Goal: Task Accomplishment & Management: Manage account settings

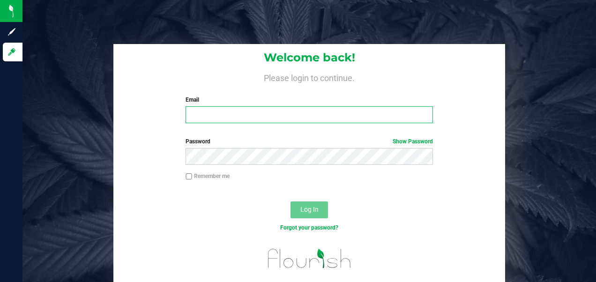
click at [244, 113] on input "Email" at bounding box center [309, 114] width 247 height 17
type input "[EMAIL_ADDRESS][DOMAIN_NAME]"
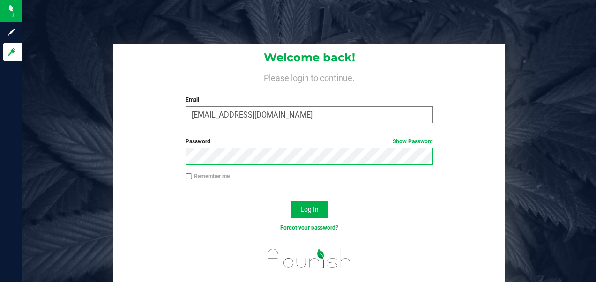
click at [291, 202] on button "Log In" at bounding box center [309, 210] width 37 height 17
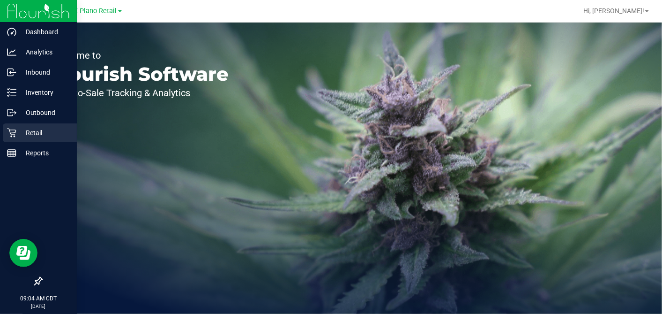
click at [8, 127] on div "Retail" at bounding box center [40, 132] width 74 height 19
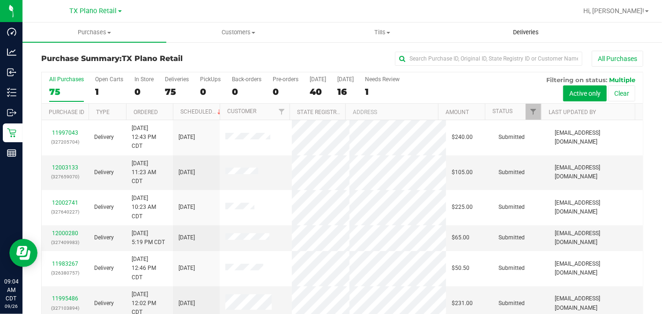
click at [521, 30] on span "Deliveries" at bounding box center [525, 32] width 51 height 8
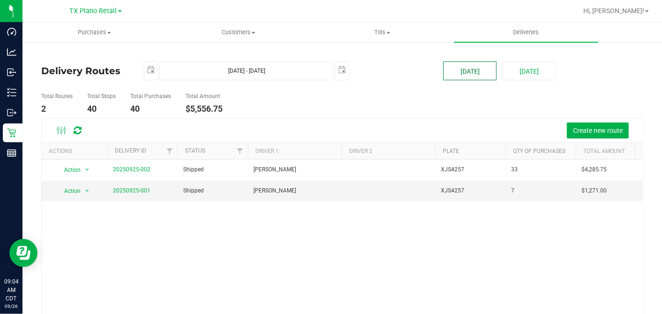
click at [472, 74] on button "[DATE]" at bounding box center [469, 70] width 53 height 19
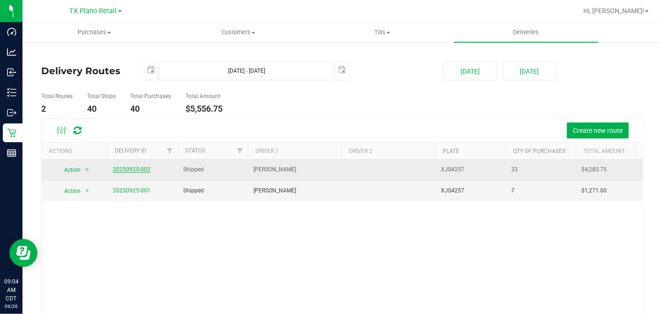
click at [143, 168] on link "20250925-002" at bounding box center [131, 169] width 37 height 7
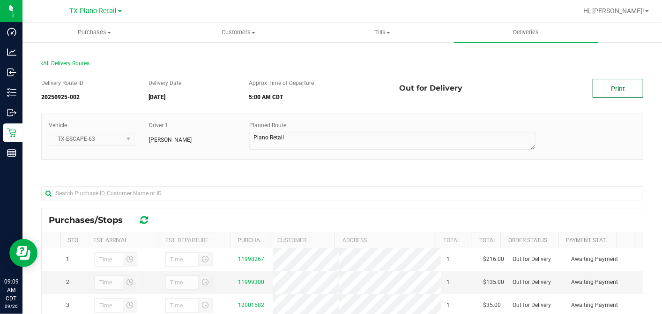
click at [596, 89] on link "Print" at bounding box center [618, 88] width 51 height 19
click at [596, 93] on link "Print" at bounding box center [618, 88] width 51 height 19
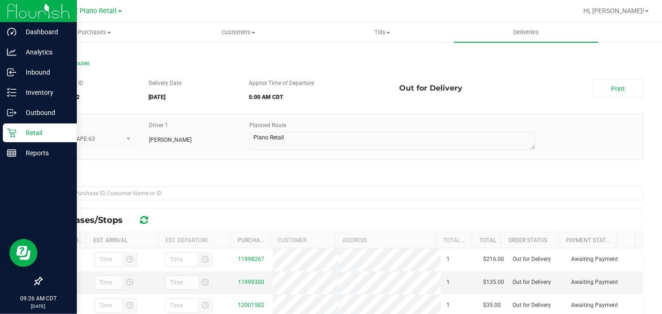
click at [18, 133] on p "Retail" at bounding box center [44, 132] width 56 height 11
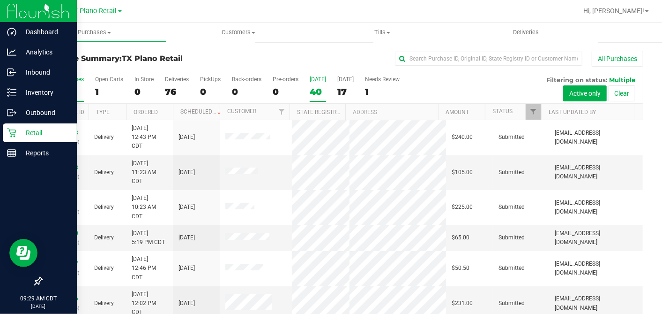
click at [321, 90] on div "40" at bounding box center [318, 91] width 16 height 11
click at [0, 0] on input "Today 40" at bounding box center [0, 0] width 0 height 0
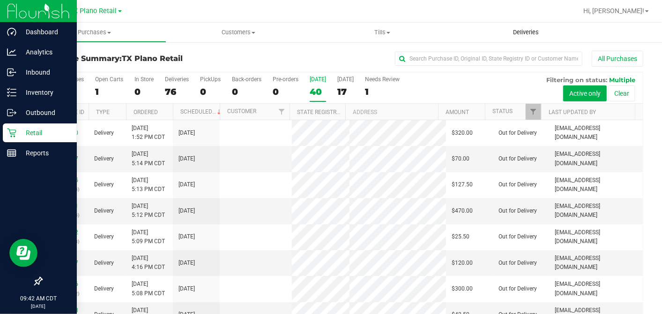
click at [523, 27] on uib-tab-heading "Deliveries" at bounding box center [526, 32] width 144 height 20
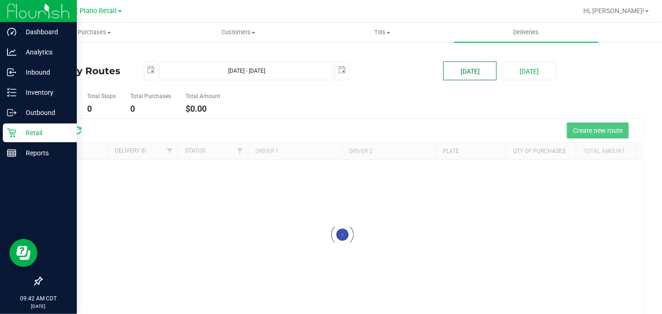
click at [470, 73] on button "[DATE]" at bounding box center [469, 70] width 53 height 19
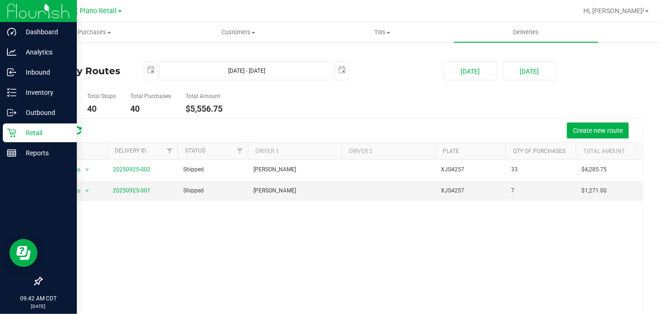
click at [253, 102] on ul "Total Routes 2 Total Stops 40 Total Purchases 40 Total Amount $5,556.75" at bounding box center [238, 104] width 399 height 30
click at [463, 72] on button "[DATE]" at bounding box center [469, 70] width 53 height 19
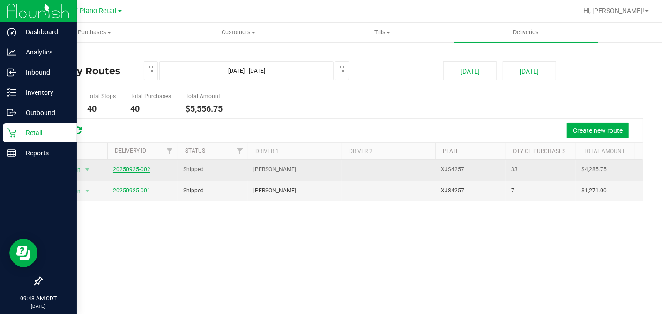
click at [141, 166] on link "20250925-002" at bounding box center [131, 169] width 37 height 7
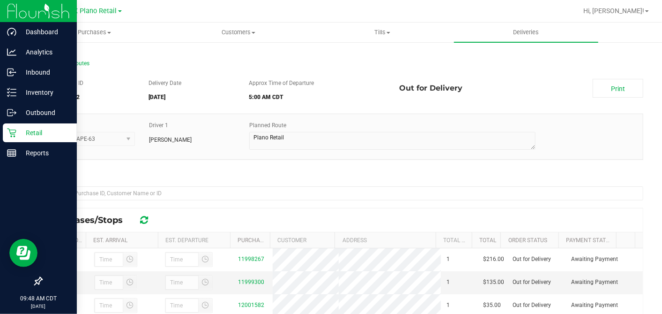
click at [320, 171] on div "Delivery Route ID 20250925-002 Delivery Date 09/26/2025 Approx Time of Departur…" at bounding box center [342, 273] width 602 height 403
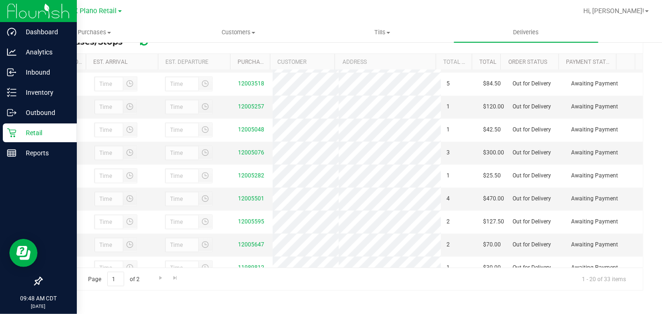
scroll to position [431, 0]
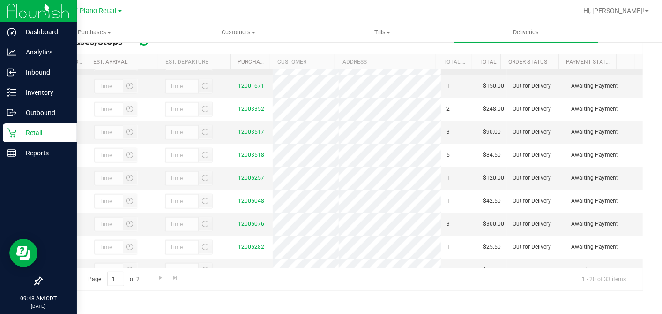
click at [238, 66] on link "12004115" at bounding box center [251, 63] width 26 height 7
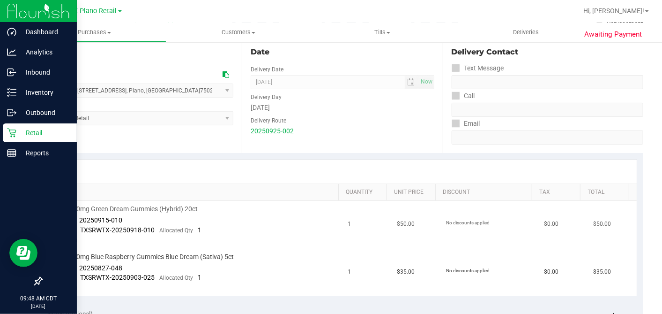
scroll to position [208, 0]
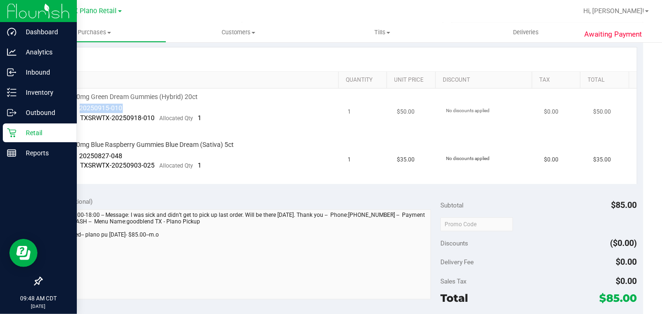
drag, startPoint x: 132, startPoint y: 110, endPoint x: 80, endPoint y: 105, distance: 51.8
click at [80, 105] on td "TX HT 10mg Green Dream Gummies (Hybrid) 20ct Batch ID 20250915-010 Package TXSR…" at bounding box center [195, 113] width 294 height 48
copy span "20250915-010"
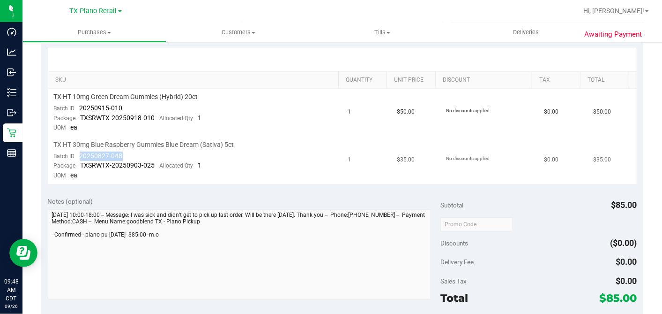
drag, startPoint x: 124, startPoint y: 153, endPoint x: 74, endPoint y: 155, distance: 49.7
click at [74, 155] on td "TX HT 30mg Blue Raspberry Gummies Blue Dream (Sativa) 5ct Batch ID 20250827-048…" at bounding box center [195, 159] width 294 height 47
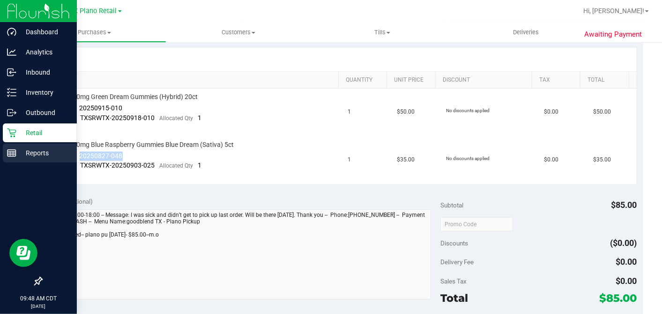
copy span "20250827-048"
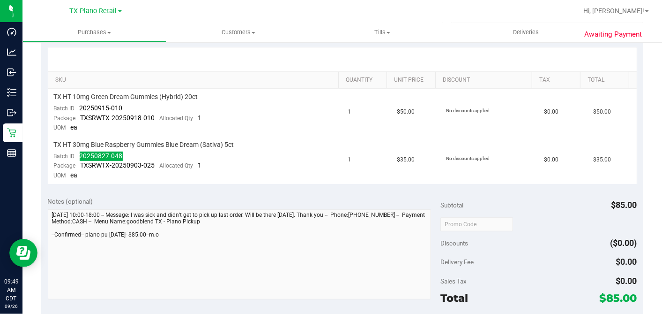
scroll to position [0, 0]
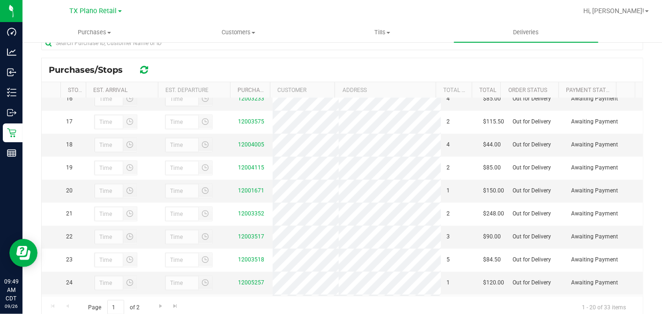
scroll to position [364, 0]
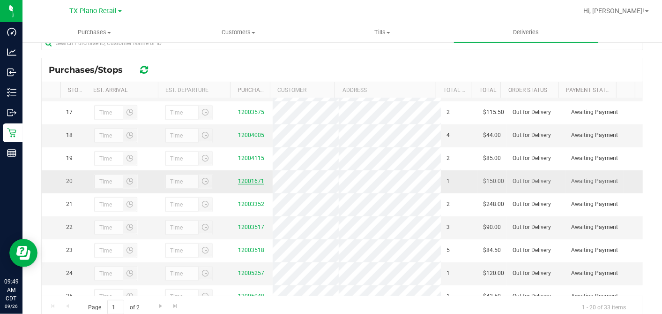
click at [254, 184] on link "12001671" at bounding box center [251, 181] width 26 height 7
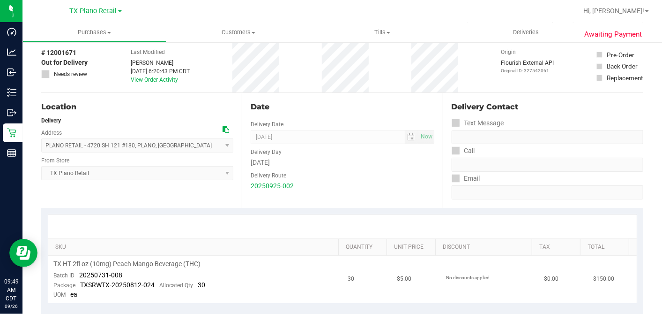
scroll to position [156, 0]
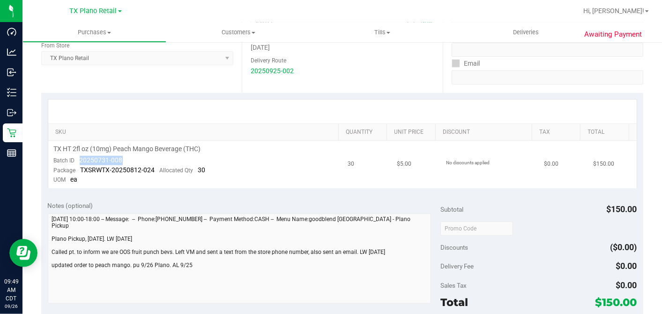
drag, startPoint x: 128, startPoint y: 155, endPoint x: 79, endPoint y: 158, distance: 48.8
click at [79, 158] on td "TX HT 2fl oz (10mg) Peach Mango Beverage (THC) Batch ID 20250731-008 Package TX…" at bounding box center [195, 164] width 294 height 47
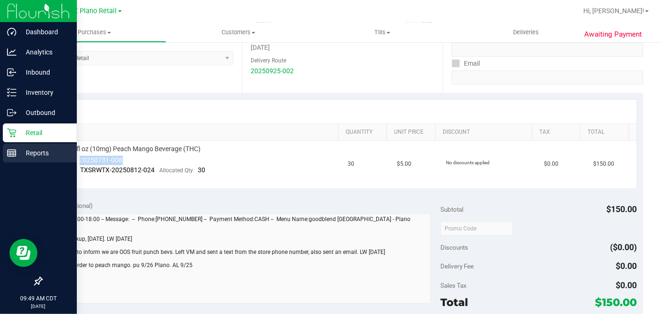
copy span "20250731-008"
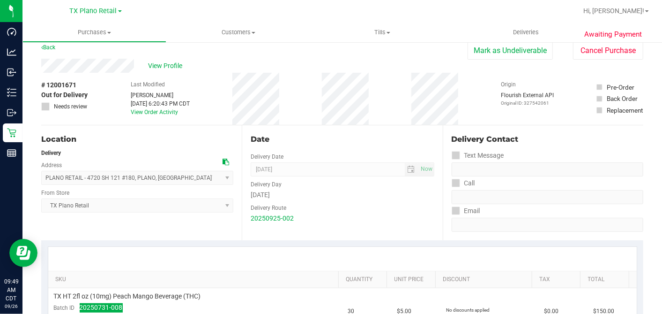
scroll to position [0, 0]
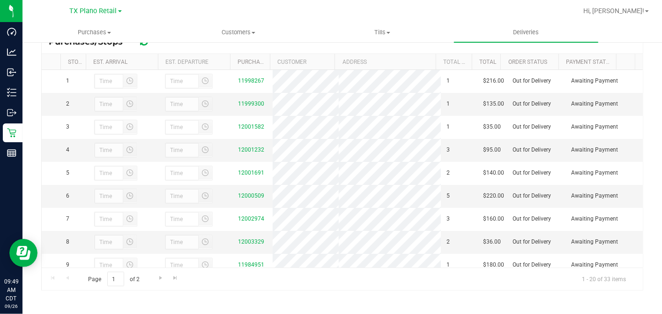
scroll to position [469, 0]
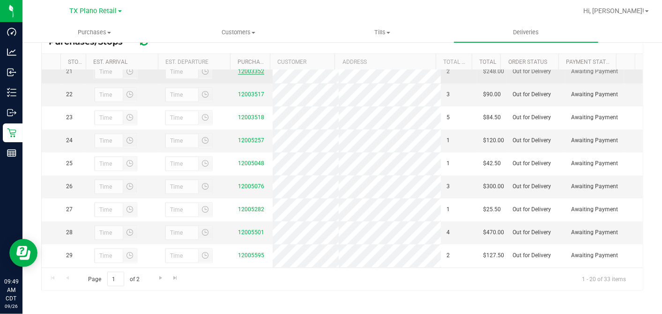
click at [253, 75] on link "12003352" at bounding box center [251, 71] width 26 height 7
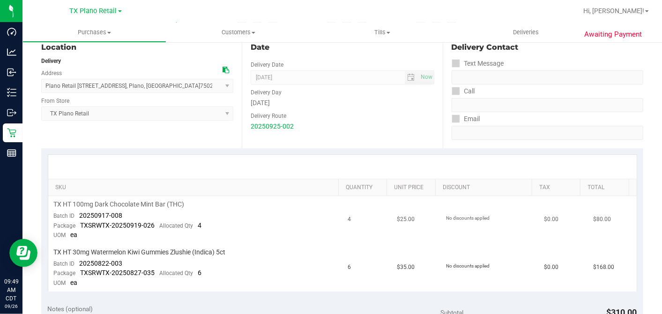
scroll to position [156, 0]
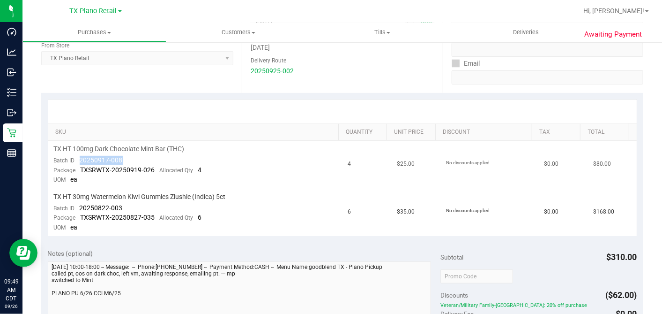
drag, startPoint x: 125, startPoint y: 157, endPoint x: 78, endPoint y: 157, distance: 46.9
click at [78, 157] on td "TX HT 100mg Dark Chocolate Mint Bar (THC) Batch ID 20250917-008 Package TXSRWTX…" at bounding box center [195, 165] width 294 height 48
copy span "20250917-008"
drag, startPoint x: 124, startPoint y: 206, endPoint x: 79, endPoint y: 205, distance: 45.0
click at [79, 205] on td "TX HT 30mg Watermelon Kiwi Gummies Zlushie (Indica) 5ct Batch ID 20250822-003 P…" at bounding box center [195, 211] width 294 height 47
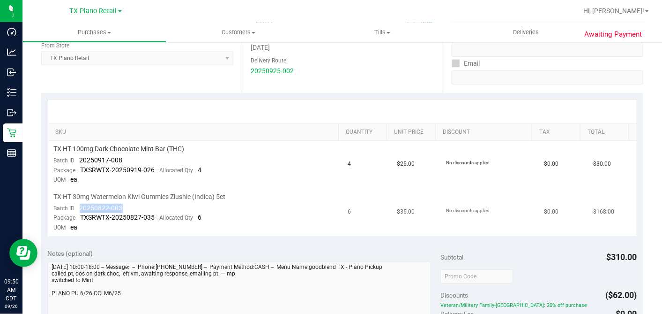
copy span "20250822-003"
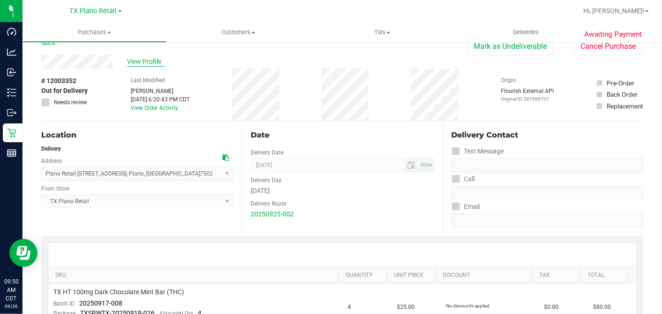
scroll to position [0, 0]
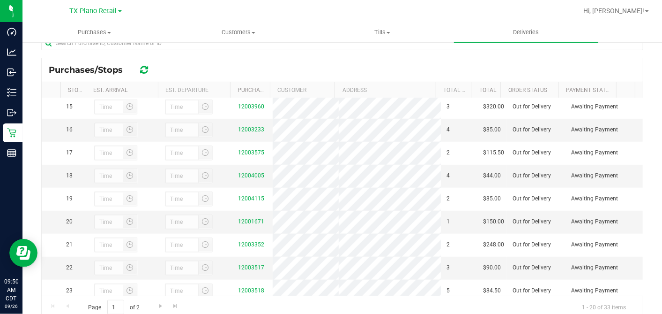
scroll to position [469, 0]
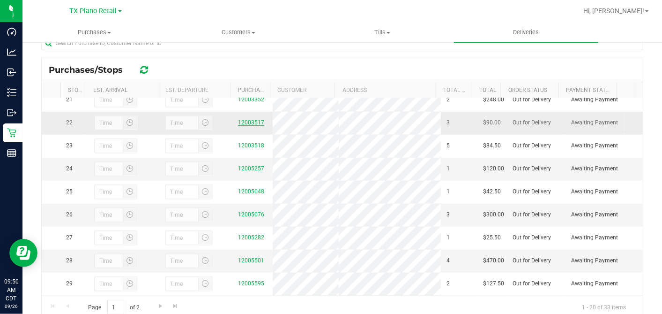
click at [251, 126] on link "12003517" at bounding box center [251, 122] width 26 height 7
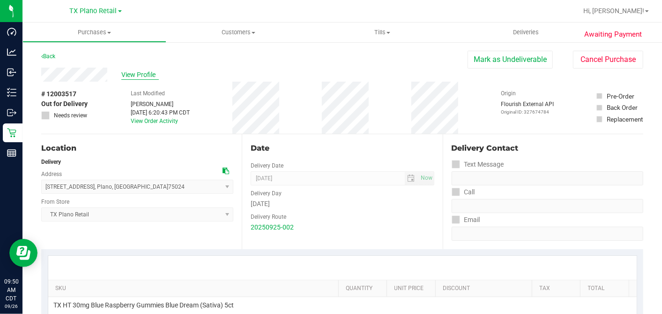
click at [130, 76] on span "View Profile" at bounding box center [139, 75] width 37 height 10
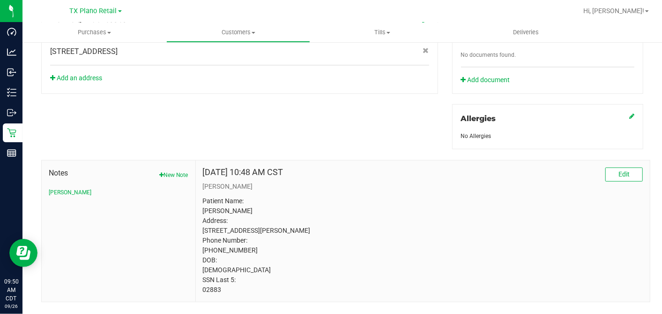
scroll to position [387, 0]
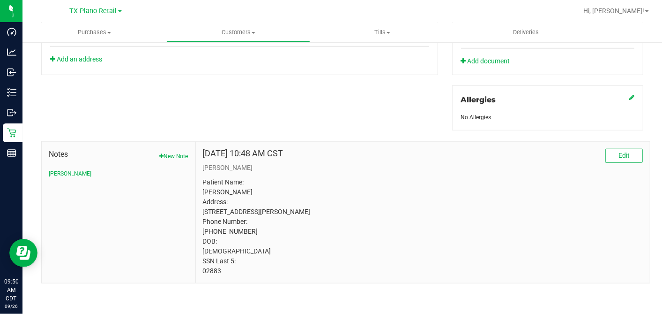
click at [207, 268] on p "Patient Name: Brad Beckley Address: 97 Seymore Bradley Rd Denison, TX, 75020 Ph…" at bounding box center [423, 226] width 440 height 98
click at [210, 268] on p "Patient Name: Brad Beckley Address: 97 Seymore Bradley Rd Denison, TX, 75020 Ph…" at bounding box center [423, 226] width 440 height 98
copy p "02883"
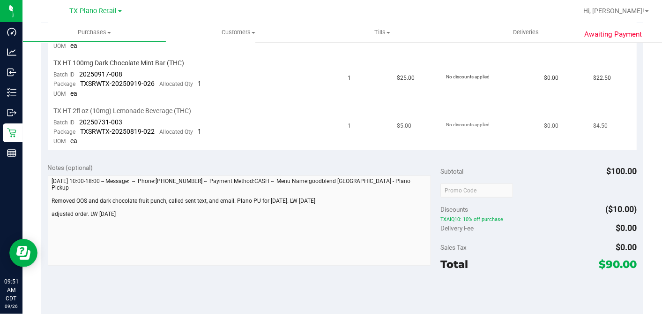
scroll to position [179, 0]
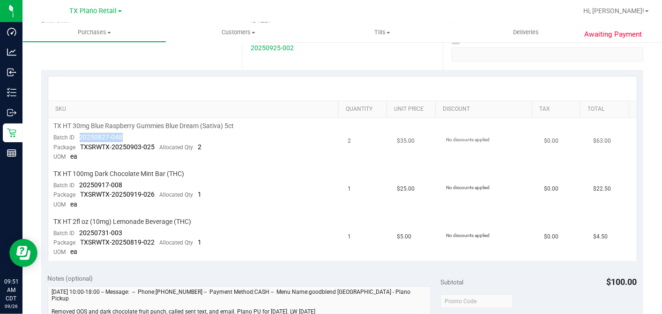
drag, startPoint x: 126, startPoint y: 132, endPoint x: 76, endPoint y: 139, distance: 50.2
click at [76, 139] on td "TX HT 30mg Blue Raspberry Gummies Blue Dream (Sativa) 5ct Batch ID 20250827-048…" at bounding box center [195, 142] width 294 height 48
copy span "20250827-048"
drag, startPoint x: 128, startPoint y: 182, endPoint x: 77, endPoint y: 181, distance: 51.6
click at [77, 181] on td "TX HT 100mg Dark Chocolate Mint Bar (THC) Batch ID 20250917-008 Package TXSRWTX…" at bounding box center [195, 189] width 294 height 48
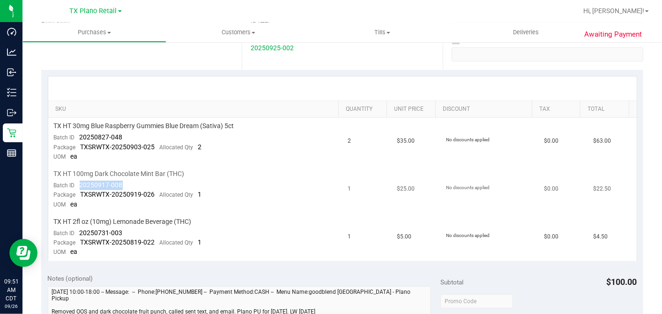
copy span "20250917-008"
drag, startPoint x: 119, startPoint y: 229, endPoint x: 80, endPoint y: 227, distance: 39.4
click at [80, 227] on td "TX HT 2fl oz (10mg) Lemonade Beverage (THC) Batch ID 20250731-003 Package TXSRW…" at bounding box center [195, 236] width 294 height 47
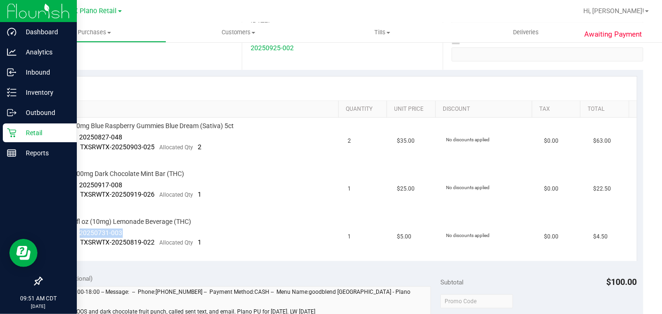
copy span "20250731-003"
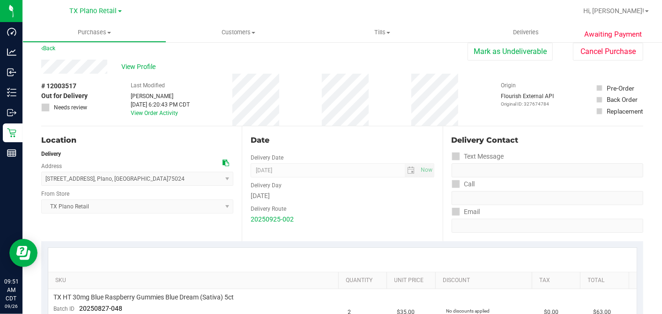
scroll to position [0, 0]
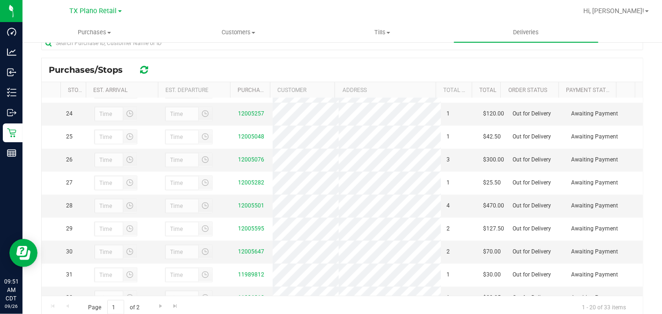
scroll to position [483, 0]
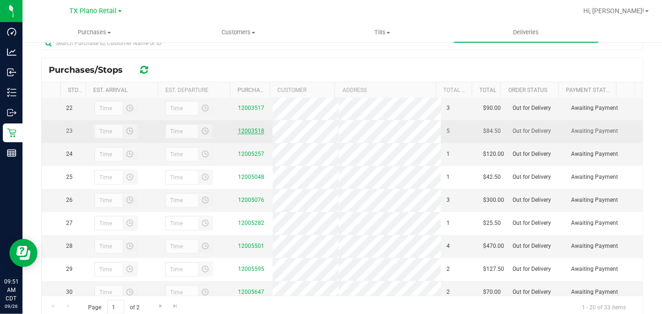
click at [253, 134] on link "12003518" at bounding box center [251, 130] width 26 height 7
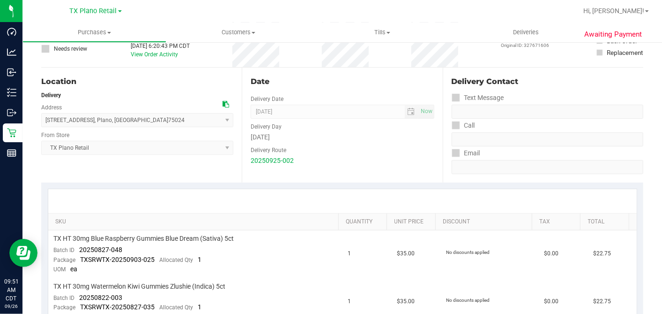
scroll to position [104, 0]
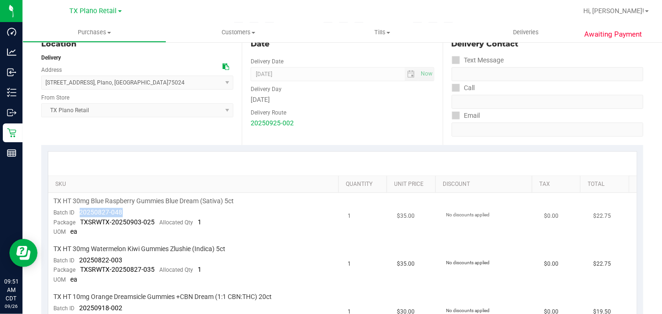
drag, startPoint x: 124, startPoint y: 208, endPoint x: 77, endPoint y: 208, distance: 46.4
click at [77, 208] on td "TX HT 30mg Blue Raspberry Gummies Blue Dream (Sativa) 5ct Batch ID 20250827-048…" at bounding box center [195, 217] width 294 height 48
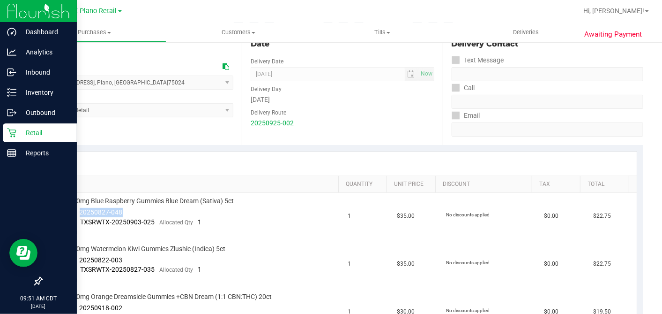
copy span "20250827-048"
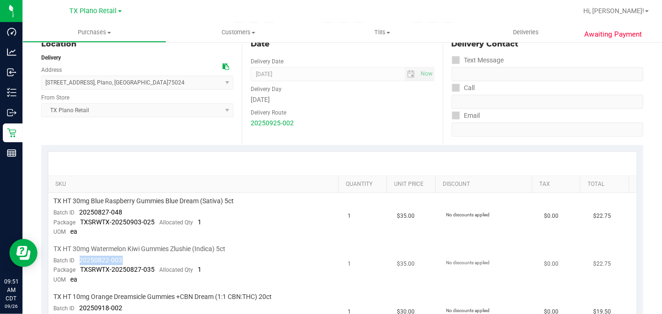
drag, startPoint x: 122, startPoint y: 257, endPoint x: 77, endPoint y: 258, distance: 45.0
click at [77, 258] on td "TX HT 30mg Watermelon Kiwi Gummies Zlushie (Indica) 5ct Batch ID 20250822-003 P…" at bounding box center [195, 264] width 294 height 48
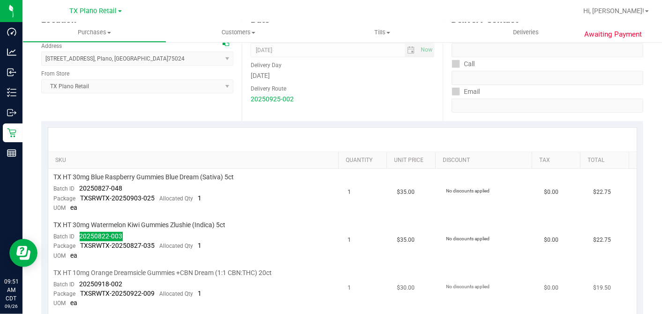
scroll to position [208, 0]
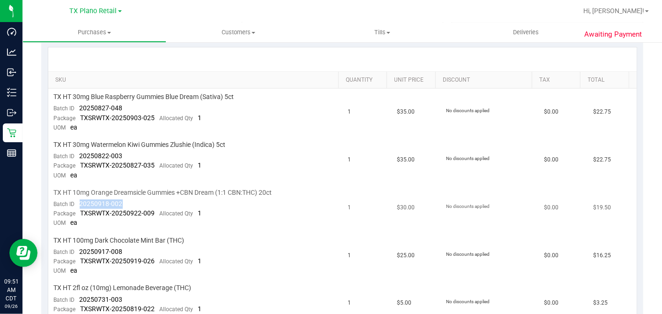
drag, startPoint x: 123, startPoint y: 202, endPoint x: 76, endPoint y: 202, distance: 46.4
click at [76, 202] on td "TX HT 10mg Orange Dreamsicle Gummies +CBN Dream (1:1 CBN:THC) 20ct Batch ID 202…" at bounding box center [195, 208] width 294 height 48
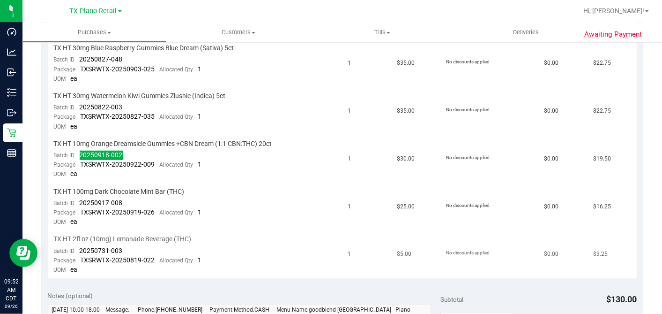
scroll to position [312, 0]
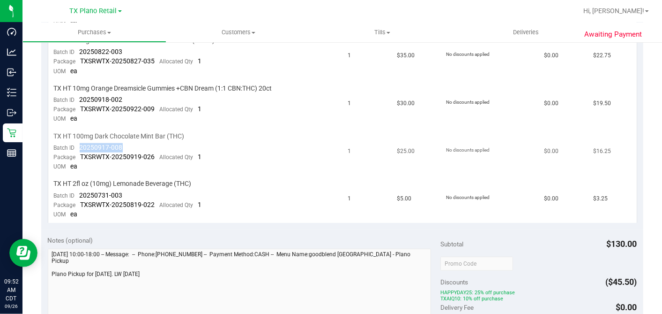
drag, startPoint x: 123, startPoint y: 144, endPoint x: 78, endPoint y: 142, distance: 45.0
click at [78, 142] on td "TX HT 100mg Dark Chocolate Mint Bar (THC) Batch ID 20250917-008 Package TXSRWTX…" at bounding box center [195, 152] width 294 height 48
drag, startPoint x: 124, startPoint y: 188, endPoint x: 75, endPoint y: 188, distance: 49.7
click at [75, 188] on td "TX HT 2fl oz (10mg) Lemonade Beverage (THC) Batch ID 20250731-003 Package TXSRW…" at bounding box center [195, 198] width 294 height 47
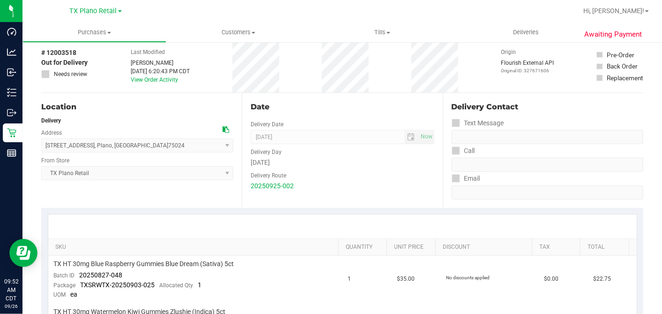
scroll to position [0, 0]
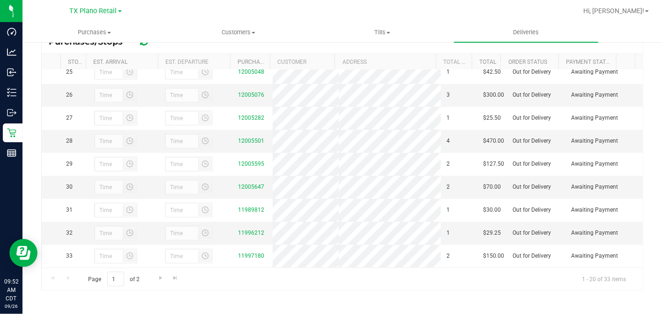
scroll to position [535, 0]
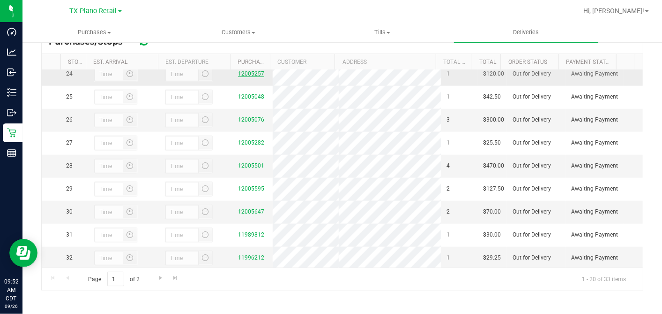
click at [246, 77] on link "12005257" at bounding box center [251, 73] width 26 height 7
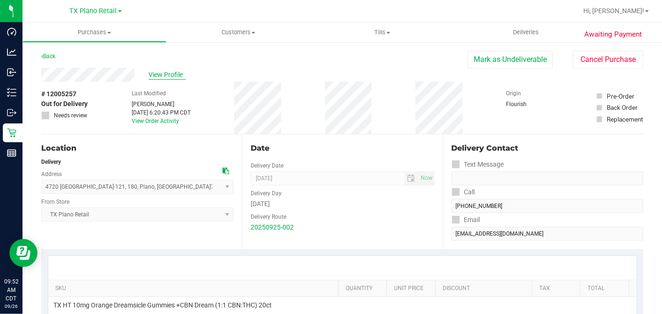
click at [170, 71] on span "View Profile" at bounding box center [167, 75] width 37 height 10
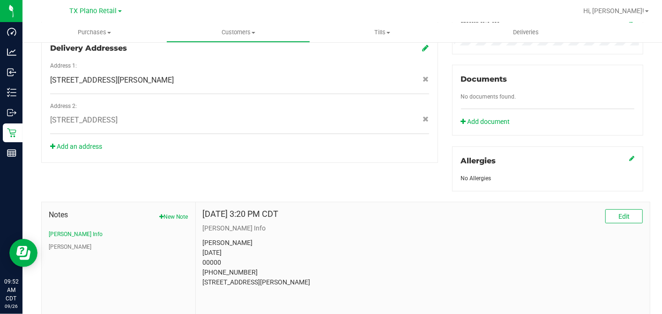
scroll to position [376, 0]
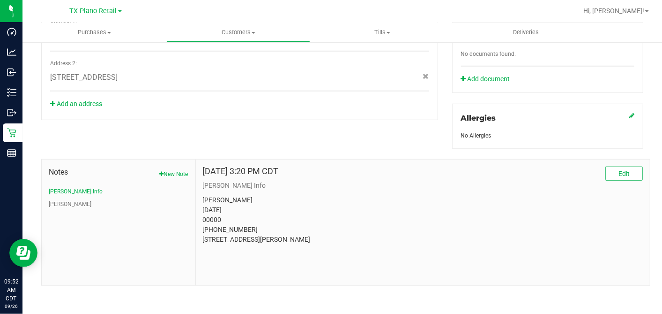
click at [210, 214] on p "Kimberly Hemphill 10/08/1963 00000 (903) 294-8822 310 W WILSON AVE SHERMAN, TX …" at bounding box center [423, 219] width 440 height 49
click at [210, 215] on p "Kimberly Hemphill 10/08/1963 00000 (903) 294-8822 310 W WILSON AVE SHERMAN, TX …" at bounding box center [423, 219] width 440 height 49
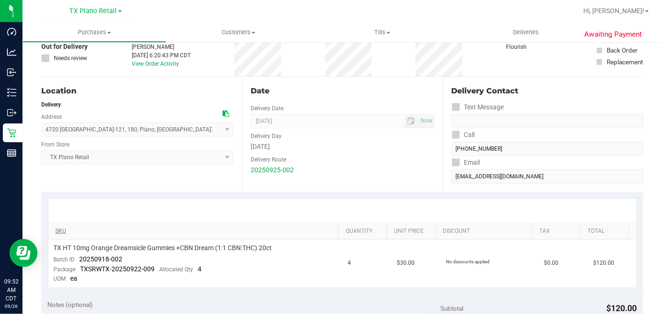
scroll to position [115, 0]
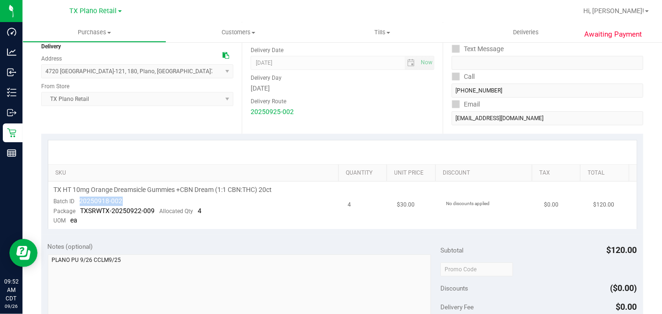
drag, startPoint x: 127, startPoint y: 199, endPoint x: 78, endPoint y: 199, distance: 49.2
click at [78, 199] on td "TX HT 10mg Orange Dreamsicle Gummies +CBN Dream (1:1 CBN:THC) 20ct Batch ID 202…" at bounding box center [195, 204] width 294 height 47
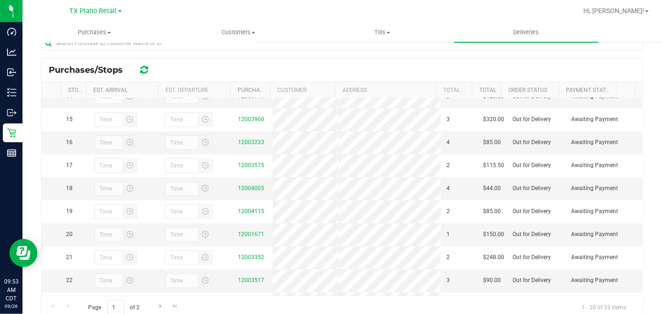
scroll to position [521, 0]
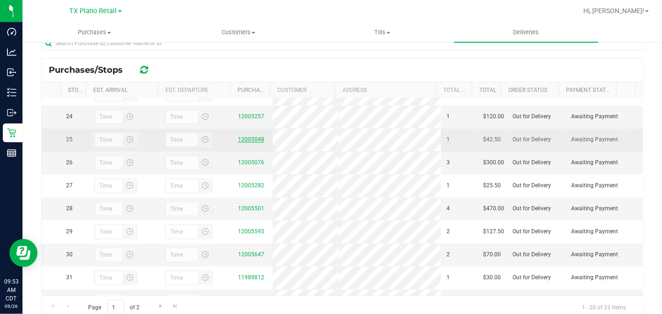
click at [247, 142] on link "12005048" at bounding box center [251, 139] width 26 height 7
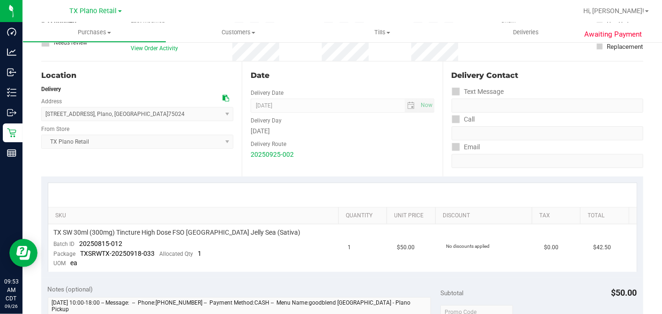
scroll to position [208, 0]
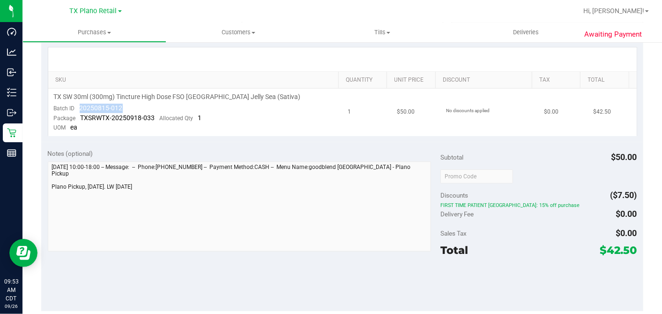
drag, startPoint x: 125, startPoint y: 105, endPoint x: 77, endPoint y: 106, distance: 48.3
click at [77, 106] on td "TX SW 30ml (300mg) Tincture High Dose FSO TX Jelly Sea (Sativa) Batch ID 202508…" at bounding box center [195, 112] width 294 height 47
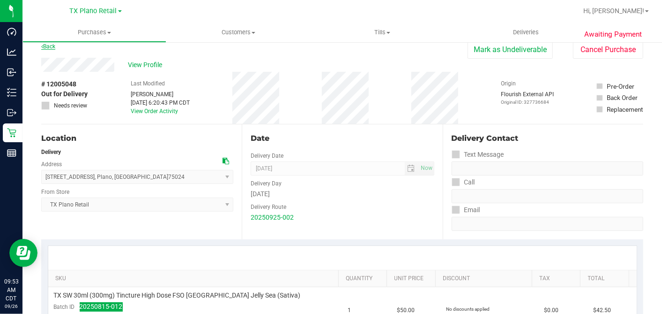
scroll to position [0, 0]
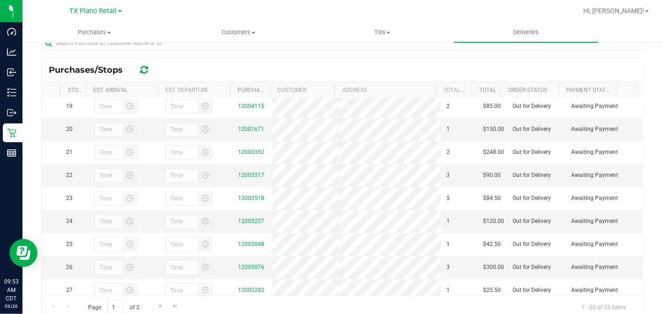
scroll to position [573, 0]
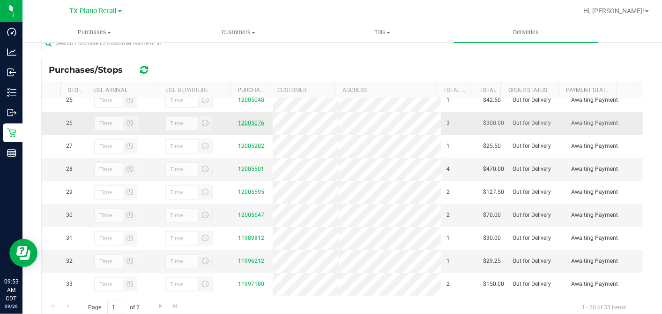
click at [247, 126] on link "12005076" at bounding box center [251, 122] width 26 height 7
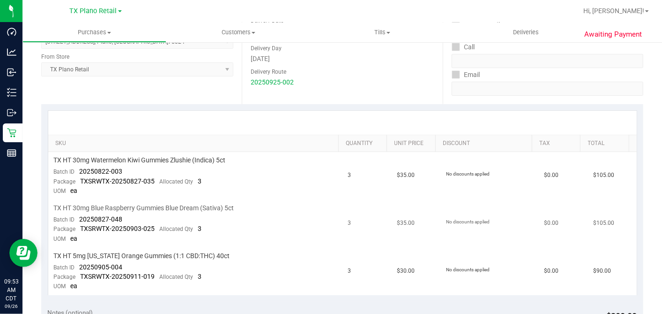
scroll to position [208, 0]
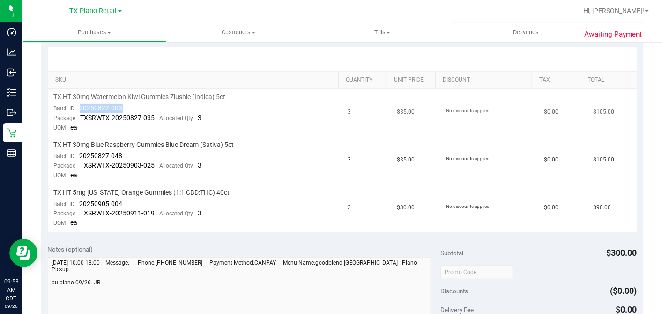
drag, startPoint x: 124, startPoint y: 106, endPoint x: 77, endPoint y: 103, distance: 47.0
click at [77, 103] on td "TX HT 30mg Watermelon Kiwi Gummies Zlushie (Indica) 5ct Batch ID 20250822-003 P…" at bounding box center [195, 113] width 294 height 48
drag, startPoint x: 126, startPoint y: 156, endPoint x: 80, endPoint y: 151, distance: 45.7
click at [80, 151] on td "TX HT 30mg Blue Raspberry Gummies Blue Dream (Sativa) 5ct Batch ID 20250827-048…" at bounding box center [195, 160] width 294 height 48
drag, startPoint x: 123, startPoint y: 202, endPoint x: 79, endPoint y: 201, distance: 44.1
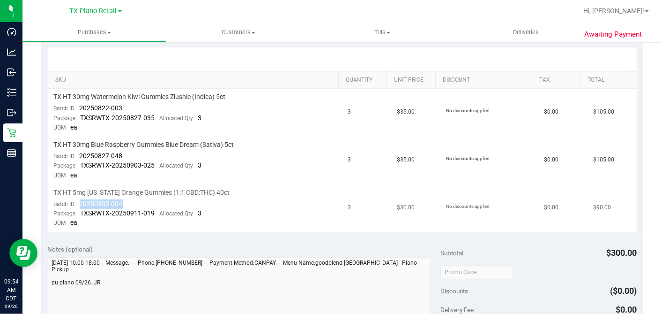
click at [79, 201] on td "TX HT 5mg Texas Orange Gummies (1:1 CBD:THC) 40ct Batch ID 20250905-004 Package…" at bounding box center [195, 207] width 294 height 47
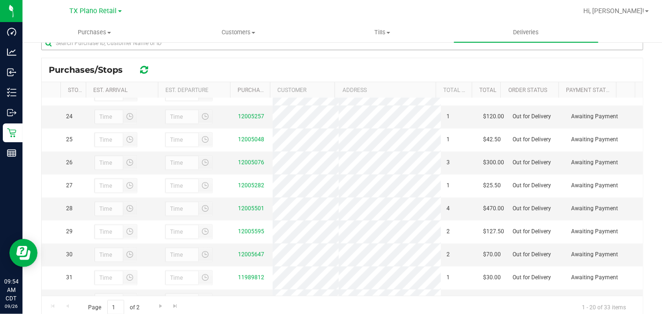
scroll to position [625, 0]
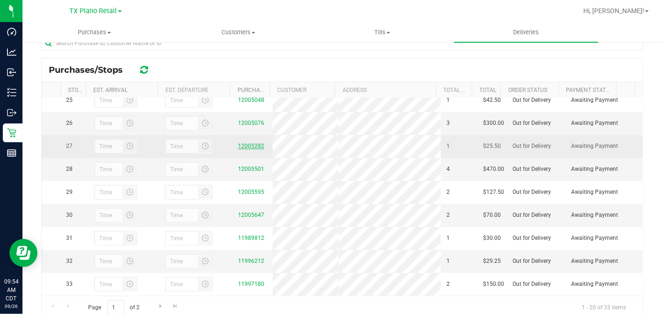
click at [244, 149] on link "12005282" at bounding box center [251, 145] width 26 height 7
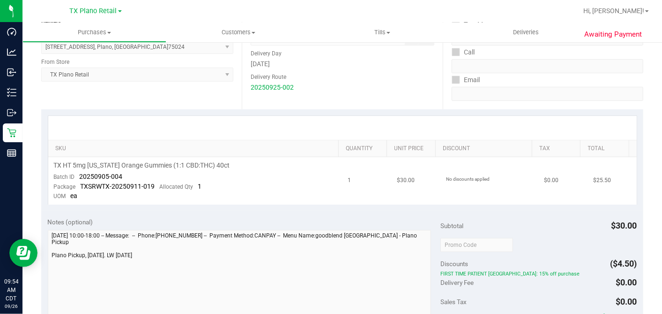
scroll to position [156, 0]
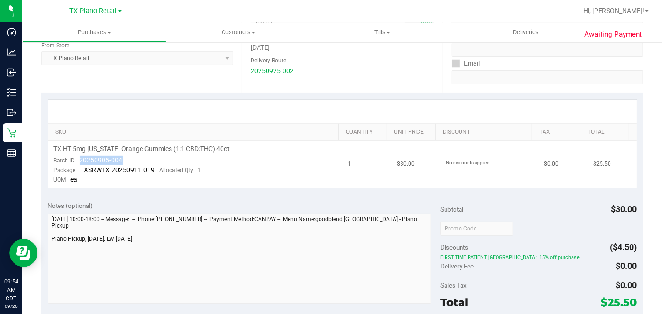
drag, startPoint x: 123, startPoint y: 157, endPoint x: 79, endPoint y: 160, distance: 44.6
click at [79, 160] on td "TX HT 5mg Texas Orange Gummies (1:1 CBD:THC) 40ct Batch ID 20250905-004 Package…" at bounding box center [195, 164] width 294 height 47
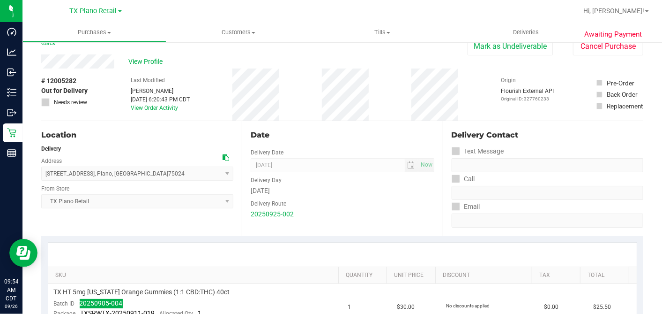
scroll to position [0, 0]
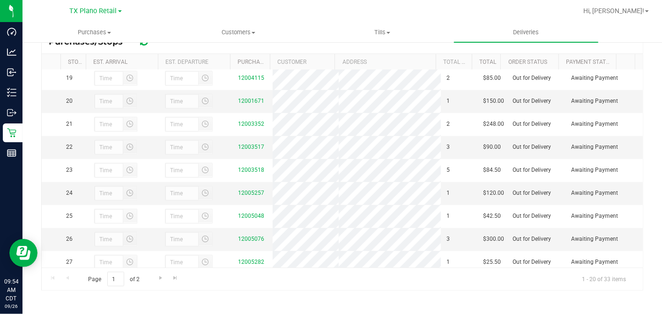
scroll to position [639, 0]
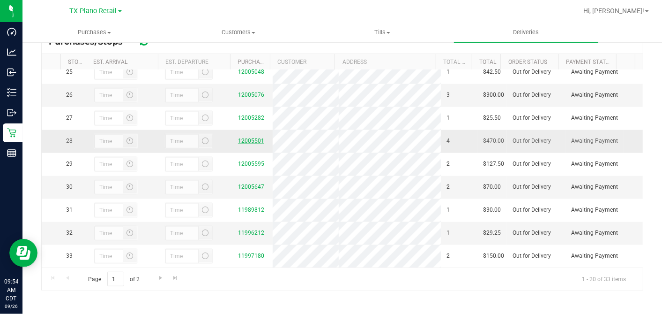
click at [239, 137] on link "12005501" at bounding box center [251, 140] width 26 height 7
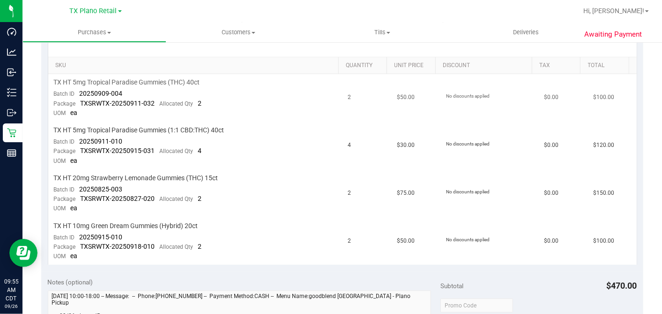
scroll to position [208, 0]
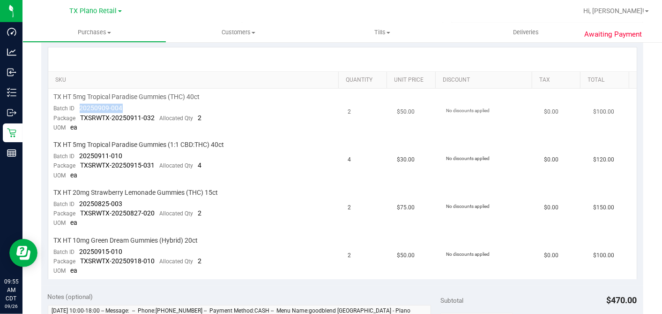
drag, startPoint x: 130, startPoint y: 110, endPoint x: 74, endPoint y: 107, distance: 56.3
click at [74, 107] on td "TX HT 5mg Tropical Paradise Gummies (THC) 40ct Batch ID 20250909-004 Package TX…" at bounding box center [195, 113] width 294 height 48
drag, startPoint x: 126, startPoint y: 152, endPoint x: 76, endPoint y: 155, distance: 49.3
click at [76, 155] on td "TX HT 5mg Tropical Paradise Gummies (1:1 CBD:THC) 40ct Batch ID 20250911-010 Pa…" at bounding box center [195, 160] width 294 height 48
drag, startPoint x: 135, startPoint y: 200, endPoint x: 79, endPoint y: 199, distance: 55.8
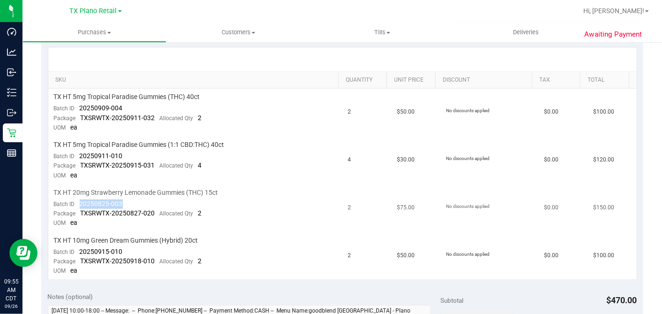
click at [79, 199] on td "TX HT 20mg Strawberry Lemonade Gummies (THC) 15ct Batch ID 20250825-003 Package…" at bounding box center [195, 208] width 294 height 48
drag, startPoint x: 138, startPoint y: 246, endPoint x: 77, endPoint y: 247, distance: 60.5
click at [77, 247] on td "TX HT 10mg Green Dream Gummies (Hybrid) 20ct Batch ID 20250915-010 Package TXSR…" at bounding box center [195, 255] width 294 height 47
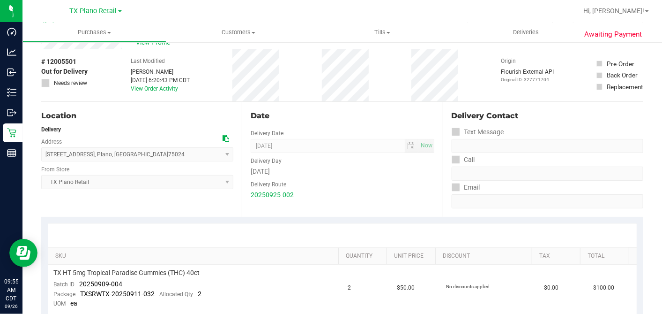
scroll to position [0, 0]
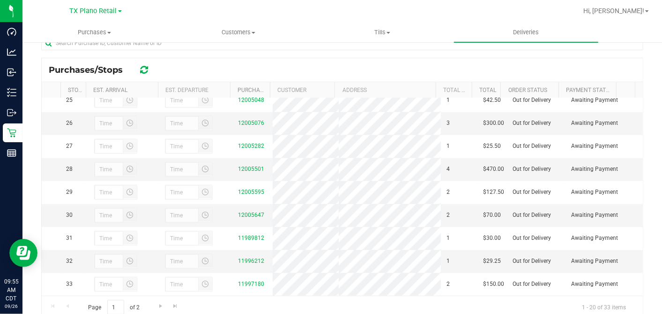
scroll to position [178, 0]
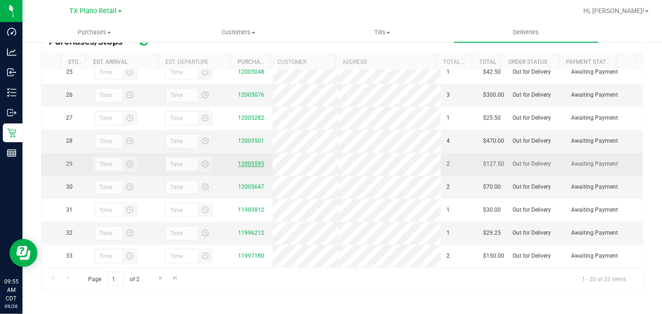
click at [257, 160] on link "12005595" at bounding box center [251, 163] width 26 height 7
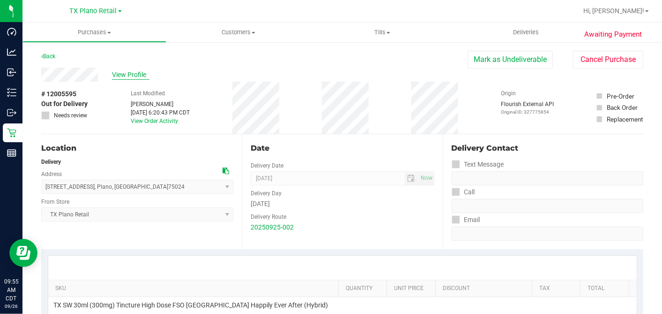
click at [134, 74] on span "View Profile" at bounding box center [130, 75] width 37 height 10
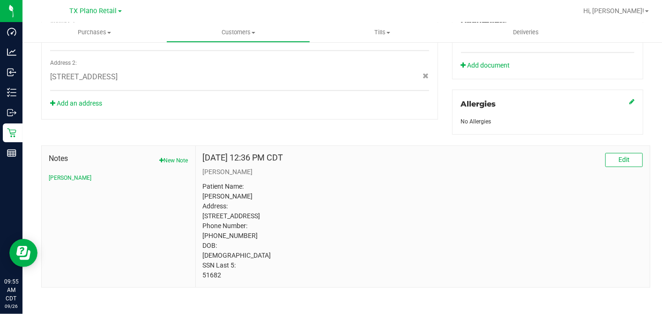
scroll to position [387, 0]
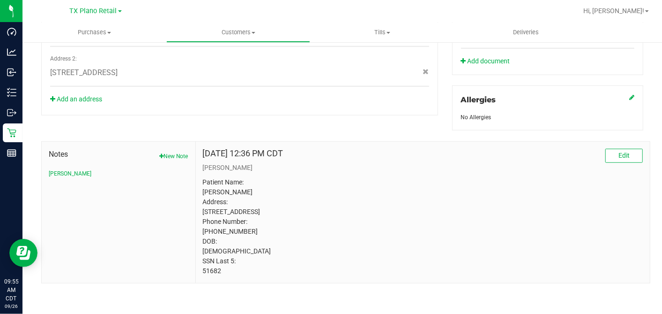
click at [213, 268] on p "Patient Name: Leslie Wise Address: 2001 La Maison Pl Flower Mound, TX, 75022 Ph…" at bounding box center [423, 226] width 440 height 98
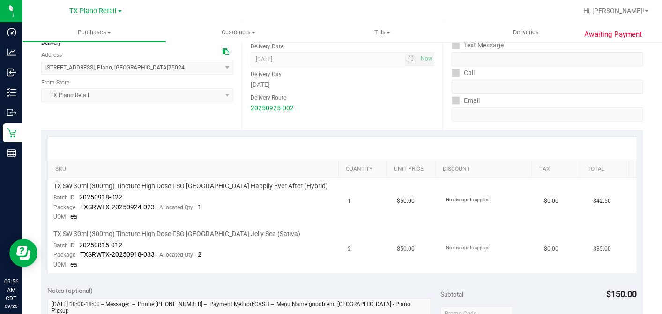
scroll to position [208, 0]
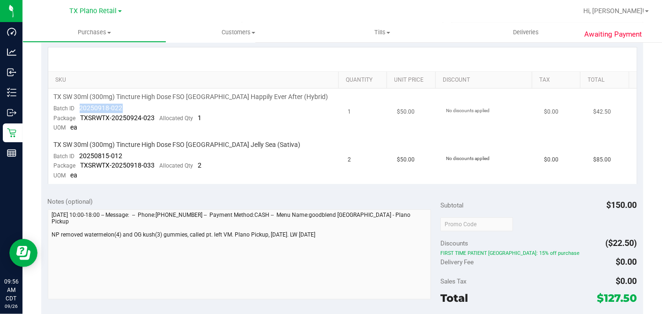
drag, startPoint x: 120, startPoint y: 105, endPoint x: 80, endPoint y: 107, distance: 40.8
click at [80, 107] on span "20250918-022" at bounding box center [101, 107] width 43 height 7
drag, startPoint x: 123, startPoint y: 152, endPoint x: 78, endPoint y: 152, distance: 44.5
click at [78, 152] on td "TX SW 30ml (300mg) Tincture High Dose FSO TX Jelly Sea (Sativa) Batch ID 202508…" at bounding box center [195, 159] width 294 height 47
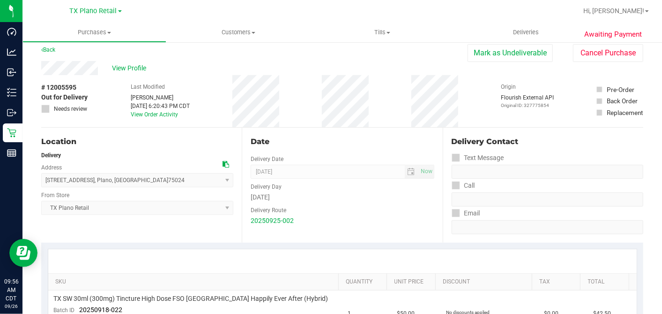
scroll to position [0, 0]
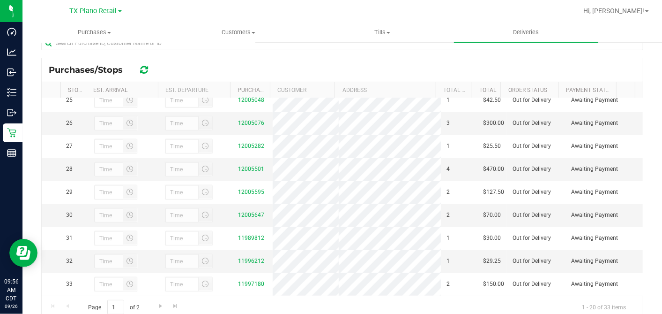
scroll to position [178, 0]
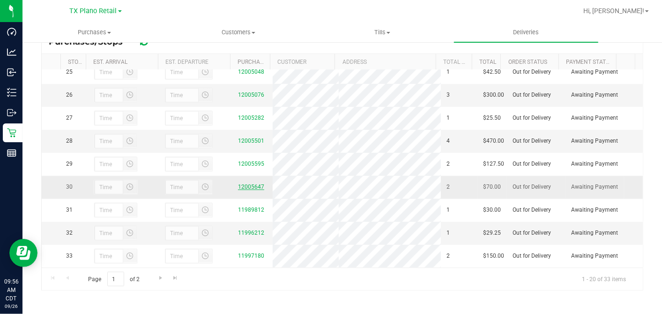
click at [253, 184] on link "12005647" at bounding box center [251, 186] width 26 height 7
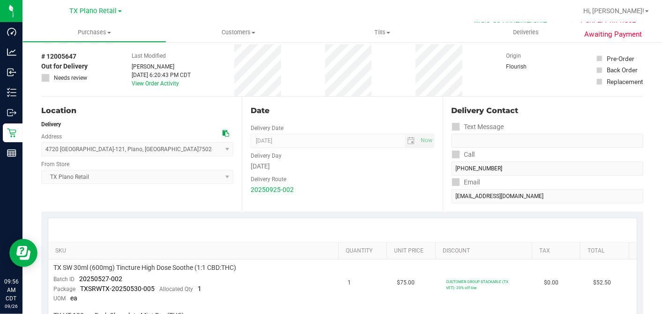
scroll to position [104, 0]
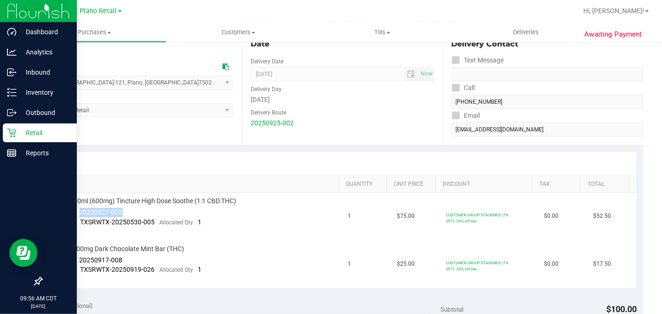
drag, startPoint x: 112, startPoint y: 209, endPoint x: 10, endPoint y: 194, distance: 103.3
click at [79, 211] on td "TX SW 30ml (600mg) Tincture High Dose Soothe (1:1 CBD:THC) Batch ID 20250527-00…" at bounding box center [195, 217] width 294 height 48
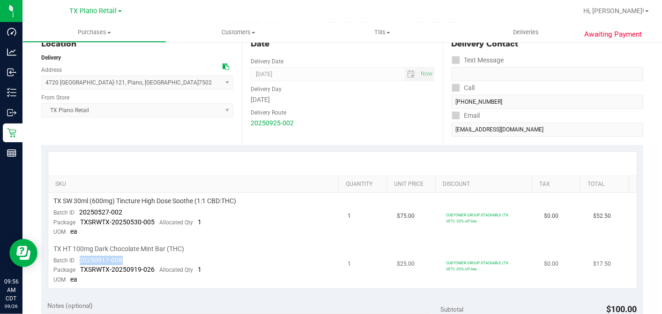
drag, startPoint x: 128, startPoint y: 254, endPoint x: 74, endPoint y: 258, distance: 54.5
click at [74, 258] on td "TX HT 100mg Dark Chocolate Mint Bar (THC) Batch ID 20250917-008 Package TXSRWTX…" at bounding box center [195, 263] width 294 height 47
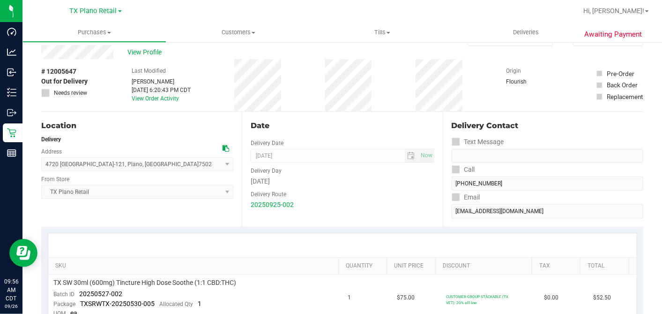
scroll to position [0, 0]
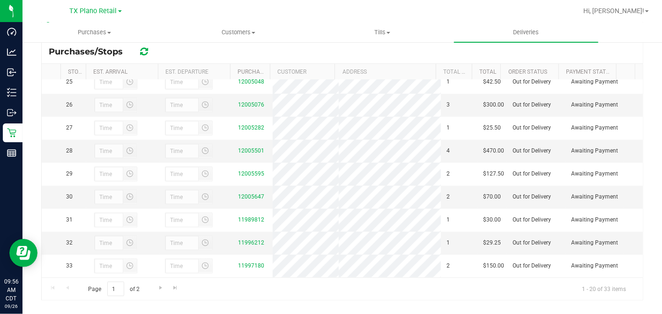
scroll to position [178, 0]
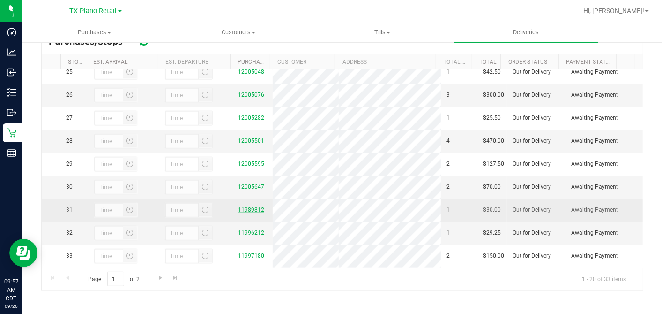
click at [253, 206] on link "11989812" at bounding box center [251, 209] width 26 height 7
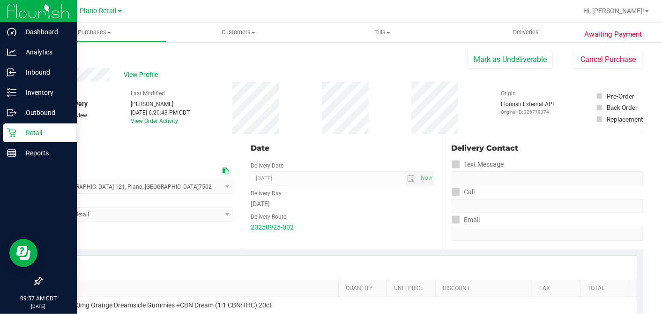
click at [15, 127] on div "Retail" at bounding box center [40, 132] width 74 height 19
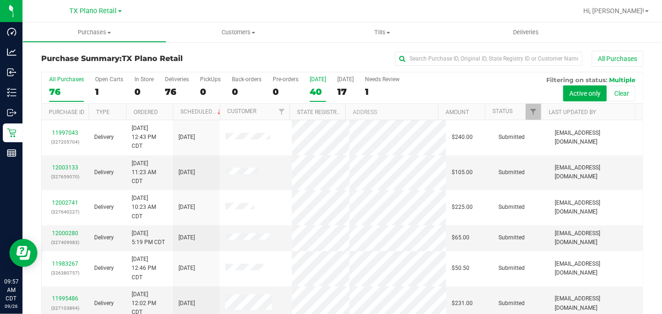
click at [316, 94] on div "40" at bounding box center [318, 91] width 16 height 11
click at [0, 0] on input "Today 40" at bounding box center [0, 0] width 0 height 0
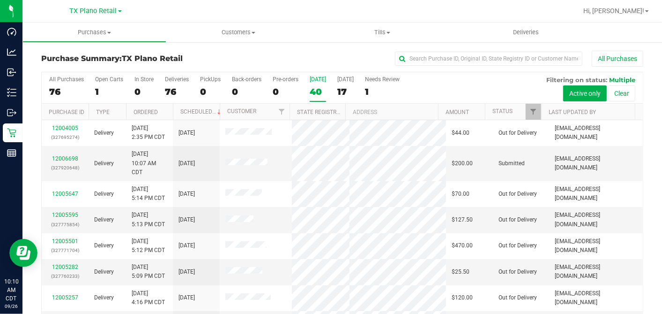
click at [317, 90] on div "40" at bounding box center [318, 91] width 16 height 11
click at [0, 0] on input "Today 40" at bounding box center [0, 0] width 0 height 0
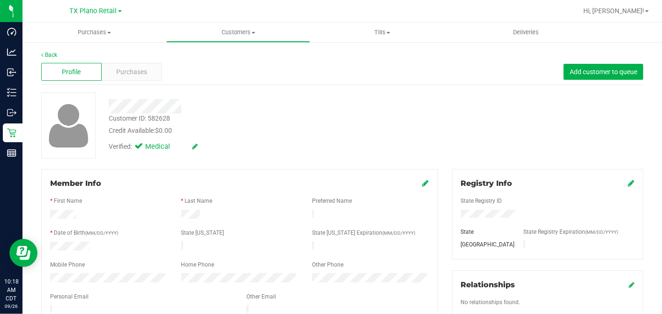
click at [328, 126] on div "Credit Available: $0.00" at bounding box center [256, 131] width 294 height 10
click at [252, 120] on div "Customer ID: 582628 Credit Available: $0.00" at bounding box center [256, 124] width 308 height 22
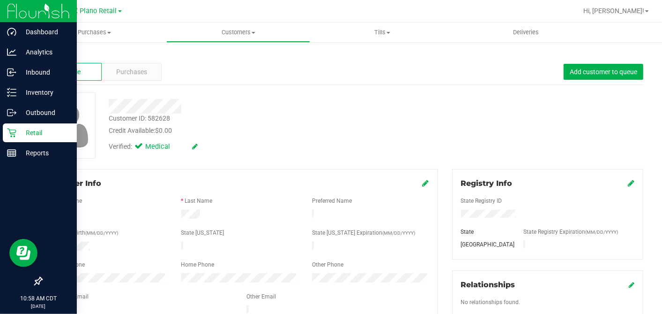
click at [9, 127] on div "Retail" at bounding box center [40, 132] width 74 height 19
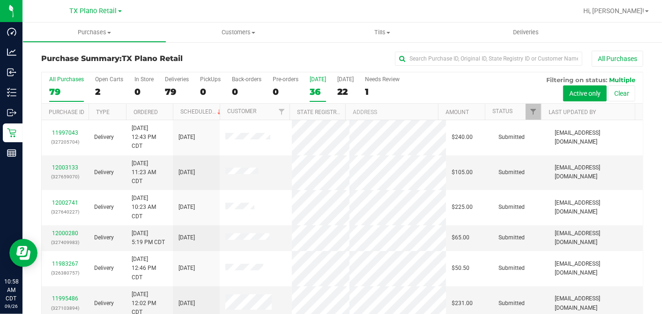
click at [319, 89] on div "36" at bounding box center [318, 91] width 16 height 11
click at [0, 0] on input "[DATE] 36" at bounding box center [0, 0] width 0 height 0
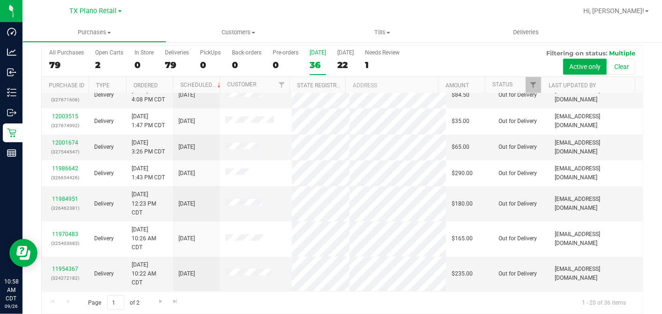
scroll to position [35, 0]
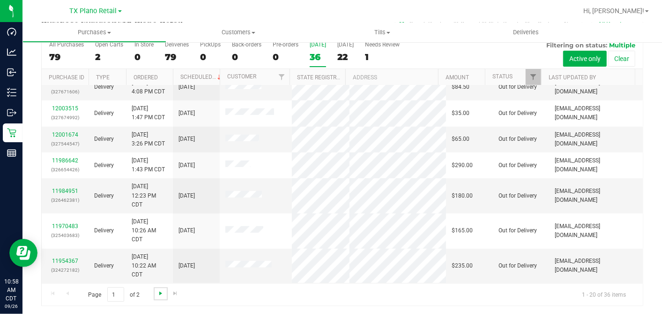
click at [158, 268] on span "Go to the next page" at bounding box center [160, 292] width 7 height 7
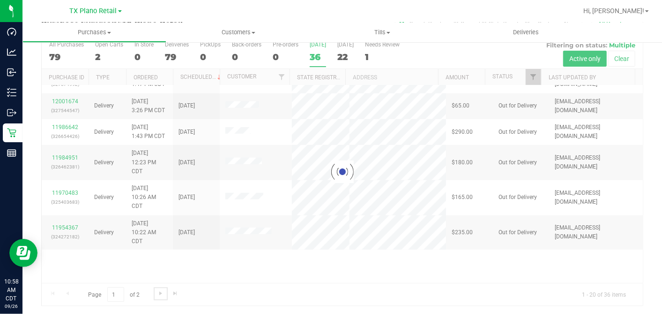
scroll to position [0, 0]
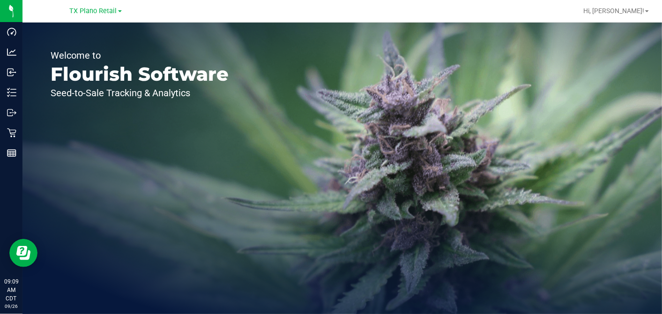
click at [80, 4] on div "TX Plano Retail" at bounding box center [95, 11] width 137 height 15
click at [77, 11] on span "TX Plano Retail" at bounding box center [93, 11] width 47 height 8
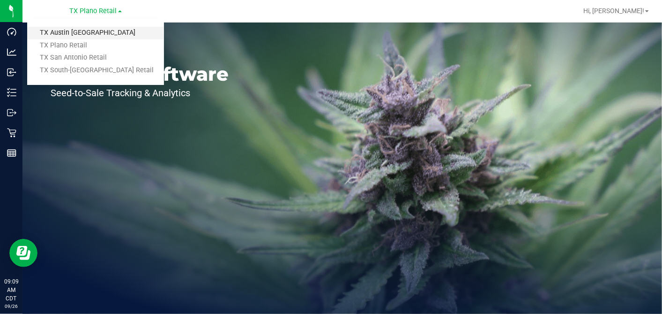
click at [78, 32] on link "TX Austin [GEOGRAPHIC_DATA]" at bounding box center [95, 33] width 137 height 13
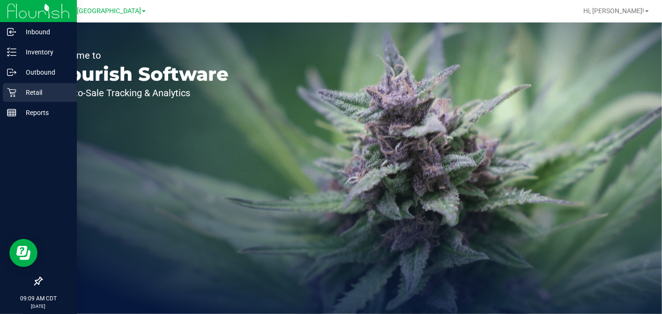
click at [16, 89] on p "Retail" at bounding box center [44, 92] width 56 height 11
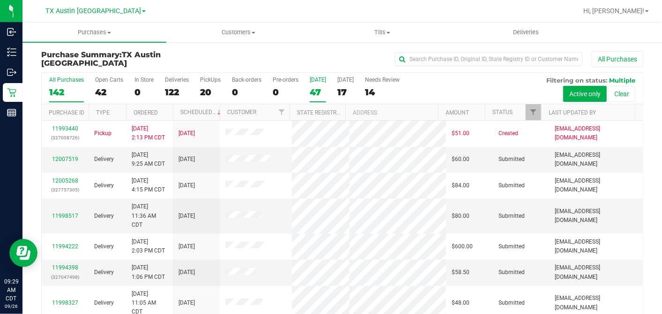
click at [316, 92] on div "47" at bounding box center [318, 92] width 16 height 11
click at [0, 0] on input "[DATE] 47" at bounding box center [0, 0] width 0 height 0
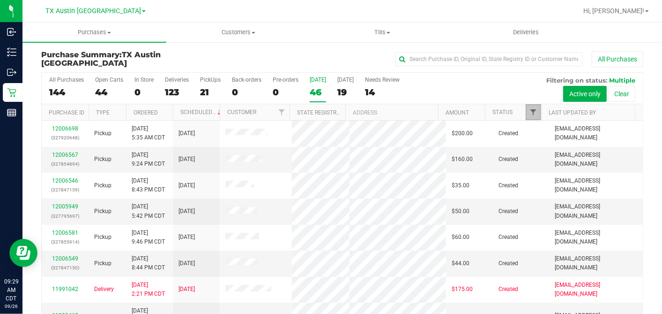
click at [530, 112] on span "Filter" at bounding box center [533, 111] width 7 height 7
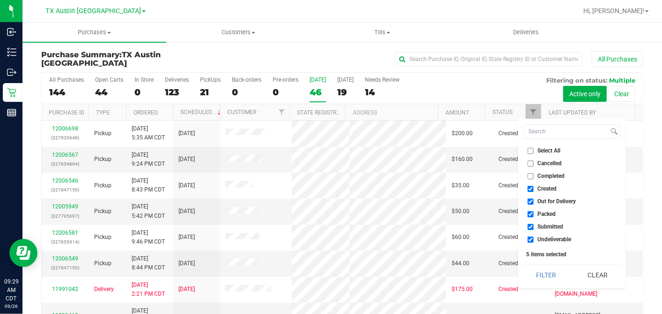
click at [530, 149] on input "Select All" at bounding box center [531, 151] width 6 height 6
checkbox input "true"
click at [530, 149] on input "Select All" at bounding box center [531, 151] width 6 height 6
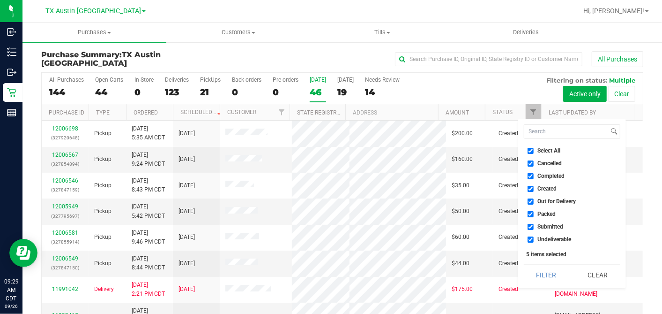
checkbox input "false"
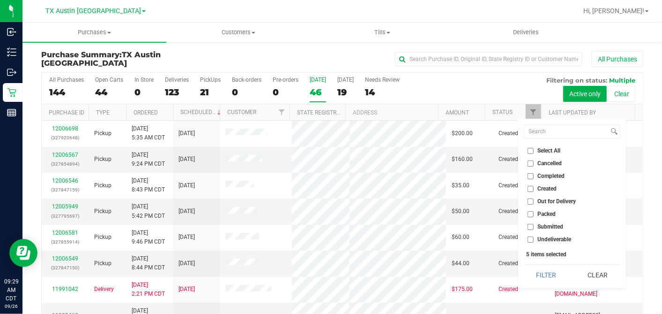
checkbox input "false"
click at [530, 190] on input "Created" at bounding box center [531, 189] width 6 height 6
checkbox input "true"
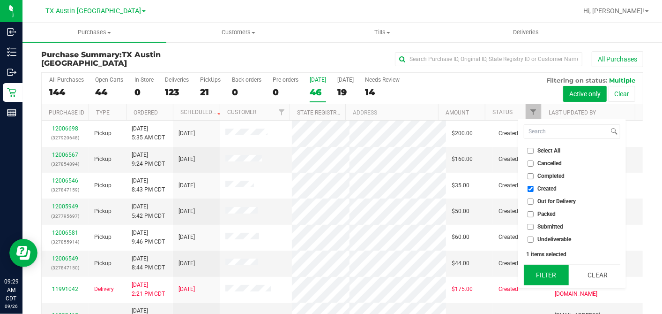
click at [545, 272] on button "Filter" at bounding box center [546, 274] width 45 height 21
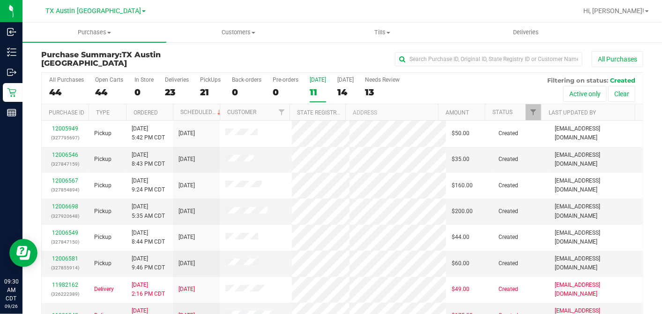
click at [163, 105] on th "Ordered" at bounding box center [149, 112] width 47 height 16
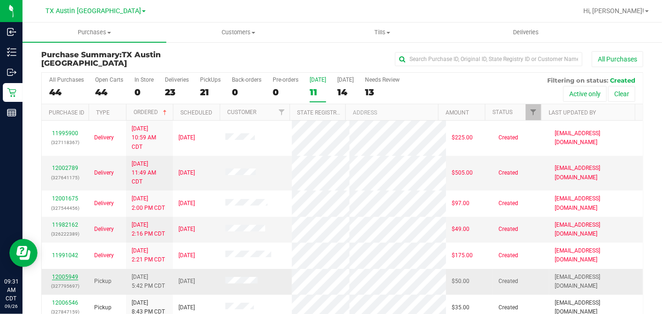
click at [72, 274] on link "12005949" at bounding box center [65, 276] width 26 height 7
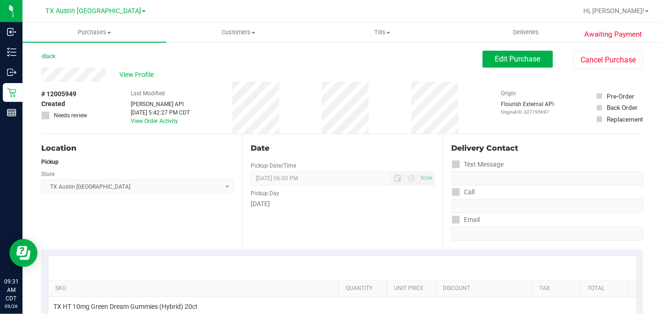
click at [361, 77] on div "View Profile" at bounding box center [261, 74] width 441 height 14
click at [483, 58] on button "Edit Purchase" at bounding box center [518, 59] width 70 height 17
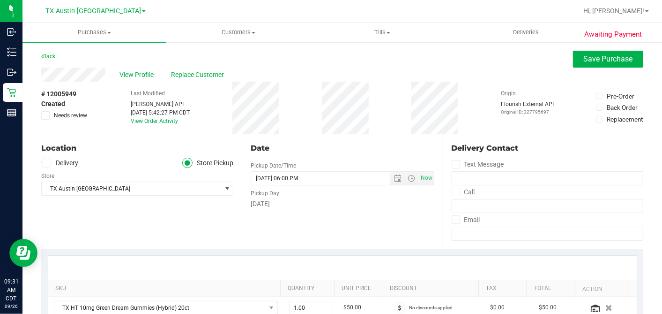
click at [45, 110] on div "# 12005949 Created Needs review" at bounding box center [64, 104] width 47 height 30
click at [46, 111] on span at bounding box center [45, 115] width 8 height 8
click at [0, 0] on input "Needs review" at bounding box center [0, 0] width 0 height 0
click at [326, 136] on div "Date Pickup Date/Time [DATE] Now [DATE] 06:00 PM Now Pickup Day [DATE]" at bounding box center [342, 191] width 201 height 115
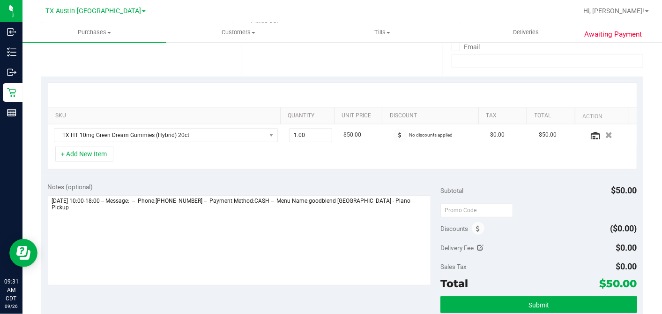
scroll to position [208, 0]
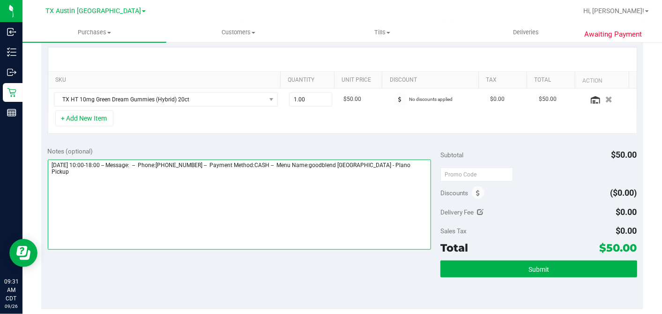
click at [405, 164] on textarea at bounding box center [240, 204] width 384 height 90
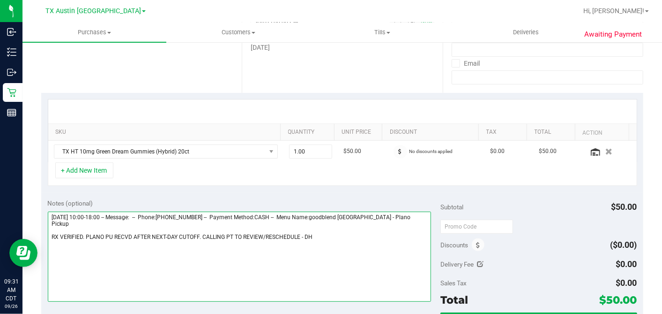
scroll to position [0, 0]
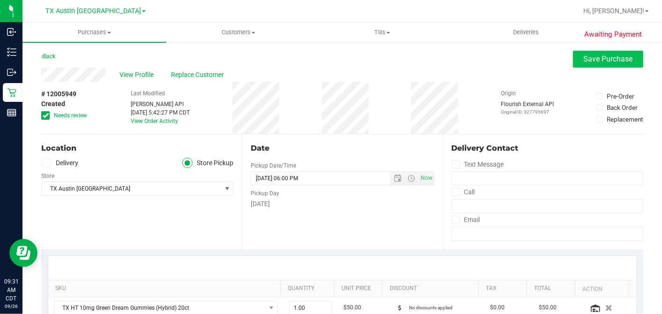
type textarea "[DATE] 10:00-18:00 -- Message: -- Phone:[PHONE_NUMBER] -- Payment Method:CASH -…"
click at [584, 59] on span "Save Purchase" at bounding box center [608, 58] width 49 height 9
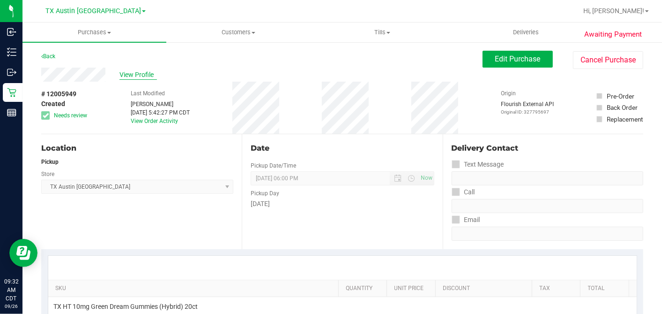
click at [142, 75] on span "View Profile" at bounding box center [137, 75] width 37 height 10
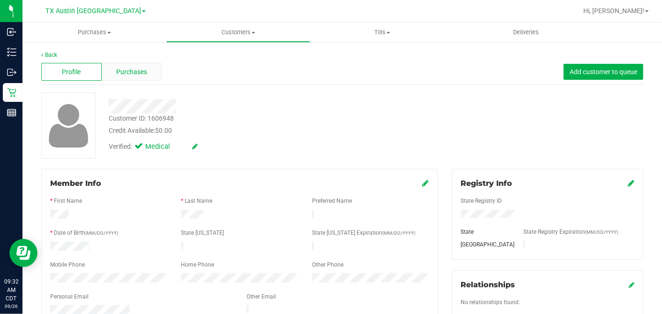
click at [145, 70] on span "Purchases" at bounding box center [131, 72] width 31 height 10
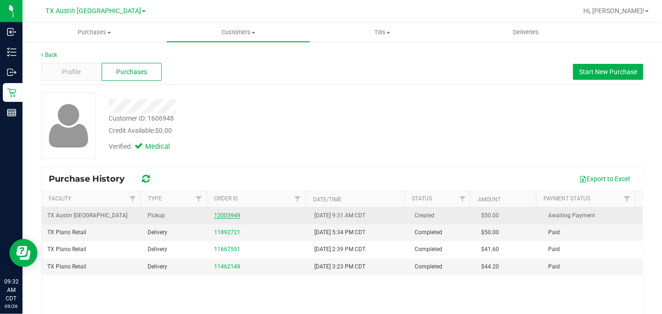
click at [216, 212] on link "12005949" at bounding box center [227, 215] width 26 height 7
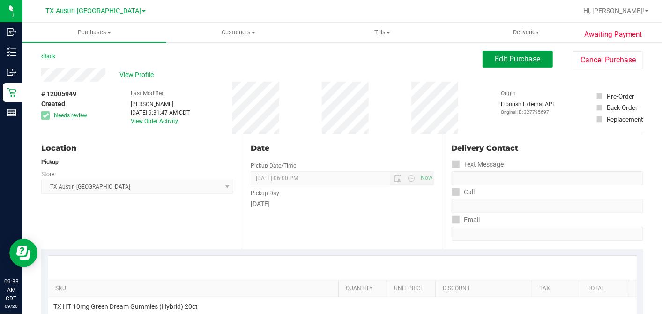
click at [498, 62] on span "Edit Purchase" at bounding box center [517, 58] width 45 height 9
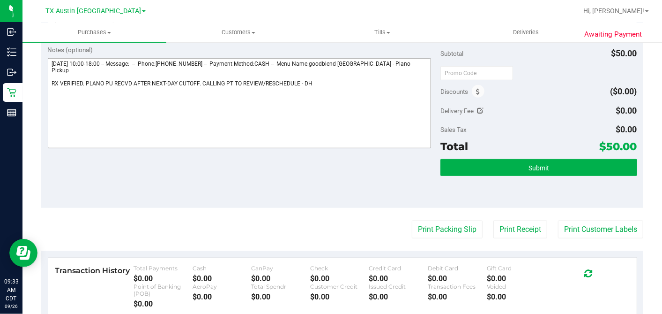
scroll to position [260, 0]
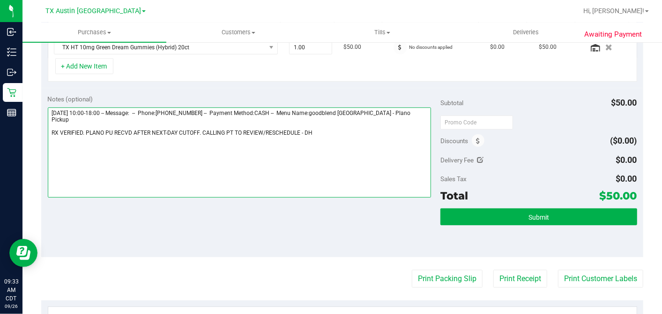
click at [298, 123] on textarea at bounding box center [240, 152] width 384 height 90
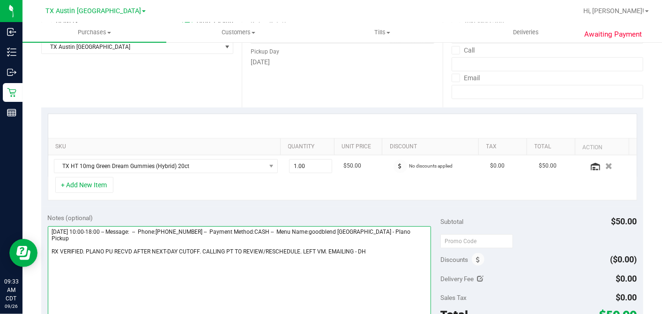
scroll to position [0, 0]
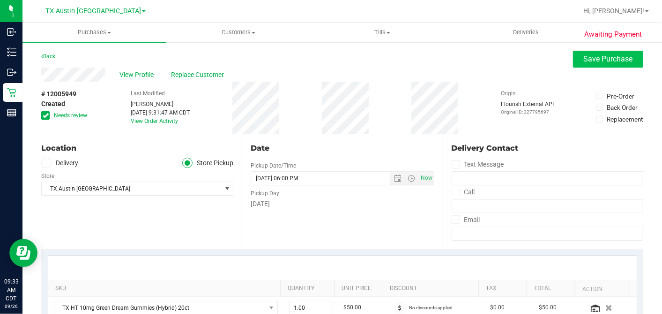
type textarea "[DATE] 10:00-18:00 -- Message: -- Phone:[PHONE_NUMBER] -- Payment Method:CASH -…"
click at [590, 52] on button "Save Purchase" at bounding box center [608, 59] width 70 height 17
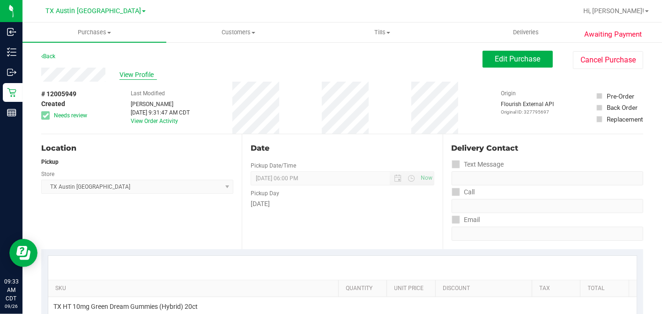
click at [142, 71] on span "View Profile" at bounding box center [137, 75] width 37 height 10
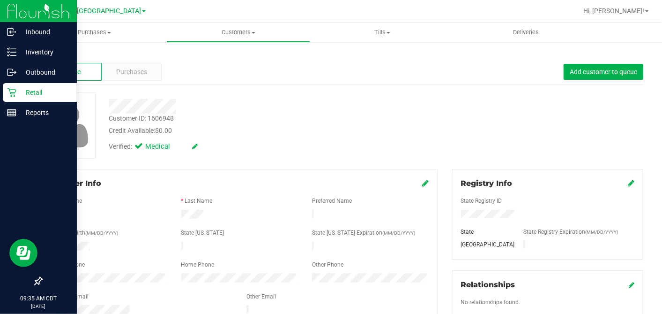
click at [15, 91] on icon at bounding box center [11, 92] width 9 height 9
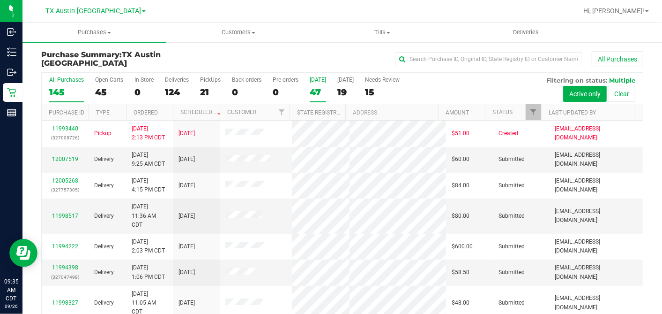
click at [316, 89] on div "47" at bounding box center [318, 92] width 16 height 11
click at [0, 0] on input "[DATE] 47" at bounding box center [0, 0] width 0 height 0
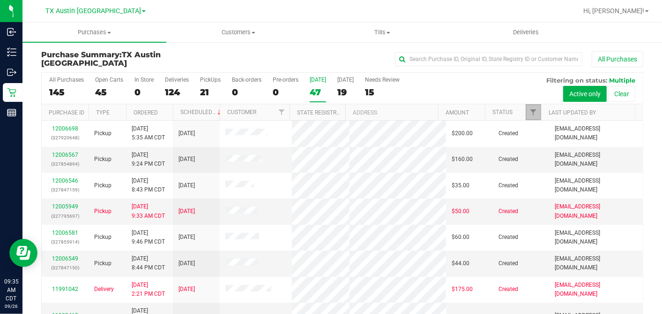
click at [530, 113] on span "Filter" at bounding box center [533, 111] width 7 height 7
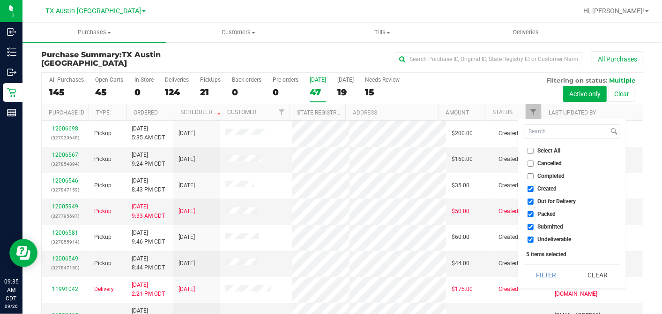
click at [530, 150] on input "Select All" at bounding box center [531, 151] width 6 height 6
checkbox input "true"
click at [530, 150] on input "Select All" at bounding box center [531, 151] width 6 height 6
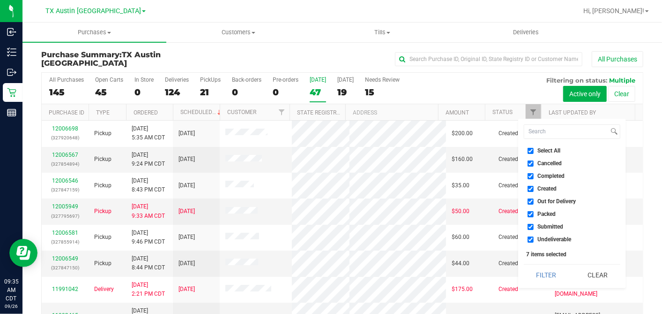
checkbox input "false"
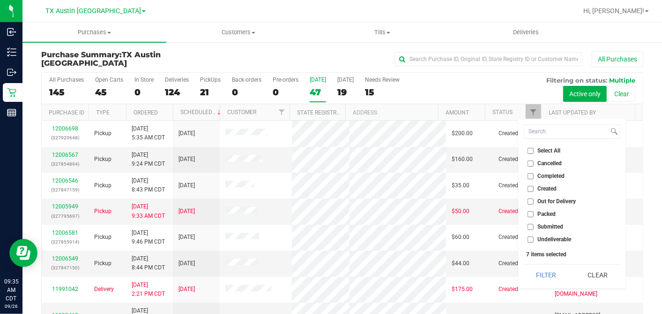
checkbox input "false"
click at [528, 187] on input "Created" at bounding box center [531, 189] width 6 height 6
checkbox input "true"
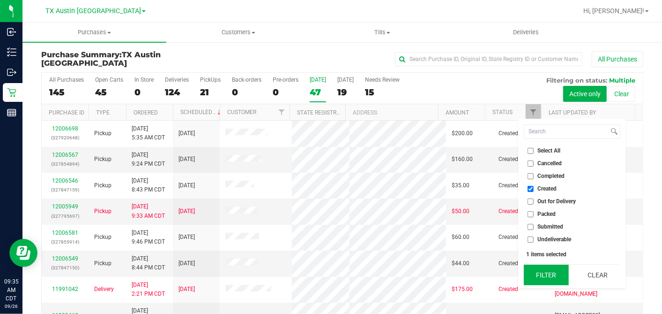
click at [552, 281] on button "Filter" at bounding box center [546, 274] width 45 height 21
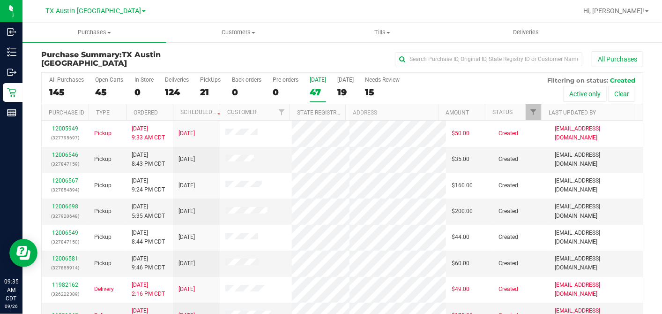
click at [164, 106] on th "Ordered" at bounding box center [149, 112] width 47 height 16
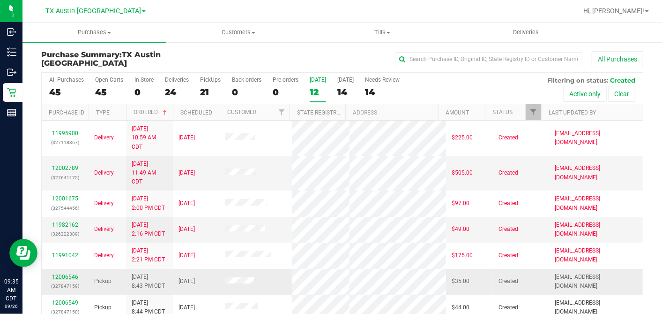
click at [67, 274] on link "12006546" at bounding box center [65, 276] width 26 height 7
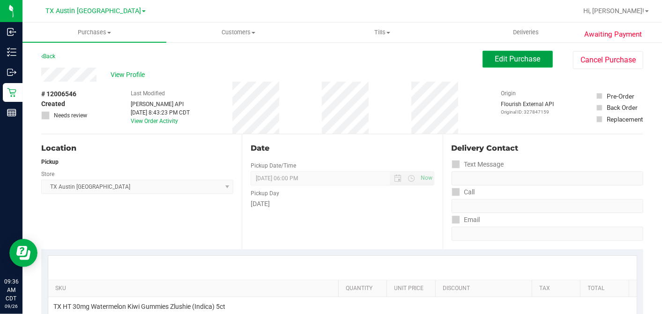
click at [507, 64] on button "Edit Purchase" at bounding box center [518, 59] width 70 height 17
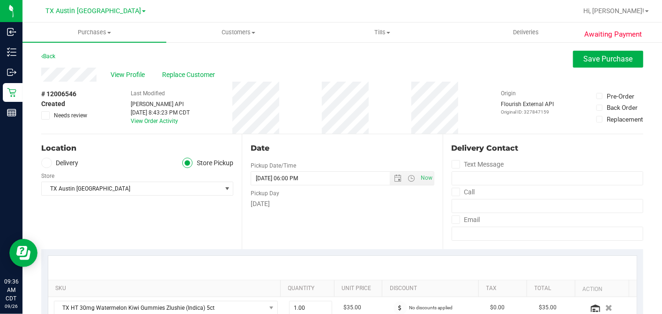
click at [59, 150] on div "Location" at bounding box center [137, 147] width 192 height 11
click at [58, 158] on label "Delivery" at bounding box center [59, 162] width 37 height 11
click at [0, 0] on input "Delivery" at bounding box center [0, 0] width 0 height 0
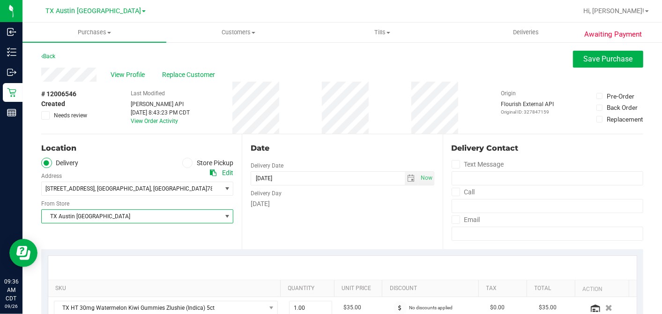
click at [108, 218] on span "TX Austin [GEOGRAPHIC_DATA]" at bounding box center [131, 215] width 179 height 13
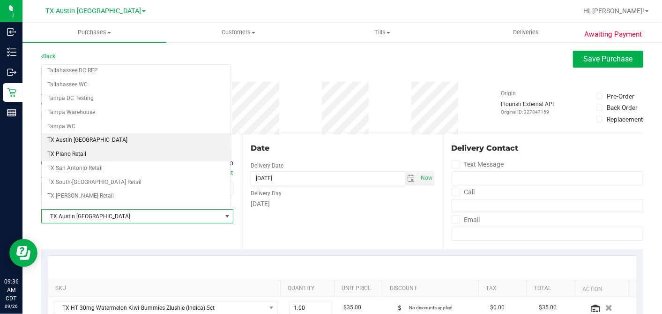
scroll to position [666, 0]
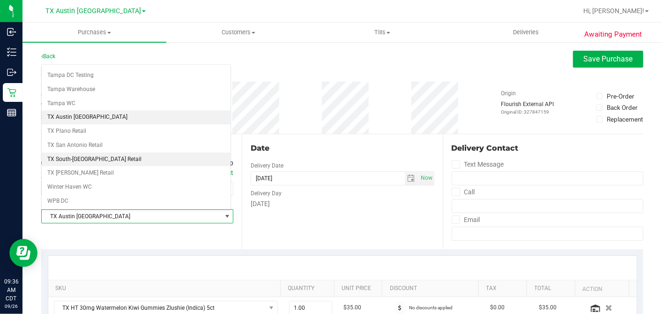
click at [77, 152] on li "TX South-[GEOGRAPHIC_DATA] Retail" at bounding box center [136, 159] width 189 height 14
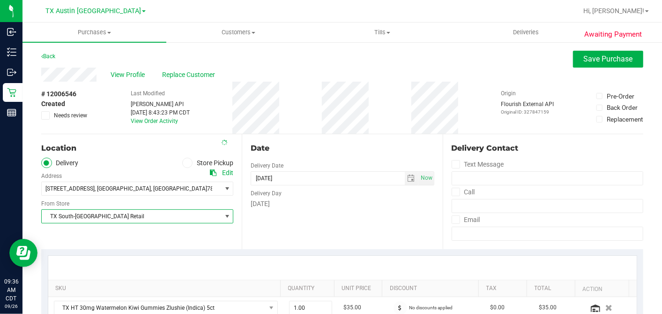
click at [292, 143] on div "Date" at bounding box center [342, 147] width 183 height 11
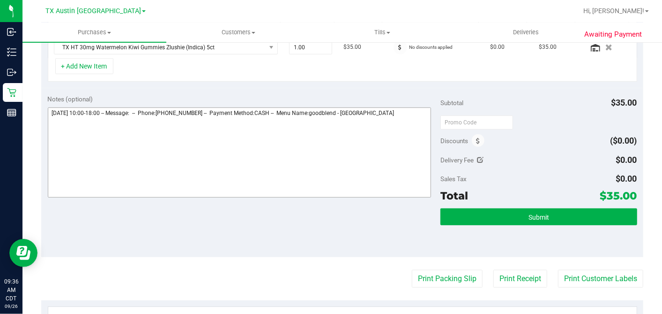
scroll to position [262, 0]
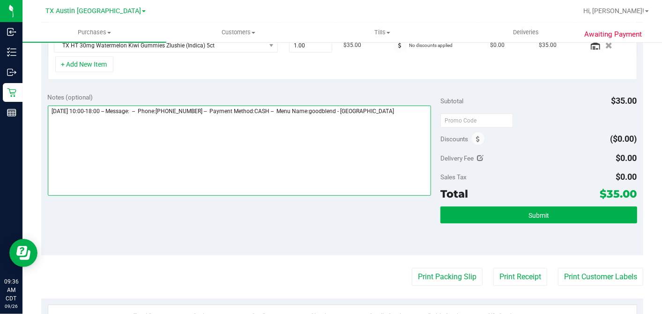
click at [413, 116] on textarea at bounding box center [240, 150] width 384 height 90
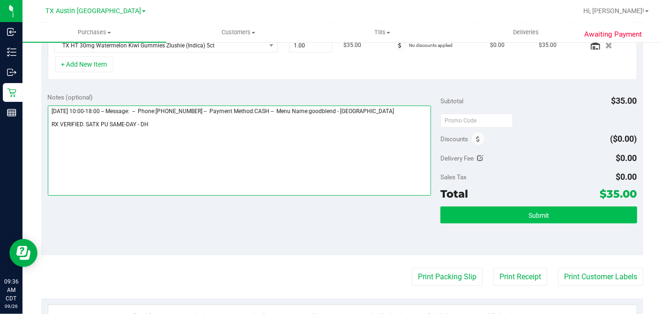
type textarea "[DATE] 10:00-18:00 -- Message: -- Phone:[PHONE_NUMBER] -- Payment Method:CASH -…"
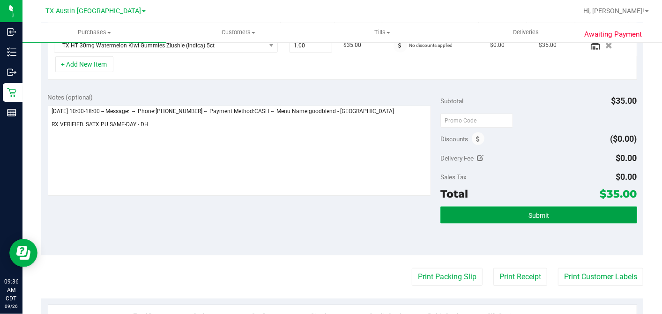
click at [544, 211] on button "Submit" at bounding box center [539, 214] width 196 height 17
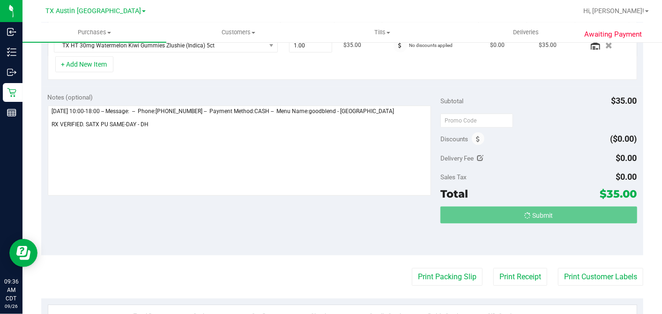
scroll to position [263, 0]
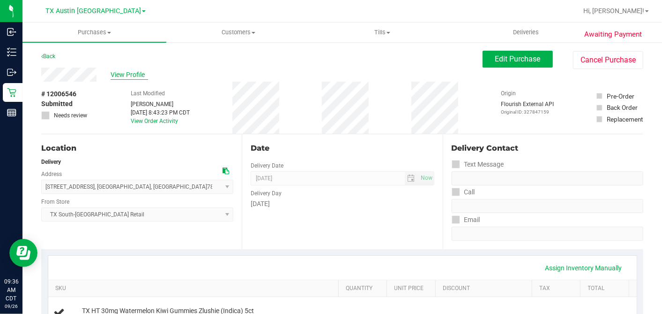
click at [116, 77] on span "View Profile" at bounding box center [129, 75] width 37 height 10
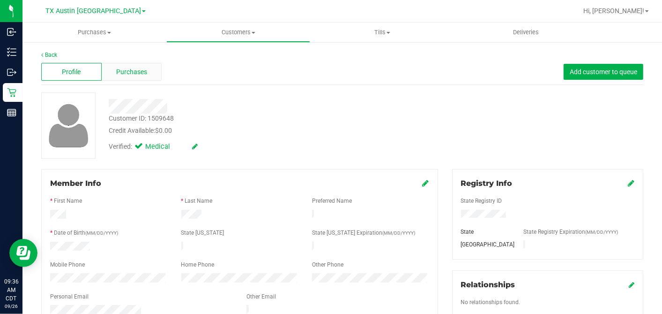
click at [114, 71] on div "Purchases" at bounding box center [132, 72] width 60 height 18
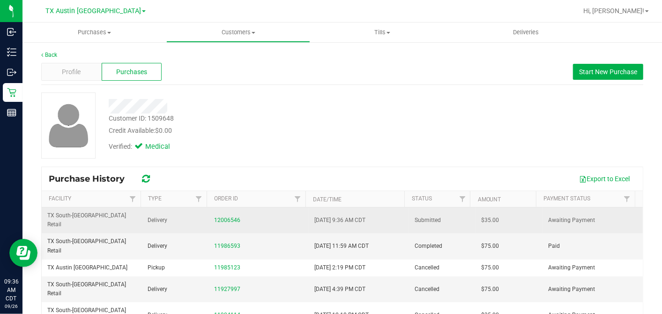
click at [482, 216] on span "$35.00" at bounding box center [491, 220] width 18 height 9
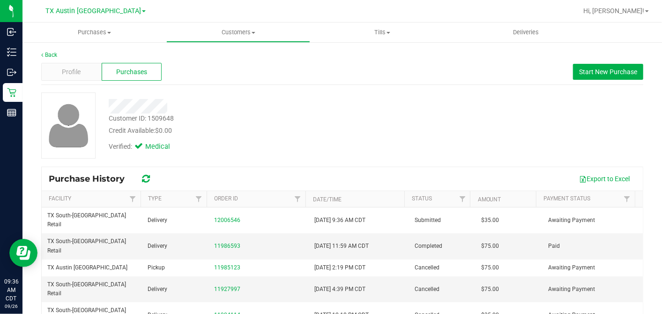
copy span "35.00"
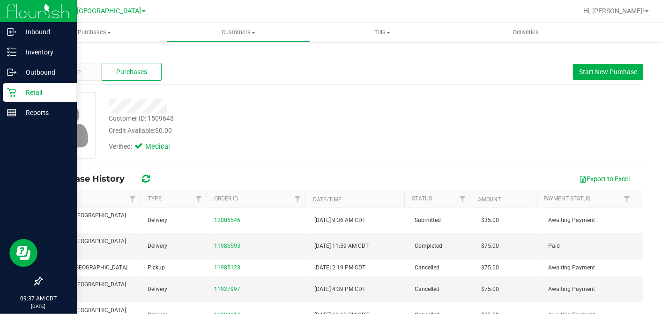
click at [9, 89] on icon at bounding box center [11, 92] width 9 height 9
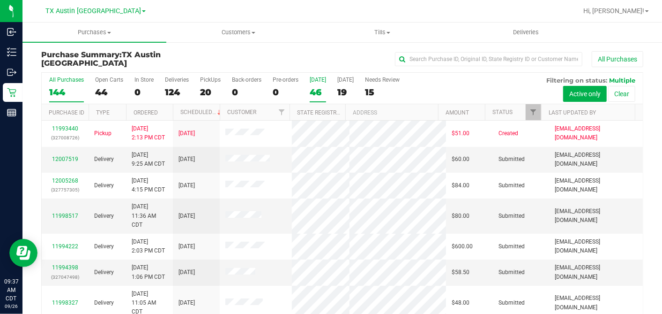
click at [315, 91] on div "46" at bounding box center [318, 92] width 16 height 11
click at [0, 0] on input "[DATE] 46" at bounding box center [0, 0] width 0 height 0
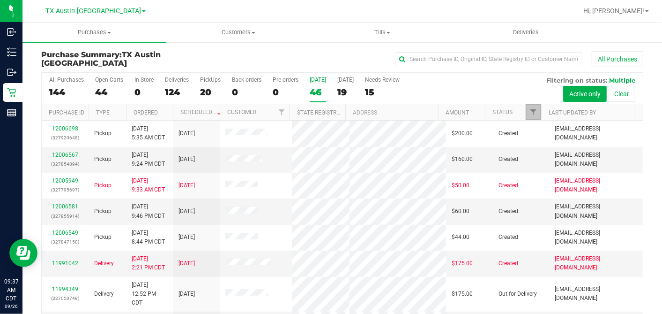
click at [530, 110] on span "Filter" at bounding box center [533, 111] width 7 height 7
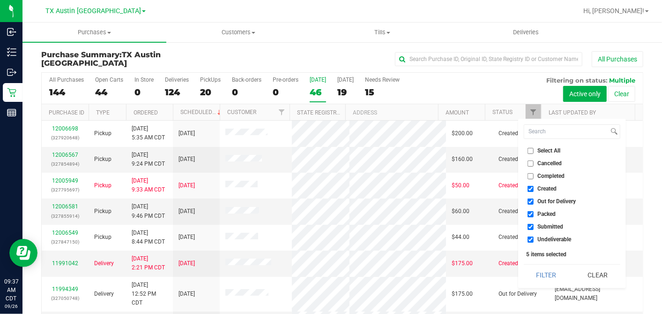
click at [530, 149] on input "Select All" at bounding box center [531, 151] width 6 height 6
checkbox input "true"
click at [530, 149] on input "Select All" at bounding box center [531, 151] width 6 height 6
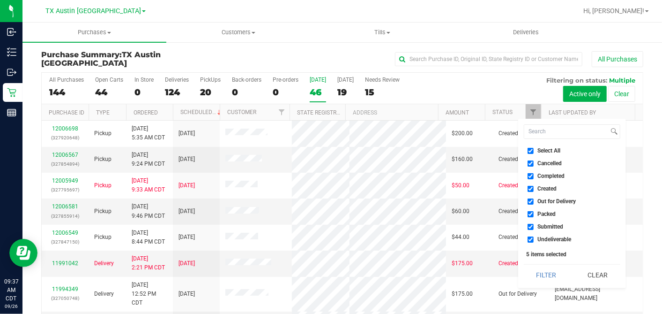
checkbox input "false"
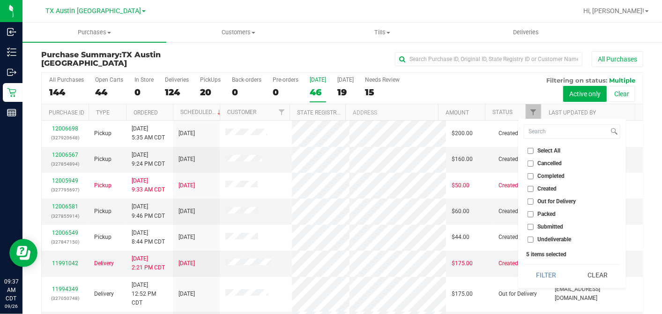
checkbox input "false"
click at [533, 188] on input "Created" at bounding box center [531, 189] width 6 height 6
checkbox input "true"
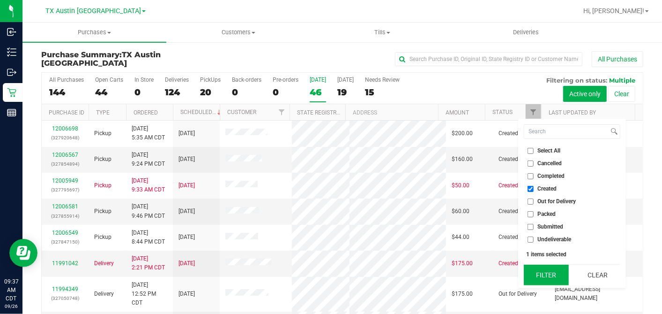
click at [551, 267] on button "Filter" at bounding box center [546, 274] width 45 height 21
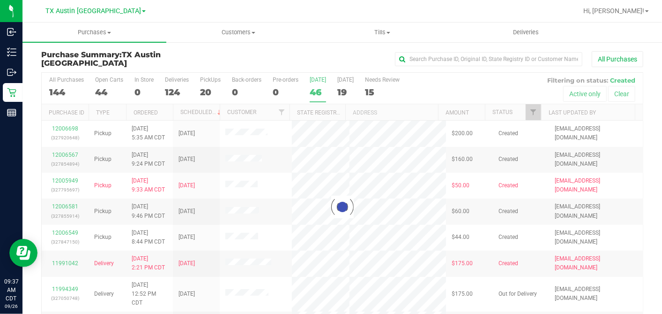
click at [166, 112] on th "Ordered" at bounding box center [149, 112] width 47 height 16
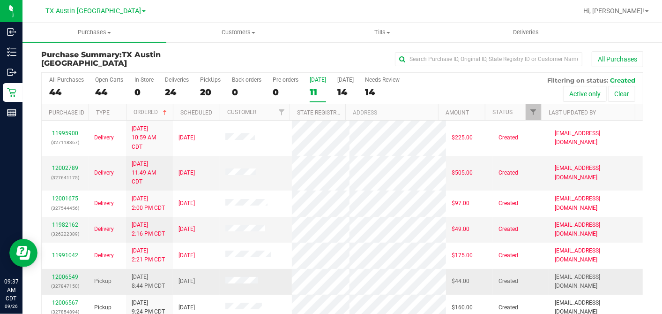
click at [59, 273] on link "12006549" at bounding box center [65, 276] width 26 height 7
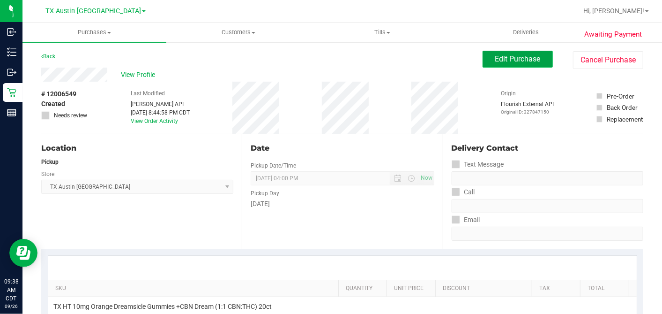
click at [486, 67] on button "Edit Purchase" at bounding box center [518, 59] width 70 height 17
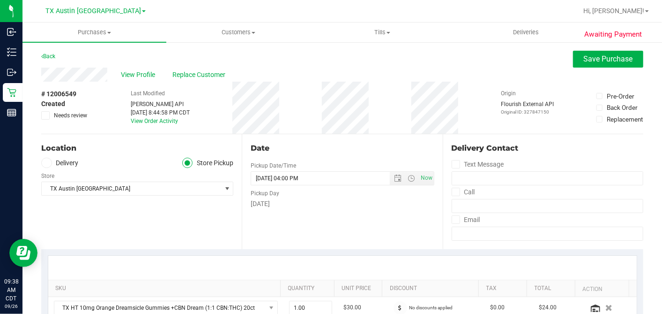
click at [47, 115] on icon at bounding box center [46, 115] width 6 height 0
click at [0, 0] on input "Needs review" at bounding box center [0, 0] width 0 height 0
click at [307, 126] on div "# 12006549 Created Needs review Last Modified [PERSON_NAME] API [DATE] 8:44:58 …" at bounding box center [342, 108] width 602 height 52
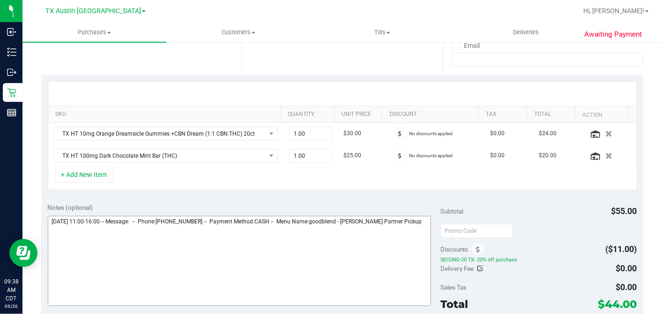
scroll to position [312, 0]
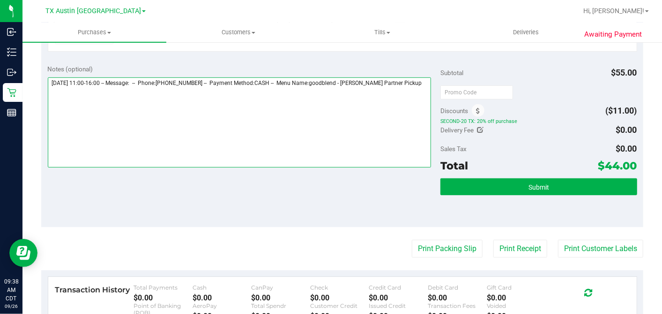
click at [408, 82] on textarea at bounding box center [240, 122] width 384 height 90
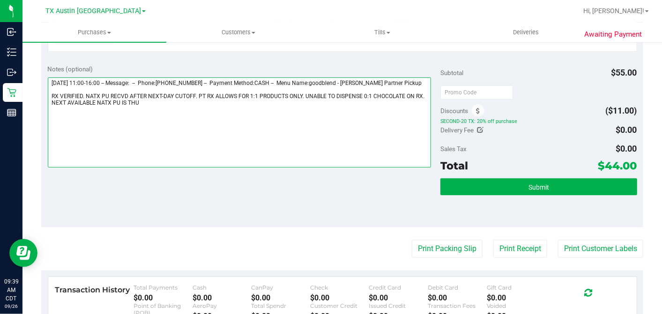
click at [153, 105] on textarea at bounding box center [240, 122] width 384 height 90
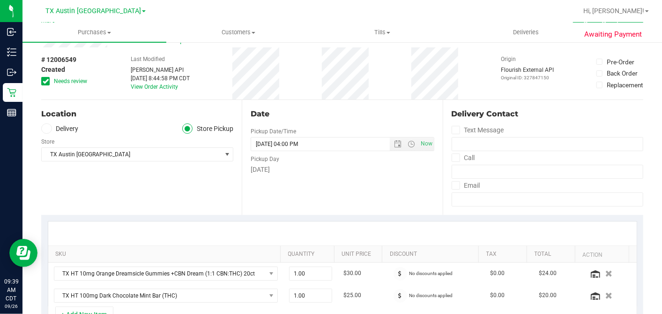
scroll to position [0, 0]
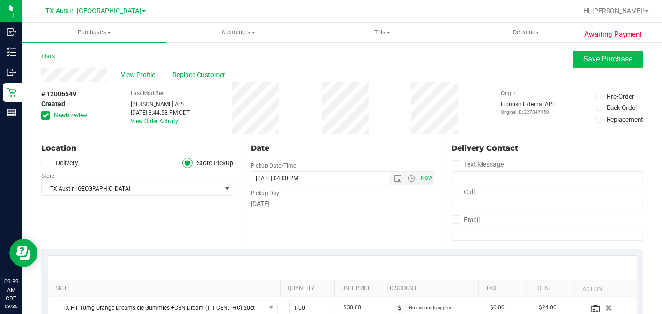
type textarea "[DATE] 11:00-16:00 -- Message: -- Phone:[PHONE_NUMBER] -- Payment Method:CASH -…"
click at [584, 58] on span "Save Purchase" at bounding box center [608, 58] width 49 height 9
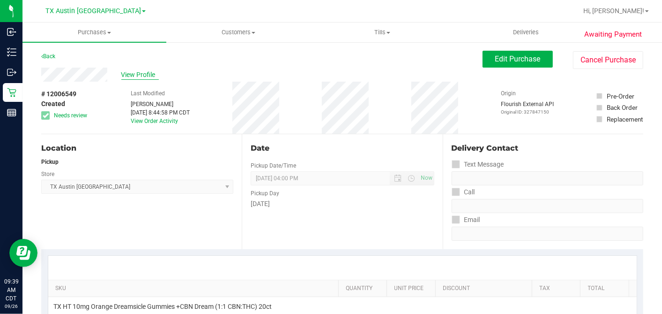
click at [136, 70] on span "View Profile" at bounding box center [139, 75] width 37 height 10
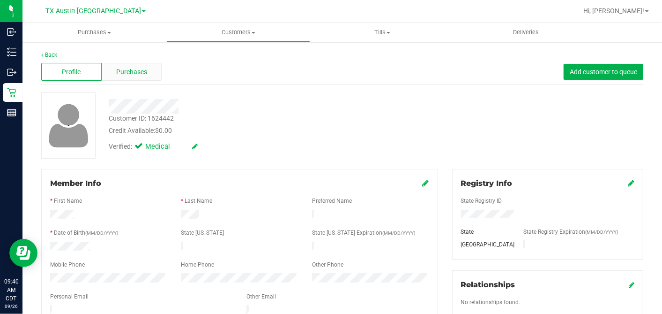
click at [150, 70] on div "Purchases" at bounding box center [132, 72] width 60 height 18
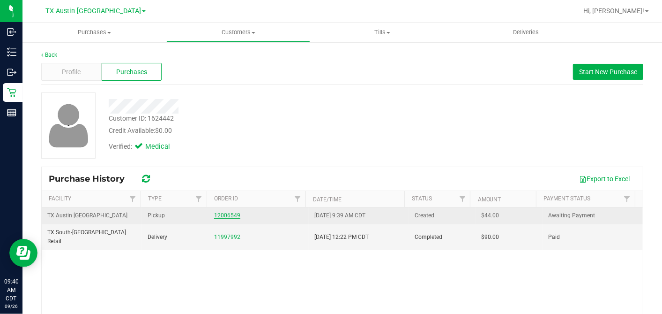
click at [230, 216] on link "12006549" at bounding box center [227, 215] width 26 height 7
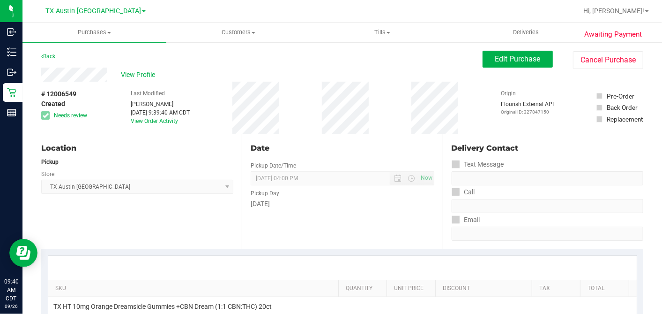
click at [302, 136] on div "Date Pickup Date/Time [DATE] Now [DATE] 04:00 PM Now Pickup Day [DATE]" at bounding box center [342, 191] width 201 height 115
click at [494, 66] on button "Edit Purchase" at bounding box center [518, 59] width 70 height 17
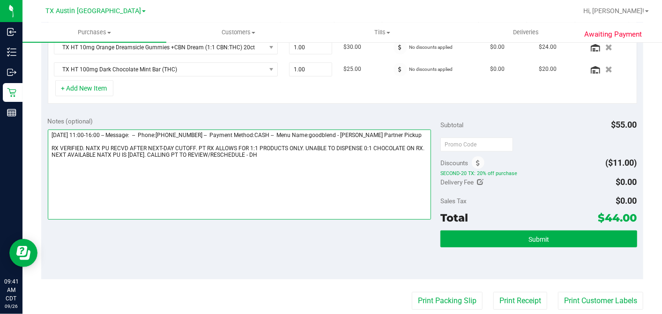
click at [253, 151] on textarea at bounding box center [240, 174] width 384 height 90
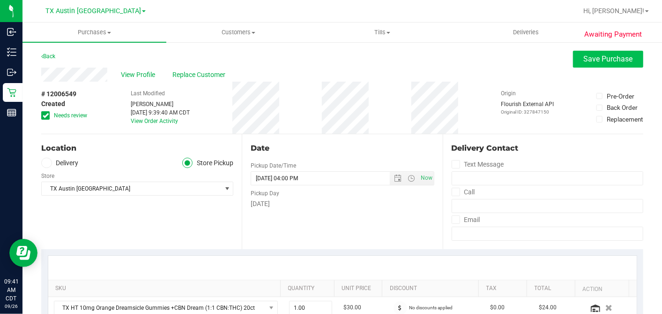
type textarea "[DATE] 11:00-16:00 -- Message: -- Phone:[PHONE_NUMBER] -- Payment Method:CASH -…"
click at [579, 64] on button "Save Purchase" at bounding box center [608, 59] width 70 height 17
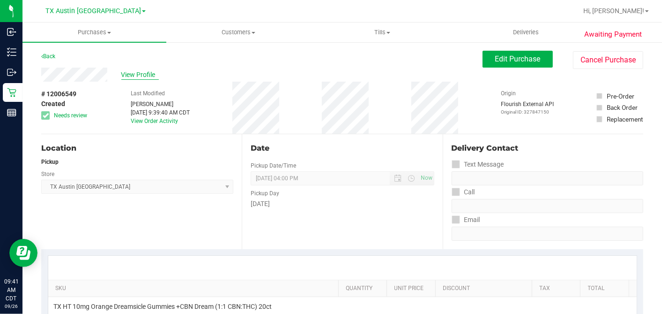
click at [150, 76] on span "View Profile" at bounding box center [139, 75] width 37 height 10
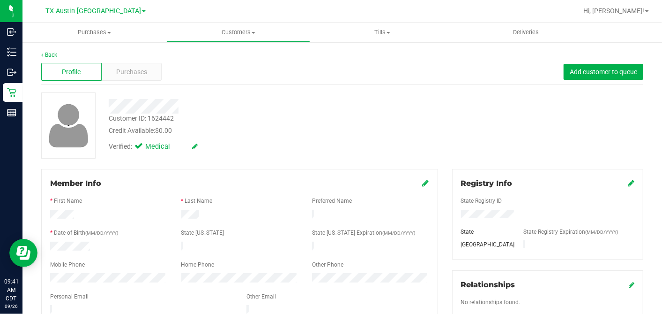
click at [95, 303] on div at bounding box center [239, 304] width 379 height 2
click at [140, 69] on span "Purchases" at bounding box center [131, 72] width 31 height 10
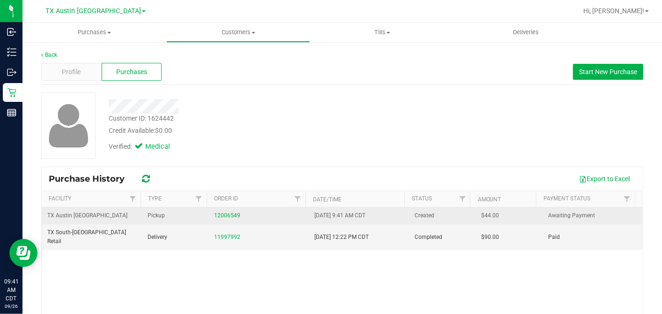
click at [482, 217] on span "$44.00" at bounding box center [491, 215] width 18 height 9
copy span "44.00"
click at [225, 213] on link "12006549" at bounding box center [227, 215] width 26 height 7
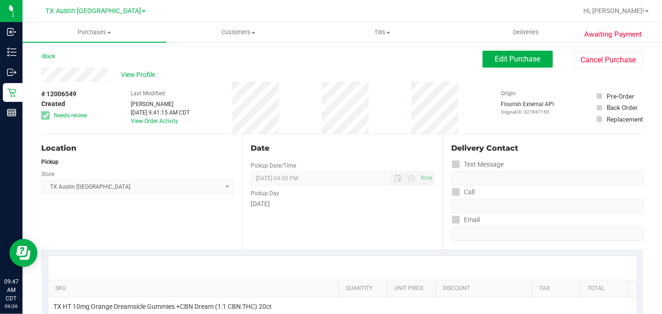
drag, startPoint x: 228, startPoint y: 82, endPoint x: 162, endPoint y: 82, distance: 66.1
click at [228, 82] on div "# 12006549 Created Needs review Last Modified [PERSON_NAME] [DATE] 9:41:15 AM C…" at bounding box center [342, 108] width 602 height 52
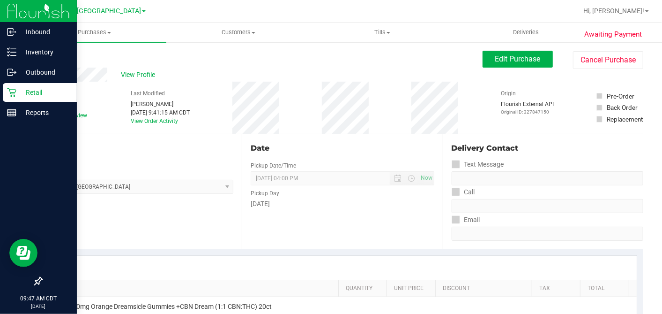
click at [15, 90] on icon at bounding box center [11, 92] width 9 height 9
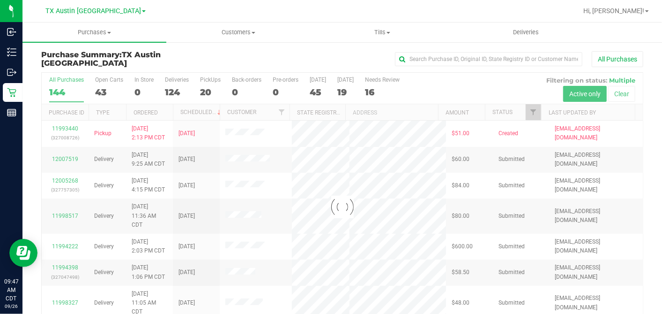
click at [316, 92] on div at bounding box center [342, 207] width 601 height 268
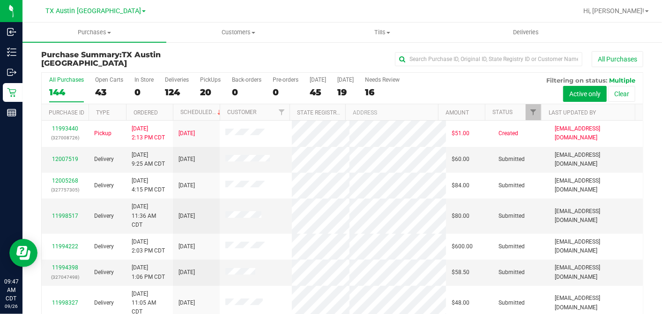
click at [316, 92] on div "45" at bounding box center [318, 92] width 16 height 11
click at [0, 0] on input "[DATE] 45" at bounding box center [0, 0] width 0 height 0
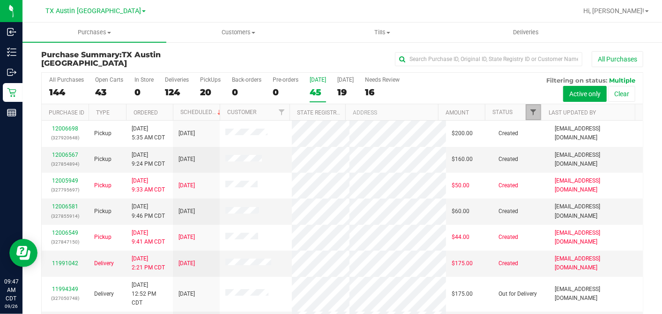
click at [530, 109] on span "Filter" at bounding box center [533, 111] width 7 height 7
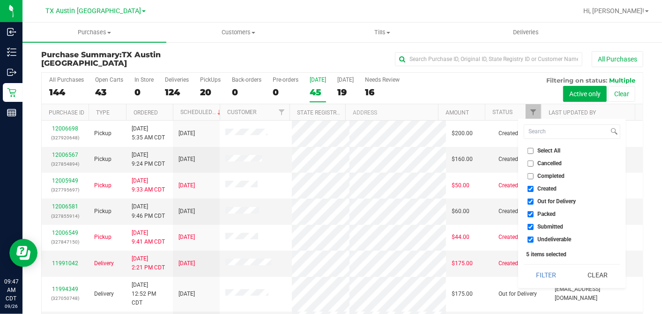
click at [531, 151] on input "Select All" at bounding box center [531, 151] width 6 height 6
checkbox input "true"
click at [531, 151] on input "Select All" at bounding box center [531, 151] width 6 height 6
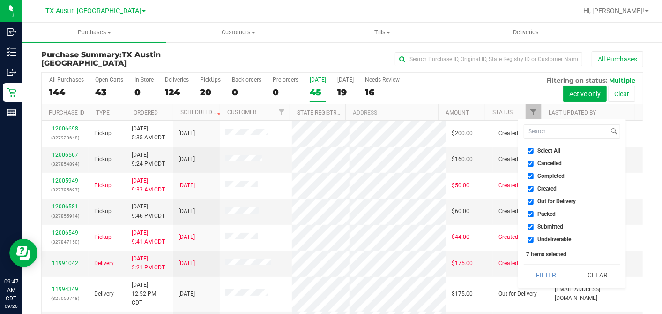
checkbox input "false"
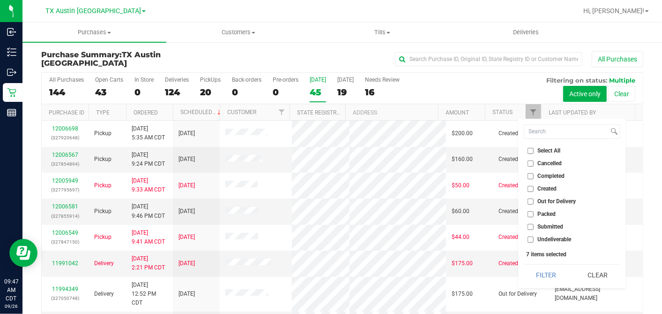
checkbox input "false"
click at [532, 188] on input "Created" at bounding box center [531, 189] width 6 height 6
checkbox input "true"
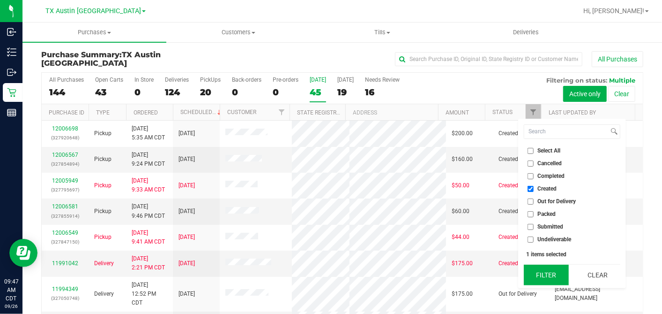
click at [552, 268] on button "Filter" at bounding box center [546, 274] width 45 height 21
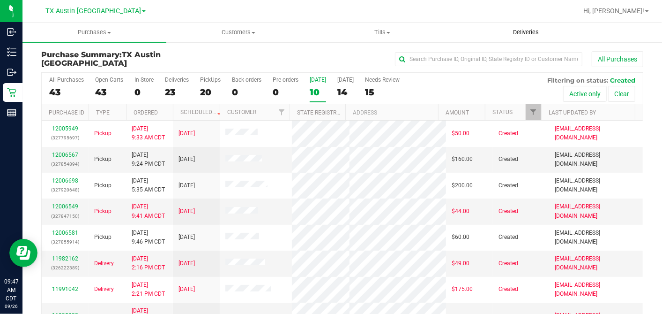
click at [536, 30] on span "Deliveries" at bounding box center [525, 32] width 51 height 8
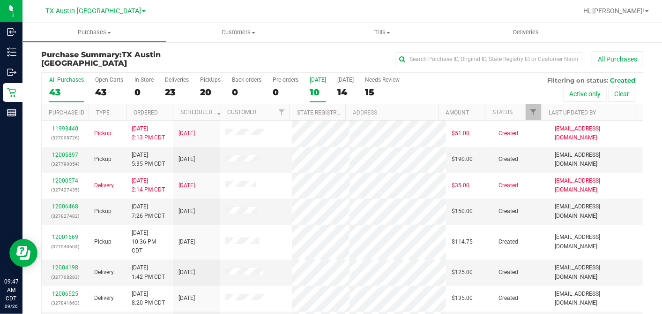
click at [317, 94] on div "10" at bounding box center [318, 92] width 16 height 11
click at [0, 0] on input "[DATE] 10" at bounding box center [0, 0] width 0 height 0
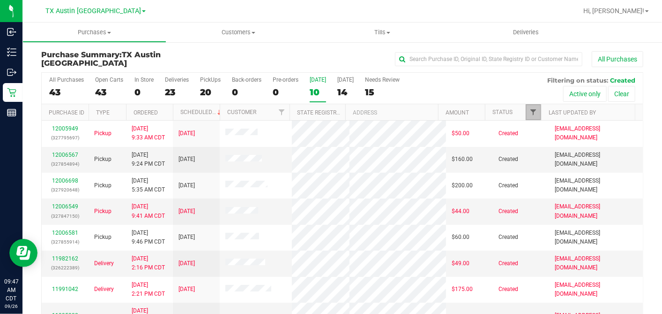
click at [530, 110] on span "Filter" at bounding box center [533, 111] width 7 height 7
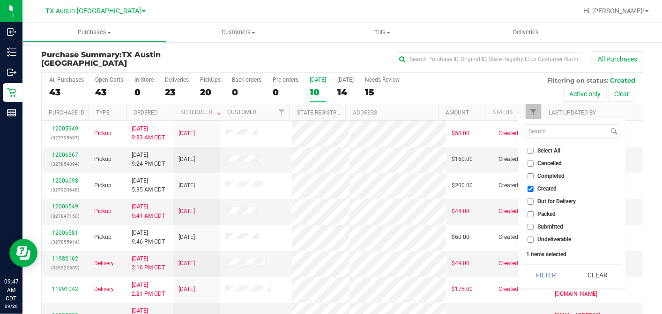
click at [528, 150] on input "Select All" at bounding box center [531, 151] width 6 height 6
checkbox input "true"
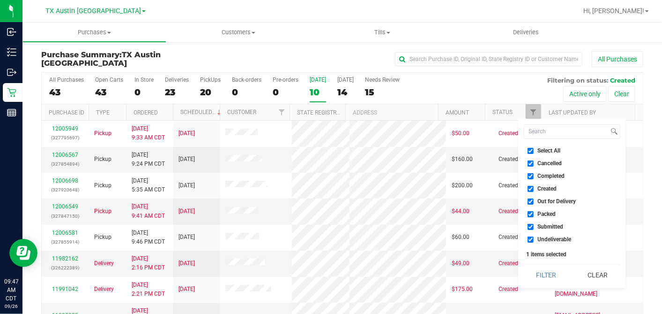
checkbox input "true"
click at [528, 150] on input "Select All" at bounding box center [531, 151] width 6 height 6
checkbox input "false"
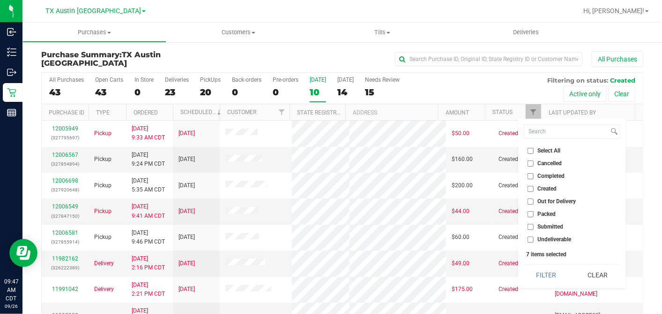
checkbox input "false"
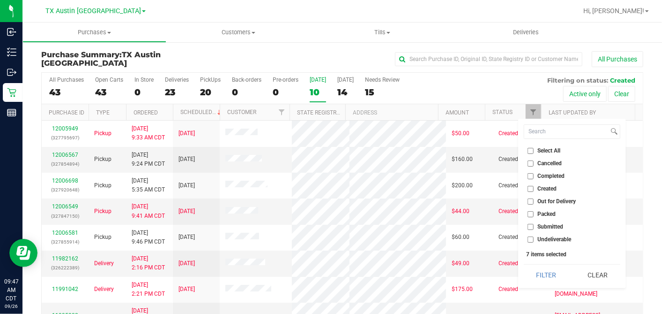
checkbox input "false"
click at [529, 188] on input "Created" at bounding box center [531, 189] width 6 height 6
checkbox input "true"
click at [540, 266] on button "Filter" at bounding box center [546, 274] width 45 height 21
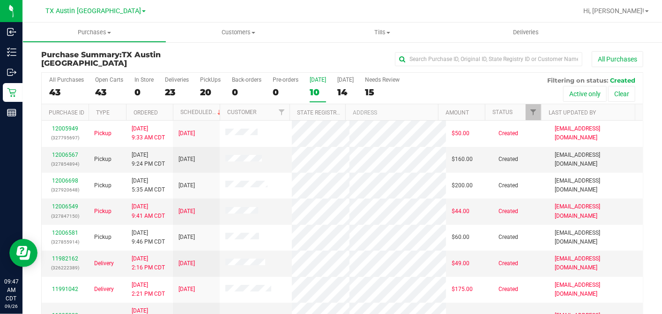
click at [166, 108] on th "Ordered" at bounding box center [149, 112] width 47 height 16
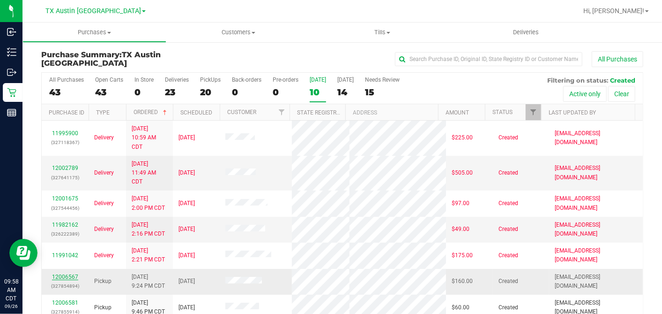
click at [67, 276] on link "12006567" at bounding box center [65, 276] width 26 height 7
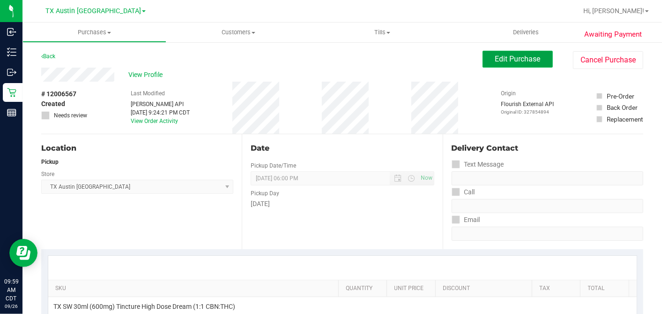
click at [485, 66] on button "Edit Purchase" at bounding box center [518, 59] width 70 height 17
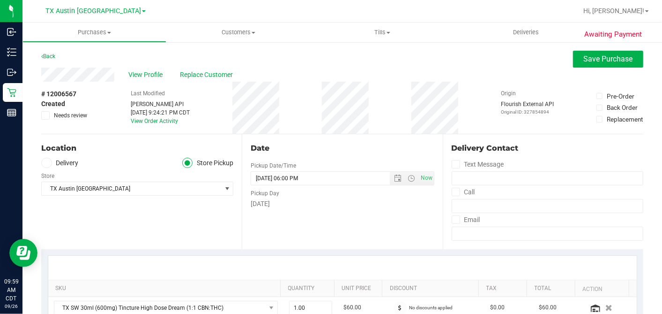
click at [51, 163] on span at bounding box center [46, 162] width 11 height 11
click at [0, 0] on input "Delivery" at bounding box center [0, 0] width 0 height 0
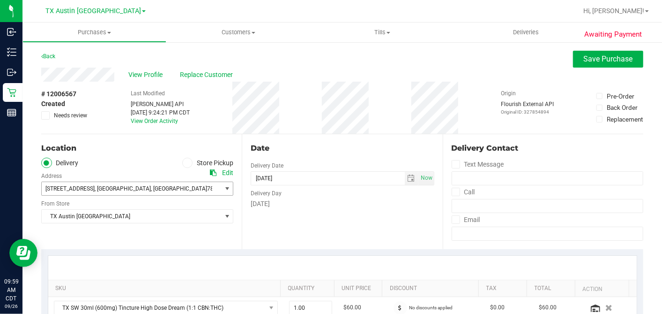
click at [103, 192] on span "[STREET_ADDRESS] , [GEOGRAPHIC_DATA] , [GEOGRAPHIC_DATA] 78741" at bounding box center [127, 188] width 171 height 13
drag, startPoint x: 104, startPoint y: 164, endPoint x: 100, endPoint y: 227, distance: 63.8
click at [104, 165] on ul "Delivery Store Pickup" at bounding box center [137, 162] width 192 height 11
click at [98, 215] on span "TX Austin [GEOGRAPHIC_DATA]" at bounding box center [131, 215] width 179 height 13
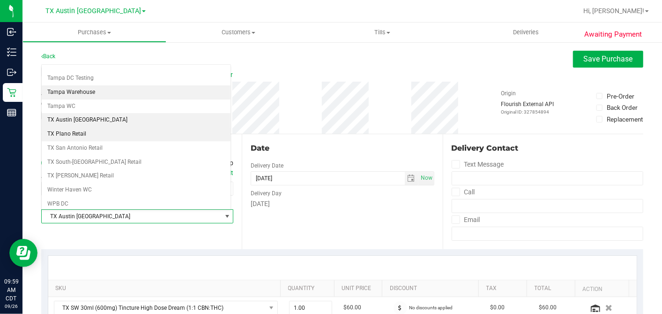
scroll to position [666, 0]
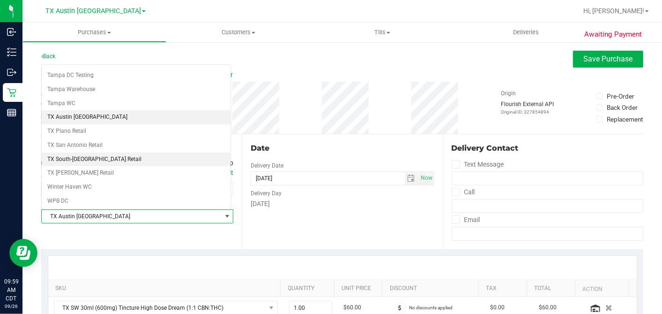
click at [88, 152] on li "TX South-[GEOGRAPHIC_DATA] Retail" at bounding box center [136, 159] width 189 height 14
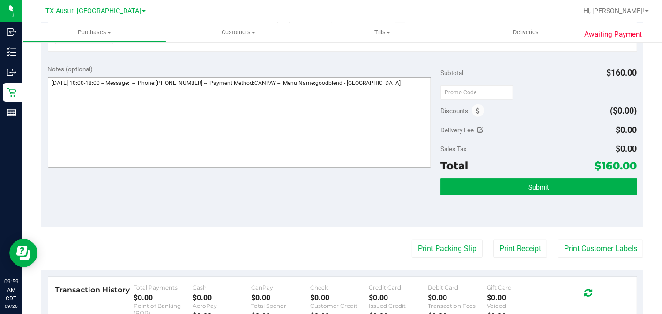
scroll to position [298, 0]
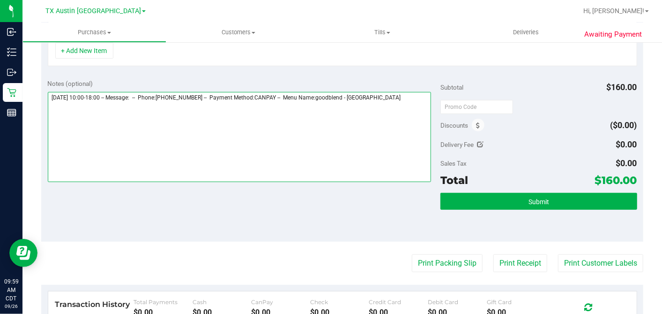
click at [405, 97] on textarea at bounding box center [240, 137] width 384 height 90
click at [97, 108] on textarea at bounding box center [240, 137] width 384 height 90
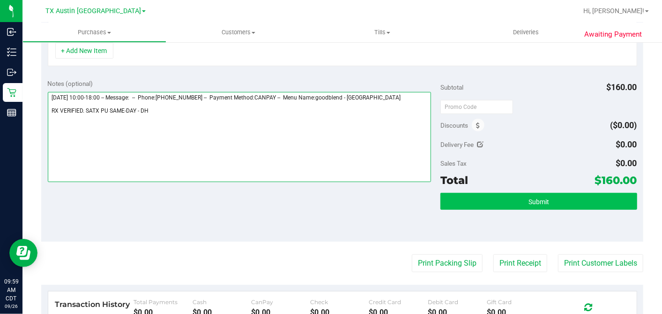
type textarea "[DATE] 10:00-18:00 -- Message: -- Phone:[PHONE_NUMBER] -- Payment Method:CANPAY…"
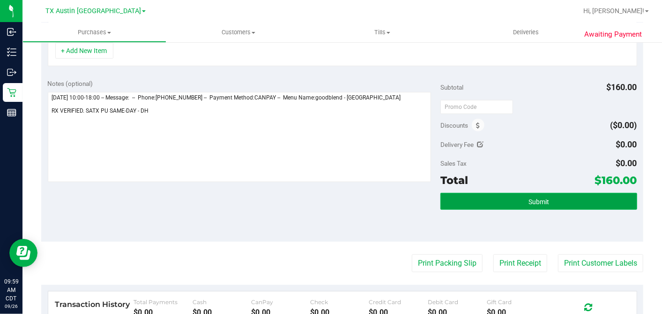
click at [516, 194] on button "Submit" at bounding box center [539, 201] width 196 height 17
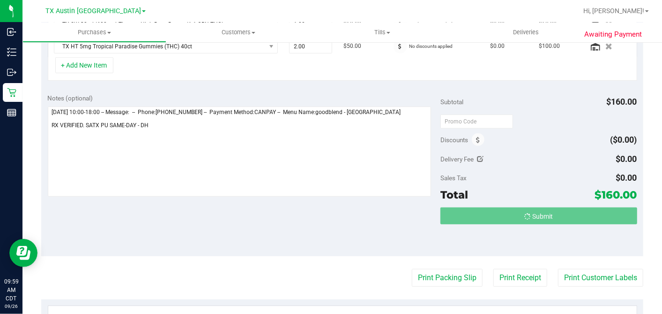
scroll to position [0, 0]
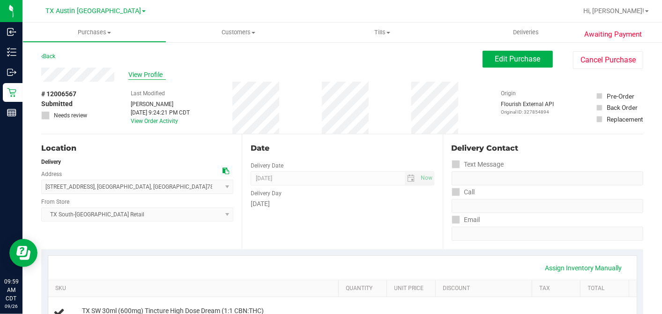
click at [150, 74] on span "View Profile" at bounding box center [146, 75] width 37 height 10
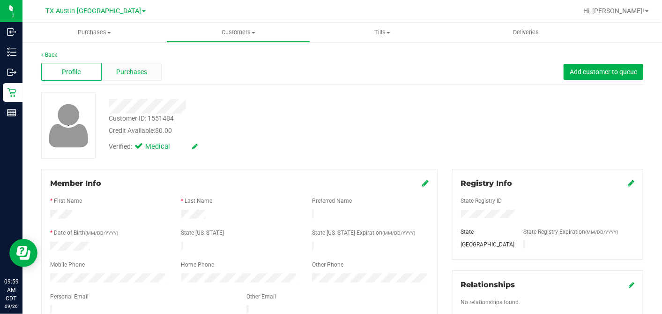
click at [130, 80] on div "Purchases" at bounding box center [132, 72] width 60 height 18
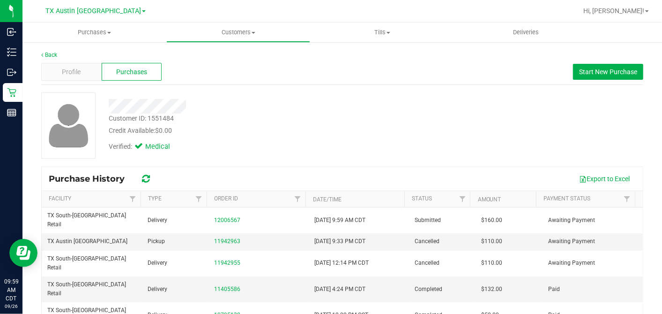
click at [309, 144] on div "Verified: Medical" at bounding box center [256, 145] width 308 height 21
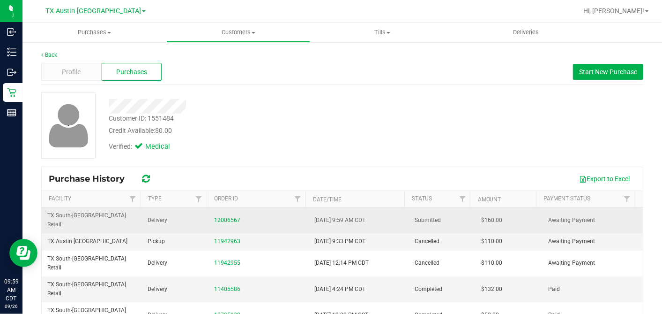
click at [482, 217] on span "$160.00" at bounding box center [492, 220] width 21 height 9
click at [482, 216] on span "$160.00" at bounding box center [492, 220] width 21 height 9
copy span "160.00"
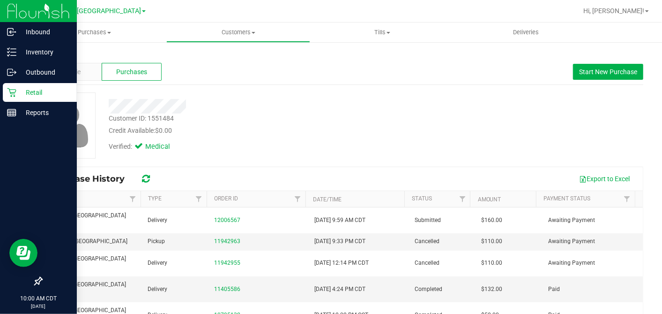
click at [9, 92] on icon at bounding box center [11, 92] width 9 height 9
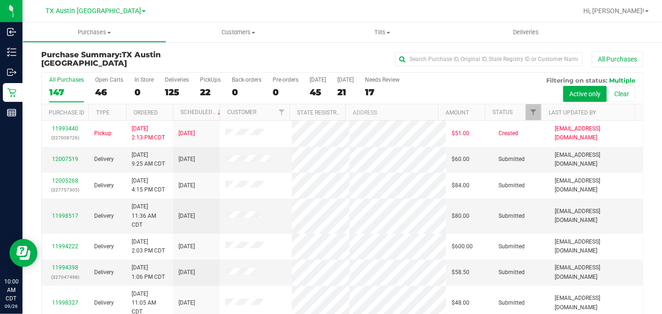
click at [314, 90] on div "45" at bounding box center [318, 92] width 16 height 11
click at [0, 0] on input "[DATE] 45" at bounding box center [0, 0] width 0 height 0
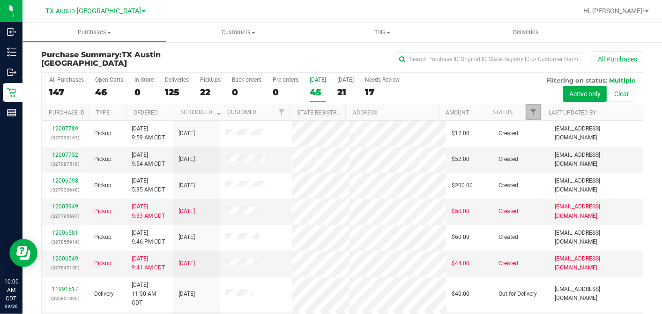
click at [530, 111] on span "Filter" at bounding box center [533, 111] width 7 height 7
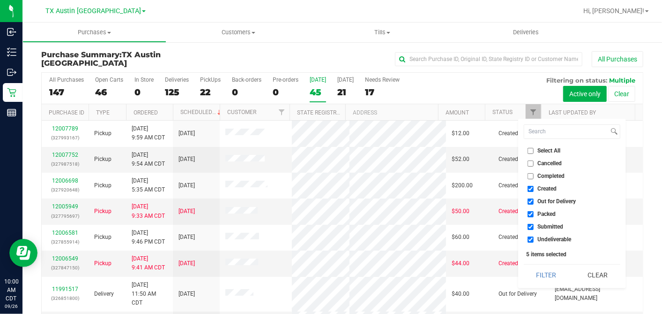
click at [530, 150] on input "Select All" at bounding box center [531, 151] width 6 height 6
checkbox input "true"
click at [530, 150] on input "Select All" at bounding box center [531, 151] width 6 height 6
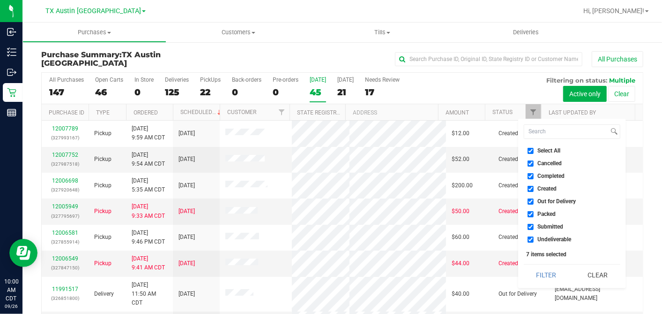
checkbox input "false"
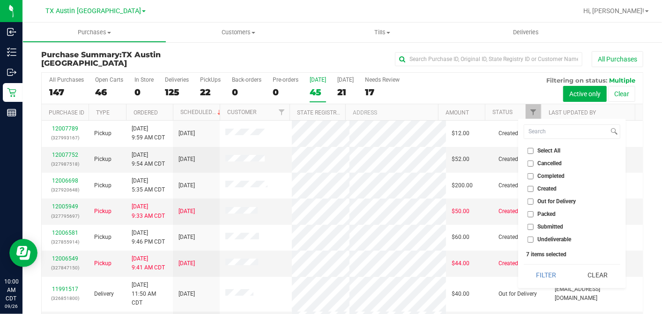
checkbox input "false"
click at [530, 188] on input "Created" at bounding box center [531, 189] width 6 height 6
checkbox input "true"
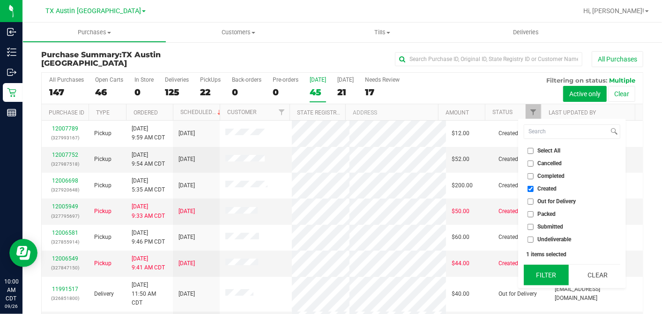
click at [544, 273] on button "Filter" at bounding box center [546, 274] width 45 height 21
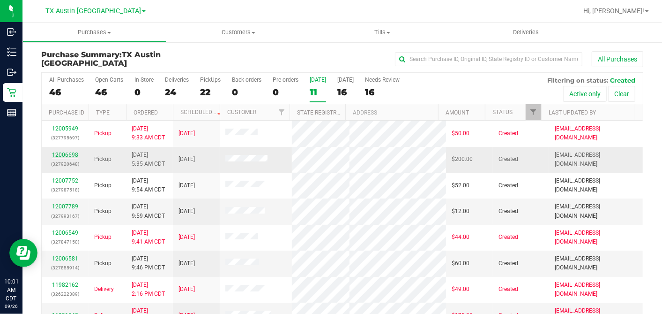
click at [70, 158] on link "12006698" at bounding box center [65, 154] width 26 height 7
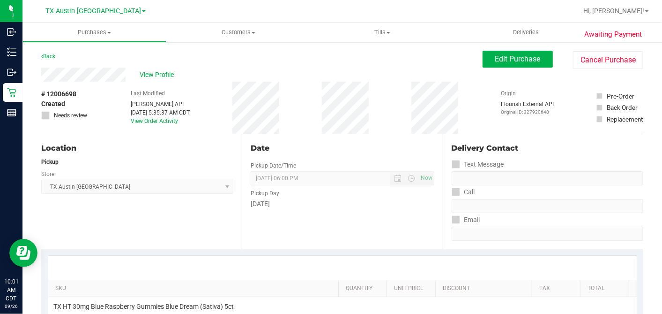
click at [138, 73] on div "View Profile" at bounding box center [261, 74] width 441 height 14
click at [153, 80] on div "View Profile" at bounding box center [261, 74] width 441 height 14
click at [150, 75] on span "View Profile" at bounding box center [158, 75] width 37 height 10
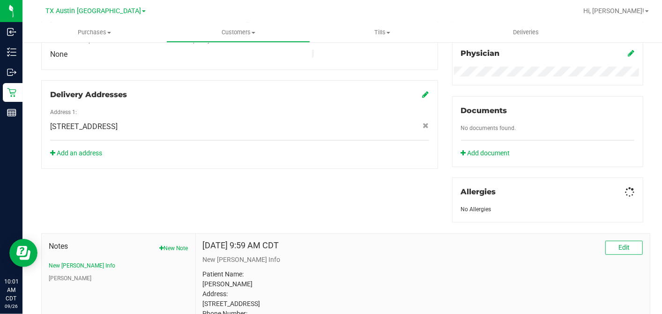
scroll to position [378, 0]
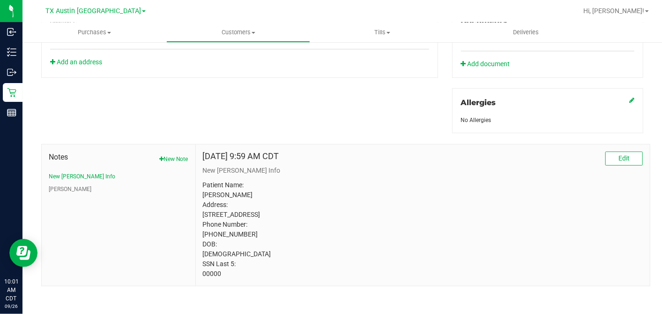
click at [209, 278] on p "Patient Name: [PERSON_NAME] Address: [STREET_ADDRESS] Phone Number: [PHONE_NUMB…" at bounding box center [423, 229] width 440 height 98
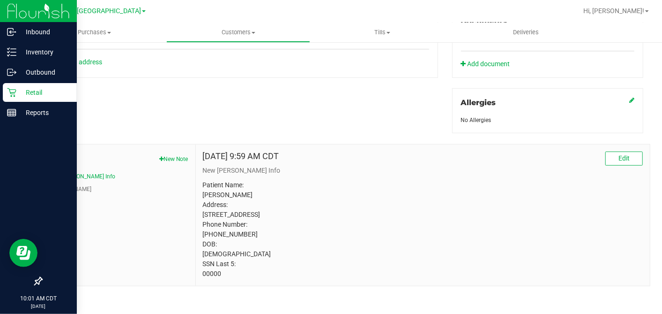
copy p "00000"
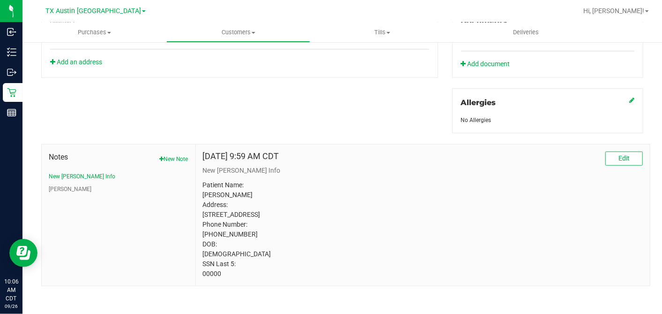
click at [311, 102] on div "Member Info * First Name * Last Name Preferred Name * Date of Birth (MM/DD/YYYY…" at bounding box center [342, 38] width 616 height 495
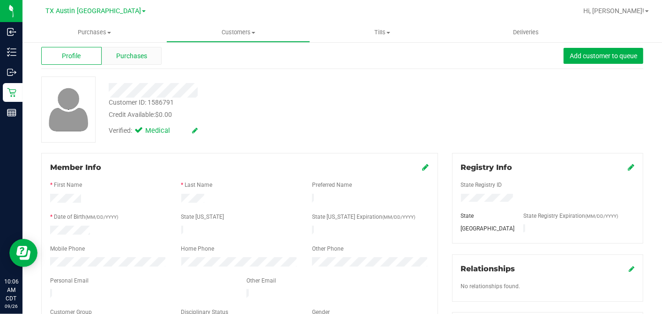
scroll to position [0, 0]
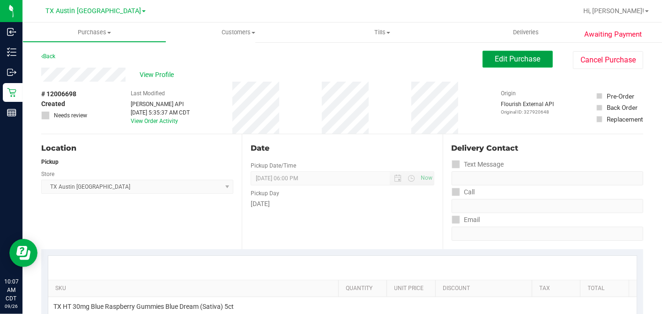
click at [495, 57] on span "Edit Purchase" at bounding box center [517, 58] width 45 height 9
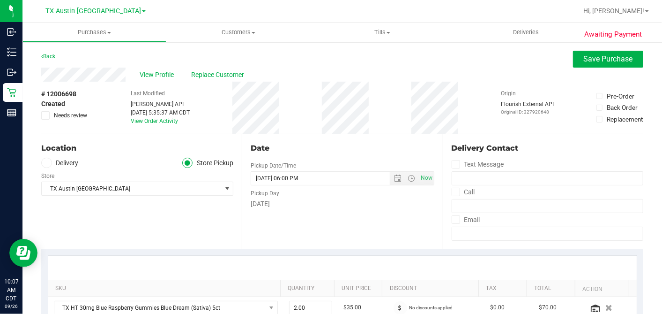
click at [48, 163] on icon at bounding box center [47, 163] width 6 height 0
click at [0, 0] on input "Delivery" at bounding box center [0, 0] width 0 height 0
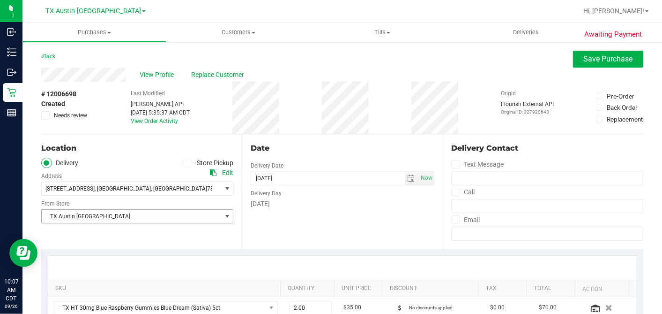
click at [94, 214] on span "TX Austin [GEOGRAPHIC_DATA]" at bounding box center [131, 215] width 179 height 13
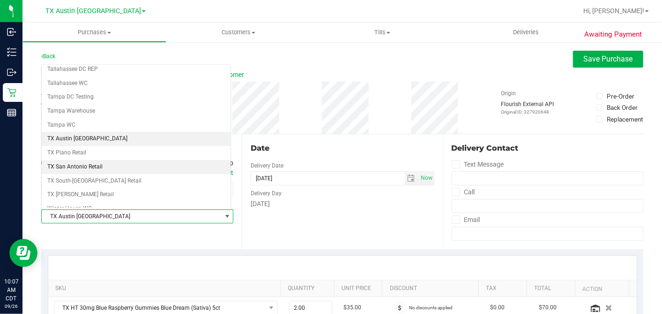
scroll to position [666, 0]
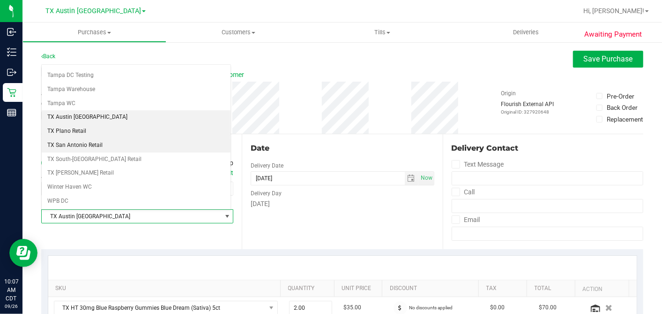
click at [71, 124] on li "TX Plano Retail" at bounding box center [136, 131] width 189 height 14
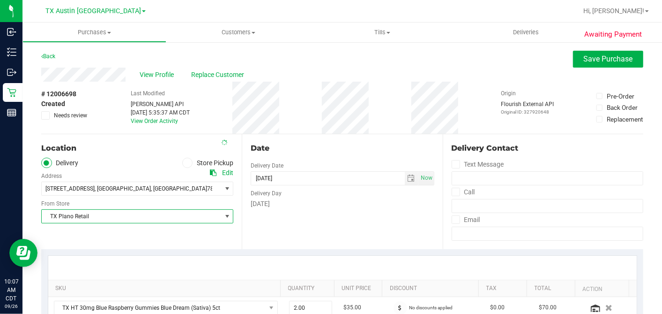
click at [312, 128] on div "# 12006698 Created Needs review Last Modified [PERSON_NAME] API [DATE] 5:35:37 …" at bounding box center [342, 108] width 602 height 52
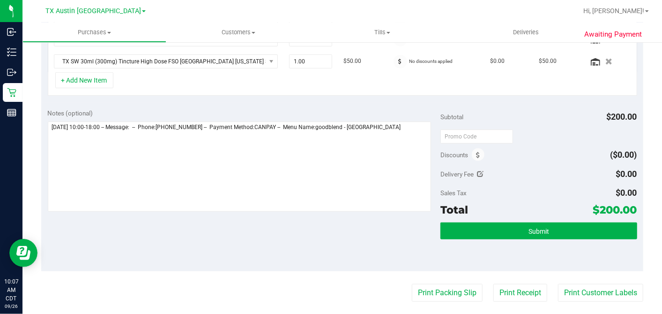
scroll to position [298, 0]
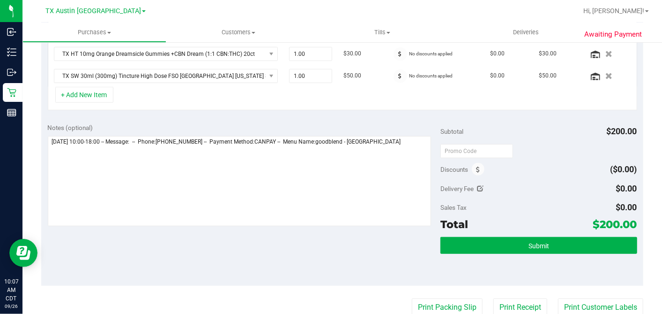
click at [404, 123] on div "Notes (optional)" at bounding box center [244, 127] width 393 height 9
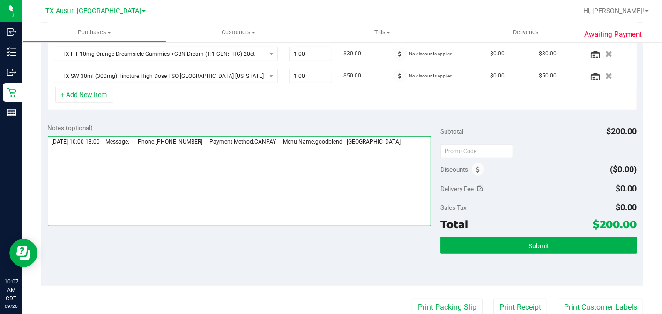
click at [403, 140] on textarea at bounding box center [240, 181] width 384 height 90
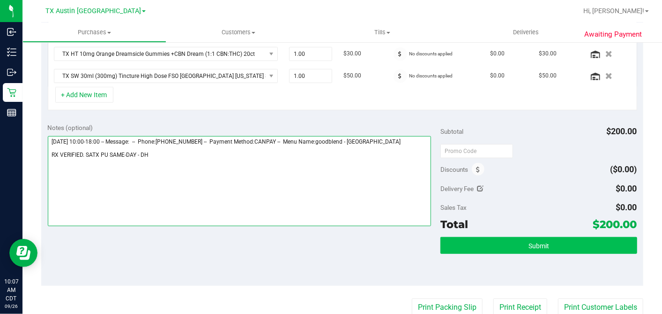
type textarea "Friday 09/26/2025 10:00-18:00 -- Message: -- Phone:5127819065 -- Payment Method…"
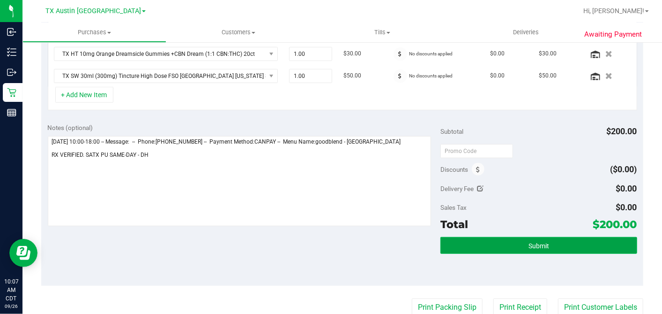
click at [529, 242] on span "Submit" at bounding box center [539, 245] width 21 height 7
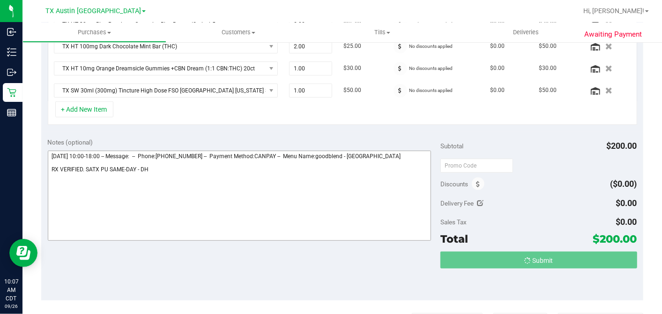
scroll to position [269, 0]
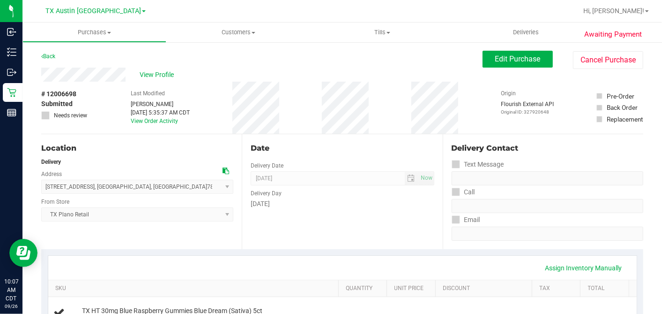
click at [367, 146] on div "Date" at bounding box center [342, 147] width 183 height 11
click at [428, 136] on div "Date Delivery Date 09/26/2025 Now 09/26/2025 07:00 AM Now Delivery Day Friday" at bounding box center [342, 191] width 201 height 115
click at [402, 142] on div "Date" at bounding box center [342, 147] width 183 height 11
click at [390, 136] on div "Date Delivery Date 09/26/2025 Now 09/26/2025 07:00 AM Now Delivery Day Friday" at bounding box center [342, 191] width 201 height 115
click at [375, 149] on div "Date" at bounding box center [342, 147] width 183 height 11
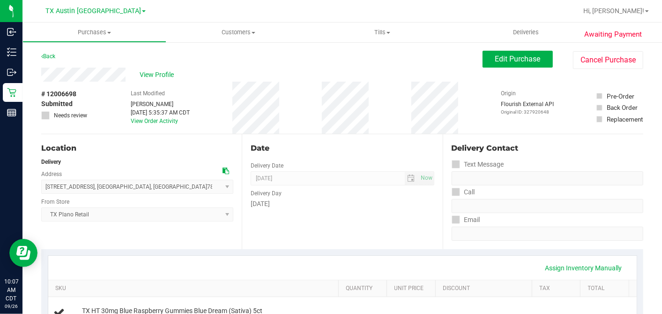
click at [376, 149] on div "Date" at bounding box center [342, 147] width 183 height 11
click at [392, 126] on div "# 12006698 Submitted Needs review Last Modified Dane Hawkins Sep 26, 2025 5:35:…" at bounding box center [342, 108] width 602 height 52
click at [163, 72] on span "View Profile" at bounding box center [158, 75] width 37 height 10
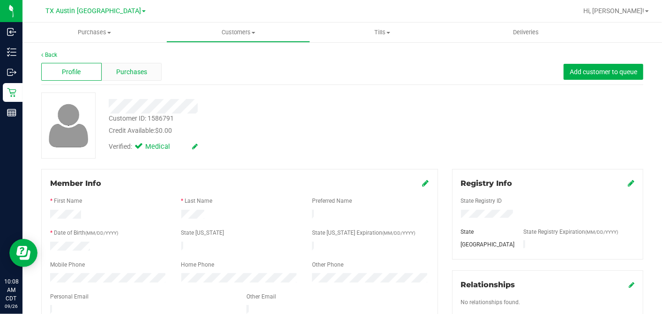
click at [145, 65] on div "Purchases" at bounding box center [132, 72] width 60 height 18
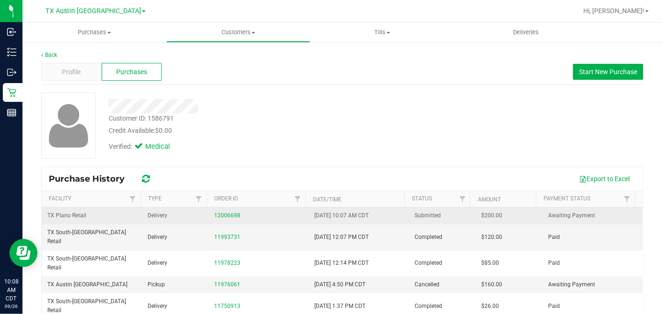
click at [482, 214] on span "$200.00" at bounding box center [492, 215] width 21 height 9
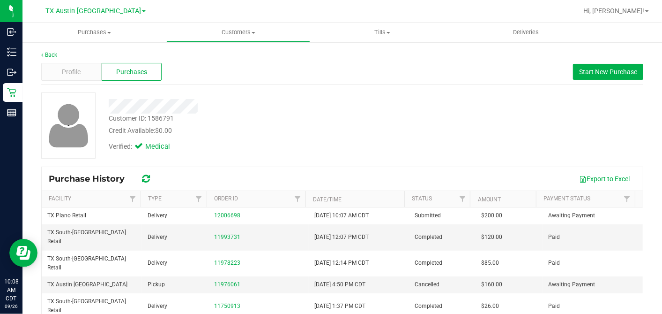
copy span "200.00"
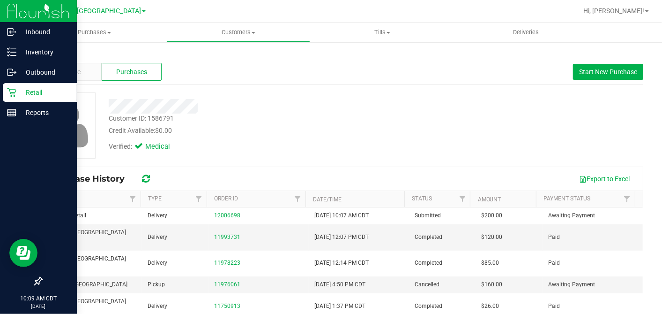
click at [19, 90] on p "Retail" at bounding box center [44, 92] width 56 height 11
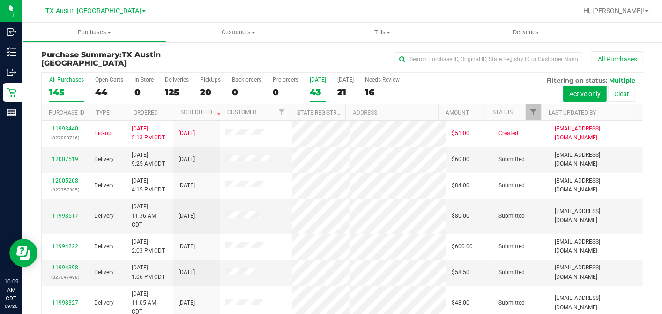
click at [319, 94] on div "43" at bounding box center [318, 92] width 16 height 11
click at [0, 0] on input "Today 43" at bounding box center [0, 0] width 0 height 0
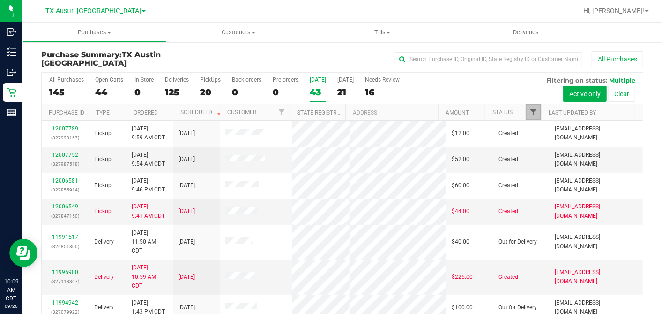
click at [530, 112] on span "Filter" at bounding box center [533, 111] width 7 height 7
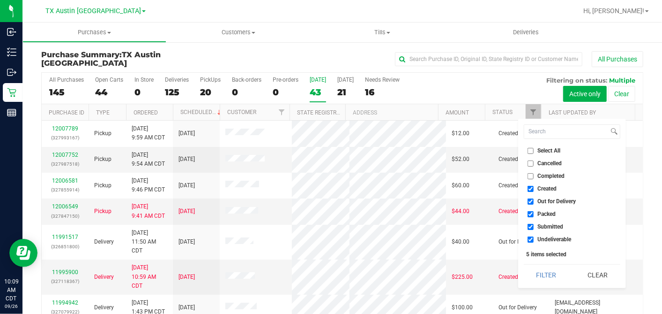
click at [531, 152] on input "Select All" at bounding box center [531, 151] width 6 height 6
checkbox input "true"
click at [529, 150] on input "Select All" at bounding box center [531, 151] width 6 height 6
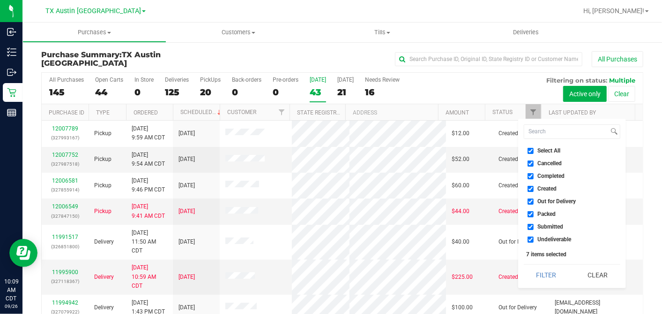
checkbox input "false"
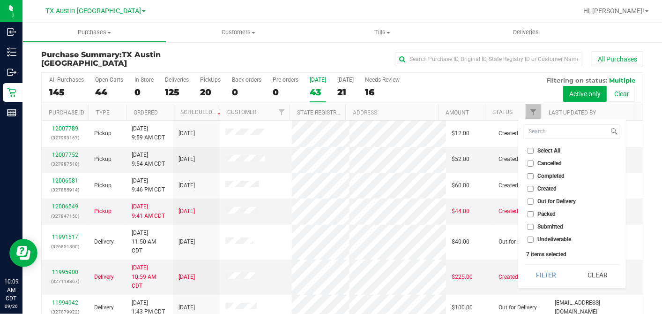
checkbox input "false"
click at [530, 187] on input "Created" at bounding box center [531, 189] width 6 height 6
checkbox input "true"
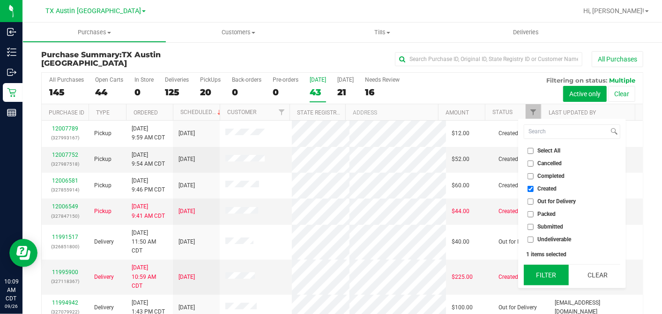
click at [540, 267] on button "Filter" at bounding box center [546, 274] width 45 height 21
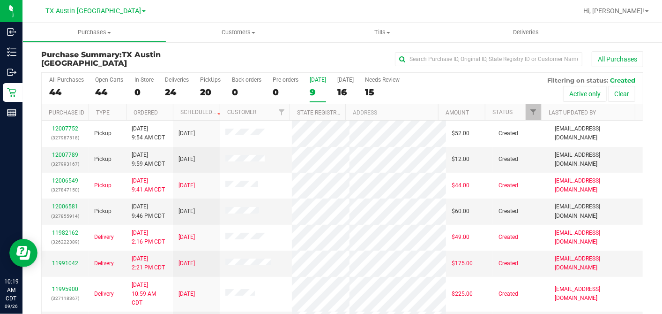
click at [164, 110] on th "Ordered" at bounding box center [149, 112] width 47 height 16
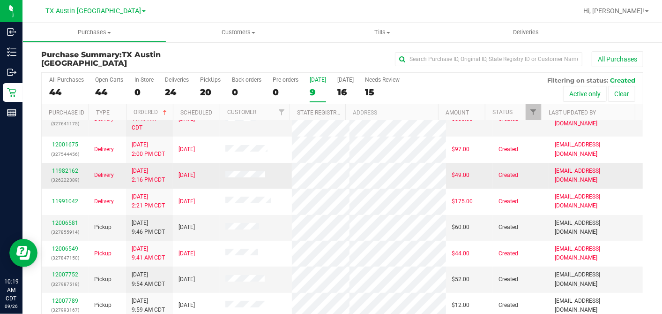
scroll to position [61, 0]
click at [67, 219] on link "12006581" at bounding box center [65, 222] width 26 height 7
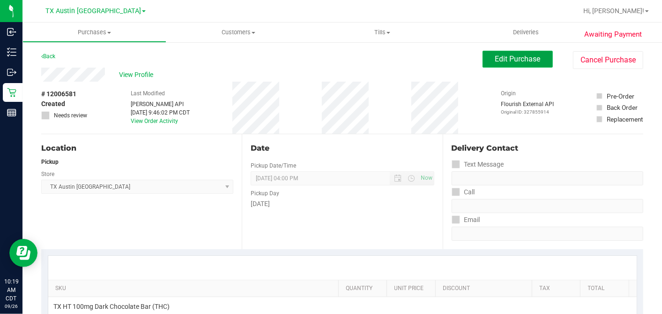
click at [483, 57] on button "Edit Purchase" at bounding box center [518, 59] width 70 height 17
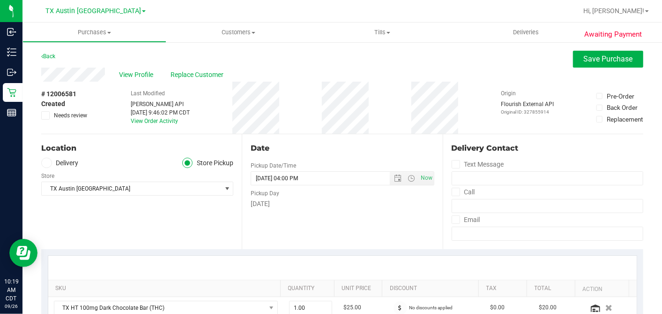
click at [44, 115] on icon at bounding box center [46, 115] width 6 height 0
click at [0, 0] on input "Needs review" at bounding box center [0, 0] width 0 height 0
click at [403, 150] on div "Date Pickup Date/Time 09/26/2025 Now 09/26/2025 04:00 PM Now Pickup Day Friday" at bounding box center [342, 191] width 201 height 115
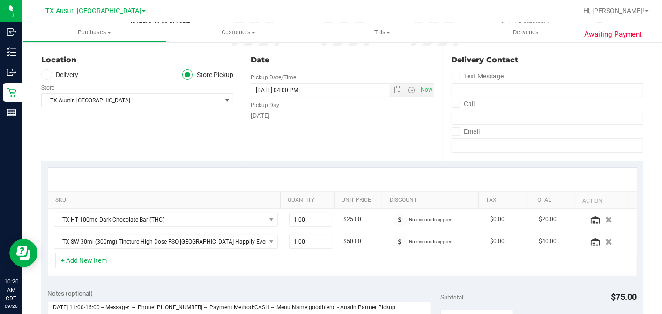
scroll to position [104, 0]
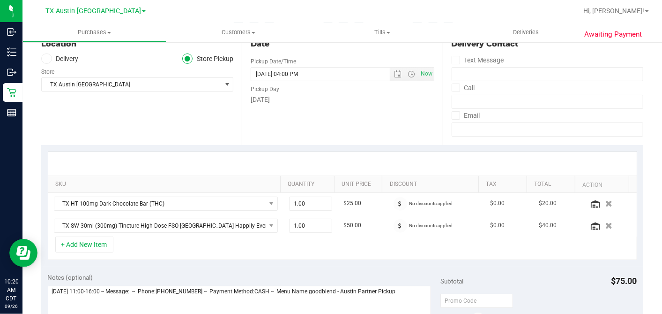
click at [374, 121] on div "Date Pickup Date/Time 09/26/2025 Now 09/26/2025 04:00 PM Now Pickup Day Friday" at bounding box center [342, 87] width 201 height 115
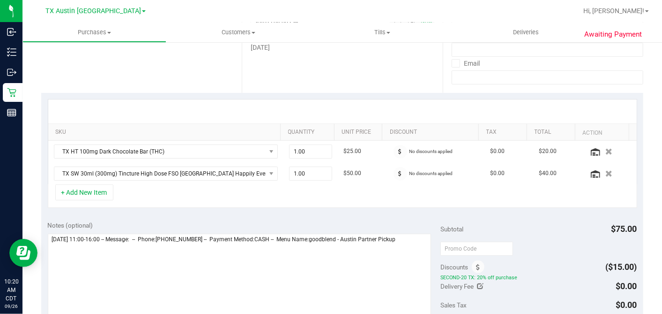
scroll to position [0, 0]
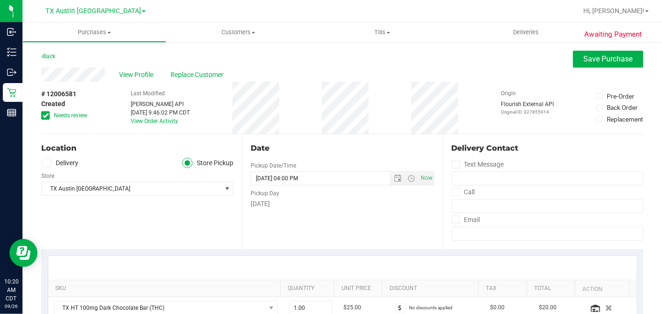
click at [339, 74] on div "View Profile Replace Customer" at bounding box center [342, 74] width 602 height 14
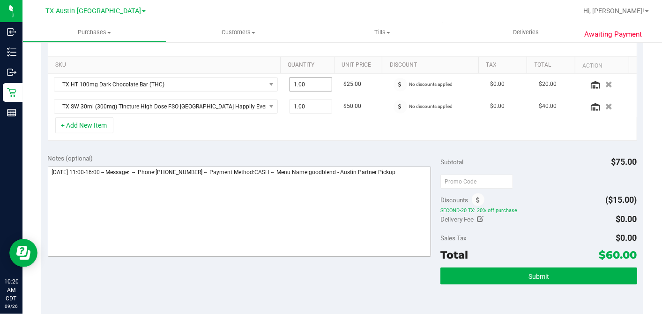
scroll to position [312, 0]
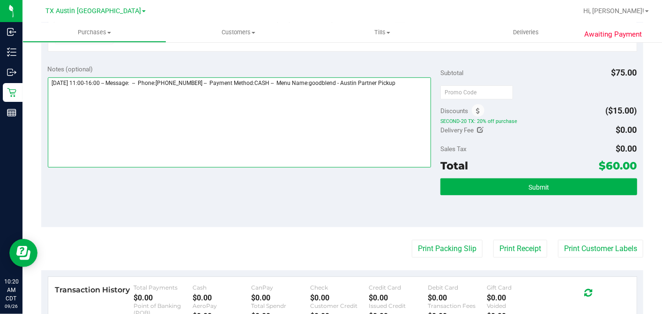
click at [411, 83] on textarea at bounding box center [240, 122] width 384 height 90
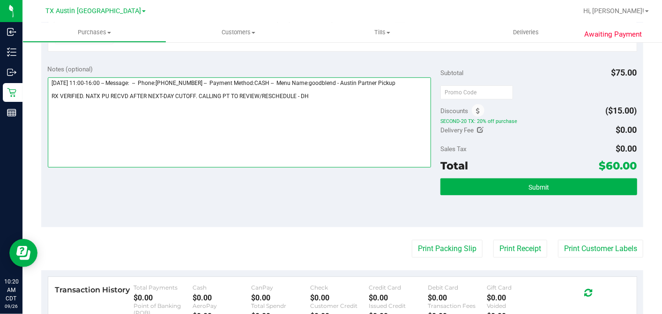
click at [415, 80] on textarea at bounding box center [240, 122] width 384 height 90
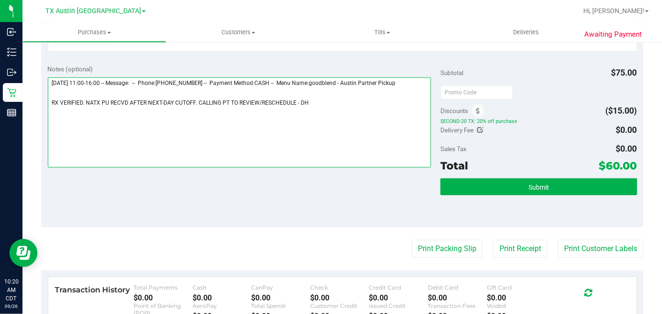
click at [197, 97] on textarea at bounding box center [240, 122] width 384 height 90
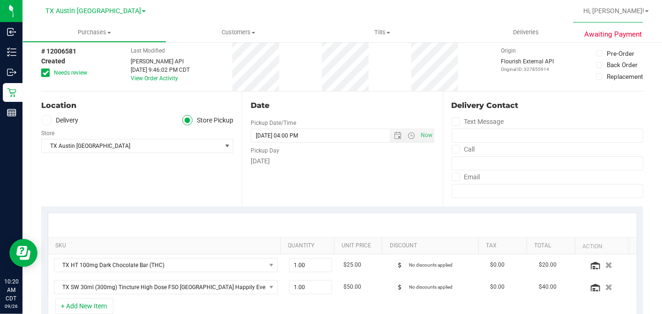
scroll to position [0, 0]
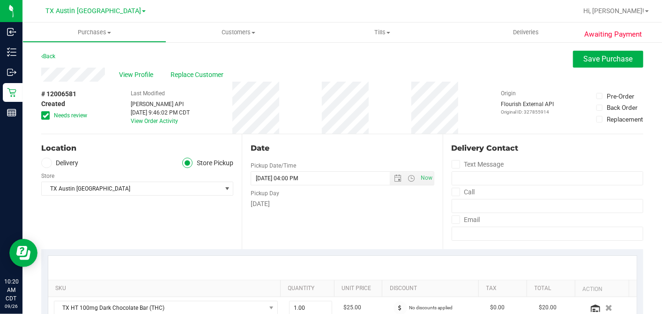
type textarea "Friday 09/26/2025 11:00-16:00 -- Message: -- Phone:6196546416 -- Payment Method…"
click at [577, 64] on button "Save Purchase" at bounding box center [608, 59] width 70 height 17
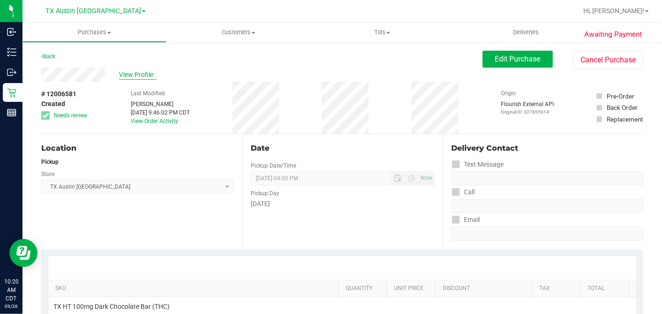
click at [136, 74] on span "View Profile" at bounding box center [137, 75] width 37 height 10
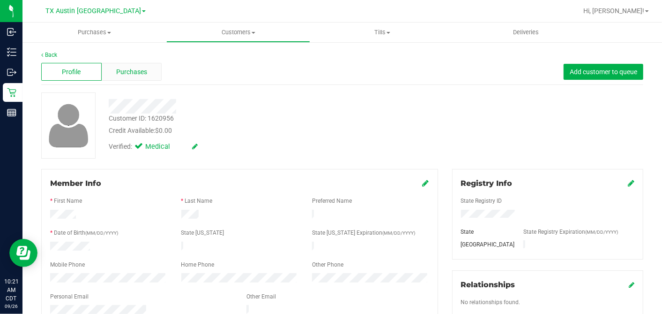
click at [138, 71] on span "Purchases" at bounding box center [131, 72] width 31 height 10
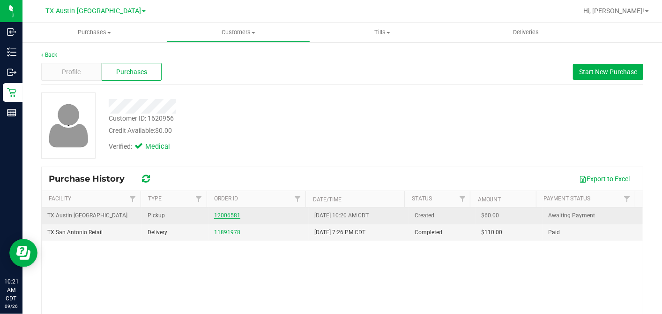
click at [228, 216] on link "12006581" at bounding box center [227, 215] width 26 height 7
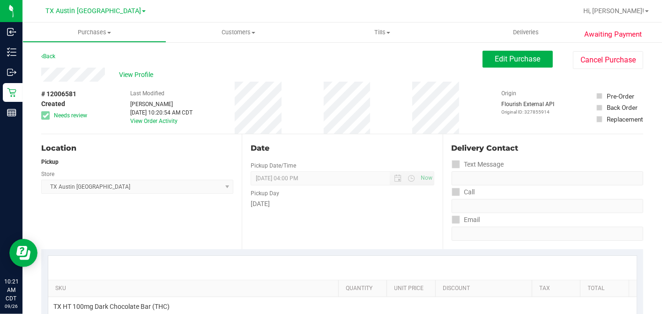
click at [337, 144] on div "Date" at bounding box center [342, 147] width 183 height 11
click at [318, 126] on div "# 12006581 Created Needs review Last Modified Dane Hawkins Sep 26, 2025 10:20:5…" at bounding box center [342, 108] width 602 height 52
click at [381, 119] on div "# 12006581 Created Needs review Last Modified Dane Hawkins Sep 26, 2025 10:20:5…" at bounding box center [342, 108] width 602 height 52
click at [483, 64] on button "Edit Purchase" at bounding box center [518, 59] width 70 height 17
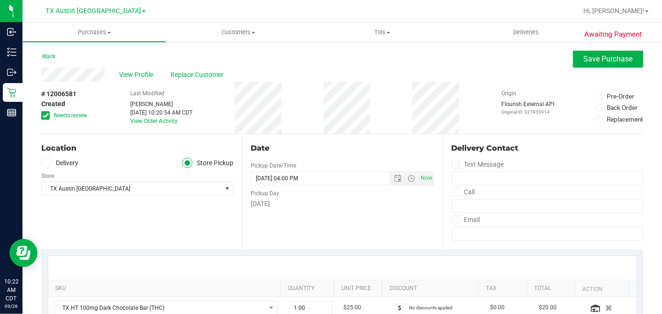
click at [45, 115] on icon at bounding box center [46, 115] width 6 height 0
click at [0, 0] on input "Needs review" at bounding box center [0, 0] width 0 height 0
click at [395, 178] on span "Open the date view" at bounding box center [398, 177] width 7 height 7
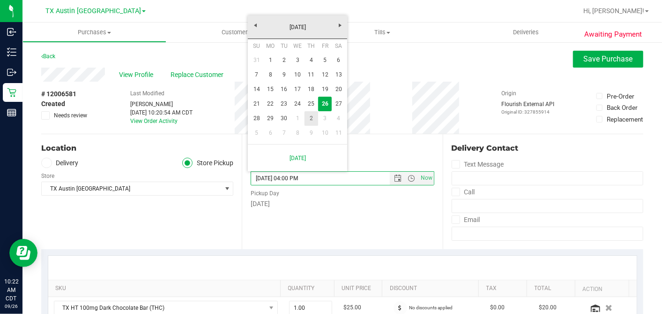
click at [309, 116] on link "2" at bounding box center [312, 118] width 14 height 15
type input "10/02/2025 04:00 PM"
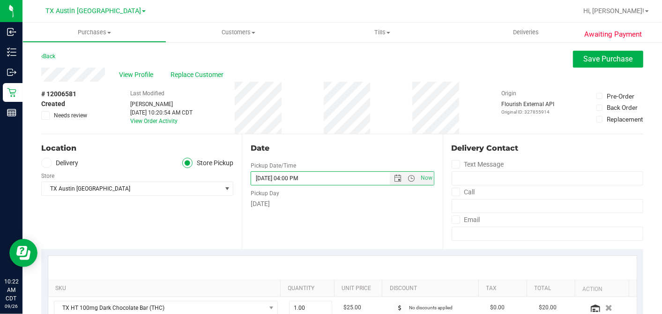
click at [389, 136] on div "Date Pickup Date/Time 10/02/2025 Now 10/02/2025 04:00 PM Now Pickup Day Thursday" at bounding box center [342, 191] width 201 height 115
click at [74, 158] on label "Delivery" at bounding box center [59, 162] width 37 height 11
click at [0, 0] on input "Delivery" at bounding box center [0, 0] width 0 height 0
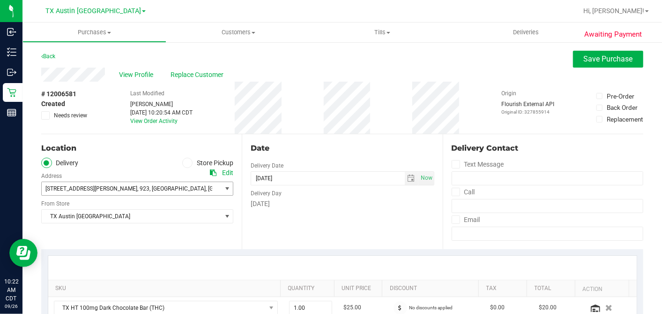
click at [149, 188] on span ", Austin" at bounding box center [177, 188] width 56 height 7
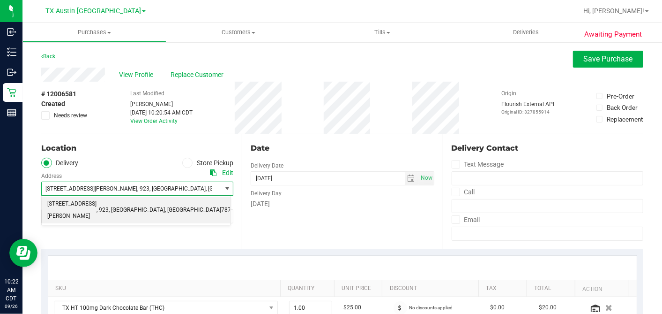
click at [128, 150] on div "Location" at bounding box center [137, 147] width 192 height 11
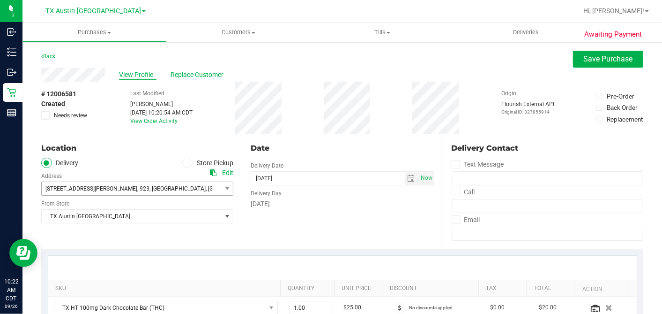
click at [133, 71] on span "View Profile" at bounding box center [137, 75] width 37 height 10
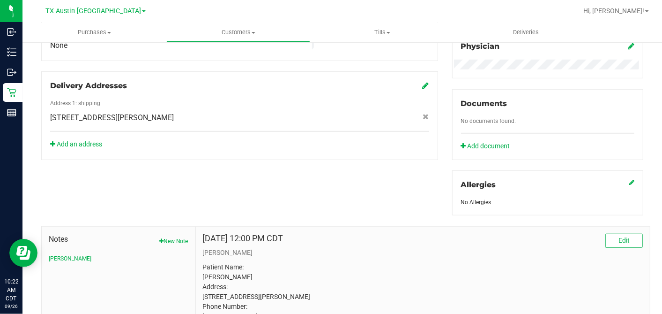
scroll to position [260, 0]
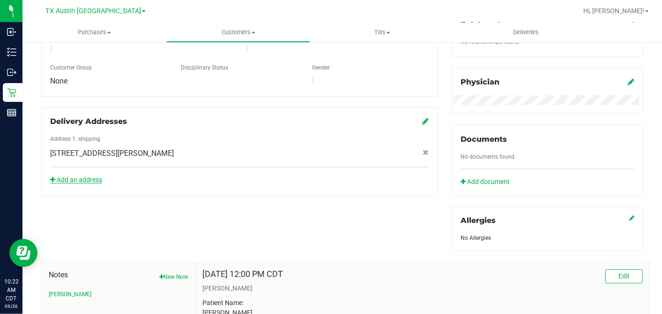
click at [80, 176] on link "Add an address" at bounding box center [76, 179] width 52 height 7
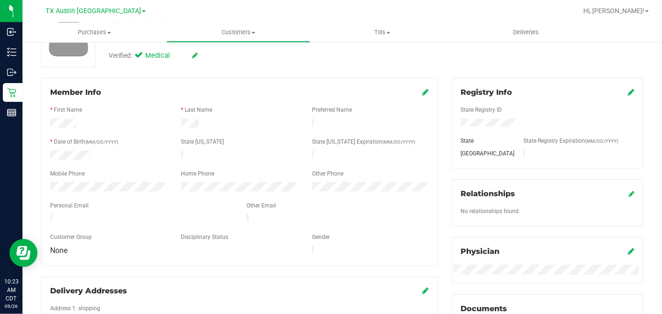
scroll to position [0, 0]
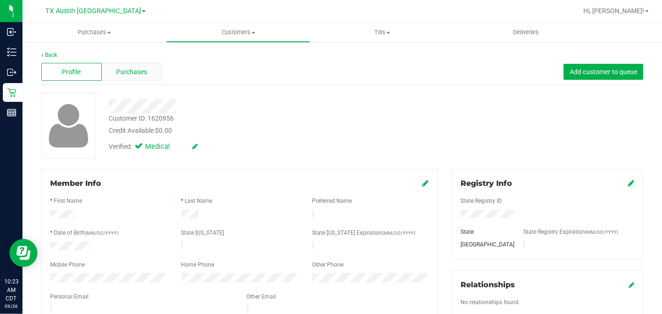
click at [129, 75] on span "Purchases" at bounding box center [131, 72] width 31 height 10
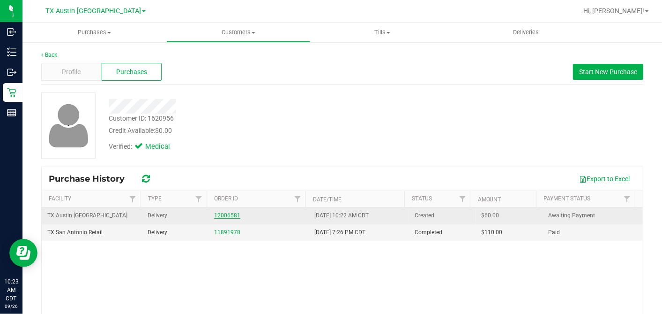
click at [225, 216] on link "12006581" at bounding box center [227, 215] width 26 height 7
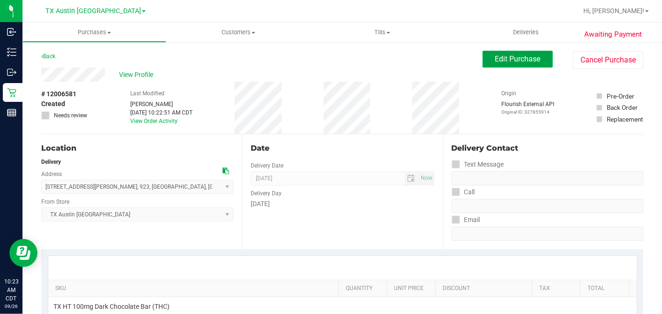
click at [483, 59] on button "Edit Purchase" at bounding box center [518, 59] width 70 height 17
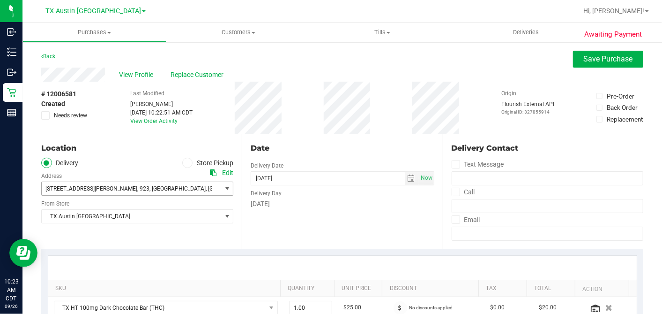
click at [120, 183] on span "6800 McNeil Dr , 923 , Austin , TX 78729" at bounding box center [127, 188] width 171 height 13
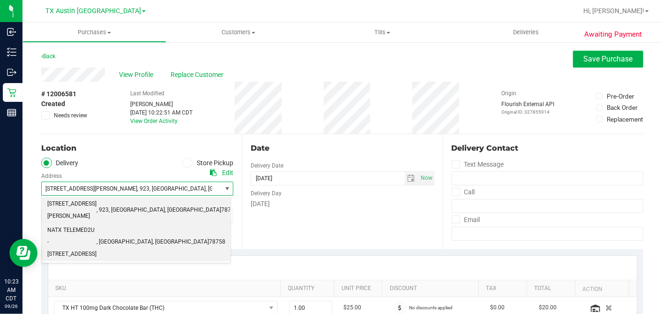
click at [99, 222] on body "Inbound Inventory Outbound Retail Reports 10:23 AM CDT 09/26/2025 09/26 TX Aust…" at bounding box center [331, 157] width 662 height 314
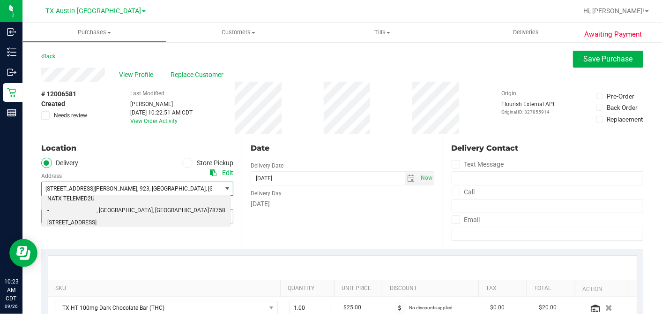
click at [100, 218] on span "TX Austin DC" at bounding box center [131, 215] width 179 height 13
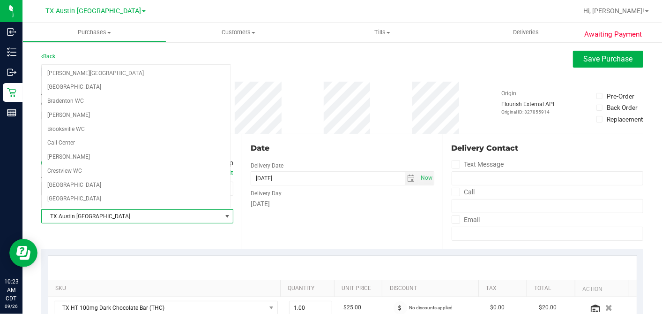
scroll to position [570, 0]
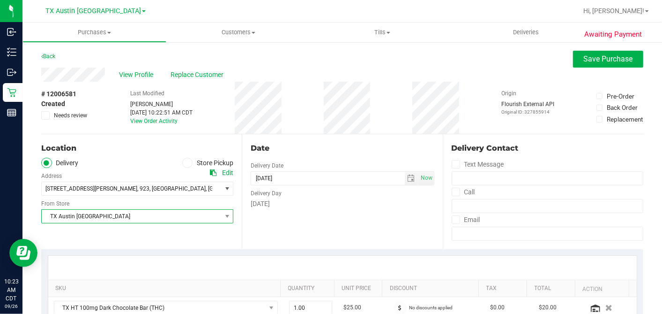
drag, startPoint x: 104, startPoint y: 230, endPoint x: 103, endPoint y: 217, distance: 13.2
click at [105, 230] on div "Location Delivery Store Pickup Address Edit 6800 McNeil Dr , 923 , Austin , TX …" at bounding box center [141, 191] width 201 height 115
click at [149, 191] on span ", Austin" at bounding box center [177, 188] width 56 height 7
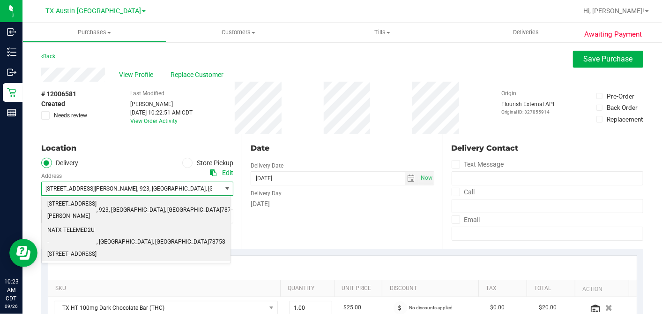
click at [96, 224] on span "NATX TELEMED2U - 2217 Park Bend Dr Suite 300" at bounding box center [71, 242] width 49 height 36
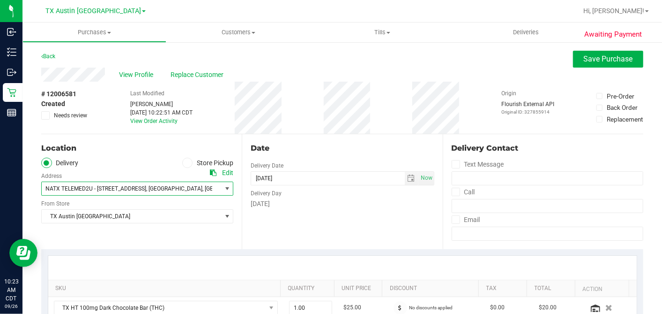
click at [384, 218] on div "Date Delivery Date 10/02/2025 Now 10/02/2025 07:00 AM Now Delivery Day Thursday" at bounding box center [342, 191] width 201 height 115
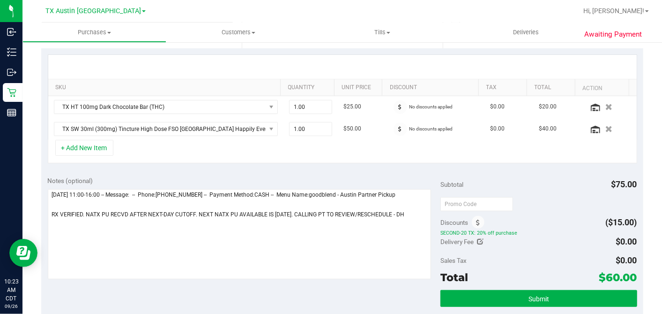
scroll to position [208, 0]
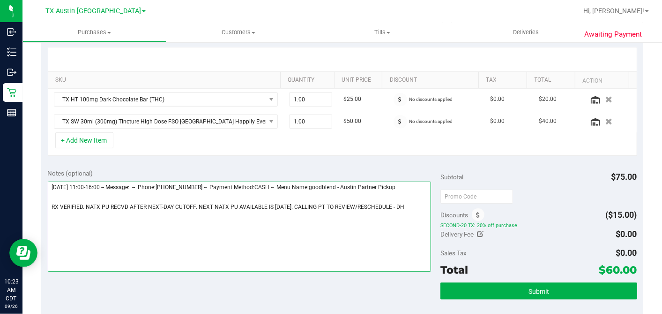
click at [396, 204] on textarea at bounding box center [240, 226] width 384 height 90
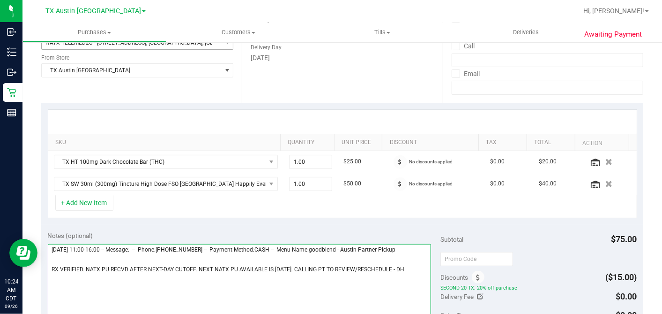
scroll to position [156, 0]
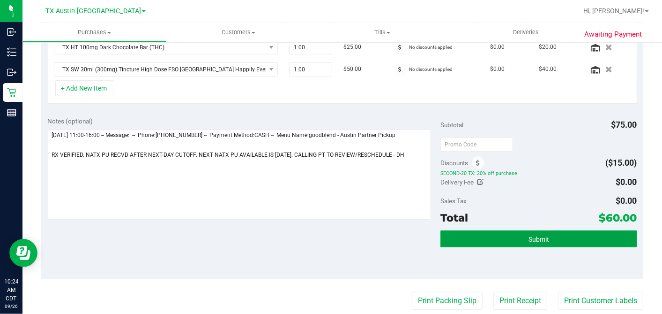
click at [543, 240] on button "Submit" at bounding box center [539, 238] width 196 height 17
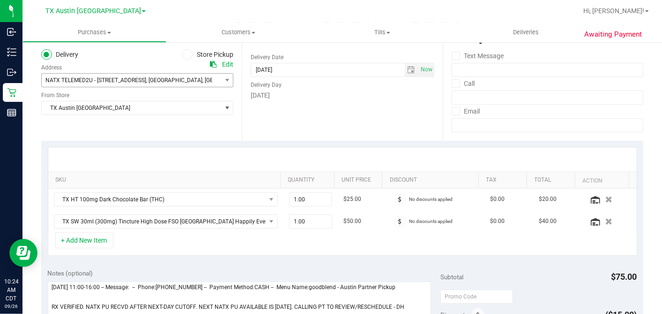
scroll to position [0, 0]
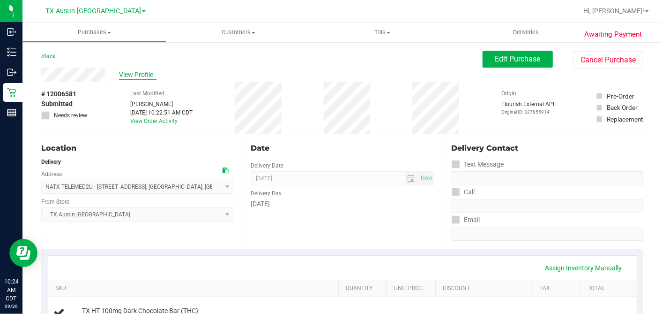
click at [155, 77] on span "View Profile" at bounding box center [137, 75] width 37 height 10
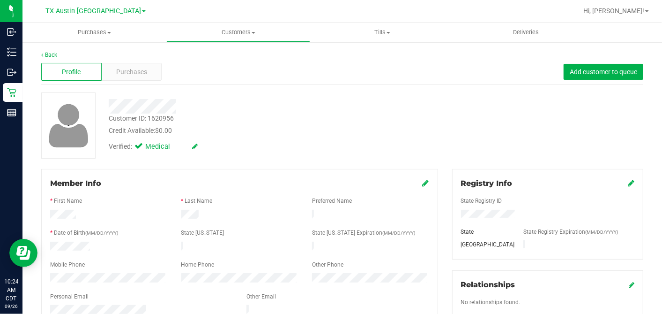
click at [311, 133] on div "Credit Available: $0.00" at bounding box center [256, 131] width 294 height 10
click at [314, 111] on div at bounding box center [256, 106] width 308 height 15
click at [154, 67] on div "Purchases" at bounding box center [132, 72] width 60 height 18
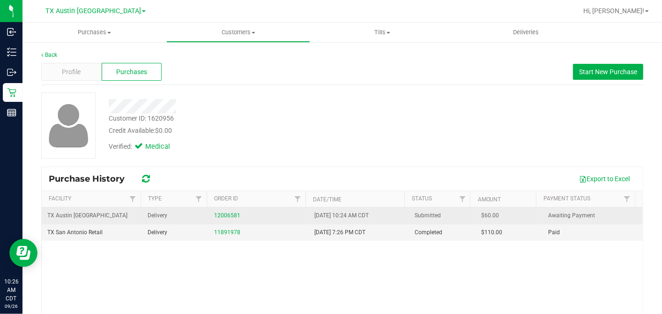
click at [482, 216] on span "$60.00" at bounding box center [491, 215] width 18 height 9
copy span "60.00"
click at [234, 214] on link "12006581" at bounding box center [227, 215] width 26 height 7
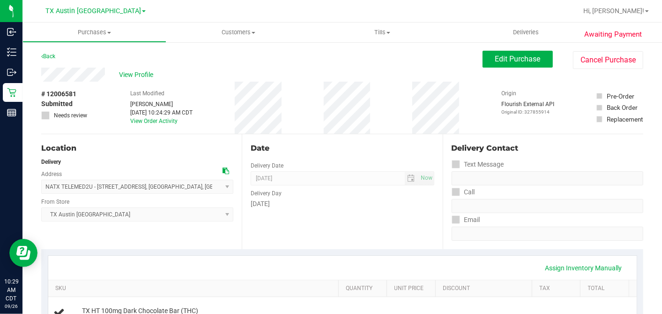
click at [316, 155] on div "Date Delivery Date 10/02/2025 Now 10/02/2025 07:00 AM Now Delivery Day Thursday" at bounding box center [342, 191] width 201 height 115
click at [306, 139] on div "Date Delivery Date 10/02/2025 Now 10/02/2025 07:00 AM Now Delivery Day Thursday" at bounding box center [342, 191] width 201 height 115
click at [149, 74] on span "View Profile" at bounding box center [137, 75] width 37 height 10
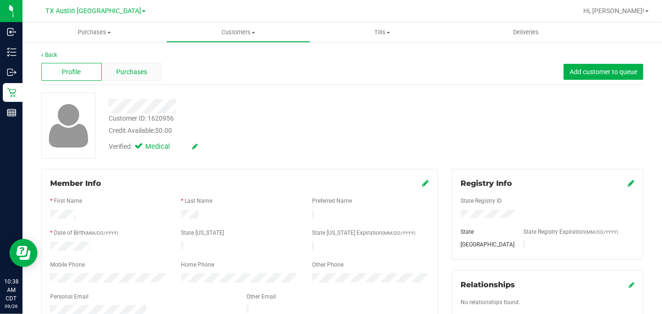
click at [142, 69] on span "Purchases" at bounding box center [131, 72] width 31 height 10
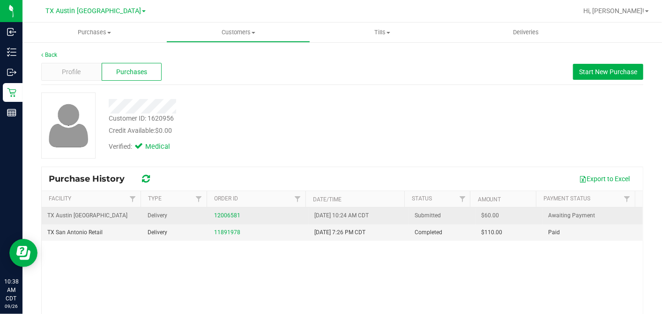
click at [482, 212] on span "$60.00" at bounding box center [491, 215] width 18 height 9
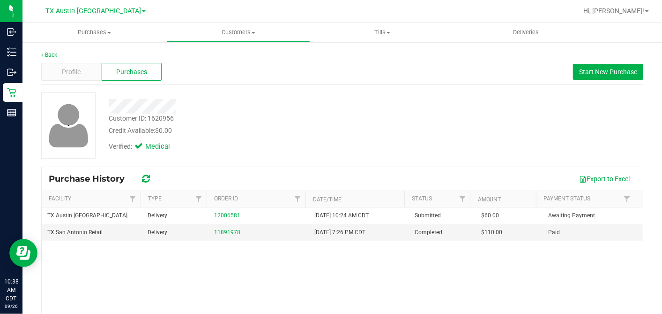
copy span "60.00"
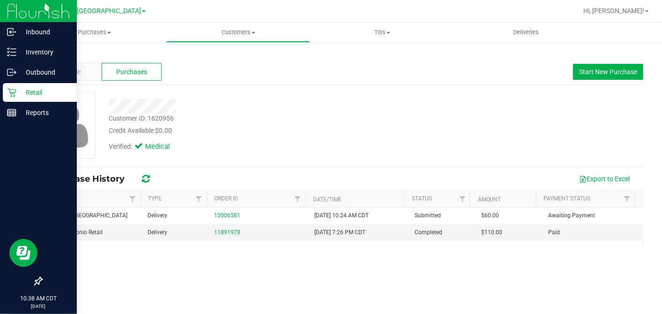
click at [5, 95] on div "Retail" at bounding box center [40, 92] width 74 height 19
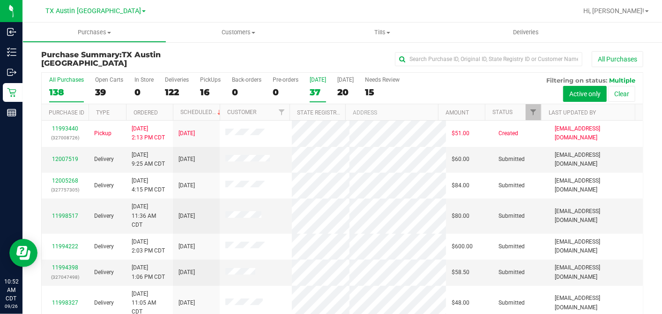
click at [315, 89] on div "37" at bounding box center [318, 92] width 16 height 11
click at [0, 0] on input "Today 37" at bounding box center [0, 0] width 0 height 0
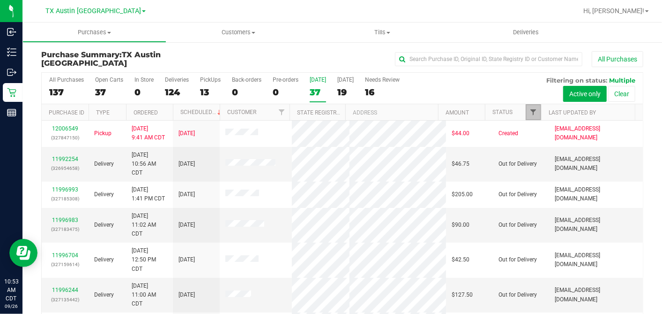
click at [530, 109] on span "Filter" at bounding box center [533, 111] width 7 height 7
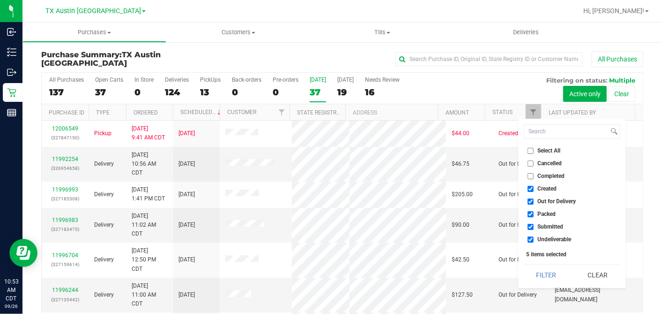
click at [534, 150] on label "Select All" at bounding box center [544, 151] width 33 height 6
click at [534, 150] on input "Select All" at bounding box center [531, 151] width 6 height 6
checkbox input "true"
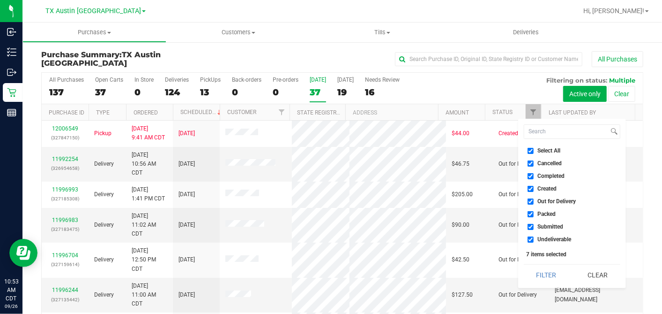
click at [534, 150] on label "Select All" at bounding box center [544, 151] width 33 height 6
click at [534, 150] on input "Select All" at bounding box center [531, 151] width 6 height 6
checkbox input "false"
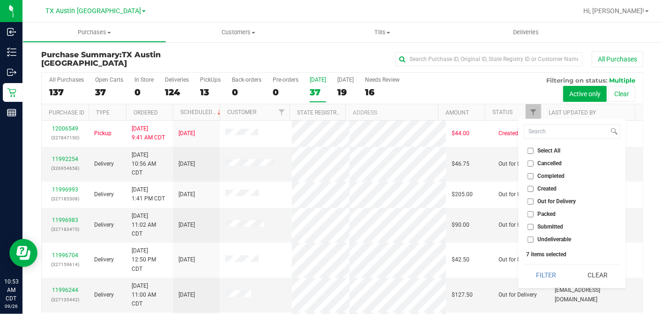
checkbox input "false"
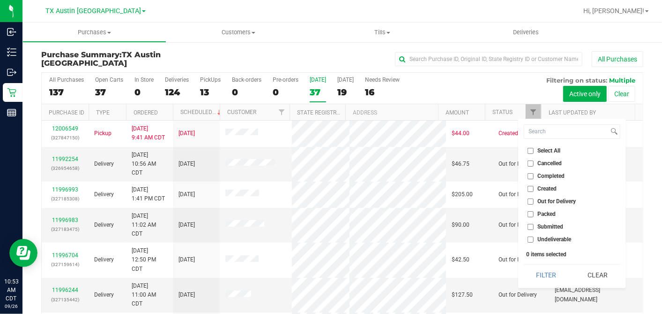
drag, startPoint x: 534, startPoint y: 150, endPoint x: 530, endPoint y: 190, distance: 40.0
click at [529, 187] on input "Created" at bounding box center [531, 189] width 6 height 6
checkbox input "true"
click at [537, 269] on button "Filter" at bounding box center [546, 274] width 45 height 21
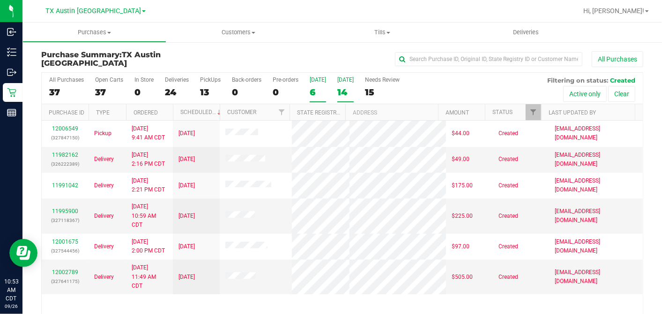
click at [344, 90] on div "14" at bounding box center [345, 92] width 16 height 11
click at [0, 0] on input "Tomorrow 14" at bounding box center [0, 0] width 0 height 0
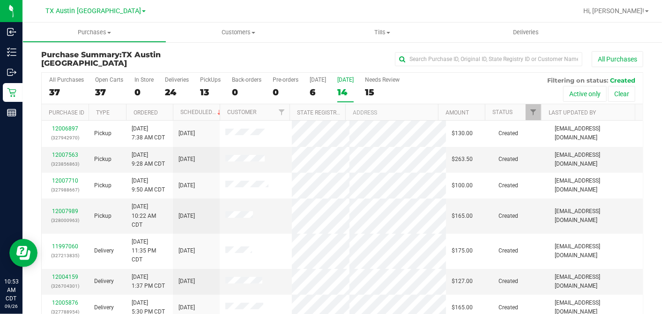
click at [167, 111] on th "Ordered" at bounding box center [149, 112] width 47 height 16
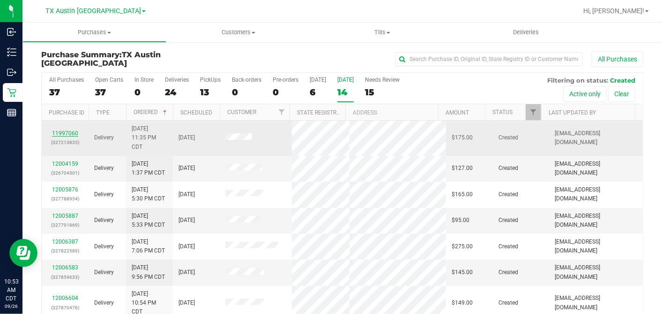
click at [63, 130] on link "11997060" at bounding box center [65, 133] width 26 height 7
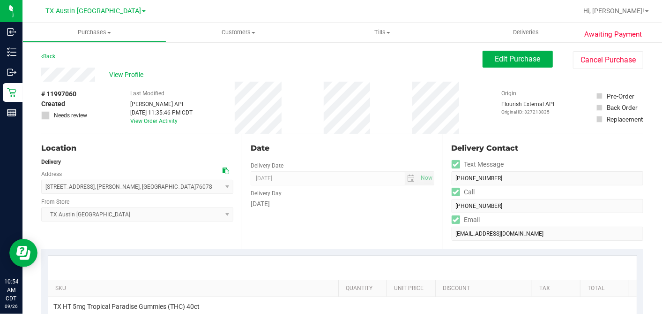
click at [229, 117] on div "# 11997060 Created Needs review Last Modified Jane API Sep 23, 2025 11:35:46 PM…" at bounding box center [342, 108] width 602 height 52
click at [223, 168] on icon at bounding box center [226, 170] width 7 height 7
drag, startPoint x: 498, startPoint y: 55, endPoint x: 166, endPoint y: 42, distance: 332.1
click at [498, 55] on span "Edit Purchase" at bounding box center [517, 58] width 45 height 9
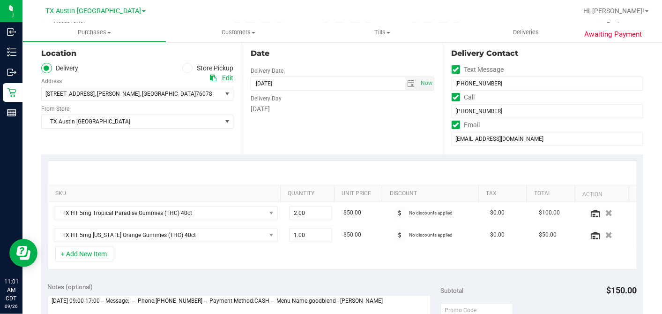
scroll to position [208, 0]
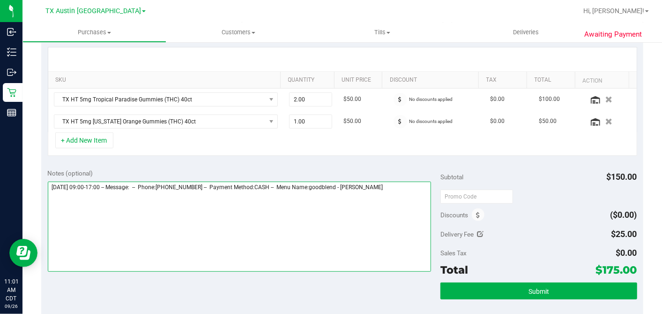
click at [402, 185] on textarea at bounding box center [240, 226] width 384 height 90
click at [222, 211] on textarea at bounding box center [240, 226] width 384 height 90
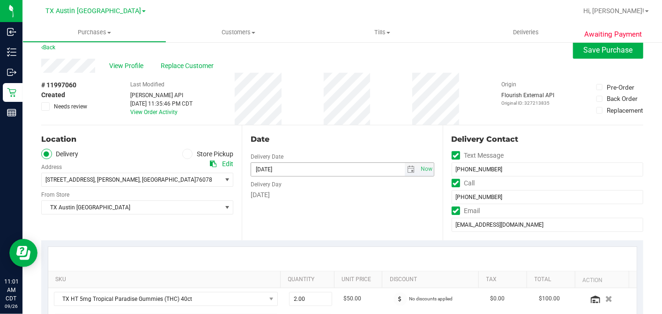
scroll to position [0, 0]
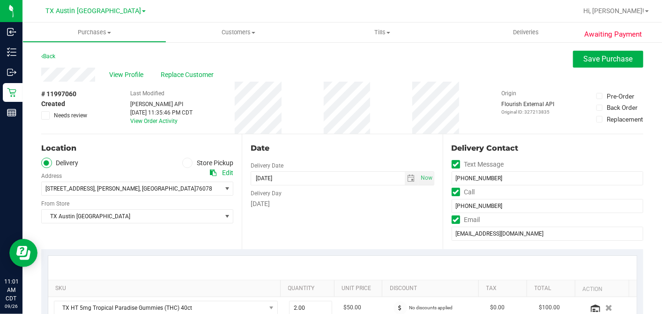
type textarea "Saturday 09/27/2025 09:00-17:00 -- Message: -- Phone:9403153265 -- Payment Meth…"
click at [48, 113] on span at bounding box center [45, 115] width 8 height 8
click at [0, 0] on input "Needs review" at bounding box center [0, 0] width 0 height 0
click at [584, 59] on span "Save Purchase" at bounding box center [608, 58] width 49 height 9
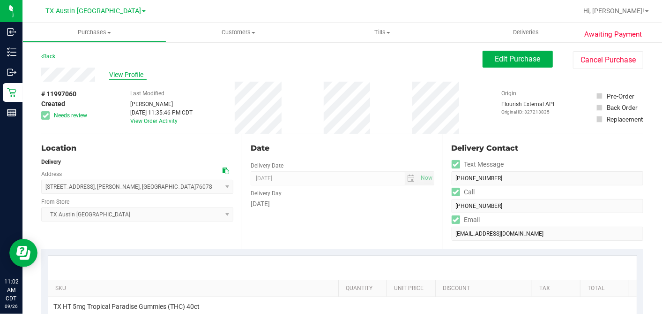
click at [133, 74] on span "View Profile" at bounding box center [127, 75] width 37 height 10
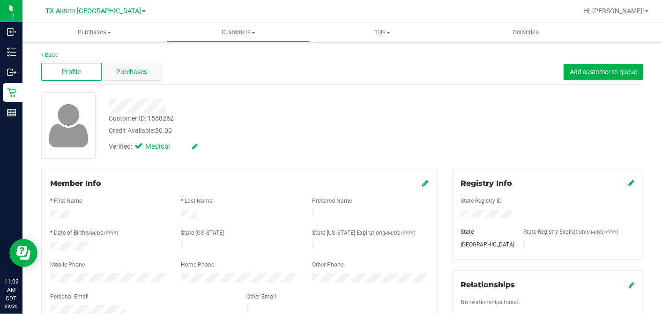
click at [144, 75] on span "Purchases" at bounding box center [131, 72] width 31 height 10
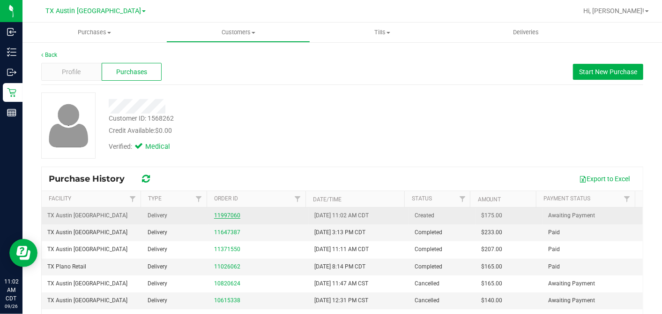
click at [226, 216] on link "11997060" at bounding box center [227, 215] width 26 height 7
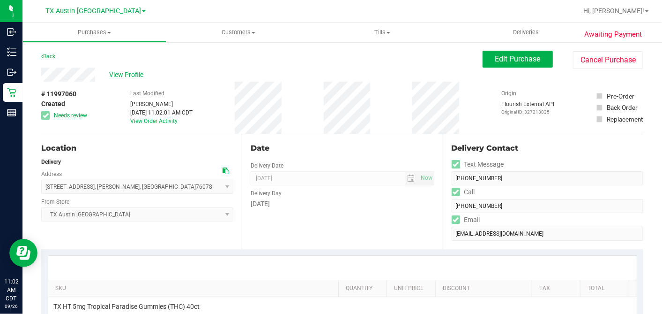
click at [336, 138] on div "Date Delivery Date 09/27/2025 Now 09/27/2025 07:00 AM Now Delivery Day Saturday" at bounding box center [342, 191] width 201 height 115
click at [351, 138] on div "Date Delivery Date 09/27/2025 Now 09/27/2025 07:00 AM Now Delivery Day Saturday" at bounding box center [342, 191] width 201 height 115
click at [351, 134] on div "Date Delivery Date 09/27/2025 Now 09/27/2025 07:00 AM Now Delivery Day Saturday" at bounding box center [342, 191] width 201 height 115
click at [347, 134] on div "Date Delivery Date 09/27/2025 Now 09/27/2025 07:00 AM Now Delivery Day Saturday" at bounding box center [342, 191] width 201 height 115
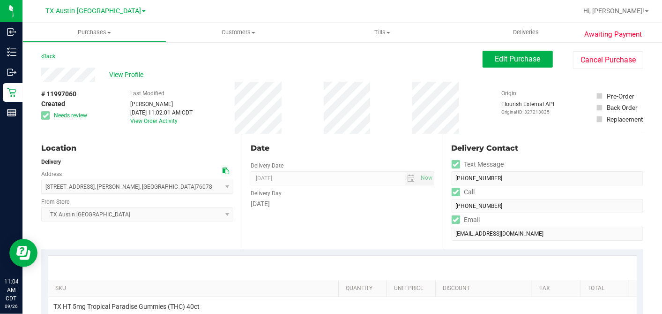
click at [351, 135] on div "Date Delivery Date 09/27/2025 Now 09/27/2025 07:00 AM Now Delivery Day Saturday" at bounding box center [342, 191] width 201 height 115
click at [353, 135] on div "Date Delivery Date 09/27/2025 Now 09/27/2025 07:00 AM Now Delivery Day Saturday" at bounding box center [342, 191] width 201 height 115
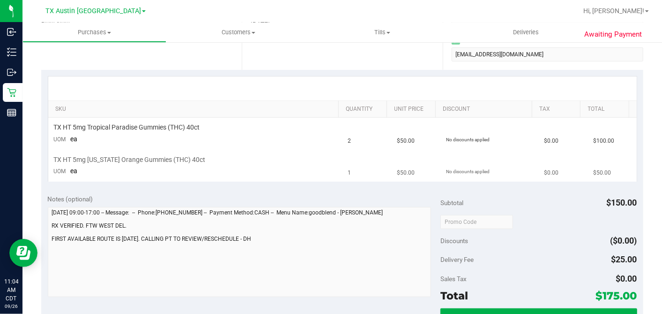
scroll to position [156, 0]
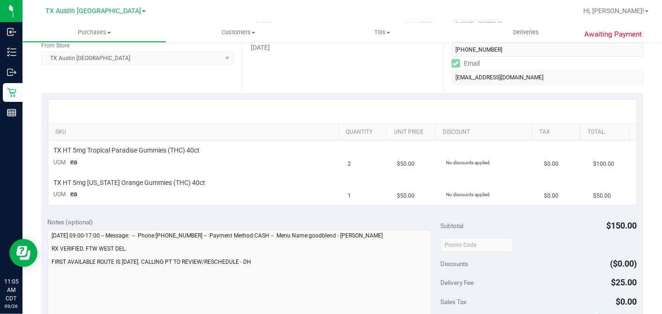
click at [363, 109] on div at bounding box center [342, 111] width 589 height 24
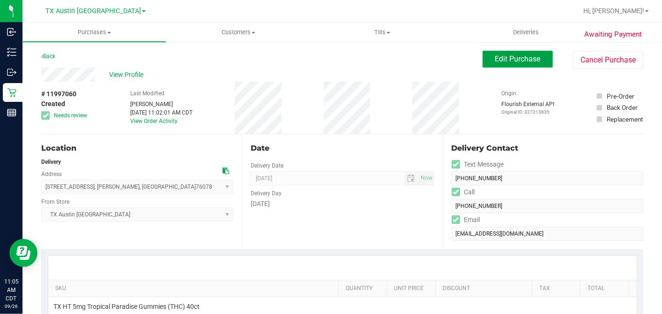
click at [499, 53] on button "Edit Purchase" at bounding box center [518, 59] width 70 height 17
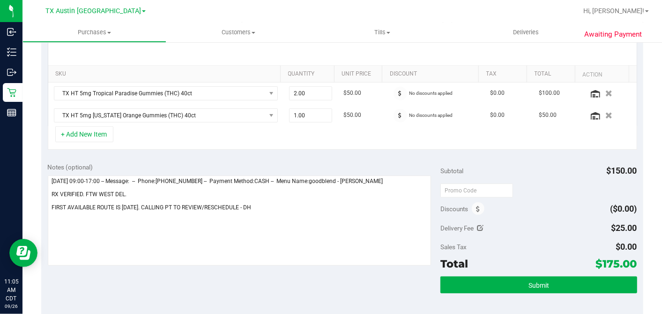
scroll to position [364, 0]
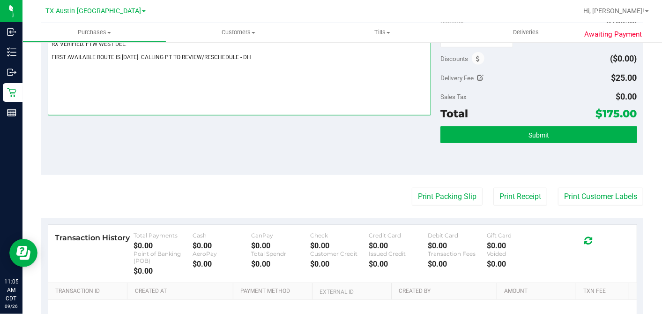
click at [246, 54] on textarea at bounding box center [240, 70] width 384 height 90
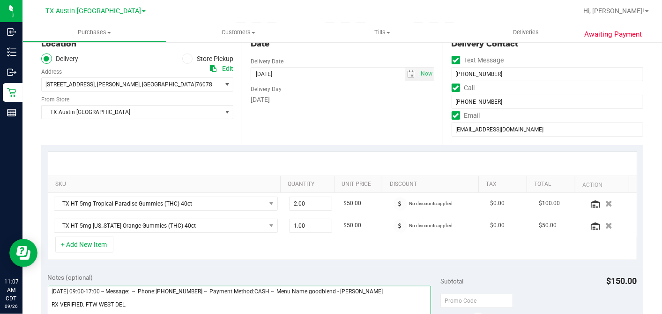
scroll to position [0, 0]
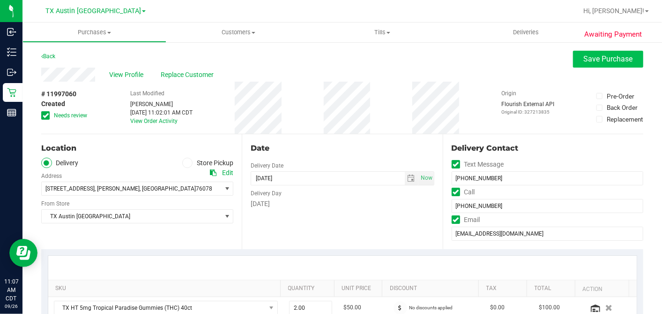
type textarea "Saturday 09/27/2025 09:00-17:00 -- Message: -- Phone:9403153265 -- Payment Meth…"
click at [596, 61] on span "Save Purchase" at bounding box center [608, 58] width 49 height 9
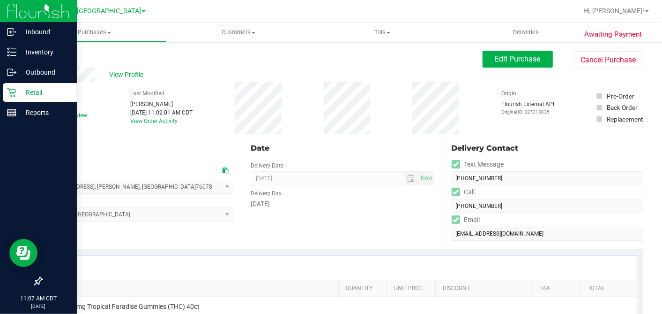
click at [16, 92] on p "Retail" at bounding box center [44, 92] width 56 height 11
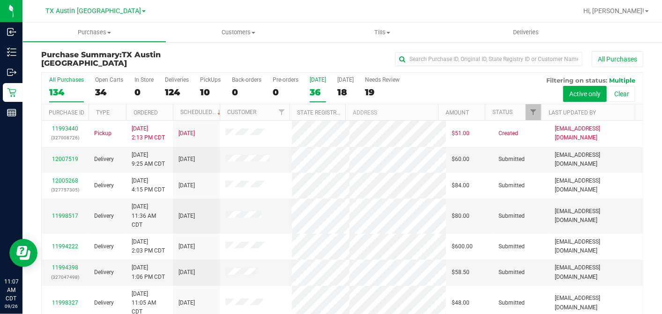
click at [317, 90] on div "36" at bounding box center [318, 92] width 16 height 11
click at [0, 0] on input "Today 36" at bounding box center [0, 0] width 0 height 0
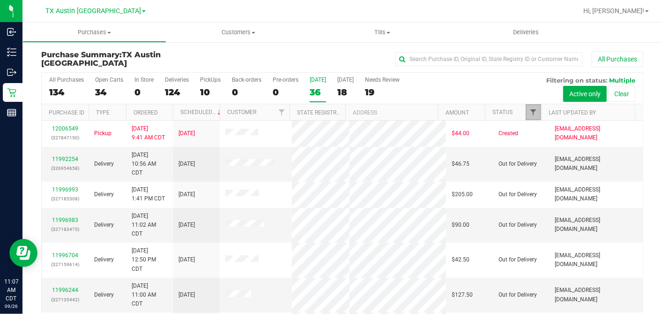
click at [530, 111] on span "Filter" at bounding box center [533, 111] width 7 height 7
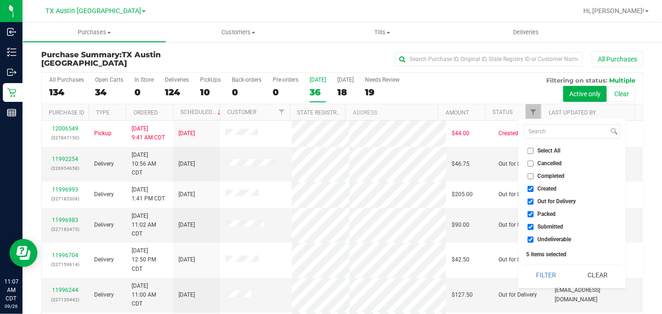
click at [531, 151] on input "Select All" at bounding box center [531, 151] width 6 height 6
checkbox input "true"
click at [531, 151] on input "Select All" at bounding box center [531, 151] width 6 height 6
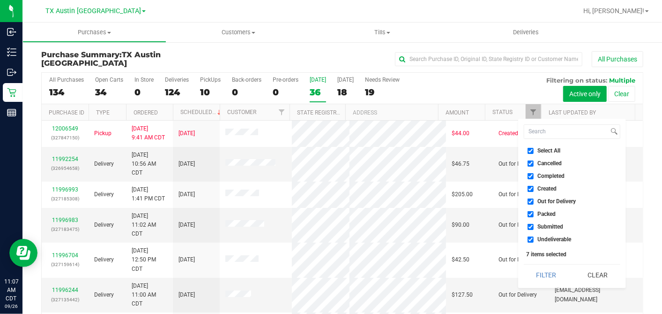
checkbox input "false"
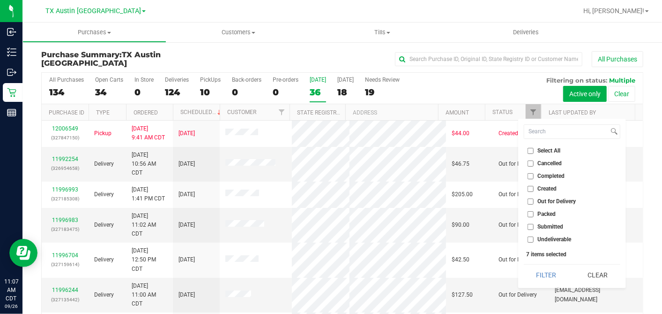
checkbox input "false"
click at [528, 190] on input "Created" at bounding box center [531, 189] width 6 height 6
checkbox input "true"
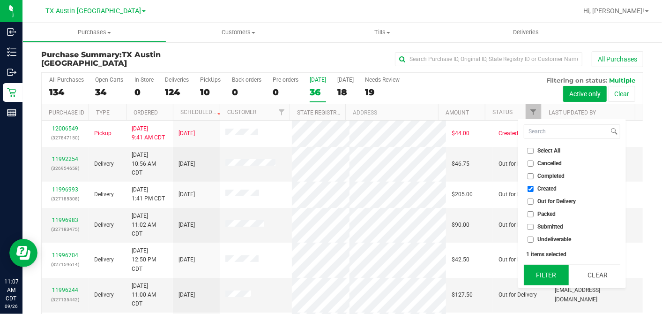
click at [539, 276] on button "Filter" at bounding box center [546, 274] width 45 height 21
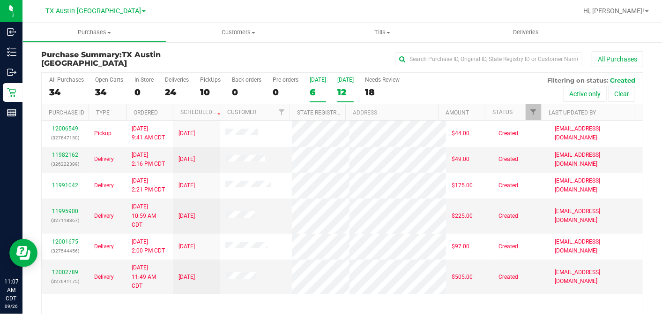
click at [342, 90] on div "12" at bounding box center [345, 92] width 16 height 11
click at [0, 0] on input "Tomorrow 12" at bounding box center [0, 0] width 0 height 0
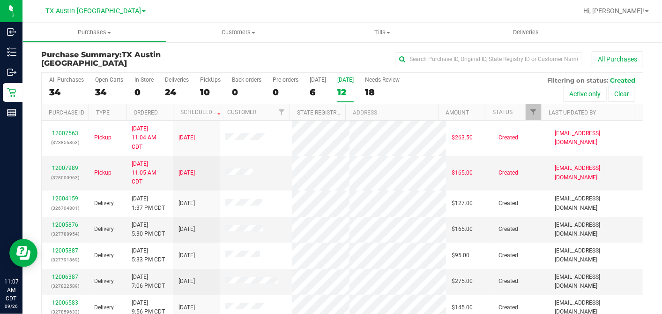
click at [167, 111] on th "Ordered" at bounding box center [149, 112] width 47 height 16
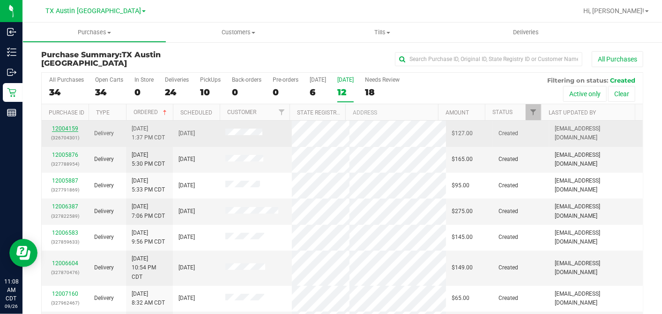
click at [72, 126] on link "12004159" at bounding box center [65, 128] width 26 height 7
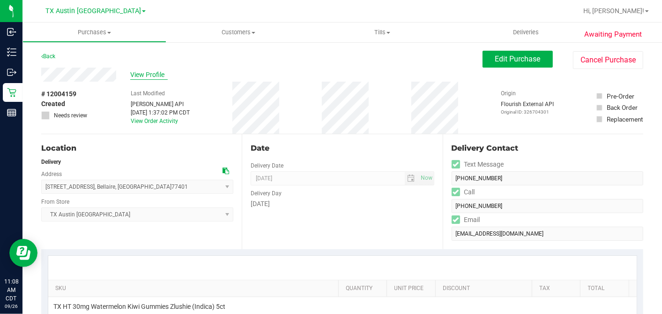
click at [151, 71] on span "View Profile" at bounding box center [148, 75] width 37 height 10
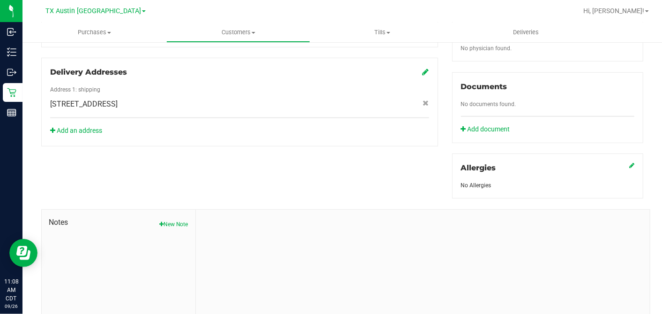
scroll to position [351, 0]
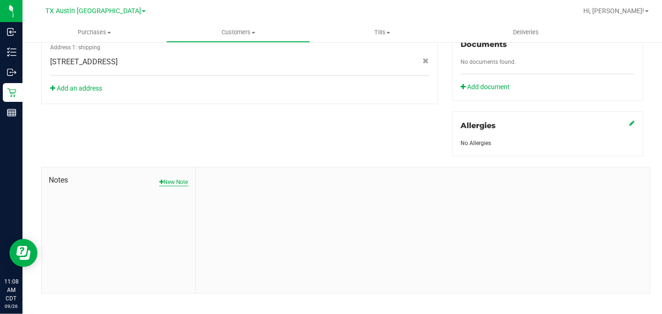
click at [180, 178] on button "New Note" at bounding box center [173, 182] width 29 height 8
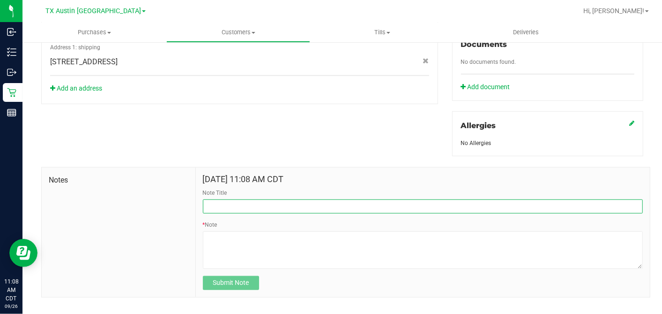
click at [247, 199] on input "Note Title" at bounding box center [423, 206] width 440 height 14
type input "[PERSON_NAME]"
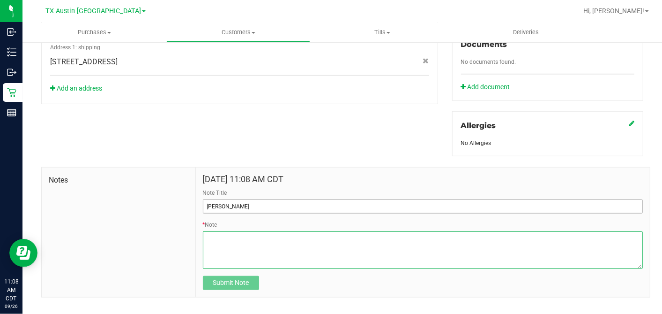
paste textarea "Patient Name: Domenic Floyd Address: 33210 West Haddon CT Fulshear, TX, 77441 P…"
type textarea "Patient Name: Domenic Floyd Address: 33210 West Haddon CT Fulshear, TX, 77441 P…"
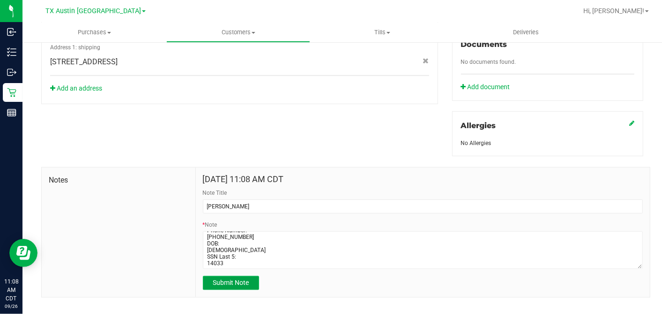
click at [237, 278] on span "Submit Note" at bounding box center [231, 281] width 36 height 7
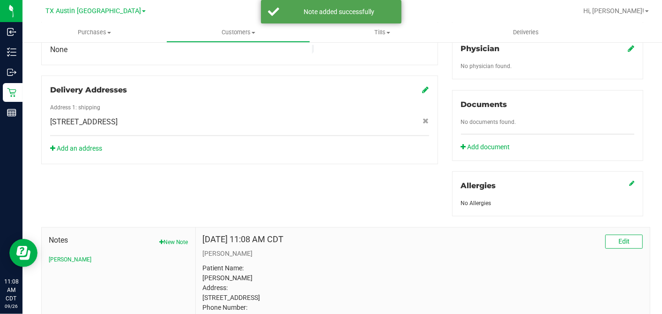
scroll to position [247, 0]
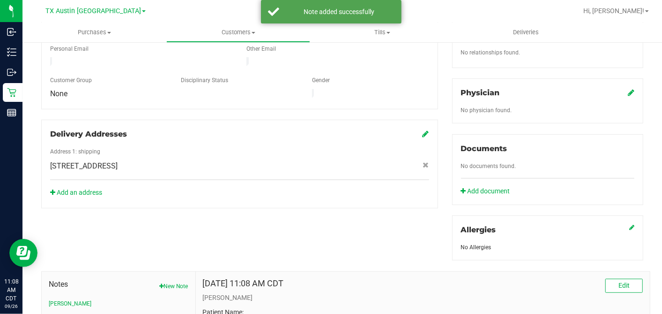
click at [628, 89] on icon at bounding box center [631, 92] width 7 height 7
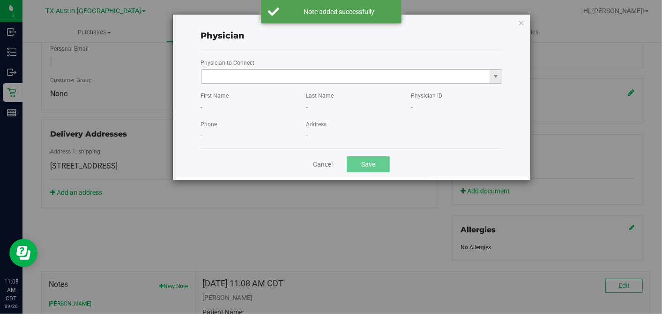
click at [371, 74] on input "text" at bounding box center [346, 76] width 289 height 13
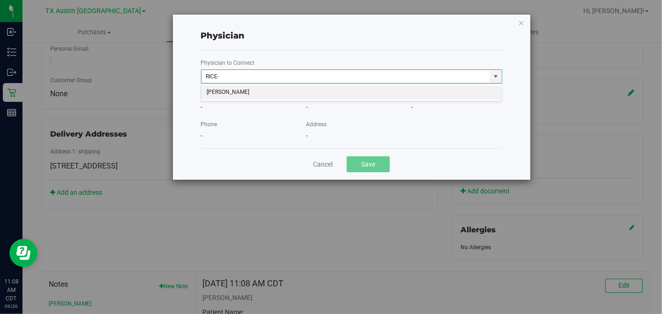
click at [317, 99] on div "JACQUELINE NICOLE RICE-MCKENZIE No matching physicians" at bounding box center [352, 92] width 302 height 18
click at [317, 91] on li "JACQUELINE NICOLE RICE-MCKENZIE" at bounding box center [351, 92] width 301 height 14
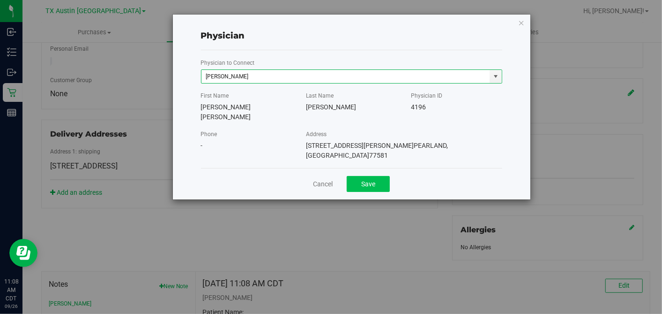
type input "JACQUELINE NICOLE RICE-MCKENZIE"
click at [380, 176] on button "Save" at bounding box center [368, 184] width 43 height 16
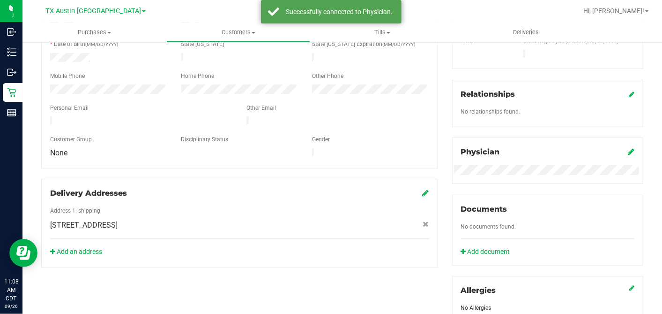
scroll to position [0, 0]
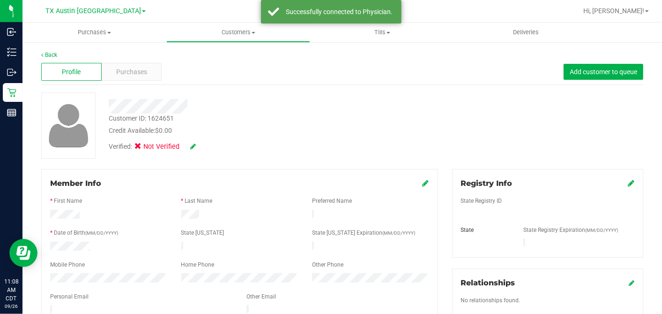
click at [628, 182] on icon at bounding box center [631, 182] width 7 height 7
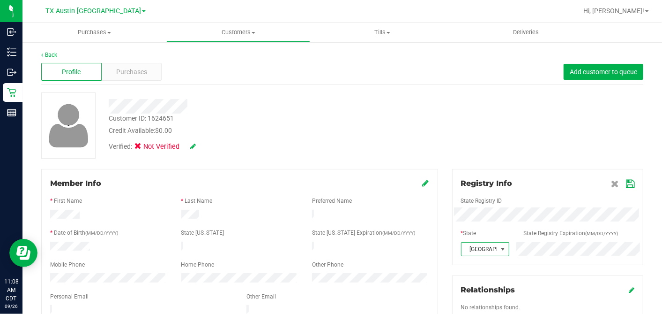
click at [626, 183] on icon at bounding box center [630, 183] width 8 height 7
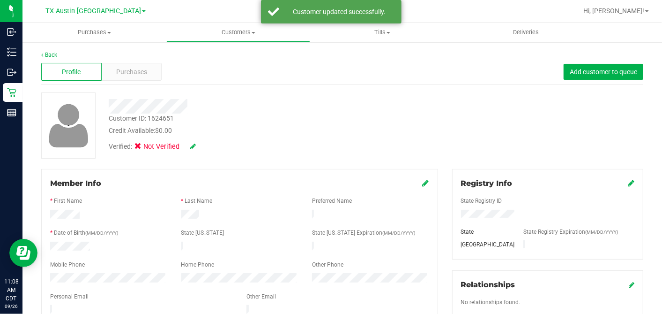
click at [423, 184] on icon at bounding box center [426, 182] width 7 height 7
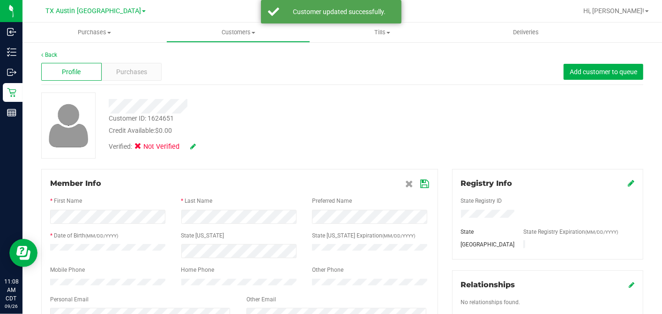
click at [421, 185] on icon at bounding box center [425, 183] width 8 height 7
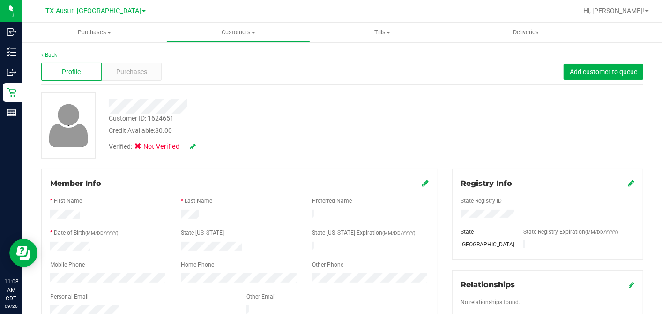
click at [195, 146] on div "Verified: Not Verified" at bounding box center [153, 147] width 103 height 10
click at [193, 146] on icon at bounding box center [193, 146] width 6 height 7
click at [141, 148] on icon at bounding box center [141, 148] width 6 height 0
click at [0, 0] on input "Medical" at bounding box center [0, 0] width 0 height 0
click at [205, 147] on icon at bounding box center [205, 146] width 7 height 7
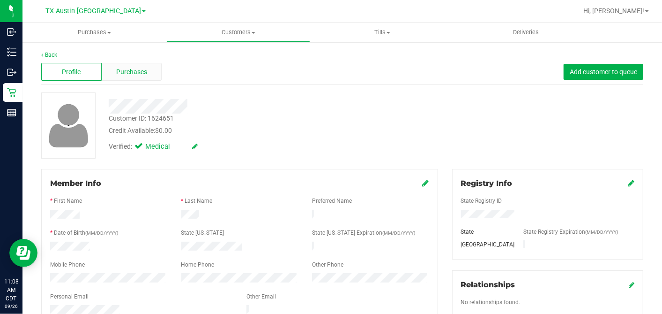
click at [142, 71] on span "Purchases" at bounding box center [131, 72] width 31 height 10
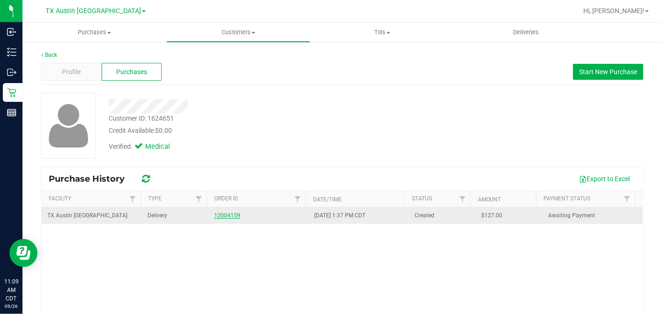
click at [220, 216] on link "12004159" at bounding box center [227, 215] width 26 height 7
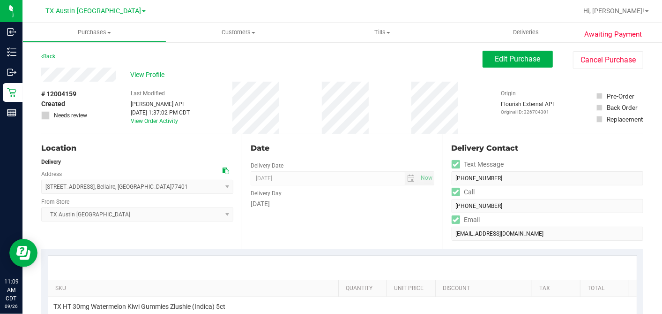
click at [226, 170] on icon at bounding box center [226, 170] width 7 height 7
click at [510, 60] on span "Edit Purchase" at bounding box center [517, 58] width 45 height 9
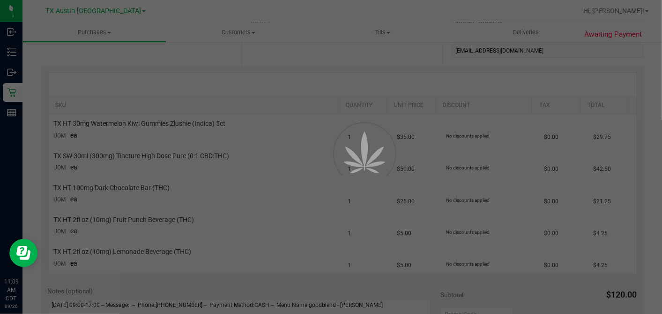
scroll to position [260, 0]
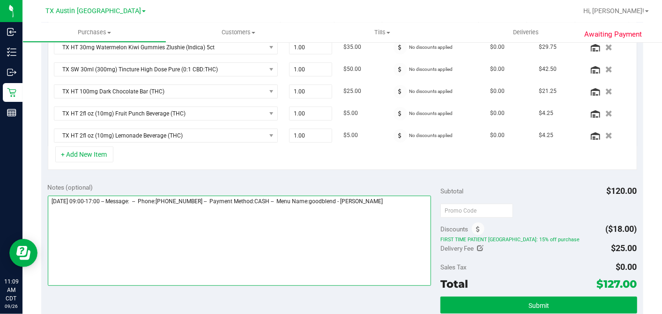
click at [404, 195] on textarea at bounding box center [240, 240] width 384 height 90
click at [102, 217] on textarea at bounding box center [240, 240] width 384 height 90
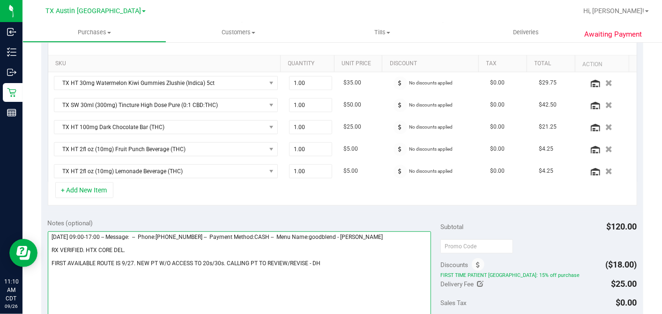
scroll to position [208, 0]
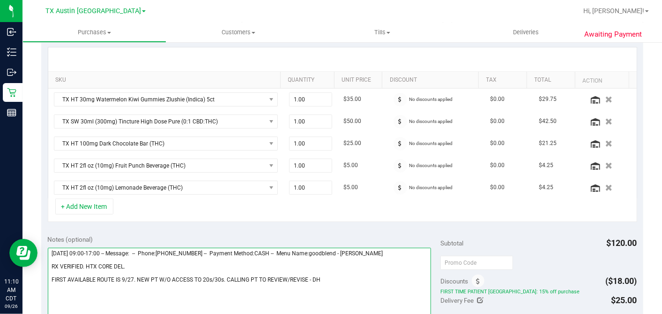
type textarea "Saturday 09/27/2025 09:00-17:00 -- Message: -- Phone:3612053629 -- Payment Meth…"
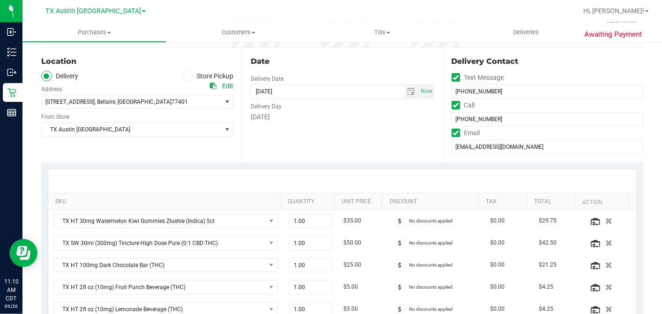
scroll to position [0, 0]
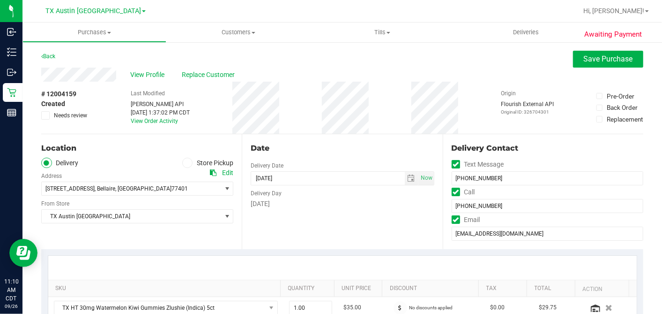
click at [52, 114] on label "Needs review" at bounding box center [64, 115] width 47 height 8
click at [0, 0] on input "Needs review" at bounding box center [0, 0] width 0 height 0
click at [585, 56] on span "Save Purchase" at bounding box center [608, 58] width 49 height 9
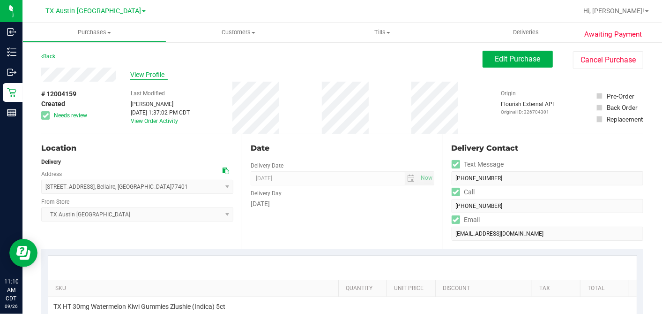
click at [153, 74] on span "View Profile" at bounding box center [148, 75] width 37 height 10
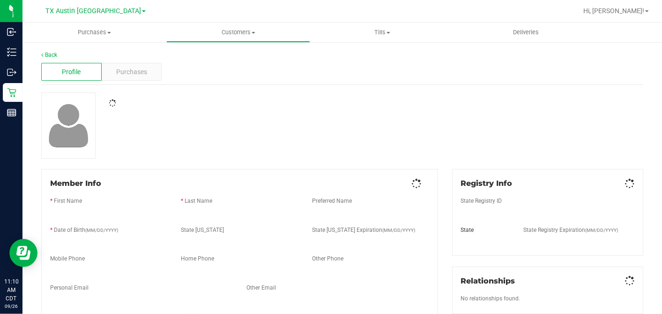
click at [198, 78] on div "Profile Purchases" at bounding box center [342, 72] width 602 height 26
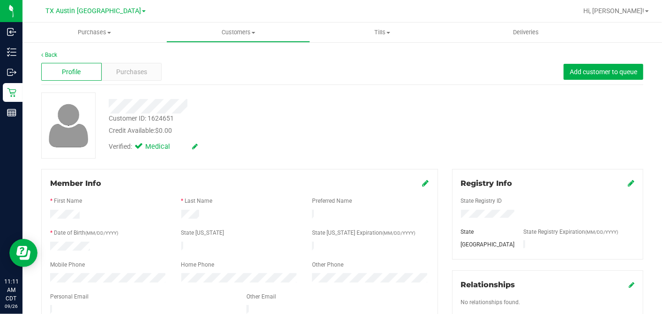
click at [261, 134] on div "Credit Available: $0.00" at bounding box center [256, 131] width 294 height 10
click at [158, 74] on div "Purchases" at bounding box center [132, 72] width 60 height 18
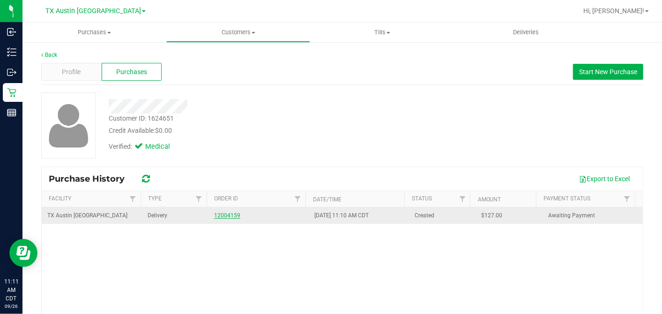
click at [231, 214] on link "12004159" at bounding box center [227, 215] width 26 height 7
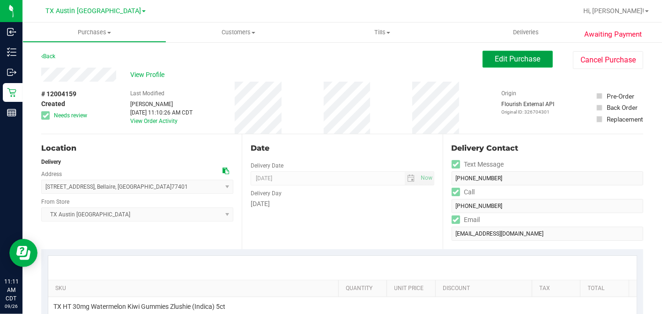
click at [495, 65] on button "Edit Purchase" at bounding box center [518, 59] width 70 height 17
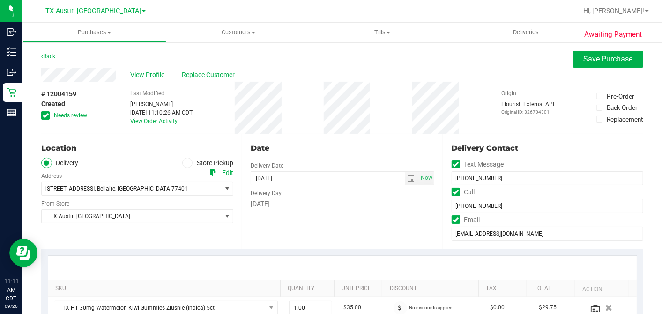
click at [294, 158] on div "Date Delivery Date 09/27/2025 Now 09/27/2025 07:00 AM Now Delivery Day Saturday" at bounding box center [342, 191] width 201 height 115
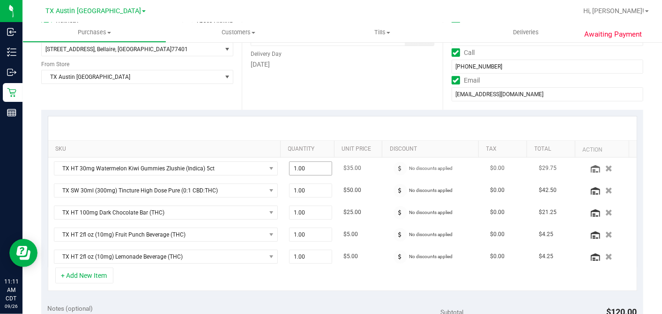
scroll to position [156, 0]
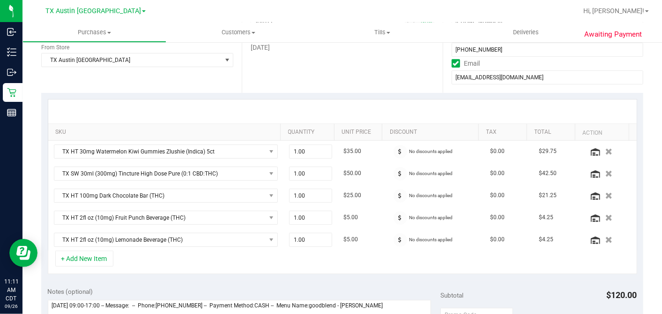
click at [331, 101] on div at bounding box center [342, 111] width 589 height 24
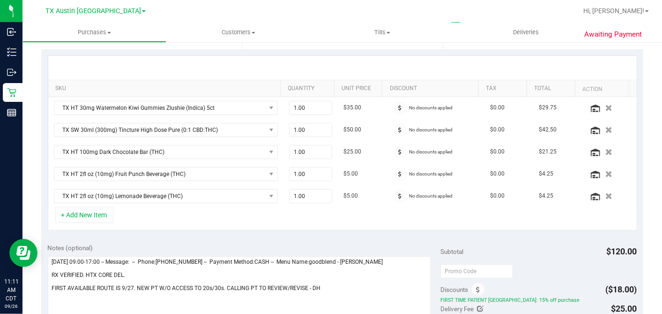
scroll to position [260, 0]
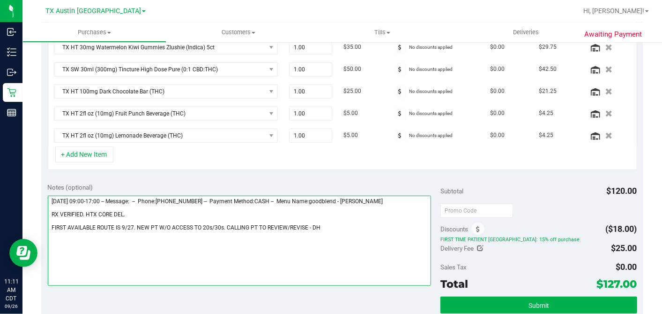
click at [305, 223] on textarea at bounding box center [240, 240] width 384 height 90
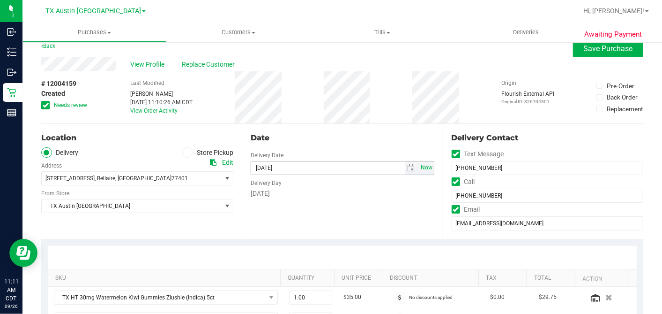
scroll to position [0, 0]
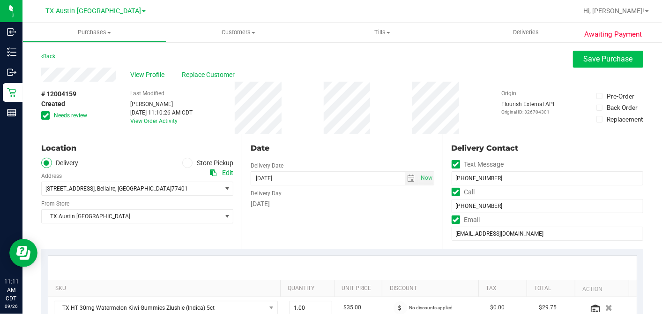
type textarea "Saturday 09/27/2025 09:00-17:00 -- Message: -- Phone:3612053629 -- Payment Meth…"
drag, startPoint x: 586, startPoint y: 66, endPoint x: 541, endPoint y: 70, distance: 45.7
click at [586, 66] on button "Save Purchase" at bounding box center [608, 59] width 70 height 17
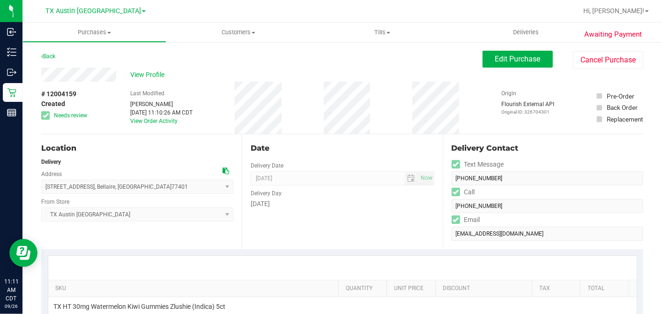
click at [143, 75] on span "View Profile" at bounding box center [148, 75] width 37 height 10
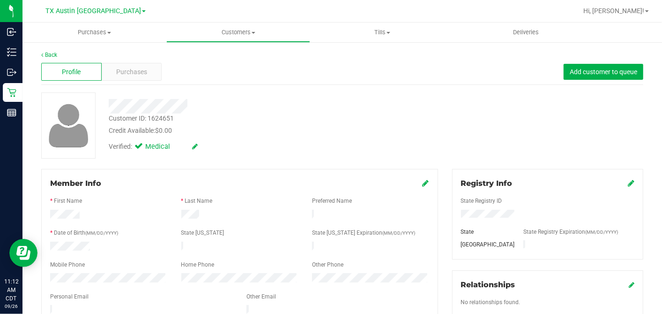
click at [253, 149] on div "Verified: Medical" at bounding box center [256, 145] width 308 height 21
click at [157, 71] on div "Purchases" at bounding box center [132, 72] width 60 height 18
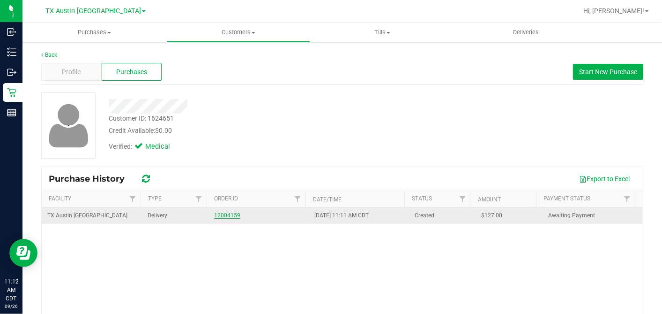
click at [230, 214] on link "12004159" at bounding box center [227, 215] width 26 height 7
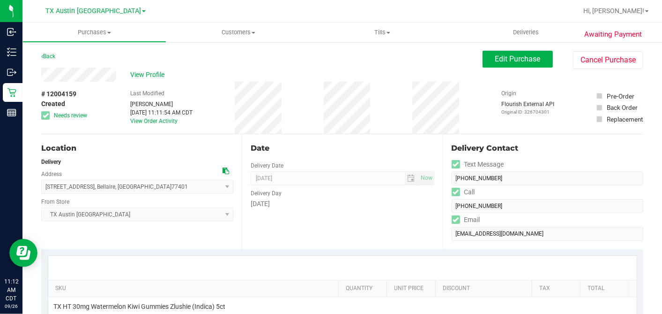
click at [332, 134] on div "Date Delivery Date 09/27/2025 Now 09/27/2025 07:00 AM Now Delivery Day Saturday" at bounding box center [342, 191] width 201 height 115
click at [397, 111] on div "# 12004159 Created Needs review Last Modified Dane Hawkins Sep 26, 2025 11:11:5…" at bounding box center [342, 108] width 602 height 52
click at [316, 142] on div "Date" at bounding box center [342, 147] width 183 height 11
click at [170, 138] on div "Location Delivery Address 4901 Elm St , Bellaire , TX 77401 Select address 4901…" at bounding box center [141, 191] width 201 height 115
click at [373, 134] on div "Date Delivery Date 09/27/2025 Now 09/27/2025 07:00 AM Now Delivery Day Saturday" at bounding box center [342, 191] width 201 height 115
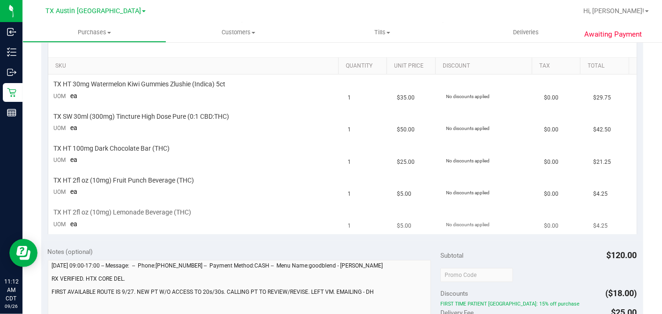
scroll to position [208, 0]
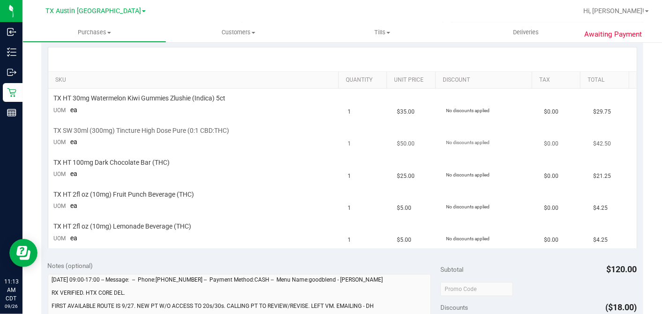
click at [284, 146] on td "TX SW 30ml (300mg) Tincture High Dose Pure (0:1 CBD:THC) UOM ea" at bounding box center [195, 136] width 294 height 32
click at [233, 112] on td "TX HT 30mg Watermelon Kiwi Gummies Zlushie (Indica) 5ct UOM ea" at bounding box center [195, 105] width 294 height 32
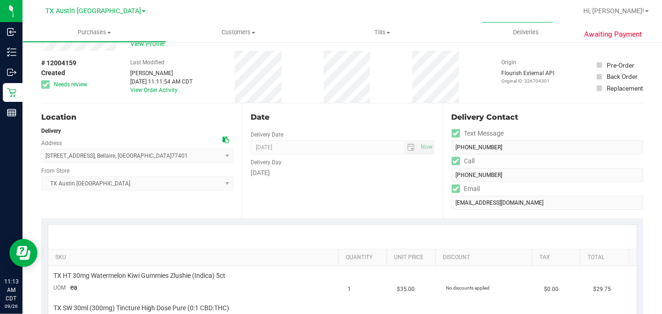
scroll to position [0, 0]
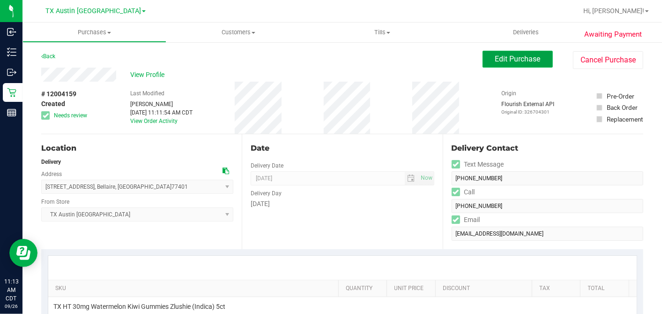
click at [507, 59] on span "Edit Purchase" at bounding box center [517, 58] width 45 height 9
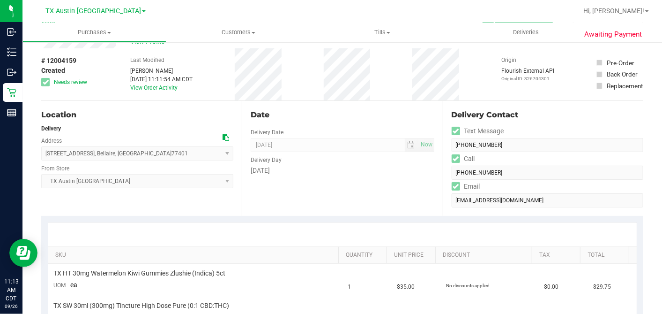
scroll to position [104, 0]
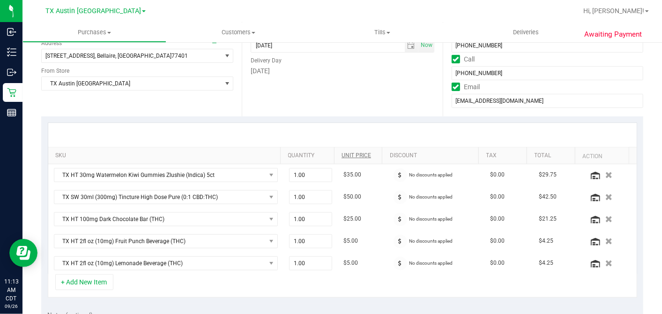
scroll to position [156, 0]
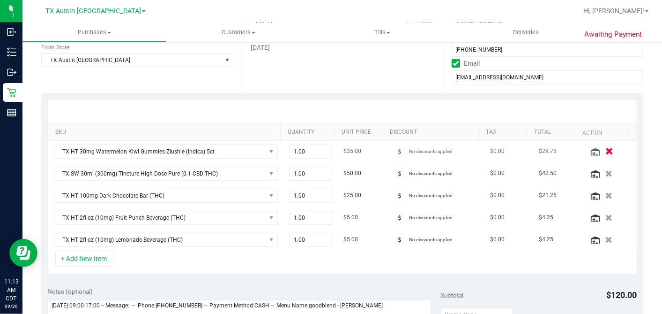
click at [605, 150] on icon "button" at bounding box center [609, 151] width 8 height 7
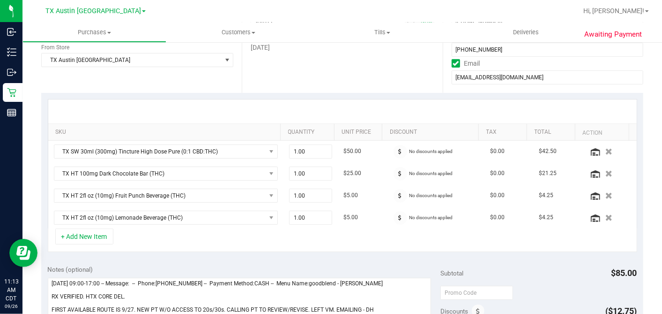
click at [294, 104] on div at bounding box center [342, 111] width 589 height 24
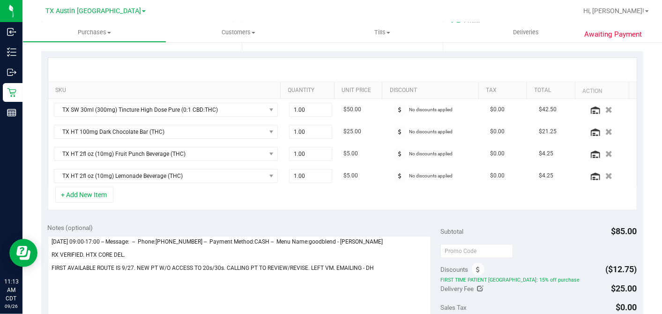
scroll to position [312, 0]
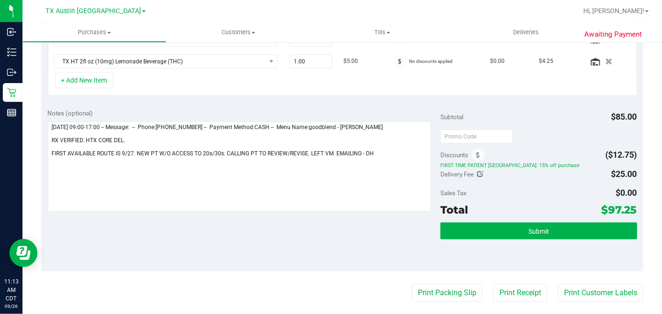
click at [541, 121] on div "Subtotal $85.00" at bounding box center [539, 116] width 196 height 17
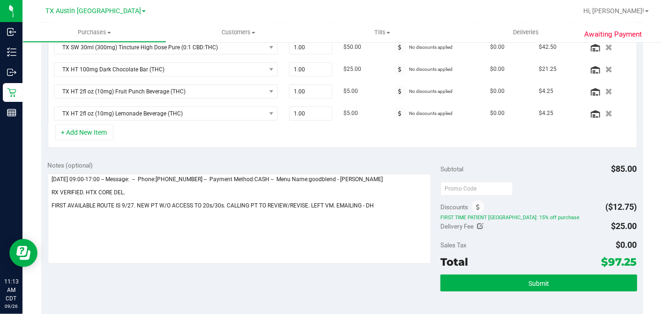
click at [542, 181] on div at bounding box center [539, 187] width 196 height 17
click at [493, 160] on div "Subtotal $85.00" at bounding box center [539, 168] width 196 height 17
drag, startPoint x: 500, startPoint y: 155, endPoint x: 509, endPoint y: 158, distance: 9.2
click at [500, 154] on div "Notes (optional) Subtotal $85.00 Discounts ($12.75) FIRST TIME PATIENT TX: 15% …" at bounding box center [342, 238] width 602 height 169
click at [587, 190] on div at bounding box center [539, 187] width 196 height 17
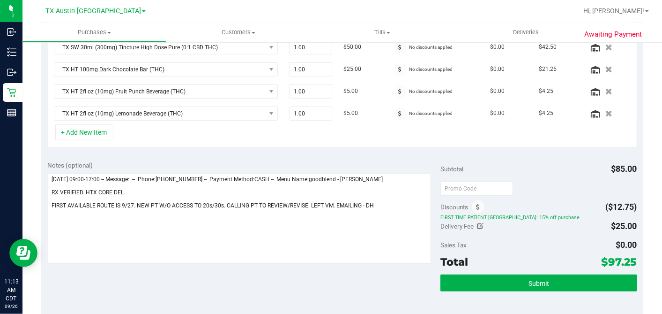
click at [569, 179] on div at bounding box center [539, 187] width 196 height 17
click at [533, 192] on div at bounding box center [539, 187] width 196 height 17
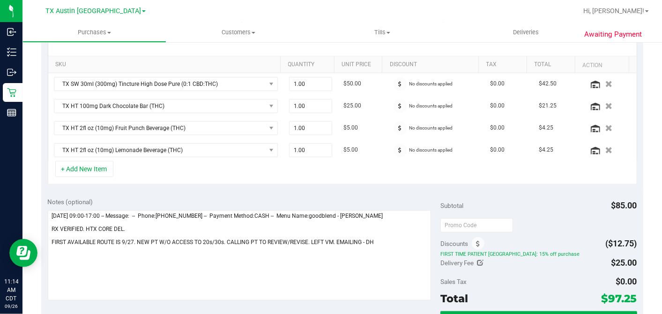
scroll to position [208, 0]
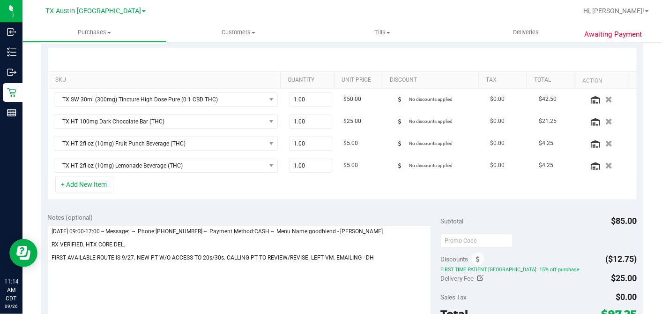
click at [449, 198] on div "SKU Quantity Unit Price Discount Tax Total Action TX SW 30ml (300mg) Tincture H…" at bounding box center [342, 123] width 602 height 165
click at [306, 164] on span "1.00 1" at bounding box center [310, 165] width 43 height 14
click at [289, 163] on span "1.00 1" at bounding box center [310, 165] width 43 height 14
type input "2"
type input "2.00"
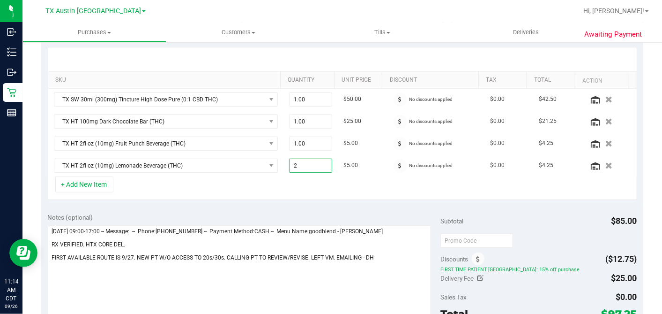
click at [370, 183] on div "+ Add New Item" at bounding box center [343, 187] width 590 height 23
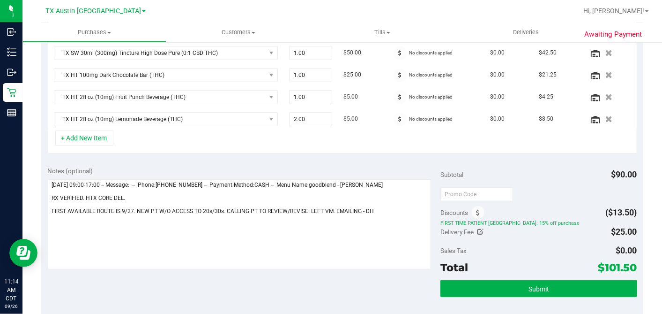
scroll to position [312, 0]
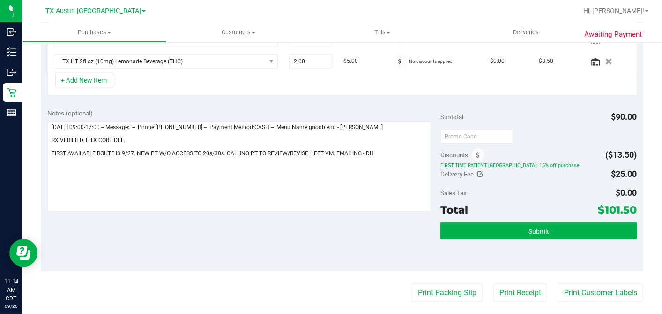
click at [582, 162] on span "FIRST TIME PATIENT TX: 15% off purchase" at bounding box center [539, 165] width 196 height 7
click at [478, 171] on icon at bounding box center [481, 174] width 7 height 7
type input "$25.00"
click at [583, 173] on span "$25.00 25" at bounding box center [603, 175] width 70 height 16
drag, startPoint x: 585, startPoint y: 174, endPoint x: 501, endPoint y: 174, distance: 83.9
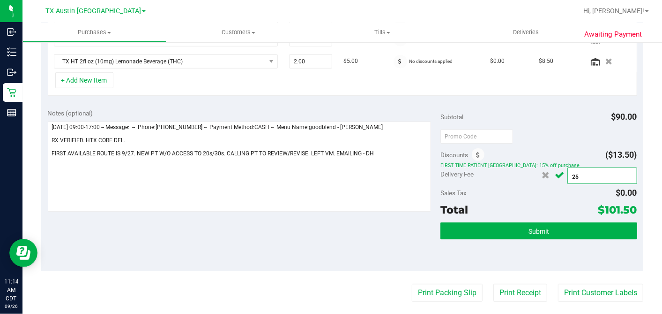
click at [497, 174] on div "Delivery Fee $25.00 25" at bounding box center [539, 173] width 196 height 17
type input "0"
type input "$0.00"
click at [556, 173] on icon "Cancel button" at bounding box center [559, 175] width 9 height 7
click at [548, 119] on div "Subtotal $90.00" at bounding box center [539, 116] width 196 height 17
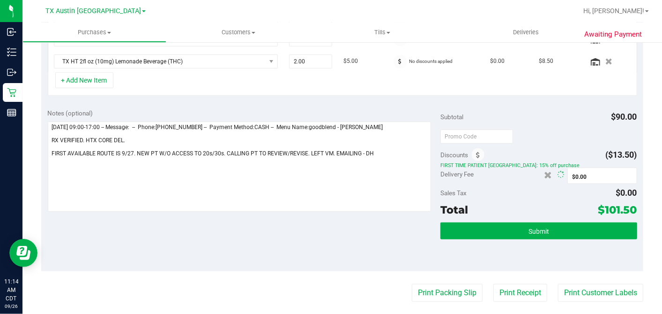
scroll to position [298, 0]
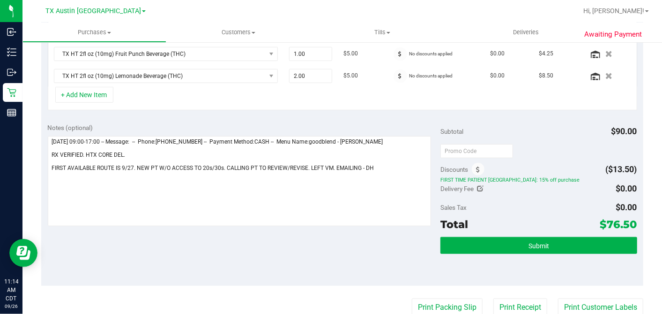
click at [547, 191] on div "Delivery Fee $0.00 0 $0.00" at bounding box center [539, 188] width 196 height 17
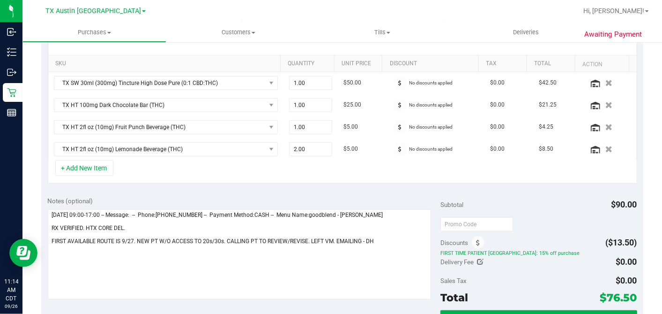
scroll to position [246, 0]
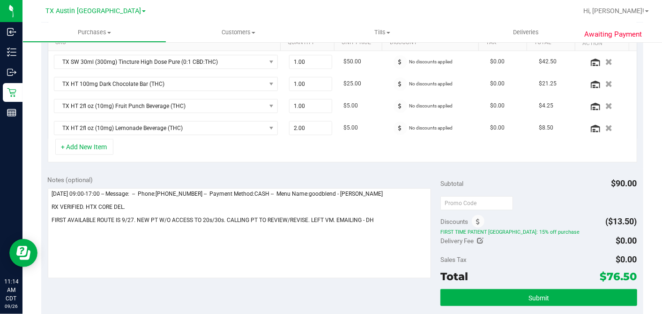
click at [305, 169] on div "Notes (optional) Subtotal $90.00 Discounts ($13.50) FIRST TIME PATIENT TX: 15% …" at bounding box center [342, 253] width 602 height 169
click at [514, 187] on div "Subtotal $90.00" at bounding box center [539, 183] width 196 height 17
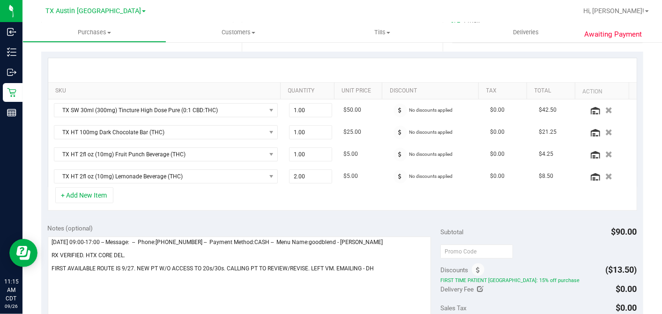
click at [519, 179] on purchase-details "Back Save Purchase View Profile Replace Customer # 12004159 Created Needs revie…" at bounding box center [342, 231] width 602 height 757
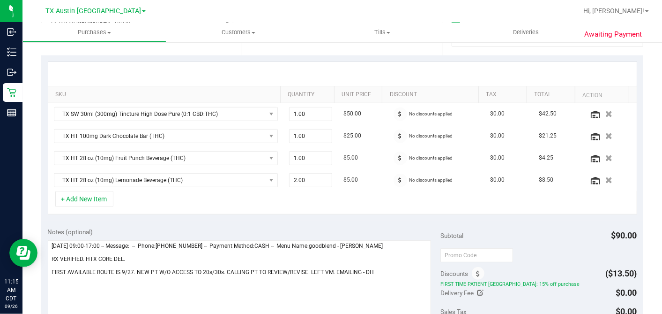
click at [527, 214] on div "SKU Quantity Unit Price Discount Tax Total Action TX SW 30ml (300mg) Tincture H…" at bounding box center [342, 137] width 602 height 165
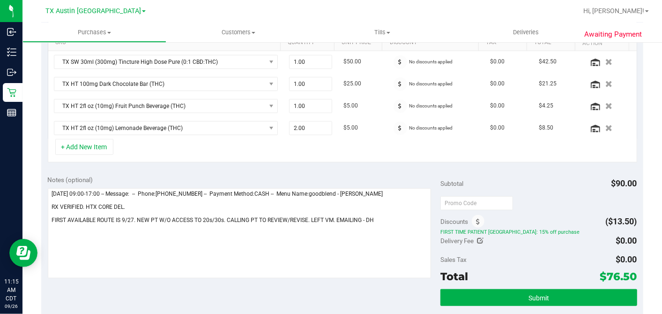
click at [491, 171] on div "Notes (optional) Subtotal $90.00 Discounts ($13.50) FIRST TIME PATIENT TX: 15% …" at bounding box center [342, 253] width 602 height 169
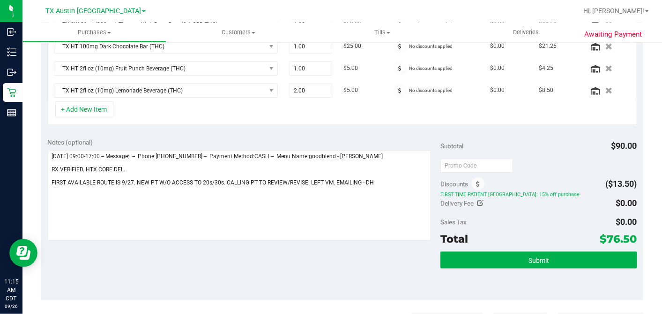
scroll to position [298, 0]
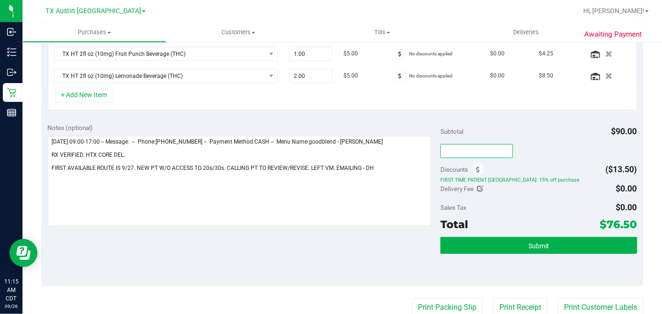
click at [503, 144] on input "text" at bounding box center [477, 151] width 73 height 14
click at [534, 147] on div at bounding box center [539, 150] width 196 height 17
click at [561, 155] on div at bounding box center [539, 150] width 196 height 17
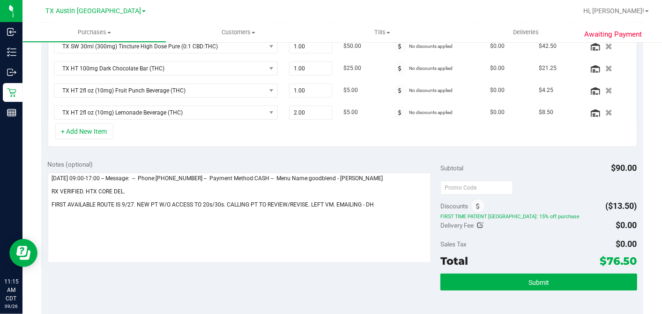
scroll to position [246, 0]
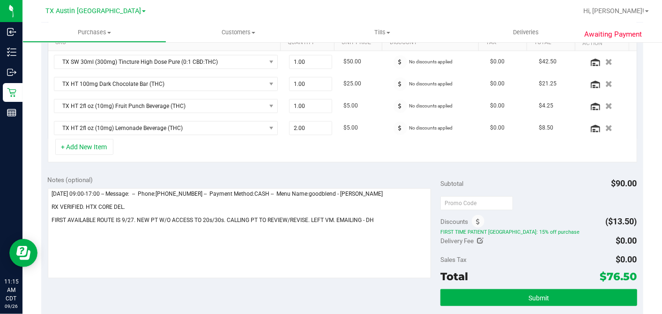
click at [565, 186] on div "Subtotal $90.00" at bounding box center [539, 183] width 196 height 17
click at [328, 156] on div "+ Add New Item" at bounding box center [343, 150] width 590 height 23
click at [301, 81] on span "1.00 1" at bounding box center [310, 84] width 43 height 14
click at [284, 80] on td "1.00 1" at bounding box center [311, 84] width 54 height 22
type input "2"
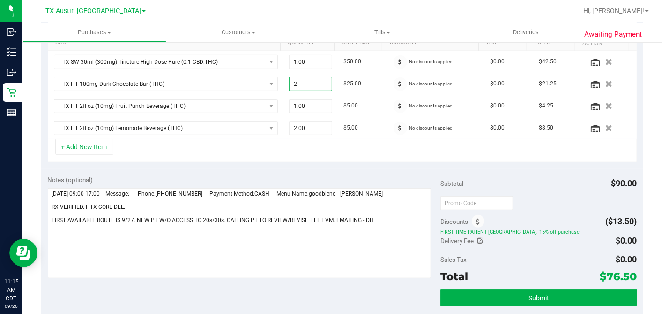
type input "2.00"
click at [363, 139] on div "+ Add New Item" at bounding box center [343, 150] width 590 height 23
click at [411, 152] on div "+ Add New Item" at bounding box center [343, 150] width 590 height 23
click at [300, 100] on span "1.00 1" at bounding box center [310, 106] width 43 height 14
click at [264, 101] on tr "TX HT 2fl oz (10mg) Fruit Punch Beverage (THC) 1.00 1 $5.00 No discounts applie…" at bounding box center [342, 106] width 589 height 22
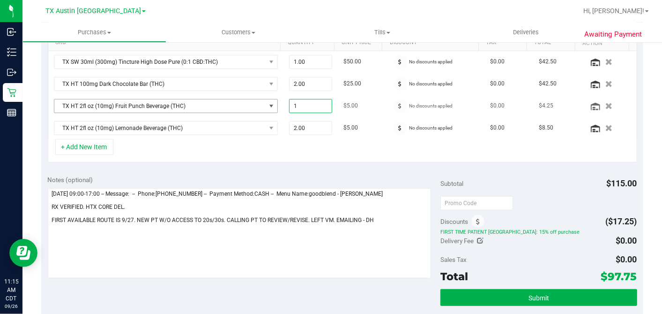
type input "2"
type input "2.00"
click at [410, 134] on td "No discounts applied" at bounding box center [436, 128] width 98 height 22
click at [406, 161] on div "SKU Quantity Unit Price Discount Tax Total Action TX SW 30ml (300mg) Tincture H…" at bounding box center [342, 85] width 602 height 165
click at [379, 139] on div "+ Add New Item" at bounding box center [343, 150] width 590 height 23
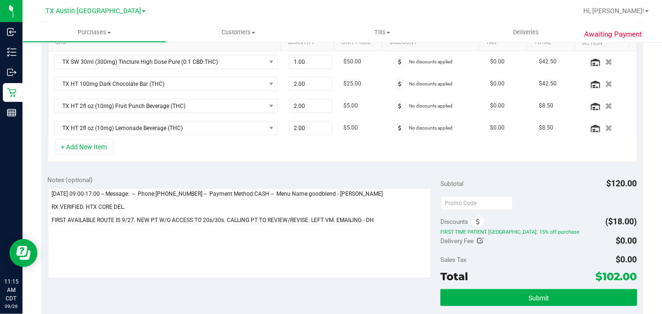
click at [376, 149] on div "+ Add New Item" at bounding box center [343, 150] width 590 height 23
click at [308, 105] on span "2.00 2" at bounding box center [310, 106] width 43 height 14
drag, startPoint x: 302, startPoint y: 119, endPoint x: 302, endPoint y: 111, distance: 8.4
click at [302, 121] on span "2.00 2" at bounding box center [310, 128] width 43 height 14
click at [302, 104] on span "2.00 2" at bounding box center [310, 106] width 43 height 14
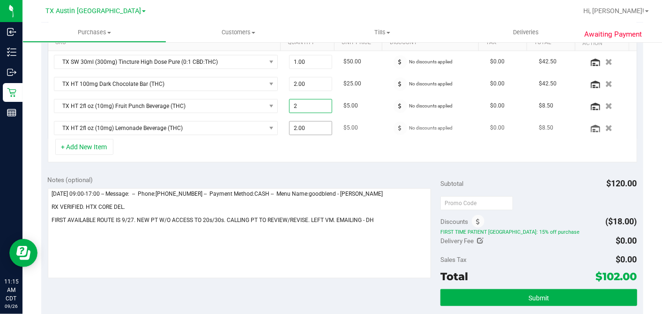
drag, startPoint x: 317, startPoint y: 126, endPoint x: 323, endPoint y: 129, distance: 6.8
click at [317, 126] on span "2.00 2" at bounding box center [310, 128] width 43 height 14
click at [349, 144] on div "+ Add New Item" at bounding box center [343, 150] width 590 height 23
click at [303, 156] on div "+ Add New Item" at bounding box center [343, 150] width 590 height 23
click at [540, 186] on div "Subtotal $120.00" at bounding box center [539, 183] width 196 height 17
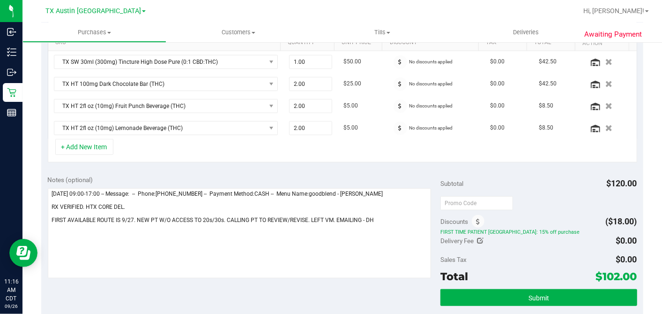
click at [366, 169] on div "Notes (optional) Subtotal $120.00 Discounts ($18.00) FIRST TIME PATIENT TX: 15%…" at bounding box center [342, 253] width 602 height 169
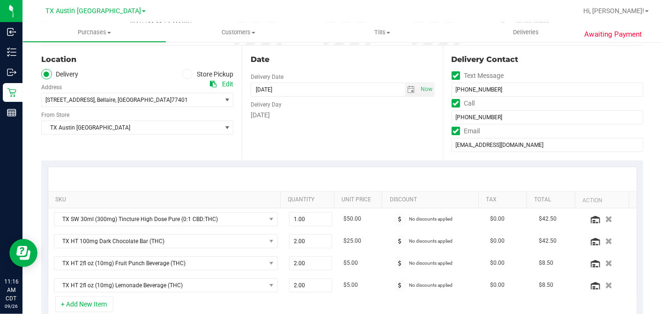
scroll to position [0, 0]
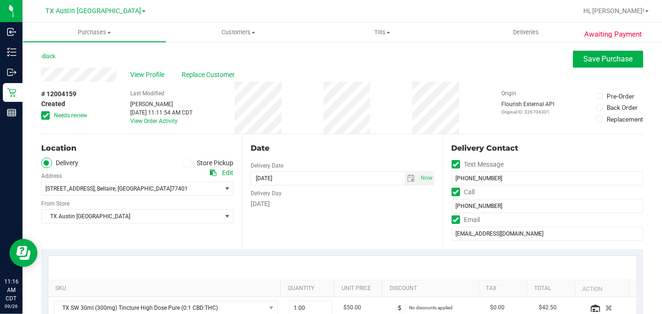
click at [48, 114] on span at bounding box center [45, 115] width 8 height 8
click at [0, 0] on input "Needs review" at bounding box center [0, 0] width 0 height 0
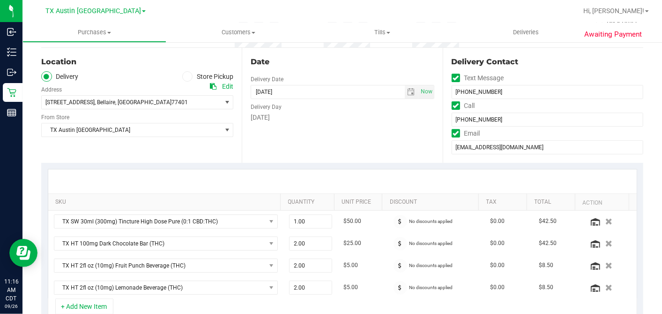
scroll to position [156, 0]
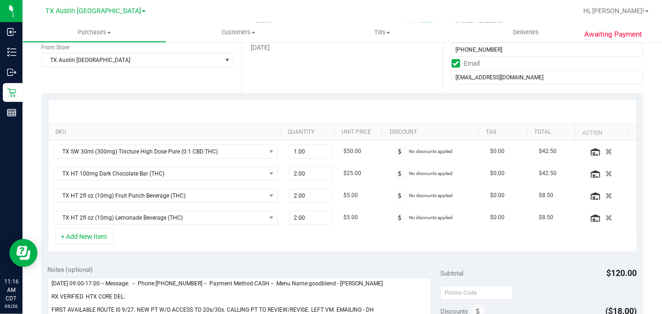
click at [380, 107] on div at bounding box center [342, 111] width 589 height 24
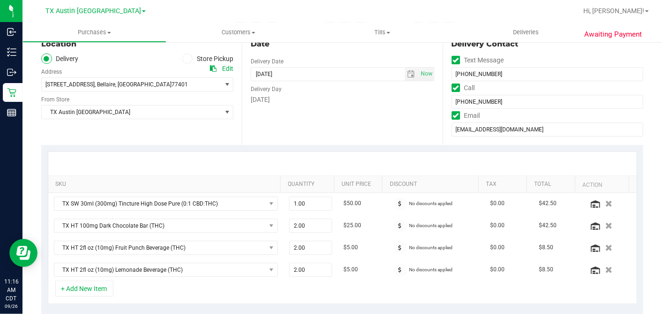
click at [431, 129] on div "Date Delivery Date 09/27/2025 Now 09/27/2025 07:00 AM Now Delivery Day Saturday" at bounding box center [342, 87] width 201 height 115
click at [407, 121] on div "Date Delivery Date 09/27/2025 Now 09/27/2025 07:00 AM Now Delivery Day Saturday" at bounding box center [342, 87] width 201 height 115
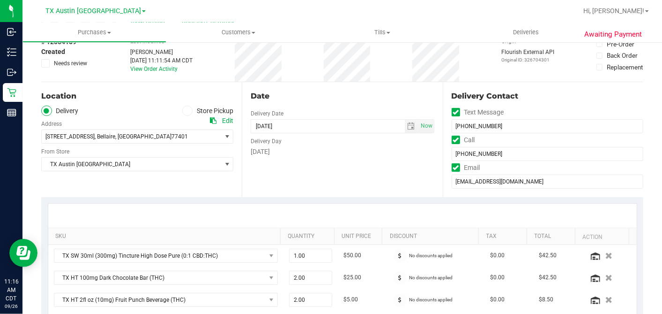
scroll to position [0, 0]
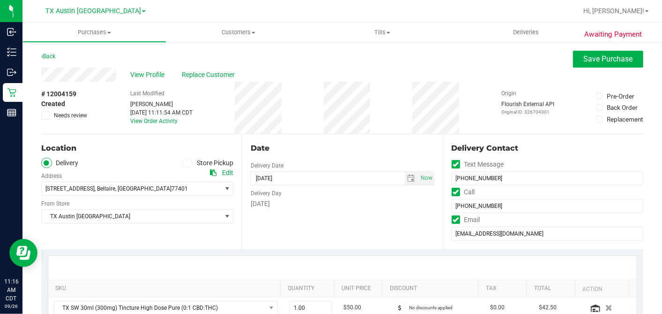
click at [394, 126] on div "# 12004159 Created Needs review Last Modified Dane Hawkins Sep 26, 2025 11:11:5…" at bounding box center [342, 108] width 602 height 52
click at [335, 136] on div "Date Delivery Date 09/27/2025 Now 09/27/2025 07:00 AM Now Delivery Day Saturday" at bounding box center [342, 191] width 201 height 115
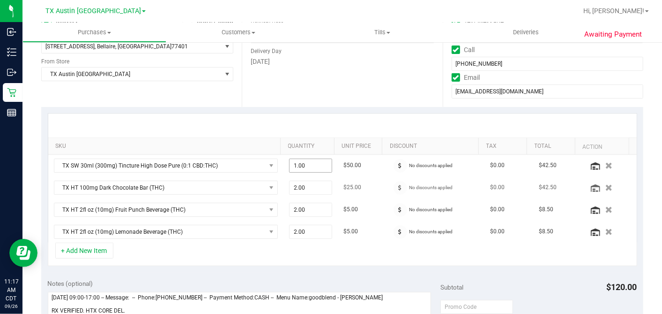
scroll to position [208, 0]
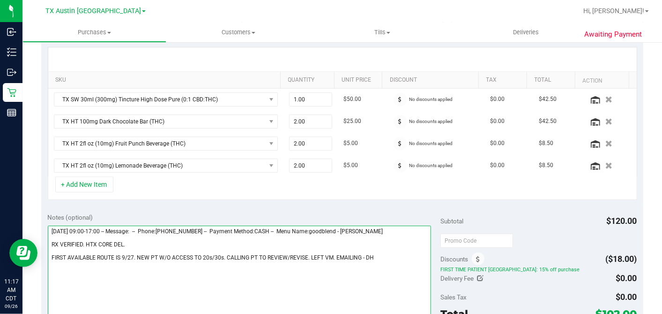
click at [381, 258] on textarea at bounding box center [240, 270] width 384 height 90
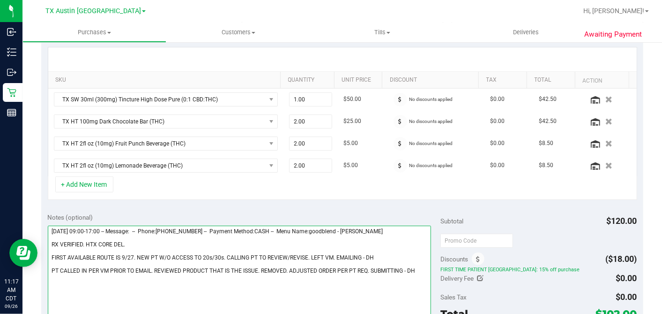
click at [139, 241] on textarea at bounding box center [240, 270] width 384 height 90
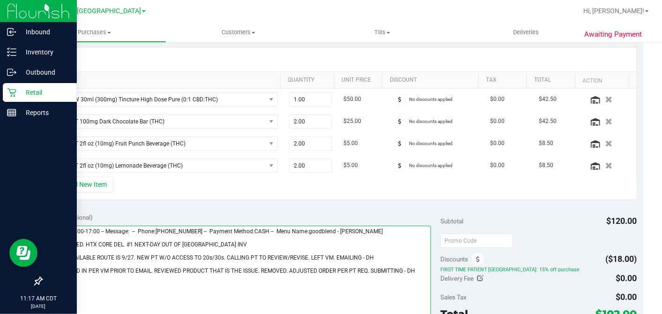
type textarea "Saturday 09/27/2025 09:00-17:00 -- Message: -- Phone:3612053629 -- Payment Meth…"
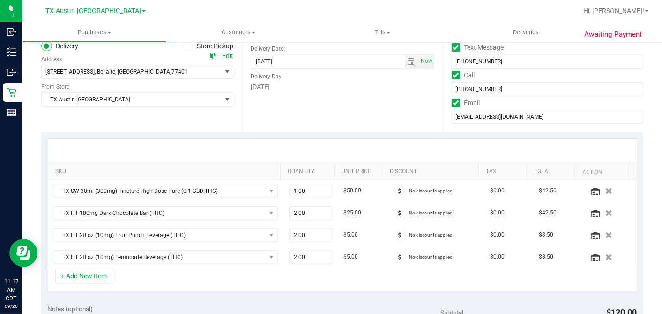
scroll to position [0, 0]
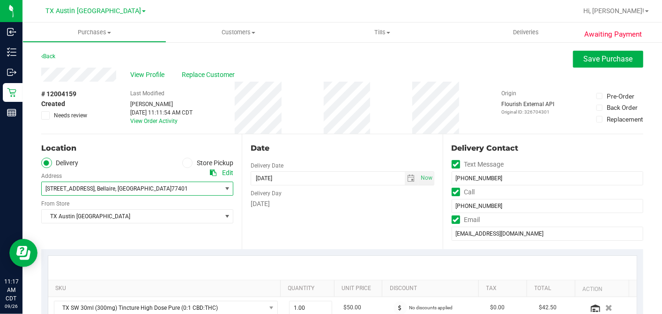
drag, startPoint x: 79, startPoint y: 187, endPoint x: 121, endPoint y: 190, distance: 42.7
click at [121, 190] on span "4901 Elm St , Bellaire , TX 77401" at bounding box center [127, 188] width 171 height 13
click at [310, 213] on div "Date Delivery Date 09/27/2025 Now 09/27/2025 07:00 AM Now Delivery Day Saturday" at bounding box center [342, 191] width 201 height 115
click at [314, 135] on div "Date Delivery Date 09/27/2025 Now 09/27/2025 07:00 AM Now Delivery Day Saturday" at bounding box center [342, 191] width 201 height 115
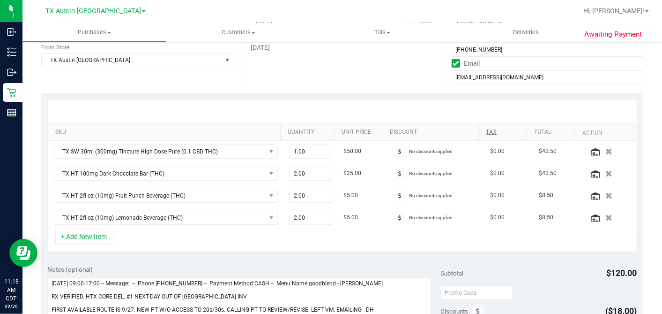
scroll to position [260, 0]
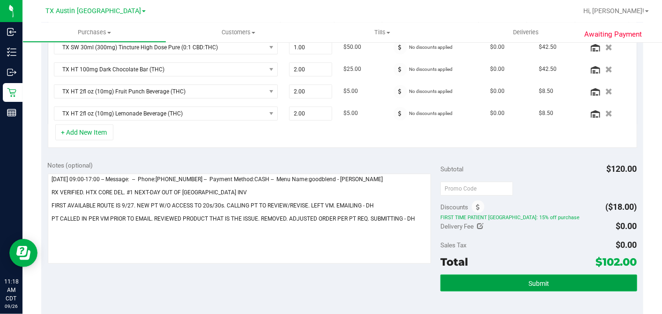
click at [529, 282] on span "Submit" at bounding box center [539, 282] width 21 height 7
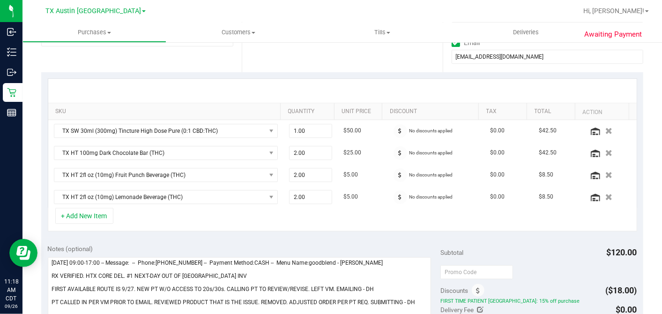
scroll to position [0, 0]
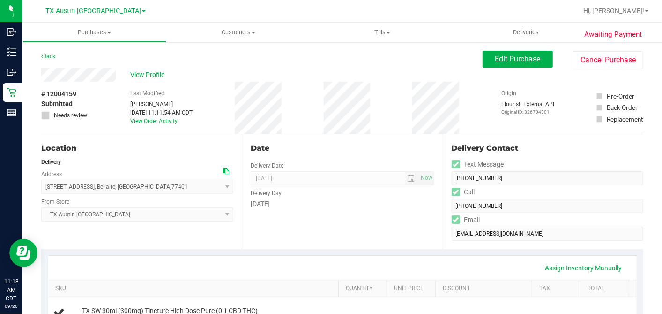
drag, startPoint x: 80, startPoint y: 187, endPoint x: 133, endPoint y: 186, distance: 53.0
click at [133, 186] on span "4901 Elm St , Bellaire , TX 77401 Select address 4901 Elm St" at bounding box center [137, 186] width 192 height 14
click at [135, 187] on span "4901 Elm St , Bellaire , TX 77401 Select address 4901 Elm St" at bounding box center [137, 186] width 192 height 14
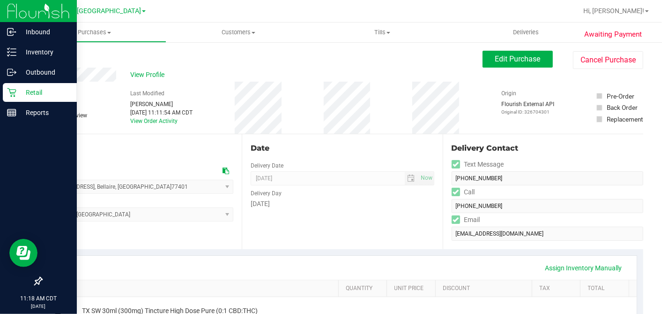
copy span "Bellaire , TX 77401"
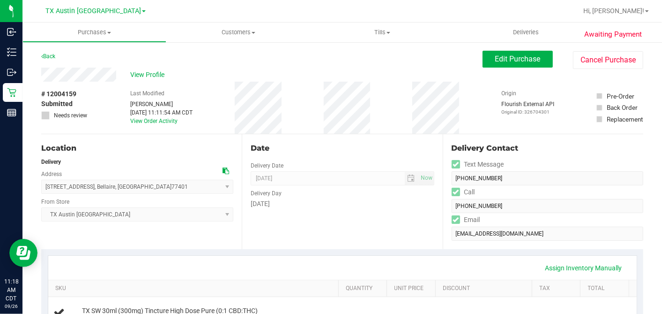
click at [226, 77] on div "View Profile" at bounding box center [261, 74] width 441 height 14
click at [153, 77] on span "View Profile" at bounding box center [148, 75] width 37 height 10
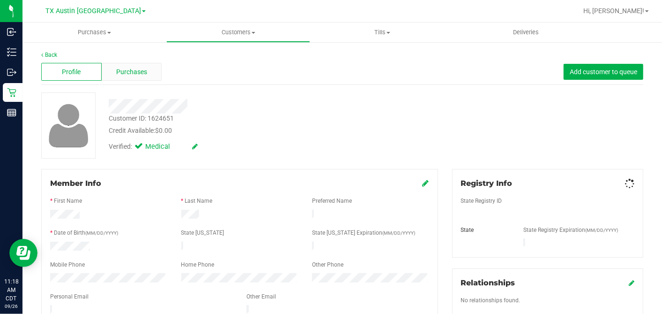
click at [137, 67] on span "Purchases" at bounding box center [131, 72] width 31 height 10
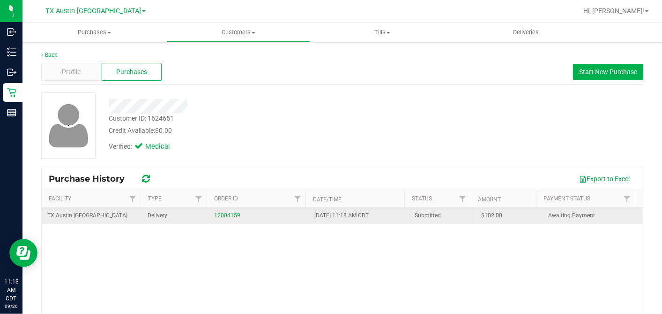
click at [482, 213] on span "$102.00" at bounding box center [492, 215] width 21 height 9
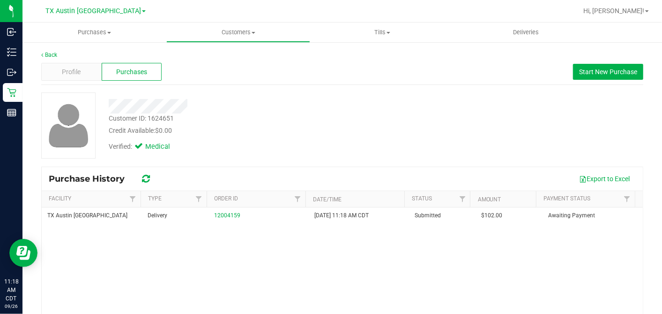
copy span "102.00"
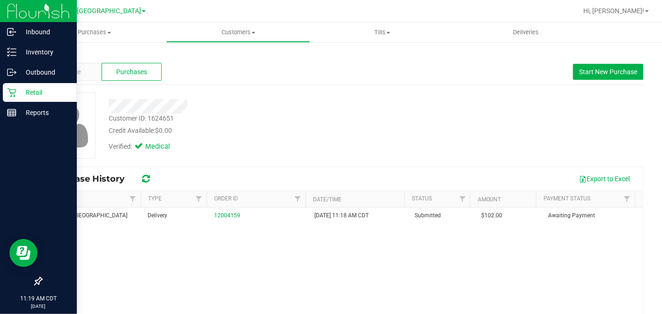
click at [21, 92] on p "Retail" at bounding box center [44, 92] width 56 height 11
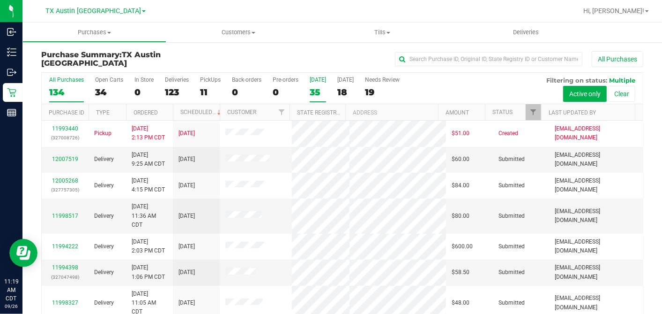
click at [317, 88] on div "35" at bounding box center [318, 92] width 16 height 11
click at [0, 0] on input "Today 35" at bounding box center [0, 0] width 0 height 0
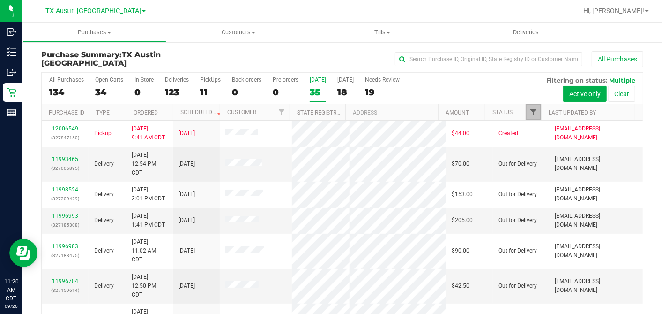
click at [530, 114] on span "Filter" at bounding box center [533, 111] width 7 height 7
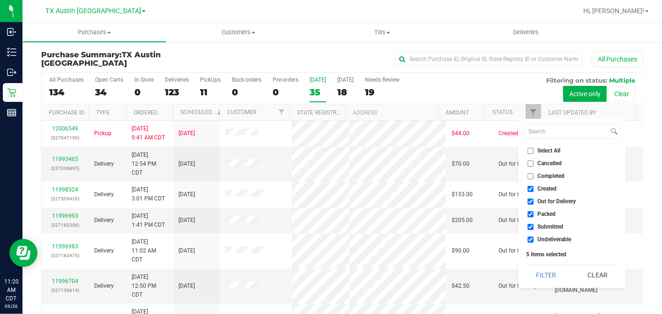
click at [530, 150] on input "Select All" at bounding box center [531, 151] width 6 height 6
checkbox input "true"
click at [530, 150] on input "Select All" at bounding box center [531, 151] width 6 height 6
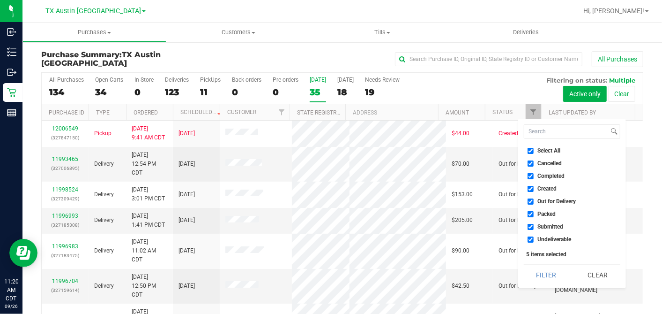
checkbox input "false"
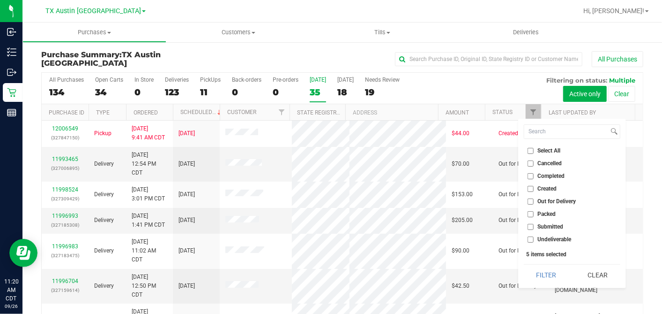
checkbox input "false"
click at [530, 186] on input "Created" at bounding box center [531, 189] width 6 height 6
checkbox input "true"
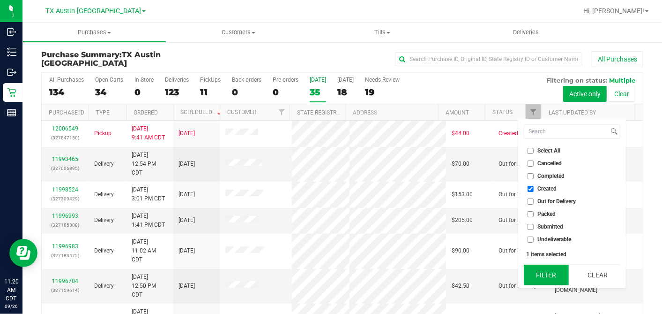
click at [545, 272] on button "Filter" at bounding box center [546, 274] width 45 height 21
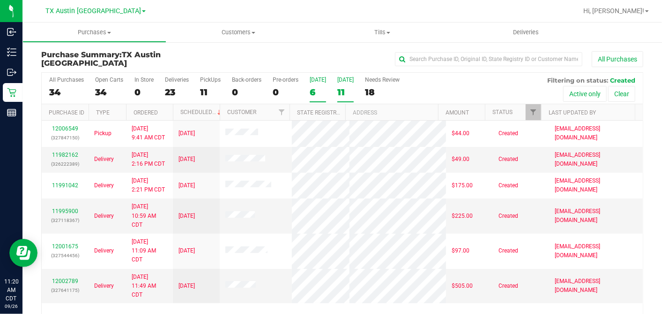
click at [343, 90] on div "11" at bounding box center [345, 92] width 16 height 11
click at [0, 0] on input "[DATE] 11" at bounding box center [0, 0] width 0 height 0
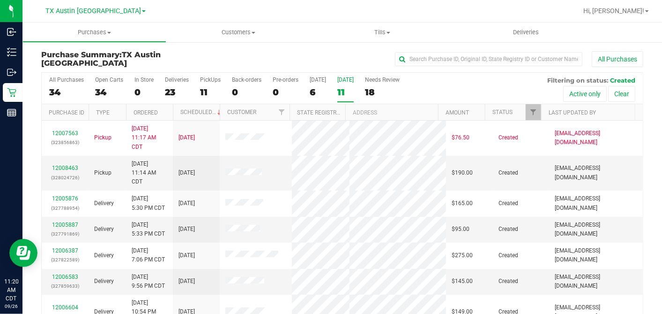
click at [166, 106] on th "Ordered" at bounding box center [149, 112] width 47 height 16
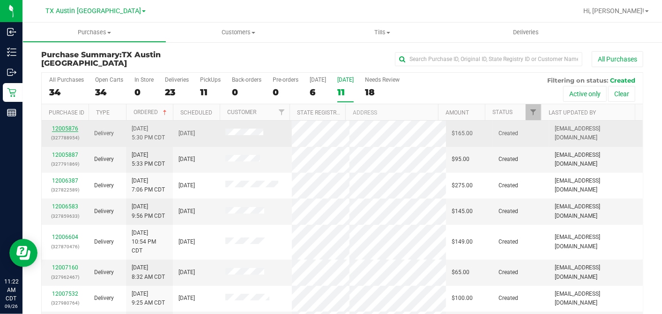
click at [69, 125] on link "12005876" at bounding box center [65, 128] width 26 height 7
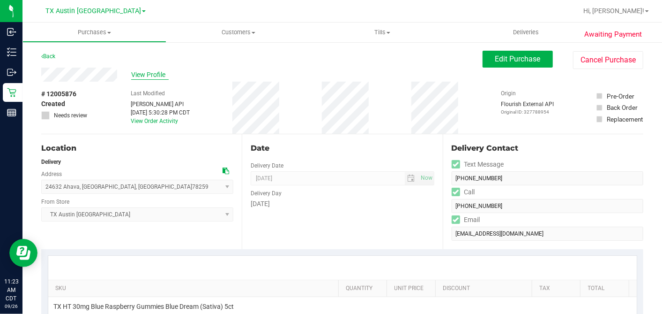
click at [155, 71] on span "View Profile" at bounding box center [149, 75] width 37 height 10
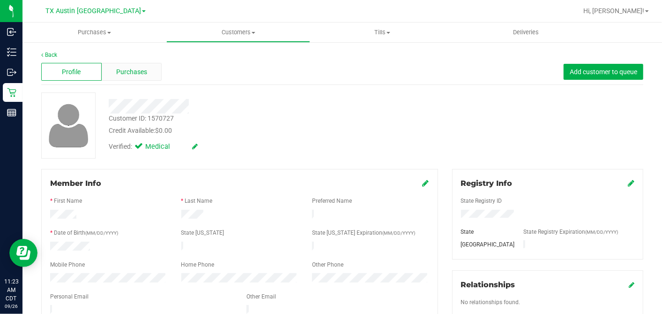
click at [150, 76] on div "Purchases" at bounding box center [132, 72] width 60 height 18
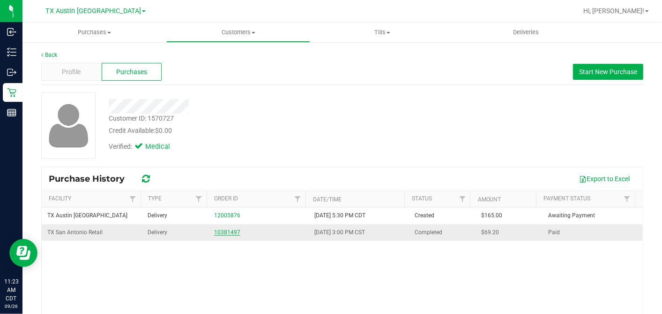
click at [221, 232] on link "10381497" at bounding box center [227, 232] width 26 height 7
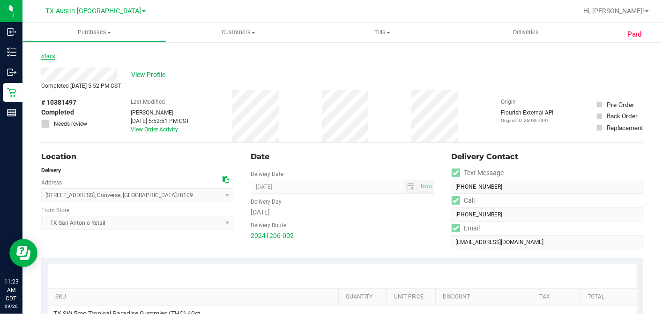
click at [52, 54] on link "Back" at bounding box center [48, 56] width 14 height 7
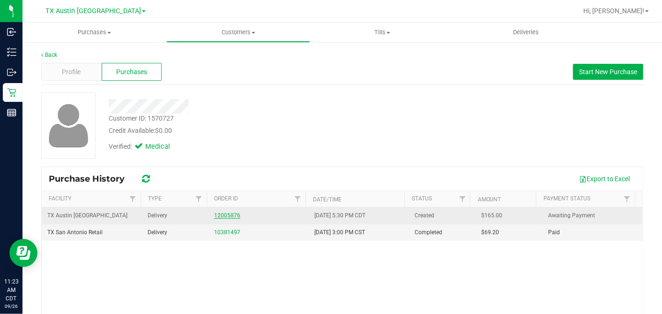
click at [220, 216] on link "12005876" at bounding box center [227, 215] width 26 height 7
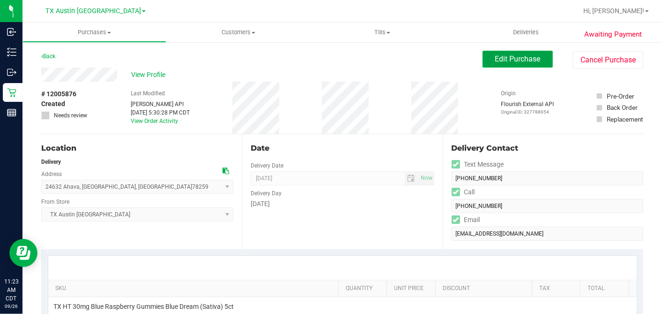
drag, startPoint x: 493, startPoint y: 66, endPoint x: 448, endPoint y: 73, distance: 44.6
click at [493, 66] on button "Edit Purchase" at bounding box center [518, 59] width 70 height 17
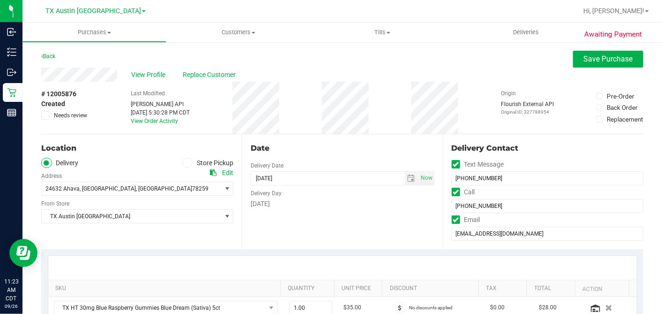
click at [45, 115] on icon at bounding box center [46, 115] width 6 height 0
click at [0, 0] on input "Needs review" at bounding box center [0, 0] width 0 height 0
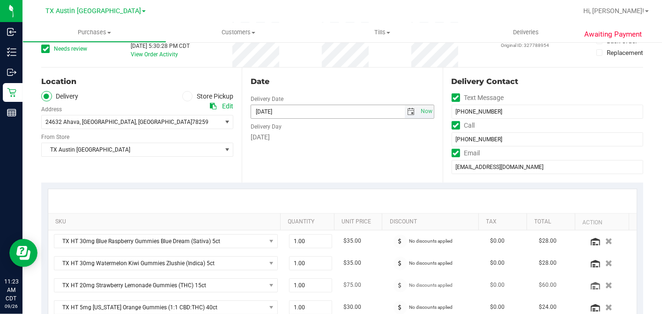
scroll to position [208, 0]
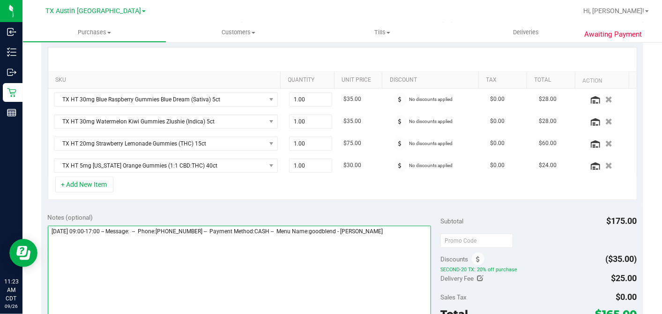
click at [398, 229] on textarea at bounding box center [240, 270] width 384 height 90
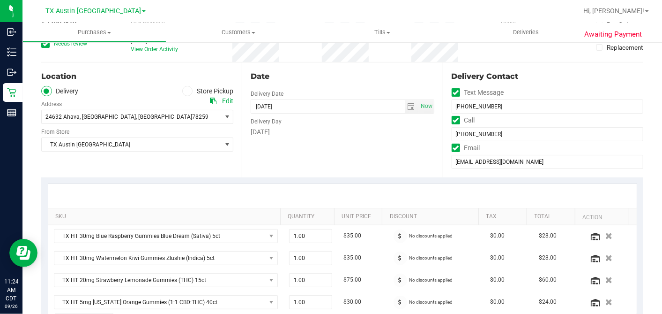
scroll to position [52, 0]
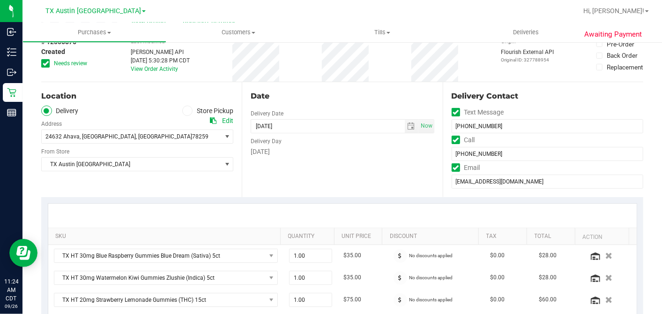
click at [206, 117] on div "24632 Ahava , San Antonio , TX 78259 Select address 2814 Descanso Ave 24632 Aha…" at bounding box center [137, 130] width 192 height 28
click at [210, 120] on icon at bounding box center [213, 120] width 7 height 7
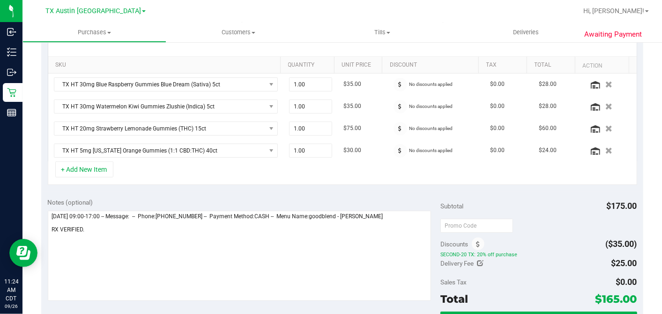
scroll to position [260, 0]
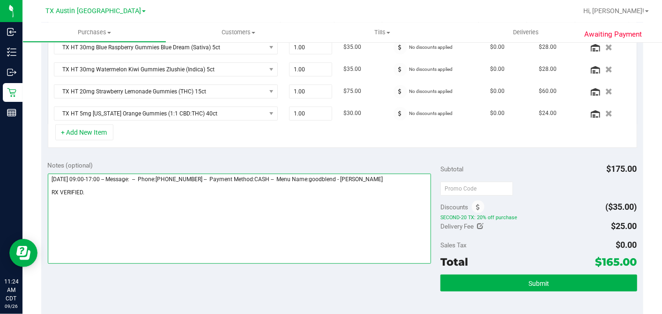
click at [314, 197] on textarea at bounding box center [240, 218] width 384 height 90
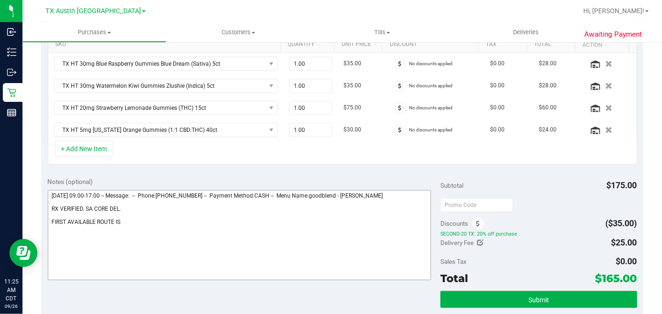
scroll to position [312, 0]
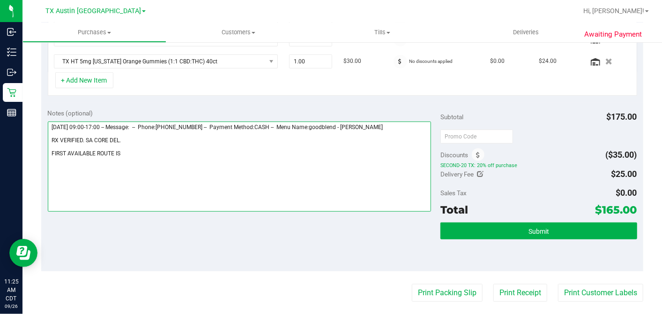
click at [124, 142] on textarea at bounding box center [240, 166] width 384 height 90
click at [136, 151] on textarea at bounding box center [240, 166] width 384 height 90
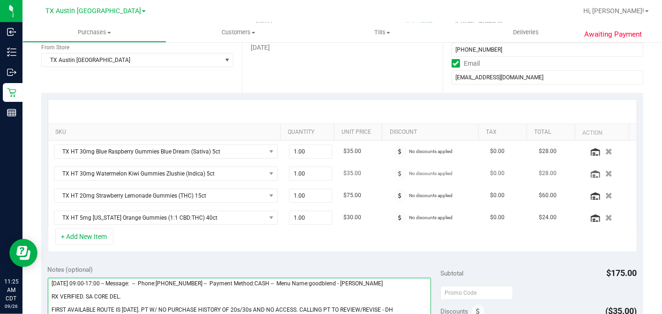
scroll to position [260, 0]
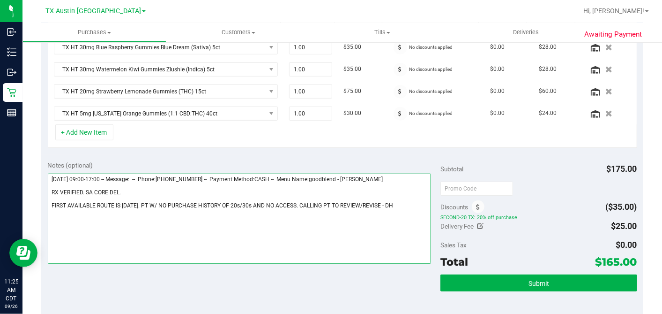
click at [387, 205] on textarea at bounding box center [240, 218] width 384 height 90
click at [352, 202] on textarea at bounding box center [240, 218] width 384 height 90
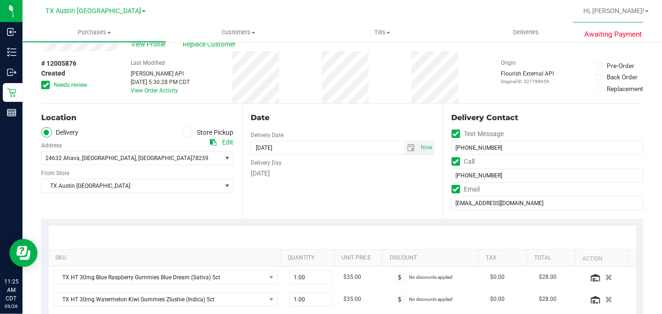
scroll to position [0, 0]
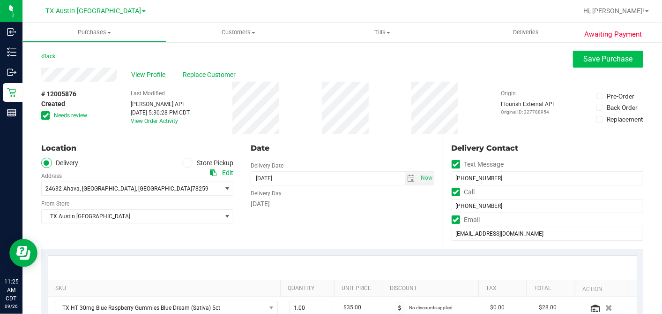
type textarea "Saturday 09/27/2025 09:00-17:00 -- Message: -- Phone:6198762116 -- Payment Meth…"
click at [600, 66] on button "Save Purchase" at bounding box center [608, 59] width 70 height 17
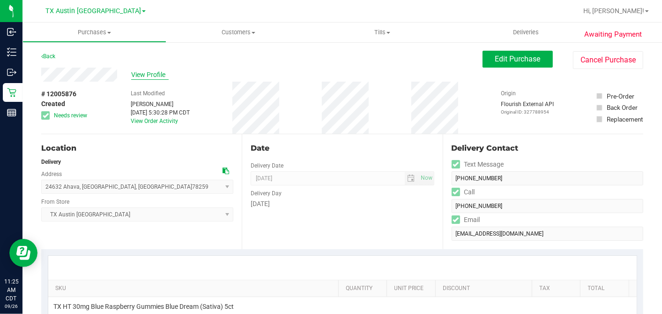
click at [159, 76] on span "View Profile" at bounding box center [149, 75] width 37 height 10
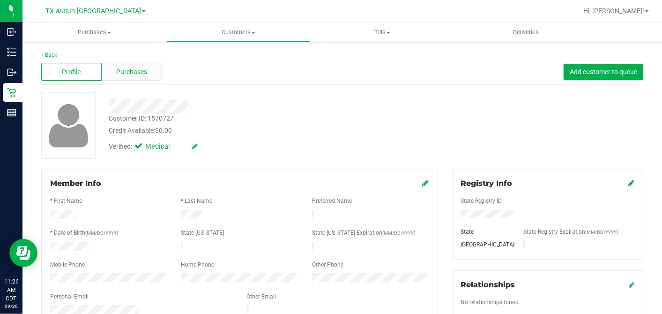
click at [154, 74] on div "Purchases" at bounding box center [132, 72] width 60 height 18
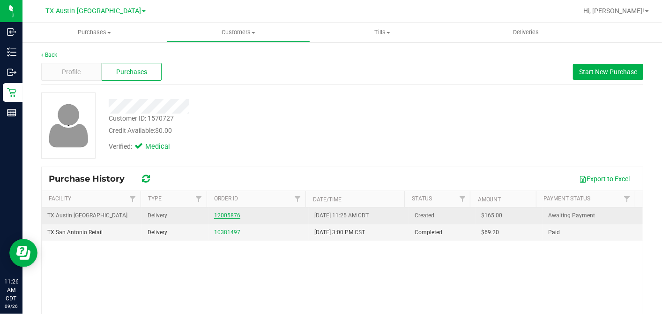
click at [225, 212] on link "12005876" at bounding box center [227, 215] width 26 height 7
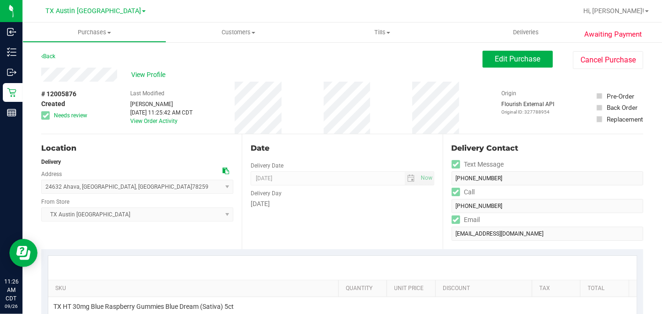
click at [340, 219] on div "Date Delivery Date 09/27/2025 Now 09/27/2025 07:00 AM Now Delivery Day Saturday" at bounding box center [342, 191] width 201 height 115
click at [513, 52] on button "Edit Purchase" at bounding box center [518, 59] width 70 height 17
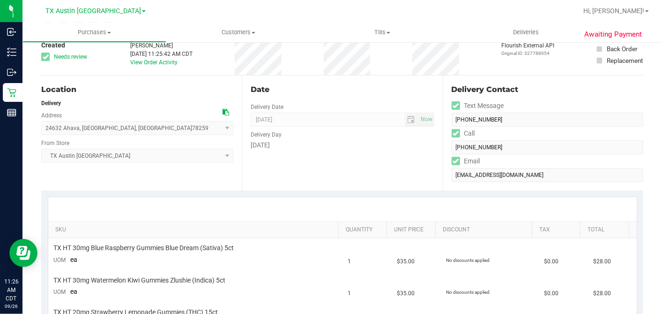
scroll to position [260, 0]
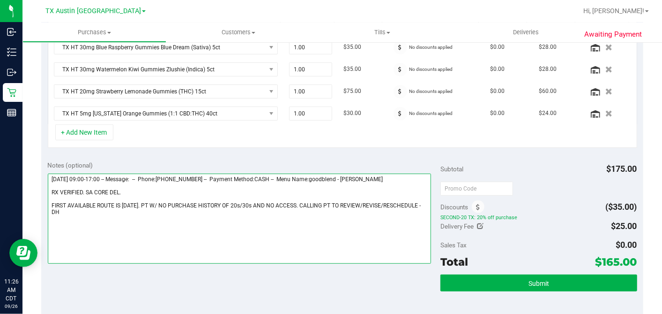
click at [128, 208] on textarea at bounding box center [240, 218] width 384 height 90
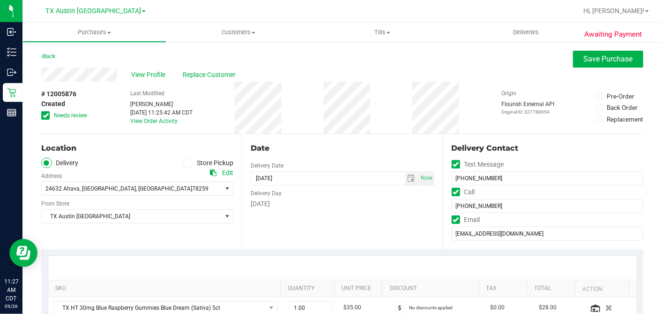
type textarea "Saturday 09/27/2025 09:00-17:00 -- Message: -- Phone:6198762116 -- Payment Meth…"
click at [590, 62] on span "Save Purchase" at bounding box center [608, 58] width 49 height 9
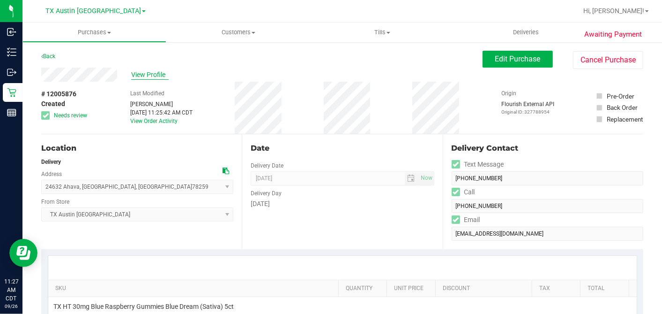
click at [146, 77] on span "View Profile" at bounding box center [149, 75] width 37 height 10
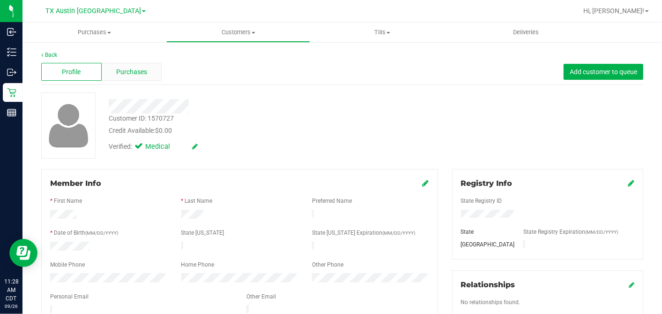
click at [144, 72] on span "Purchases" at bounding box center [131, 72] width 31 height 10
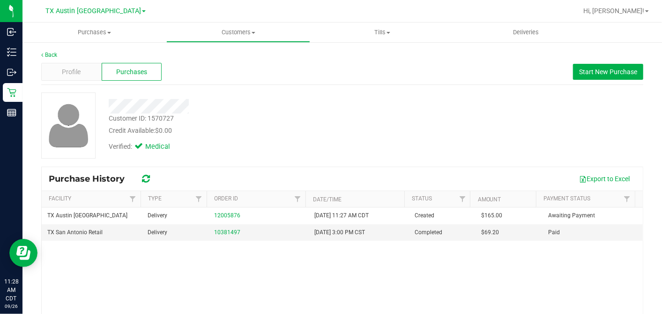
click at [249, 133] on div "Credit Available: $0.00" at bounding box center [256, 131] width 294 height 10
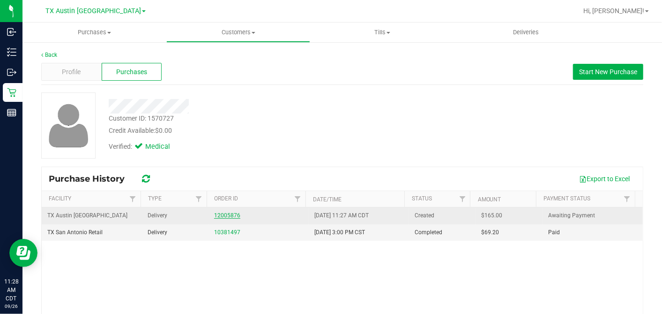
click at [225, 216] on link "12005876" at bounding box center [227, 215] width 26 height 7
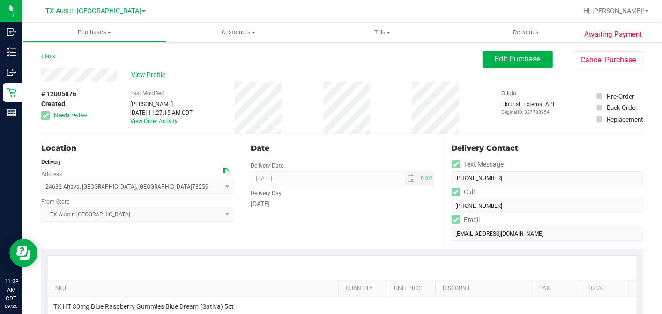
click at [370, 146] on div "Date" at bounding box center [342, 147] width 183 height 11
click at [340, 149] on div "Date" at bounding box center [342, 147] width 183 height 11
click at [334, 150] on div "Date" at bounding box center [342, 147] width 183 height 11
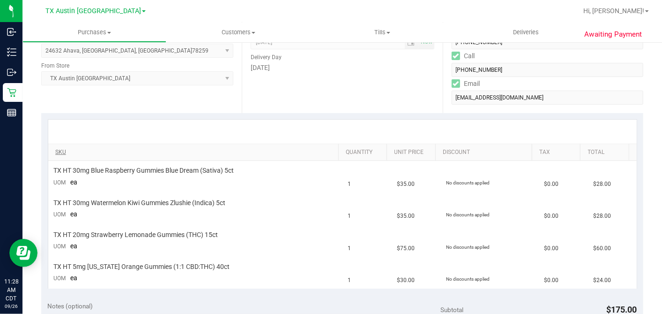
scroll to position [156, 0]
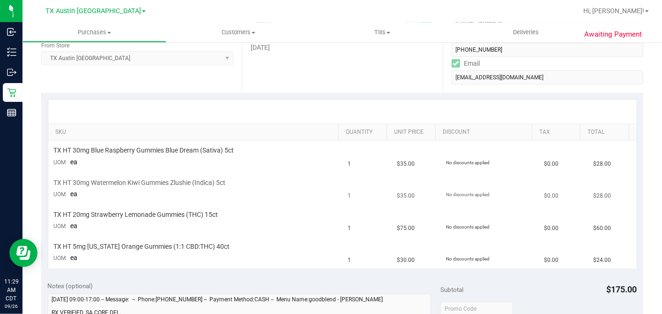
click at [318, 183] on div "TX HT 30mg Watermelon Kiwi Gummies Zlushie (Indica) 5ct" at bounding box center [195, 182] width 283 height 9
click at [216, 166] on td "TX HT 30mg Blue Raspberry Gummies Blue Dream (Sativa) 5ct UOM ea" at bounding box center [195, 157] width 294 height 32
click at [255, 186] on td "TX HT 30mg Watermelon Kiwi Gummies Zlushie (Indica) 5ct UOM ea" at bounding box center [195, 188] width 294 height 32
click at [245, 207] on td "TX HT 20mg Strawberry Lemonade Gummies (THC) 15ct UOM ea" at bounding box center [195, 221] width 294 height 32
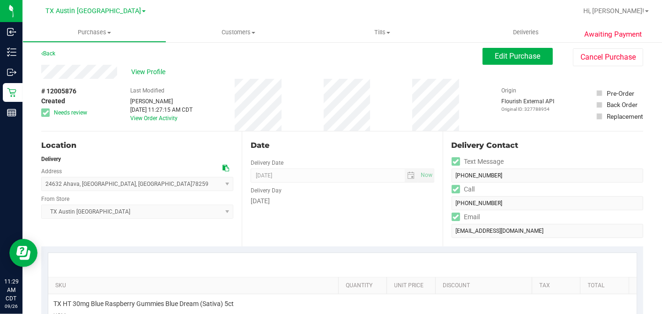
scroll to position [0, 0]
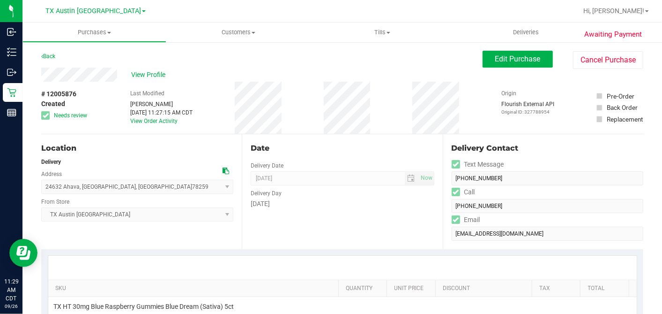
click at [400, 108] on div "# 12005876 Created Needs review Last Modified Dane Hawkins Sep 26, 2025 11:27:1…" at bounding box center [342, 108] width 602 height 52
click at [507, 60] on span "Edit Purchase" at bounding box center [517, 58] width 45 height 9
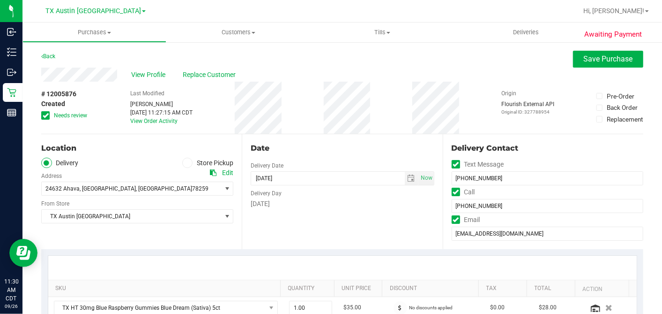
click at [561, 57] on div "Back Save Purchase" at bounding box center [342, 59] width 602 height 17
click at [584, 57] on span "Save Purchase" at bounding box center [608, 58] width 49 height 9
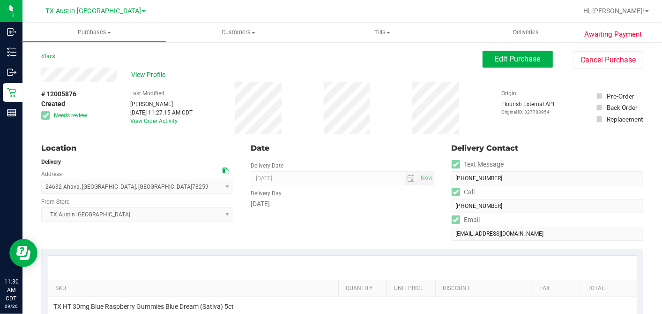
click at [153, 75] on span "View Profile" at bounding box center [149, 75] width 37 height 10
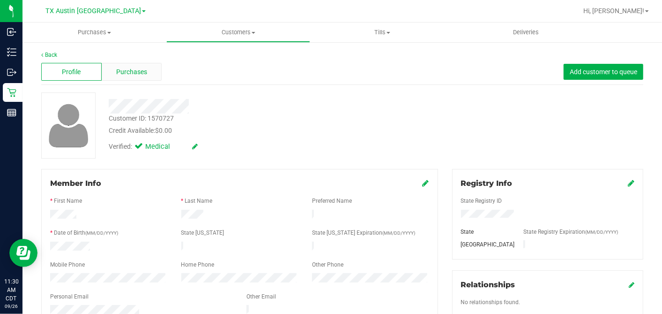
click at [137, 80] on div "Profile Purchases Add customer to queue" at bounding box center [342, 72] width 602 height 26
click at [139, 75] on span "Purchases" at bounding box center [131, 72] width 31 height 10
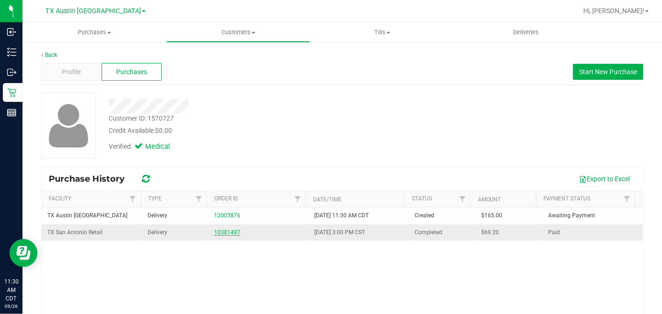
click at [229, 229] on link "10381497" at bounding box center [227, 232] width 26 height 7
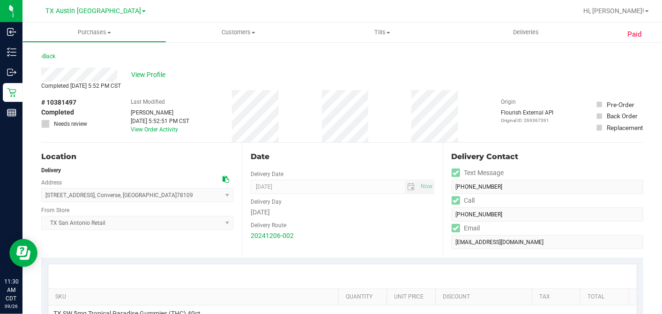
click at [55, 56] on div "Back" at bounding box center [48, 56] width 14 height 11
click at [142, 74] on span "View Profile" at bounding box center [149, 75] width 37 height 10
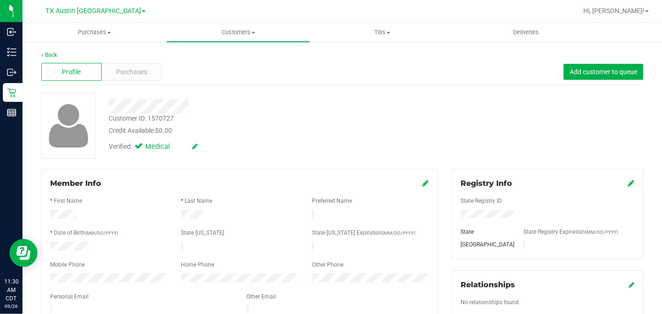
click at [149, 72] on div "Purchases" at bounding box center [132, 72] width 60 height 18
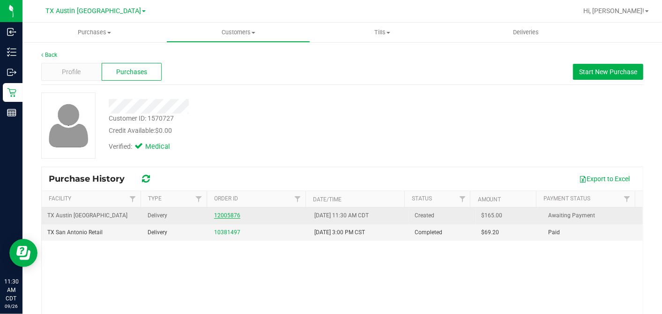
click at [229, 216] on link "12005876" at bounding box center [227, 215] width 26 height 7
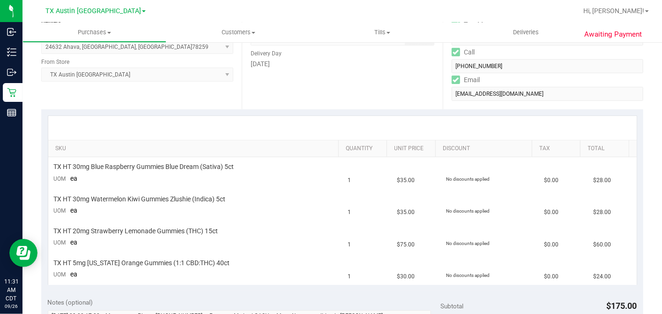
scroll to position [156, 0]
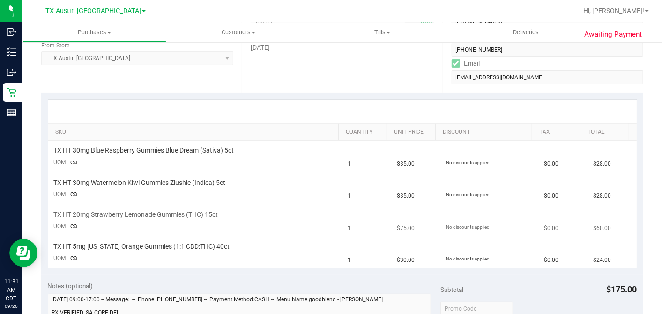
click at [276, 222] on td "TX HT 20mg Strawberry Lemonade Gummies (THC) 15ct UOM ea" at bounding box center [195, 221] width 294 height 32
click at [295, 210] on div "TX HT 20mg Strawberry Lemonade Gummies (THC) 15ct" at bounding box center [195, 214] width 283 height 9
click at [292, 187] on td "TX HT 30mg Watermelon Kiwi Gummies Zlushie (Indica) 5ct UOM ea" at bounding box center [195, 188] width 294 height 32
click at [304, 185] on div "TX HT 30mg Watermelon Kiwi Gummies Zlushie (Indica) 5ct" at bounding box center [195, 182] width 283 height 9
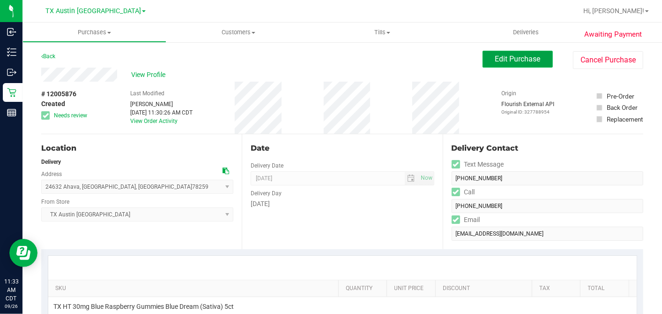
click at [495, 60] on span "Edit Purchase" at bounding box center [517, 58] width 45 height 9
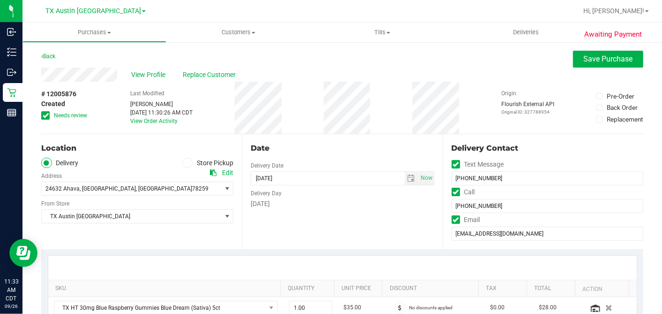
click at [48, 115] on span at bounding box center [45, 115] width 8 height 8
click at [0, 0] on input "Needs review" at bounding box center [0, 0] width 0 height 0
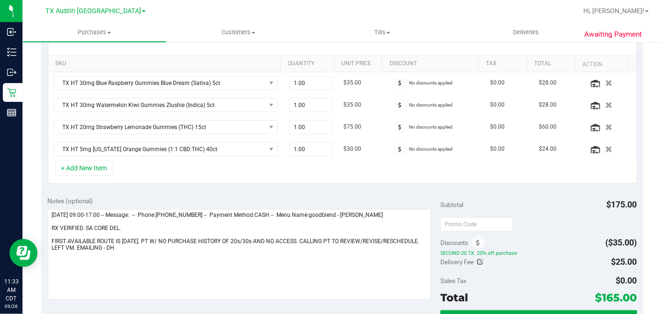
scroll to position [208, 0]
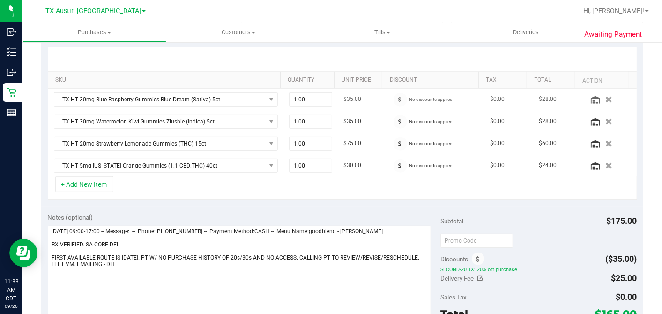
click at [606, 99] on icon "button" at bounding box center [609, 99] width 7 height 7
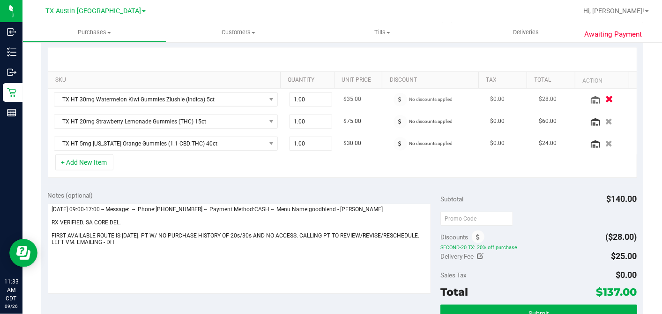
click at [605, 98] on icon "button" at bounding box center [609, 99] width 8 height 7
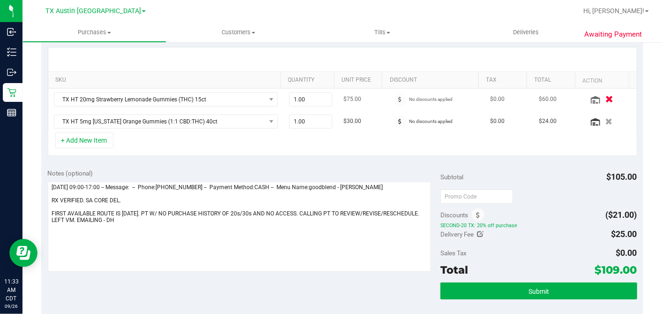
click at [605, 99] on icon "button" at bounding box center [609, 99] width 8 height 7
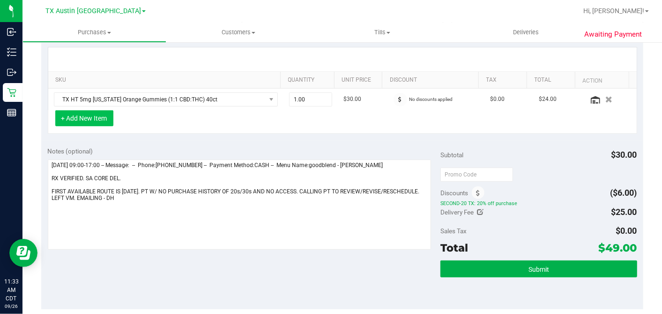
click at [82, 122] on button "+ Add New Item" at bounding box center [84, 118] width 58 height 16
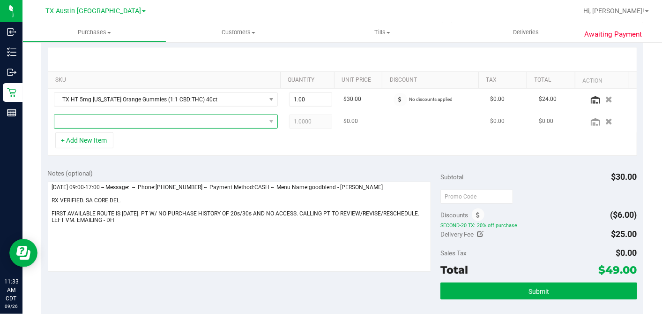
click at [98, 119] on span "NO DATA FOUND" at bounding box center [159, 121] width 211 height 13
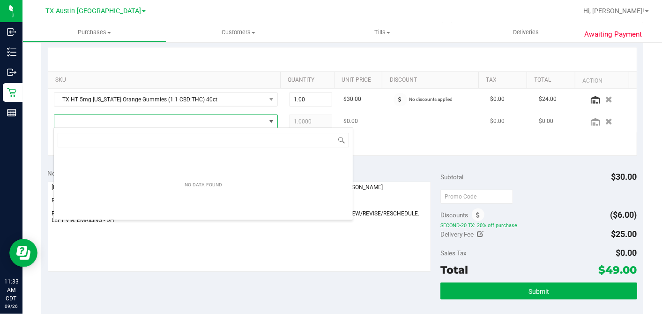
scroll to position [14, 218]
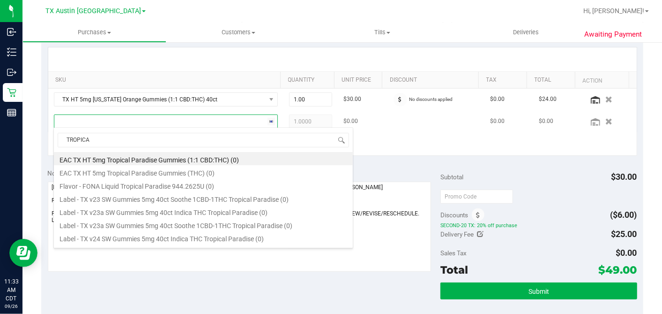
type input "TROPICAL"
drag, startPoint x: 215, startPoint y: 209, endPoint x: 213, endPoint y: 213, distance: 4.8
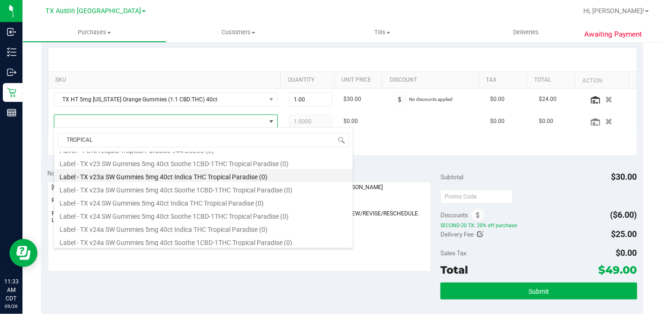
scroll to position [52, 0]
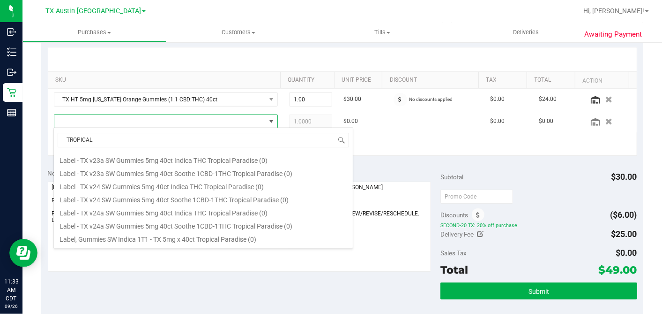
drag, startPoint x: 213, startPoint y: 213, endPoint x: 154, endPoint y: 129, distance: 102.2
click at [154, 129] on span "TROPICAL" at bounding box center [203, 140] width 299 height 22
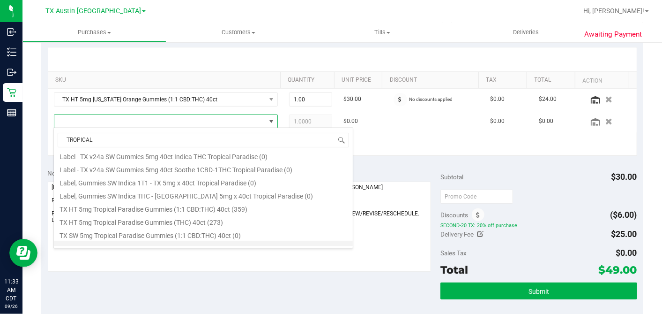
scroll to position [169, 0]
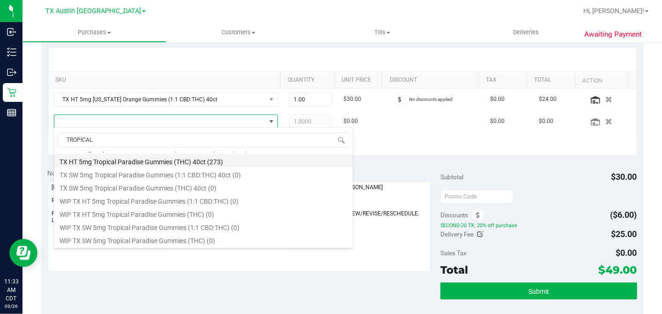
click at [151, 158] on li "TX HT 5mg Tropical Paradise Gummies (THC) 40ct (273)" at bounding box center [203, 160] width 299 height 13
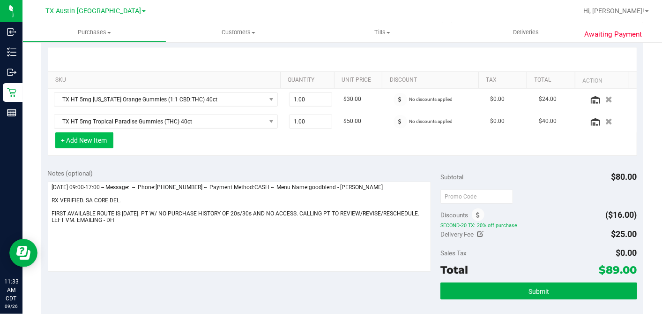
click at [90, 140] on button "+ Add New Item" at bounding box center [84, 140] width 58 height 16
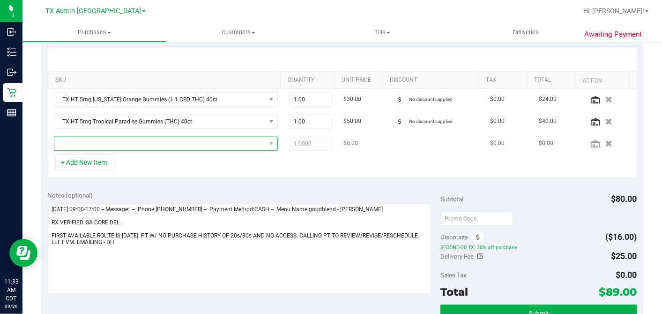
click at [102, 142] on span "NO DATA FOUND" at bounding box center [159, 143] width 211 height 13
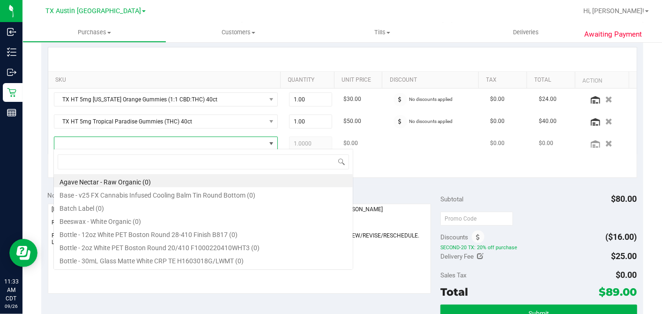
scroll to position [14, 215]
type input "GREEN"
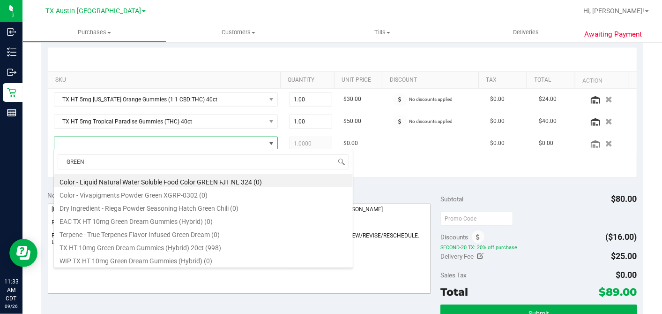
drag, startPoint x: 160, startPoint y: 244, endPoint x: 169, endPoint y: 244, distance: 8.4
click at [161, 244] on li "TX HT 10mg Green Dream Gummies (Hybrid) 20ct (998)" at bounding box center [203, 245] width 299 height 13
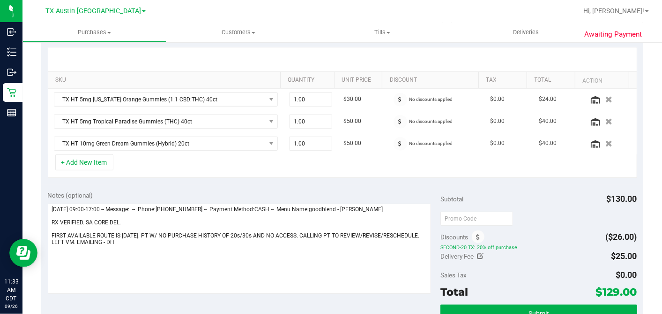
click at [317, 164] on div "+ Add New Item" at bounding box center [343, 165] width 590 height 23
click at [232, 172] on div "+ Add New Item" at bounding box center [343, 165] width 590 height 23
click at [336, 171] on div "+ Add New Item" at bounding box center [343, 165] width 590 height 23
click at [449, 108] on td "No discounts applied" at bounding box center [436, 100] width 98 height 22
click at [605, 121] on icon "button" at bounding box center [609, 121] width 8 height 7
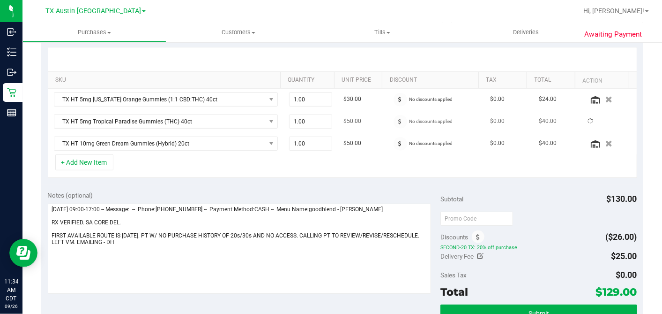
click at [248, 155] on div "+ Add New Item" at bounding box center [343, 165] width 590 height 23
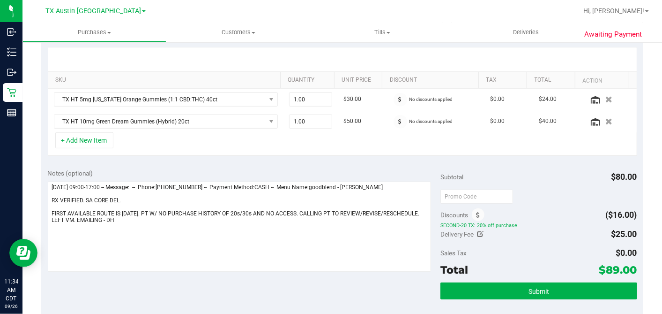
click at [221, 144] on div "+ Add New Item" at bounding box center [343, 143] width 590 height 23
click at [285, 147] on div "+ Add New Item" at bounding box center [343, 143] width 590 height 23
click at [266, 144] on div "+ Add New Item" at bounding box center [343, 143] width 590 height 23
click at [261, 142] on div "+ Add New Item" at bounding box center [343, 143] width 590 height 23
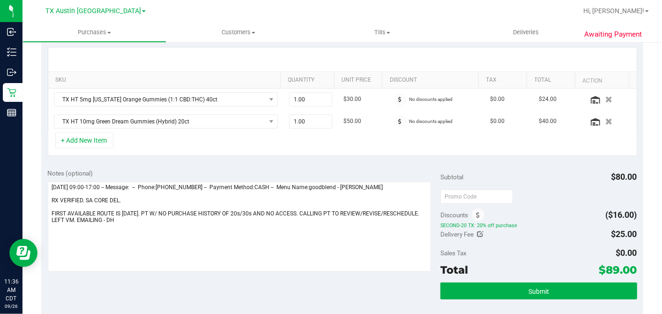
click at [231, 141] on div "+ Add New Item" at bounding box center [343, 143] width 590 height 23
click at [254, 141] on div "+ Add New Item" at bounding box center [343, 143] width 590 height 23
click at [272, 142] on div "+ Add New Item" at bounding box center [343, 143] width 590 height 23
click at [277, 136] on div "+ Add New Item" at bounding box center [343, 143] width 590 height 23
click at [286, 138] on div "+ Add New Item" at bounding box center [343, 143] width 590 height 23
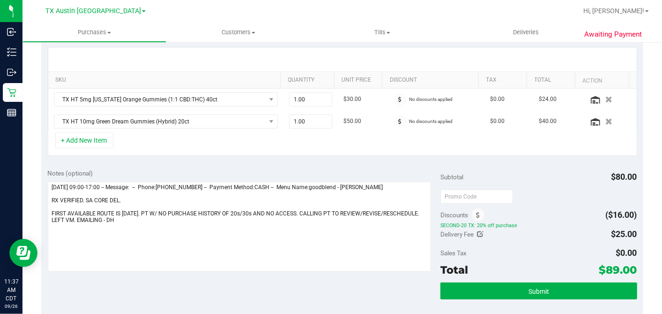
click at [292, 157] on div "SKU Quantity Unit Price Discount Tax Total Action TX HT 5mg Texas Orange Gummie…" at bounding box center [342, 101] width 602 height 121
click at [278, 160] on div "SKU Quantity Unit Price Discount Tax Total Action TX HT 5mg Texas Orange Gummie…" at bounding box center [342, 101] width 602 height 121
click at [280, 156] on div "SKU Quantity Unit Price Discount Tax Total Action TX HT 5mg Texas Orange Gummie…" at bounding box center [342, 101] width 602 height 121
click at [282, 156] on div "SKU Quantity Unit Price Discount Tax Total Action TX HT 5mg Texas Orange Gummie…" at bounding box center [342, 101] width 602 height 121
click at [309, 162] on div "Notes (optional) Subtotal $80.00 Discounts ($16.00) SECOND-20 TX: 20% off purch…" at bounding box center [342, 246] width 602 height 169
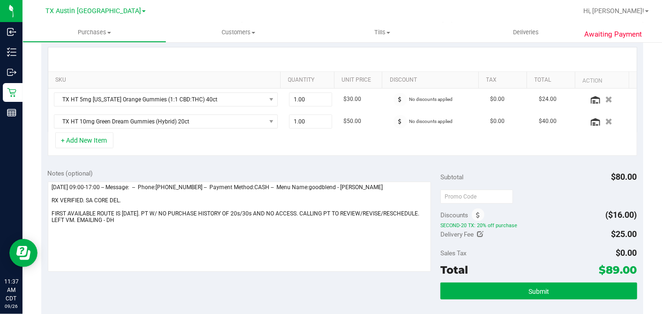
click at [327, 155] on div "SKU Quantity Unit Price Discount Tax Total Action TX HT 5mg Texas Orange Gummie…" at bounding box center [342, 101] width 602 height 121
click at [324, 155] on div "SKU Quantity Unit Price Discount Tax Total Action TX HT 5mg Texas Orange Gummie…" at bounding box center [342, 101] width 602 height 121
click at [325, 158] on div "SKU Quantity Unit Price Discount Tax Total Action TX HT 5mg Texas Orange Gummie…" at bounding box center [342, 101] width 602 height 121
click at [336, 156] on div "SKU Quantity Unit Price Discount Tax Total Action TX HT 5mg Texas Orange Gummie…" at bounding box center [342, 101] width 602 height 121
click at [376, 155] on div "SKU Quantity Unit Price Discount Tax Total Action TX HT 5mg Texas Orange Gummie…" at bounding box center [342, 101] width 602 height 121
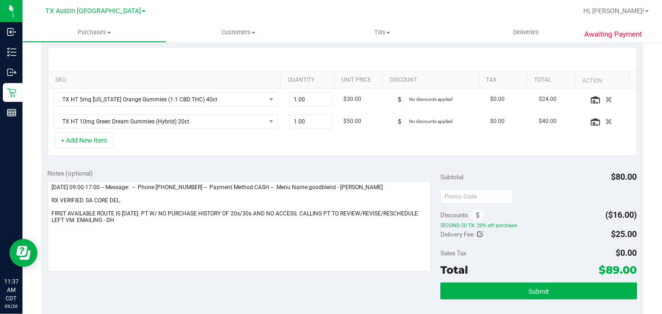
click at [379, 154] on div "SKU Quantity Unit Price Discount Tax Total Action TX HT 5mg Texas Orange Gummie…" at bounding box center [342, 101] width 602 height 121
click at [352, 162] on div "Notes (optional) Subtotal $80.00 Discounts ($16.00) SECOND-20 TX: 20% off purch…" at bounding box center [342, 246] width 602 height 169
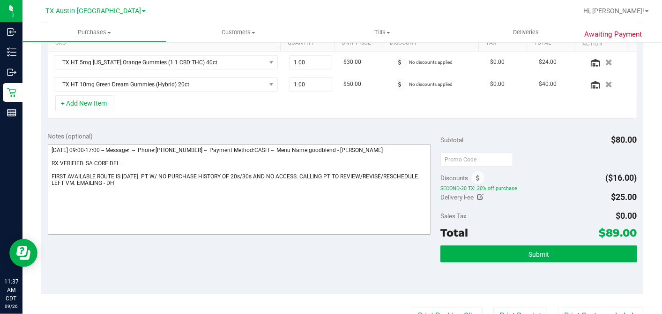
scroll to position [260, 0]
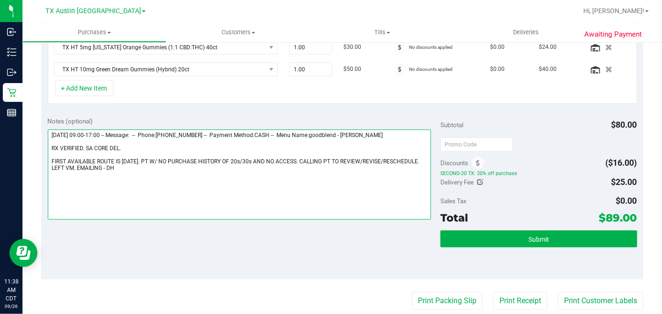
click at [214, 166] on textarea at bounding box center [240, 174] width 384 height 90
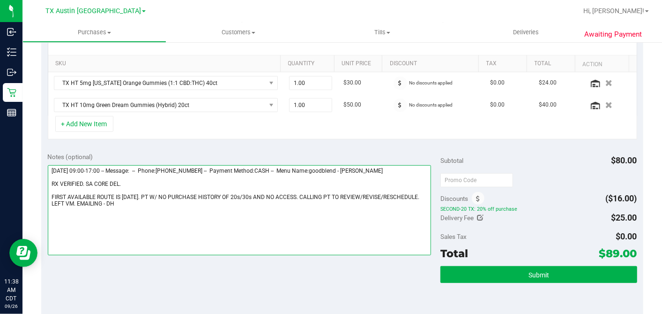
scroll to position [208, 0]
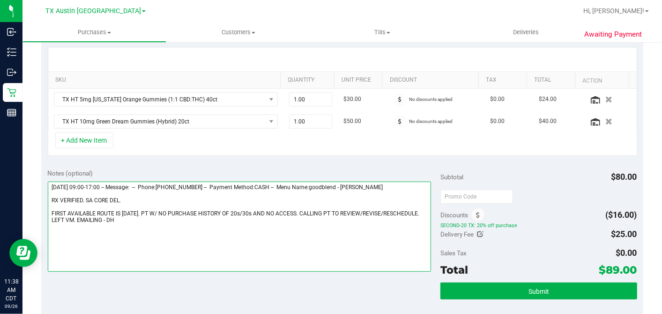
click at [211, 218] on textarea at bounding box center [240, 226] width 384 height 90
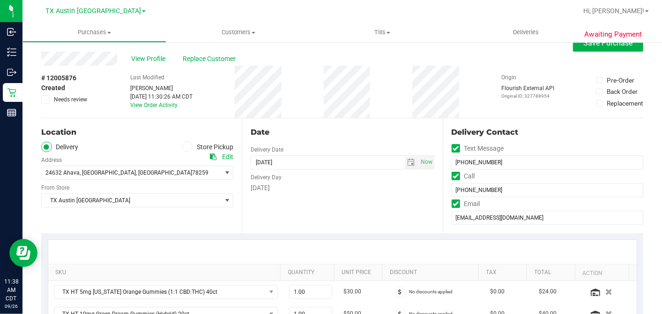
scroll to position [0, 0]
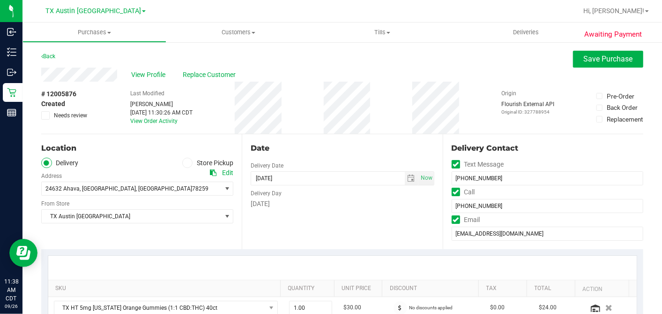
click at [431, 134] on div "Date Delivery Date 09/27/2025 Now 09/27/2025 07:00 AM Now Delivery Day Saturday" at bounding box center [342, 191] width 201 height 115
click at [432, 134] on div "Date Delivery Date 09/27/2025 Now 09/27/2025 07:00 AM Now Delivery Day Saturday" at bounding box center [342, 191] width 201 height 115
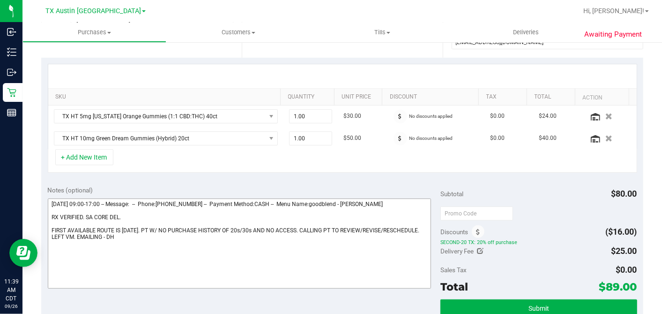
scroll to position [260, 0]
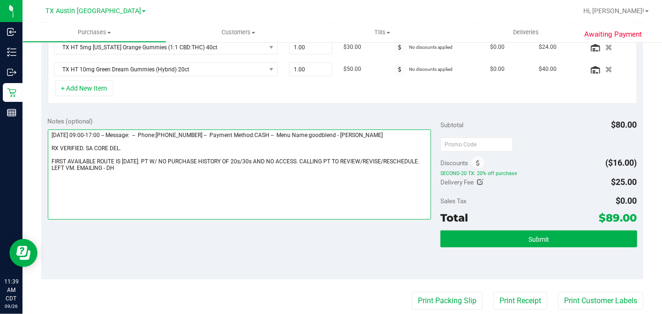
click at [179, 164] on textarea at bounding box center [240, 174] width 384 height 90
click at [177, 164] on textarea at bounding box center [240, 174] width 384 height 90
click at [195, 164] on textarea at bounding box center [240, 174] width 384 height 90
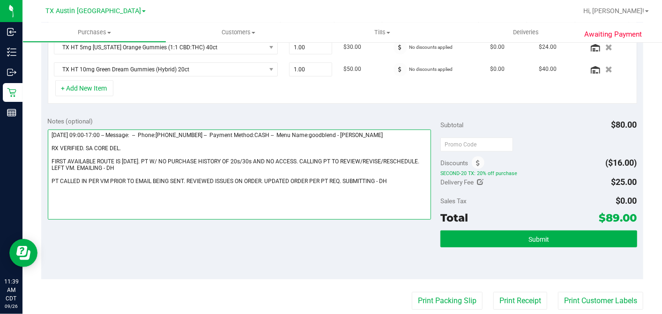
click at [146, 147] on textarea at bounding box center [240, 174] width 384 height 90
click at [149, 147] on textarea at bounding box center [240, 174] width 384 height 90
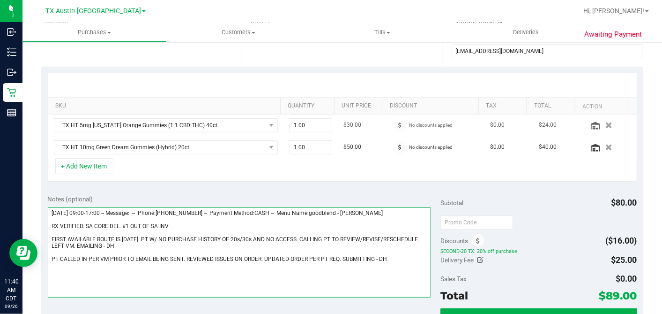
scroll to position [104, 0]
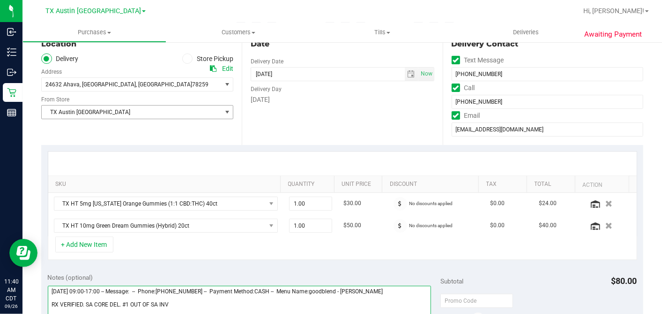
type textarea "Saturday 09/27/2025 09:00-17:00 -- Message: -- Phone:6198762116 -- Payment Meth…"
click at [113, 114] on span "TX Austin [GEOGRAPHIC_DATA]" at bounding box center [131, 111] width 179 height 13
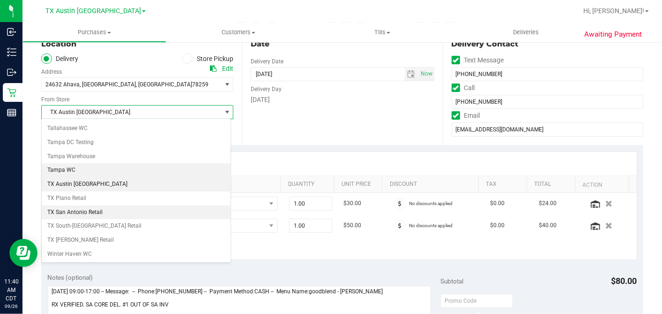
scroll to position [666, 0]
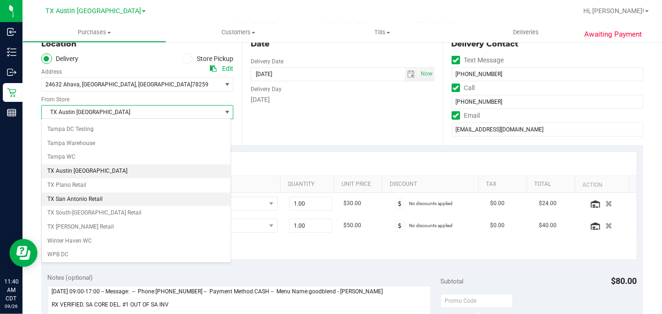
click at [80, 192] on li "TX San Antonio Retail" at bounding box center [136, 199] width 189 height 14
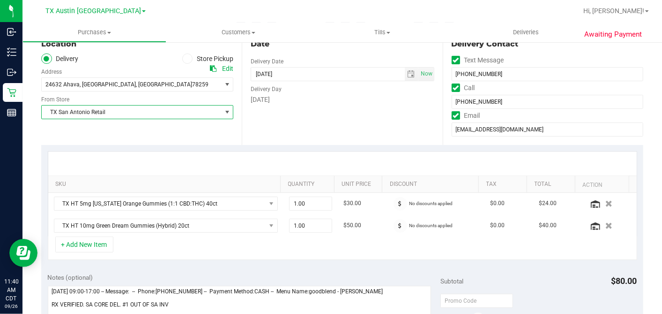
click at [323, 145] on div "SKU Quantity Unit Price Discount Tax Total Action TX HT 5mg Texas Orange Gummie…" at bounding box center [342, 205] width 602 height 121
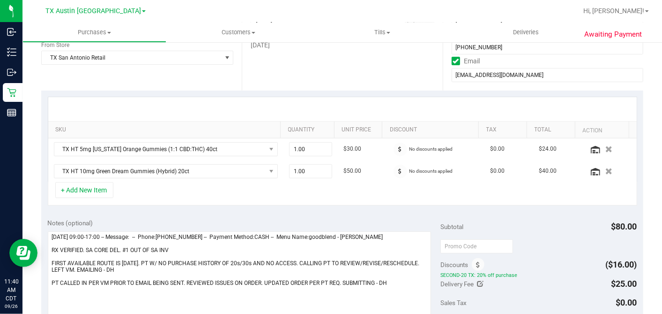
scroll to position [208, 0]
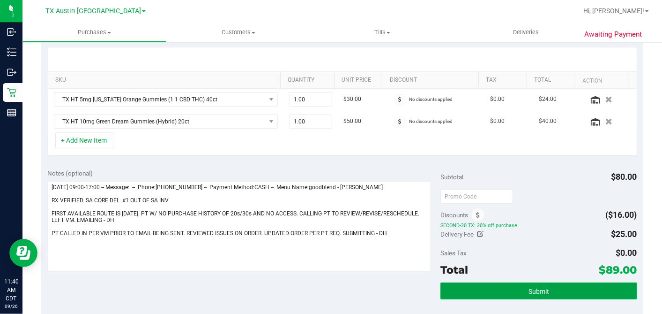
click at [554, 290] on button "Submit" at bounding box center [539, 290] width 196 height 17
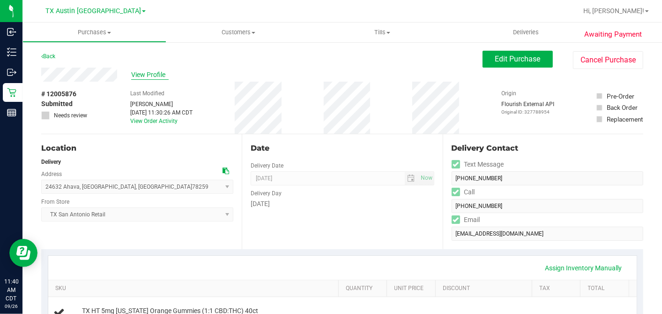
click at [149, 75] on span "View Profile" at bounding box center [149, 75] width 37 height 10
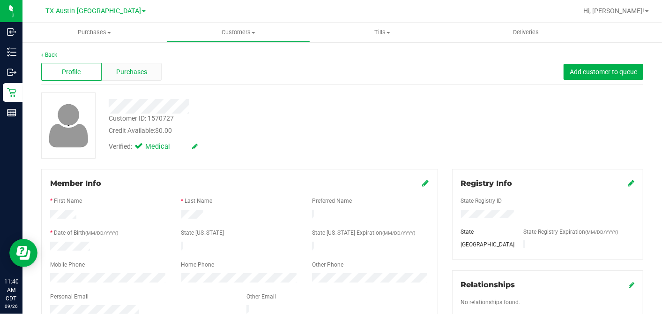
click at [149, 76] on div "Purchases" at bounding box center [132, 72] width 60 height 18
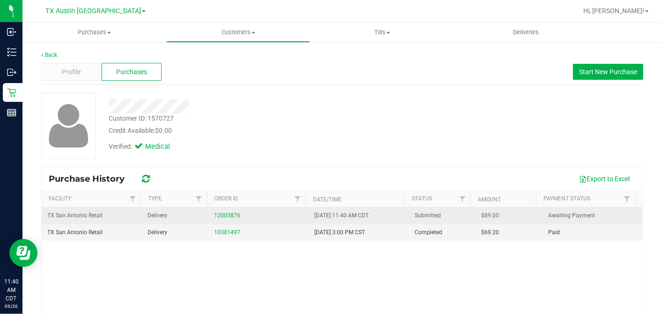
click at [482, 213] on span "$89.00" at bounding box center [491, 215] width 18 height 9
copy span "89.00"
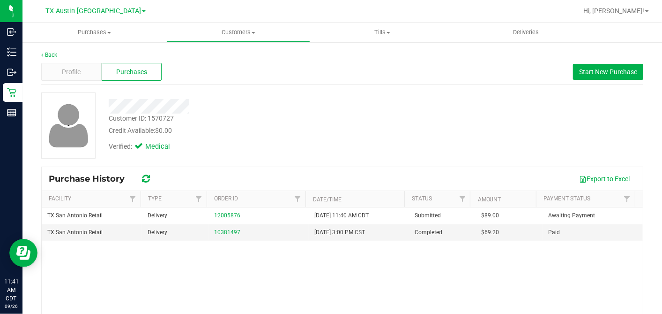
drag, startPoint x: 335, startPoint y: 128, endPoint x: 329, endPoint y: 149, distance: 21.5
click at [335, 128] on div "Credit Available: $0.00" at bounding box center [256, 131] width 294 height 10
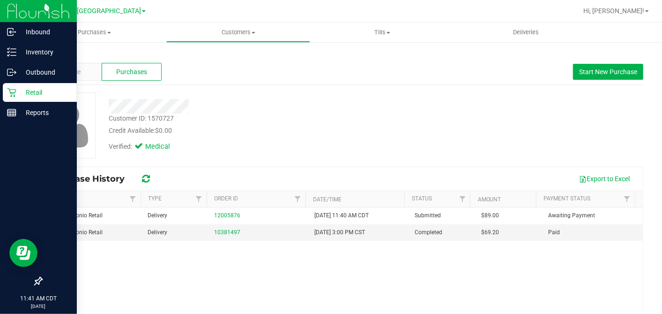
drag, startPoint x: 16, startPoint y: 93, endPoint x: 48, endPoint y: 110, distance: 36.3
click at [16, 93] on div "Retail" at bounding box center [40, 92] width 74 height 19
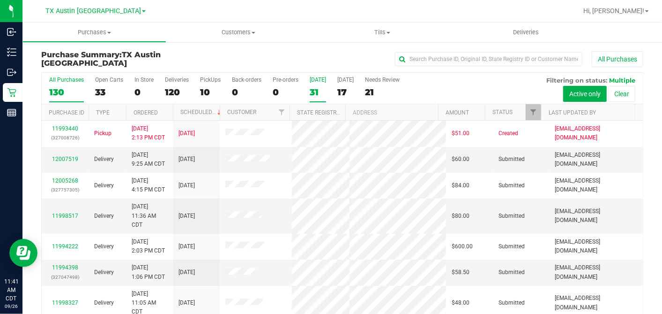
click at [314, 91] on div "31" at bounding box center [318, 92] width 16 height 11
click at [0, 0] on input "Today 31" at bounding box center [0, 0] width 0 height 0
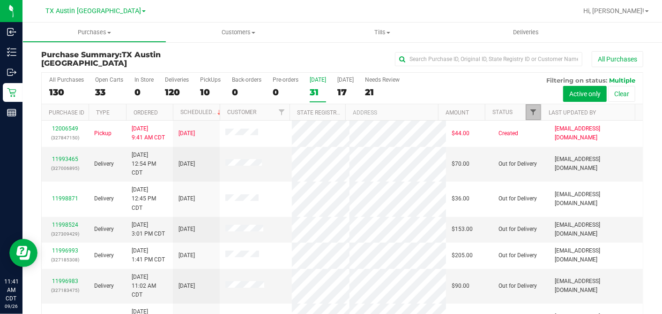
click at [530, 109] on span "Filter" at bounding box center [533, 111] width 7 height 7
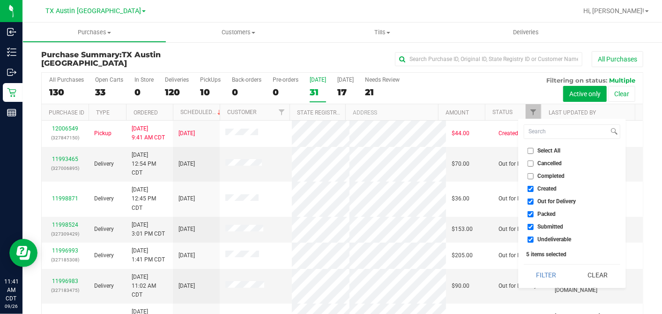
click at [530, 146] on li "Select All" at bounding box center [572, 151] width 97 height 10
drag, startPoint x: 530, startPoint y: 145, endPoint x: 529, endPoint y: 151, distance: 5.8
click at [529, 151] on input "Select All" at bounding box center [531, 151] width 6 height 6
checkbox input "true"
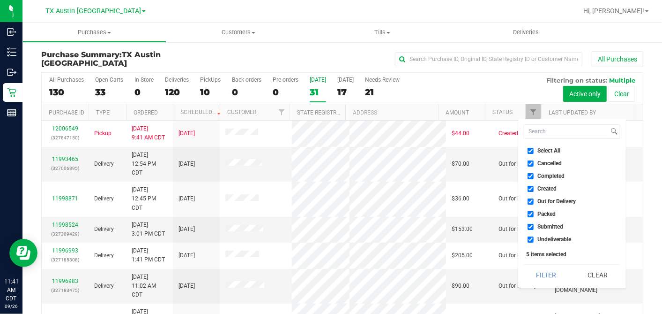
checkbox input "true"
click at [529, 151] on input "Select All" at bounding box center [531, 151] width 6 height 6
checkbox input "false"
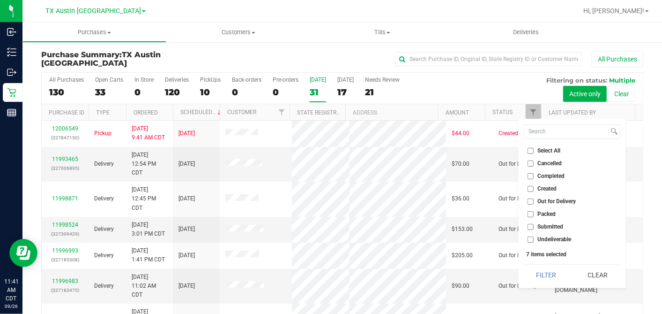
checkbox input "false"
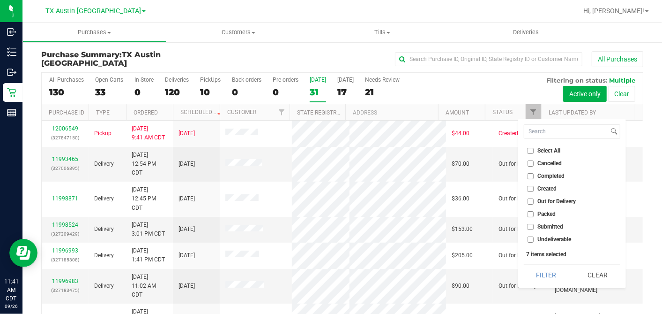
checkbox input "false"
drag, startPoint x: 529, startPoint y: 151, endPoint x: 529, endPoint y: 192, distance: 41.2
click at [529, 190] on input "Created" at bounding box center [531, 189] width 6 height 6
checkbox input "true"
click at [538, 268] on button "Filter" at bounding box center [546, 274] width 45 height 21
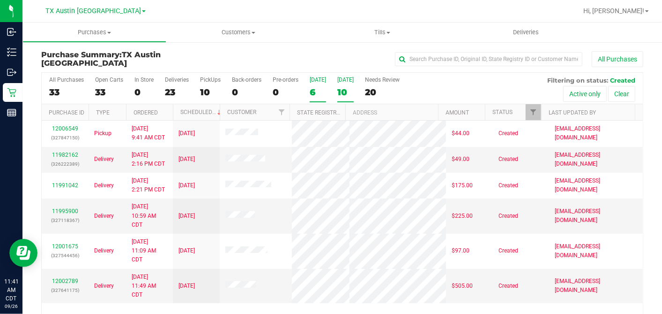
click at [347, 82] on div "[DATE]" at bounding box center [345, 79] width 16 height 7
click at [0, 0] on input "Tomorrow 10" at bounding box center [0, 0] width 0 height 0
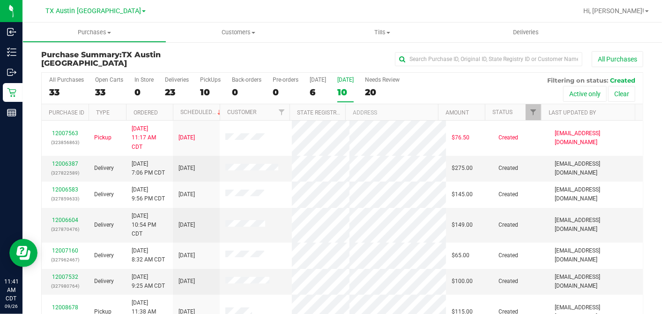
click at [166, 110] on th "Ordered" at bounding box center [149, 112] width 47 height 16
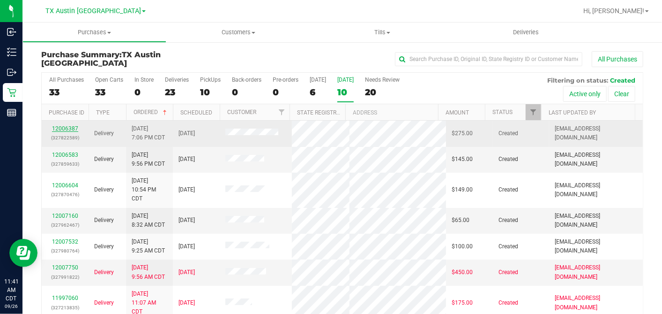
click at [67, 127] on link "12006387" at bounding box center [65, 128] width 26 height 7
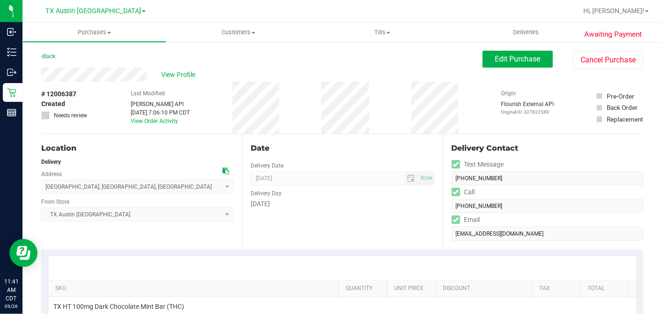
click at [85, 88] on div "# 12006387 Created Needs review" at bounding box center [64, 108] width 47 height 52
click at [223, 167] on icon at bounding box center [226, 170] width 7 height 7
click at [338, 154] on div "Date Delivery Date 09/27/2025 Now 09/27/2025 05:00 PM Now Delivery Day Saturday" at bounding box center [342, 191] width 201 height 115
click at [483, 59] on button "Edit Purchase" at bounding box center [518, 59] width 70 height 17
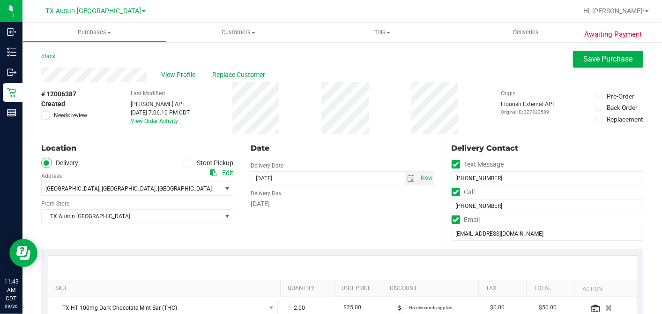
click at [285, 216] on div "Date Delivery Date 09/27/2025 Now 09/27/2025 05:00 PM Now Delivery Day Saturday" at bounding box center [342, 191] width 201 height 115
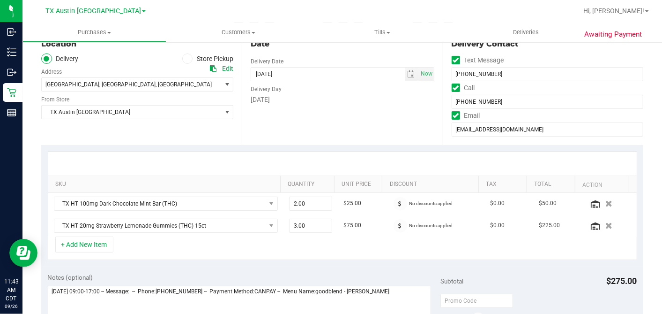
scroll to position [208, 0]
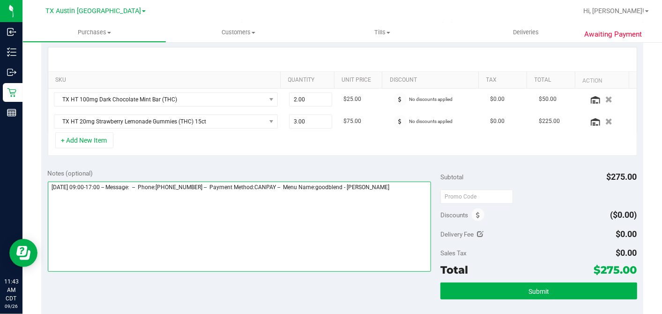
click at [411, 187] on textarea at bounding box center [240, 226] width 384 height 90
click at [152, 197] on textarea at bounding box center [240, 226] width 384 height 90
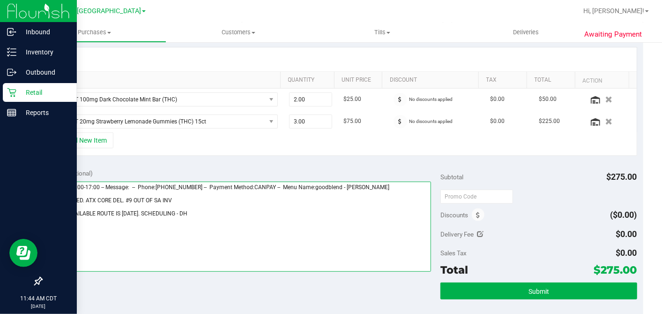
type textarea "Saturday 09/27/2025 09:00-17:00 -- Message: -- Phone:3013519184 -- Payment Meth…"
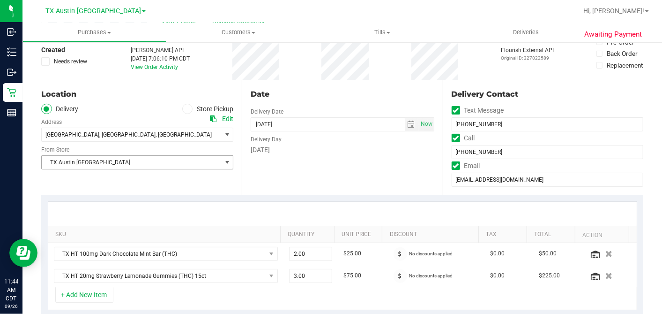
scroll to position [0, 0]
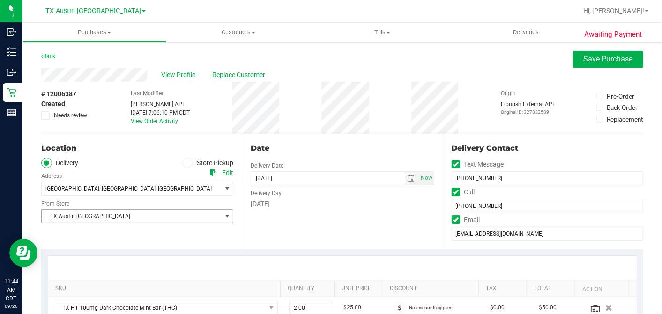
click at [110, 212] on span "TX Austin [GEOGRAPHIC_DATA]" at bounding box center [131, 215] width 179 height 13
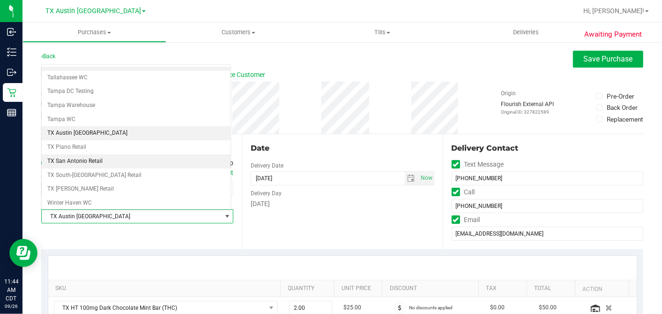
scroll to position [666, 0]
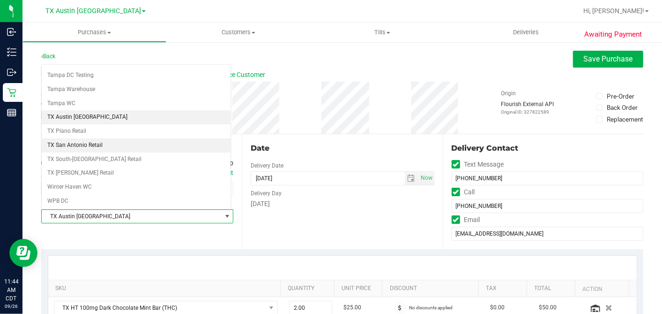
click at [87, 138] on li "TX San Antonio Retail" at bounding box center [136, 145] width 189 height 14
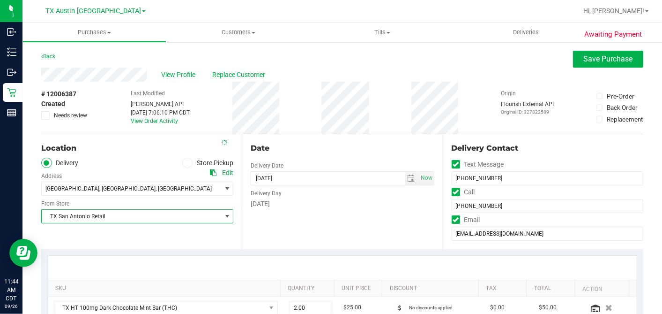
click at [352, 139] on div "Date Delivery Date 09/27/2025 Now 09/27/2025 05:00 PM Now Delivery Day Saturday" at bounding box center [342, 191] width 201 height 115
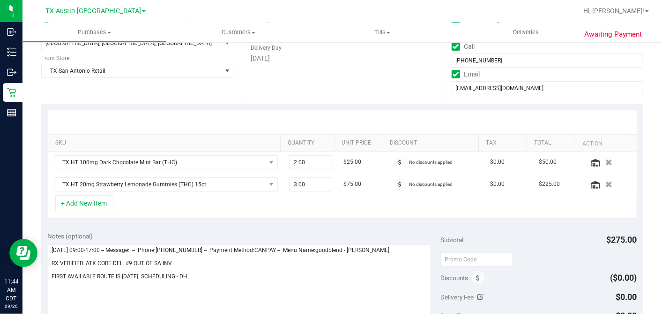
scroll to position [208, 0]
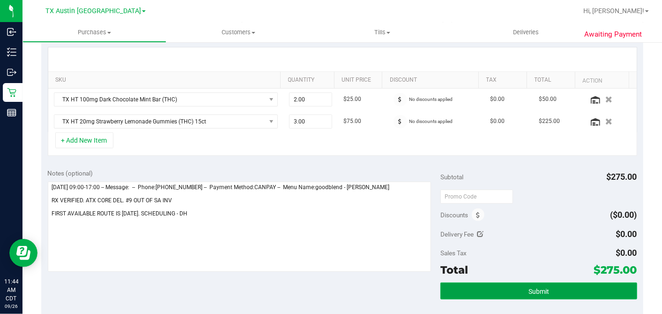
click at [516, 294] on button "Submit" at bounding box center [539, 290] width 196 height 17
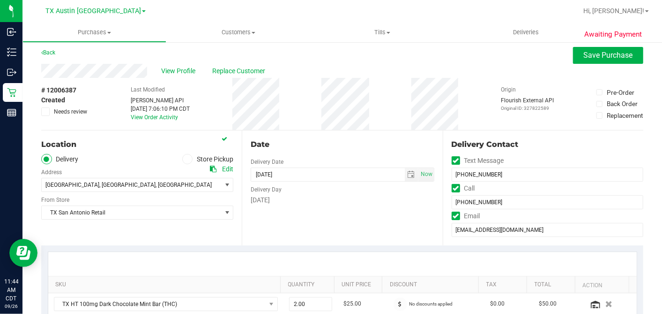
scroll to position [0, 0]
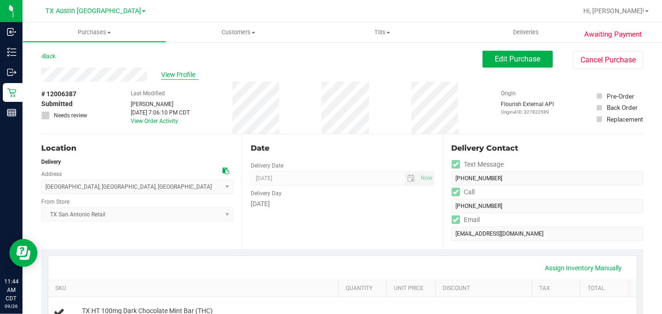
click at [175, 74] on span "View Profile" at bounding box center [179, 75] width 37 height 10
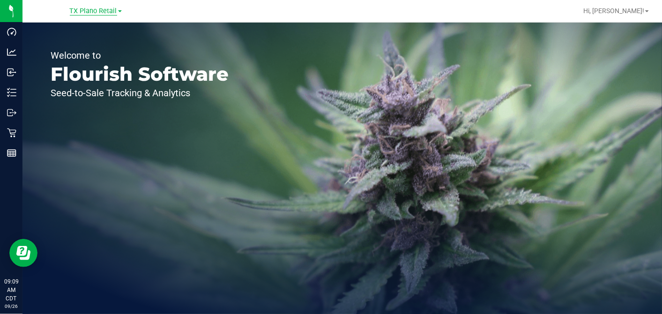
click at [112, 8] on span "TX Plano Retail" at bounding box center [93, 11] width 47 height 8
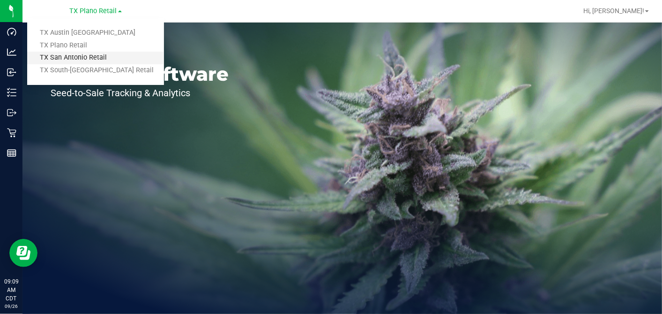
click at [65, 55] on link "TX San Antonio Retail" at bounding box center [95, 58] width 137 height 13
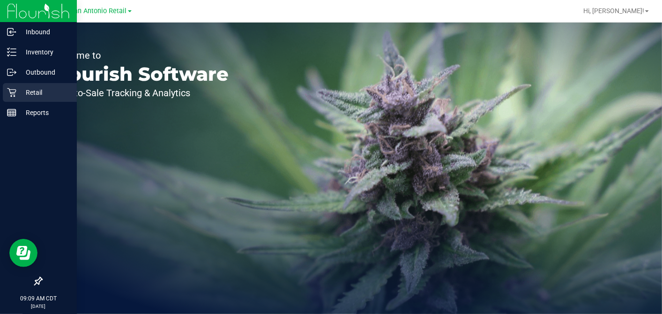
click at [16, 95] on icon at bounding box center [11, 92] width 9 height 9
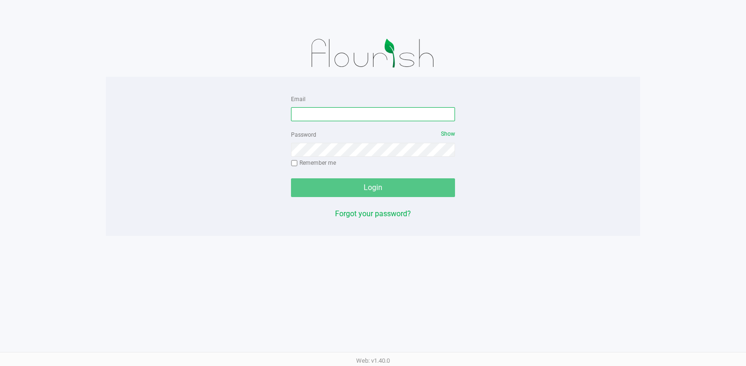
click at [315, 107] on input "Email" at bounding box center [373, 114] width 164 height 14
type input "[EMAIL_ADDRESS][DOMAIN_NAME]"
click at [336, 185] on div "Login" at bounding box center [373, 188] width 164 height 19
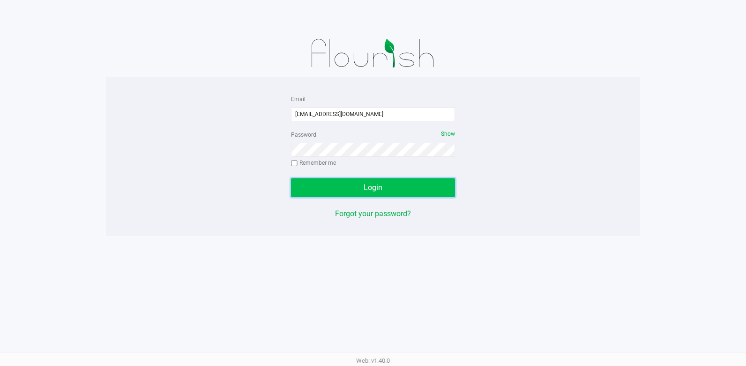
click at [341, 193] on button "Login" at bounding box center [373, 188] width 164 height 19
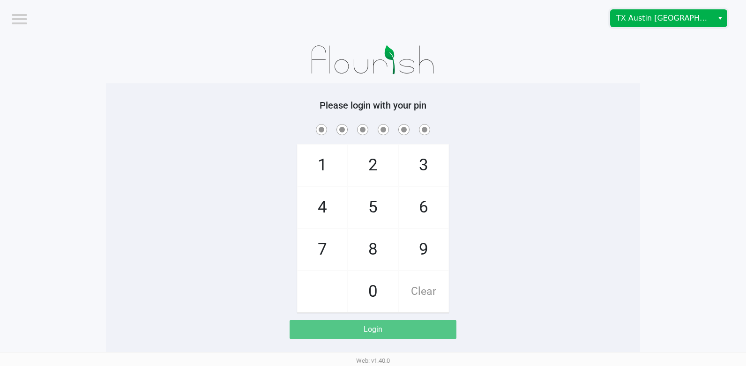
click at [644, 21] on span "TX Austin [GEOGRAPHIC_DATA]" at bounding box center [661, 18] width 91 height 11
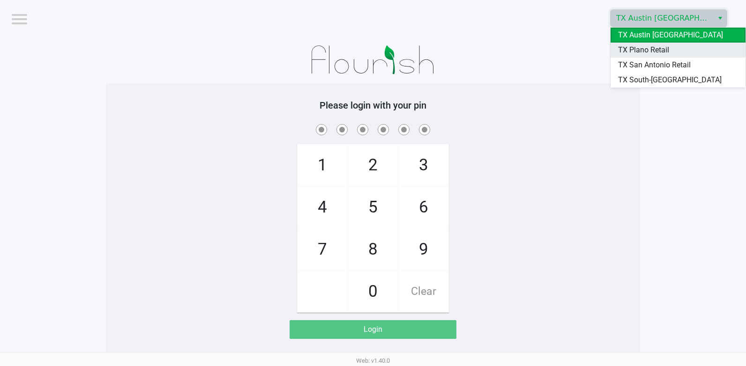
click at [629, 45] on span "TX Plano Retail" at bounding box center [643, 50] width 51 height 11
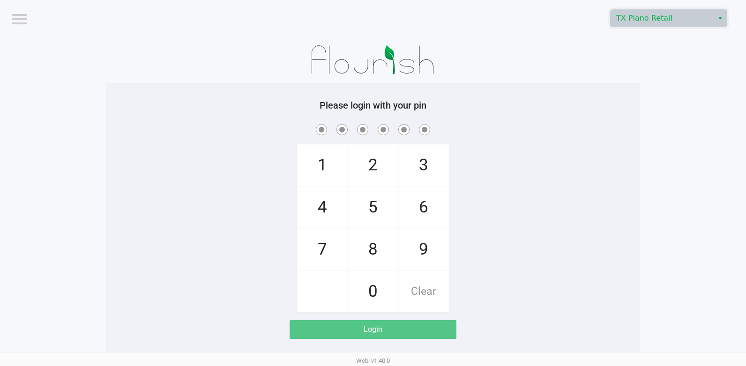
click at [583, 47] on div at bounding box center [373, 60] width 534 height 47
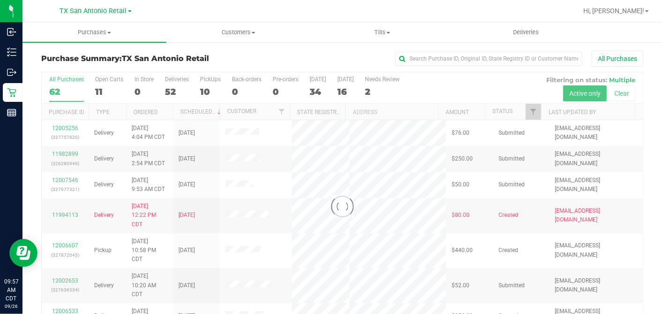
click at [97, 90] on div at bounding box center [342, 206] width 601 height 268
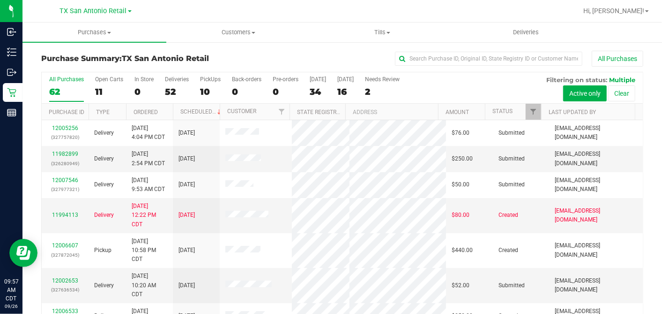
click at [92, 83] on div "All Purchases 62 Open Carts 11 In Store 0 Deliveries 52 PickUps 10 Back-orders …" at bounding box center [342, 87] width 601 height 31
click at [95, 84] on label "Open Carts 11" at bounding box center [109, 89] width 28 height 26
click at [0, 0] on input "Open Carts 11" at bounding box center [0, 0] width 0 height 0
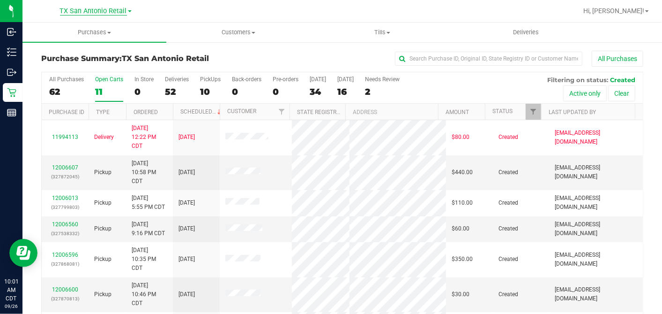
click at [93, 12] on span "TX San Antonio Retail" at bounding box center [93, 11] width 67 height 8
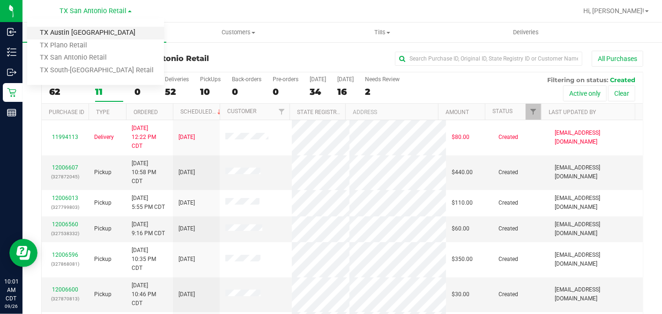
click at [75, 35] on link "TX Austin [GEOGRAPHIC_DATA]" at bounding box center [95, 33] width 137 height 13
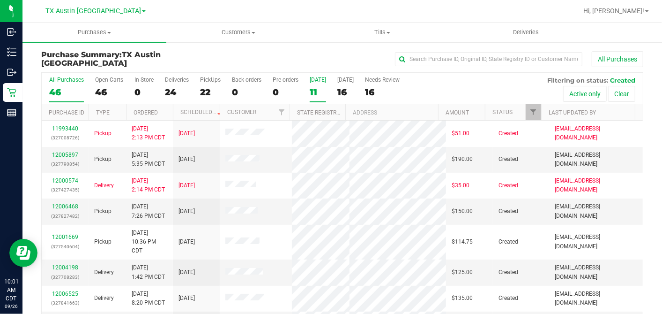
click at [322, 85] on label "Today 11" at bounding box center [318, 89] width 16 height 26
click at [0, 0] on input "Today 11" at bounding box center [0, 0] width 0 height 0
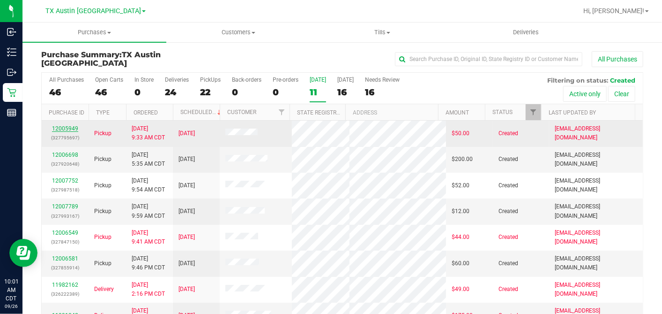
click at [68, 128] on link "12005949" at bounding box center [65, 128] width 26 height 7
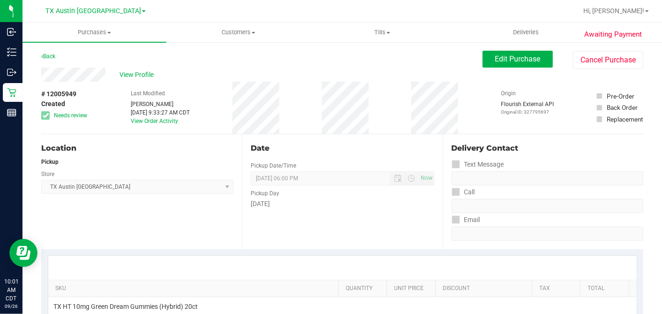
click at [293, 134] on div "Date Pickup Date/Time [DATE] Now [DATE] 06:00 PM Now Pickup Day [DATE]" at bounding box center [342, 191] width 201 height 115
click at [316, 144] on div "Date" at bounding box center [342, 147] width 183 height 11
click at [385, 138] on div "Date Pickup Date/Time [DATE] Now [DATE] 06:00 PM Now Pickup Day [DATE]" at bounding box center [342, 191] width 201 height 115
click at [386, 92] on div "# 12005949 Created Needs review Last Modified Dane Hawkins Sep 26, 2025 9:33:27…" at bounding box center [342, 108] width 602 height 52
click at [512, 61] on span "Edit Purchase" at bounding box center [517, 58] width 45 height 9
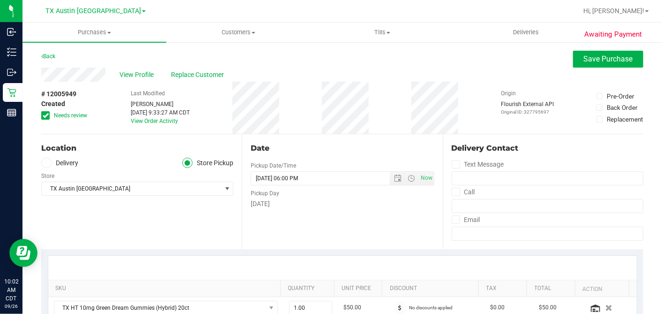
click at [49, 112] on span at bounding box center [45, 115] width 8 height 8
click at [0, 0] on input "Needs review" at bounding box center [0, 0] width 0 height 0
click at [395, 175] on span "Open the date view" at bounding box center [398, 177] width 7 height 7
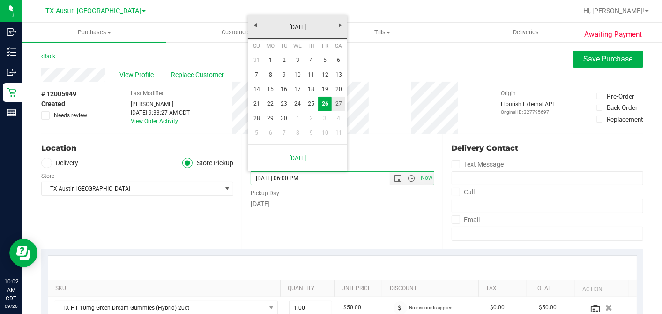
click at [340, 105] on link "27" at bounding box center [339, 104] width 14 height 15
type input "[DATE]"
type input "09/27/2025 06:00 PM"
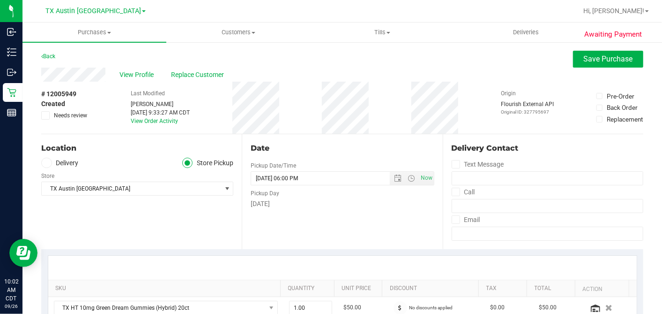
drag, startPoint x: 339, startPoint y: 140, endPoint x: 226, endPoint y: 160, distance: 115.2
click at [338, 140] on div "Date Pickup Date/Time 09/27/2025 Now 09/27/2025 06:00 PM Now Pickup Day Saturday" at bounding box center [342, 191] width 201 height 115
drag, startPoint x: 72, startPoint y: 160, endPoint x: 71, endPoint y: 166, distance: 6.3
click at [72, 160] on label "Delivery" at bounding box center [59, 162] width 37 height 11
click at [0, 0] on input "Delivery" at bounding box center [0, 0] width 0 height 0
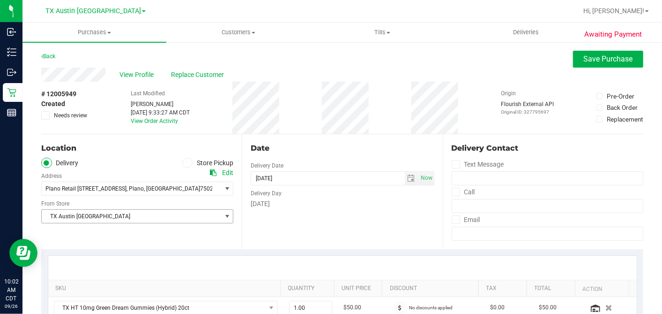
click at [85, 211] on span "TX Austin [GEOGRAPHIC_DATA]" at bounding box center [131, 215] width 179 height 13
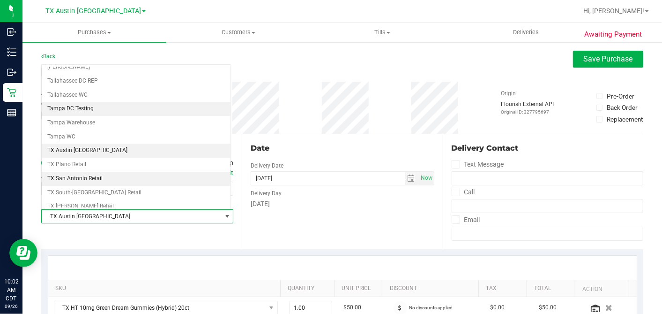
scroll to position [666, 0]
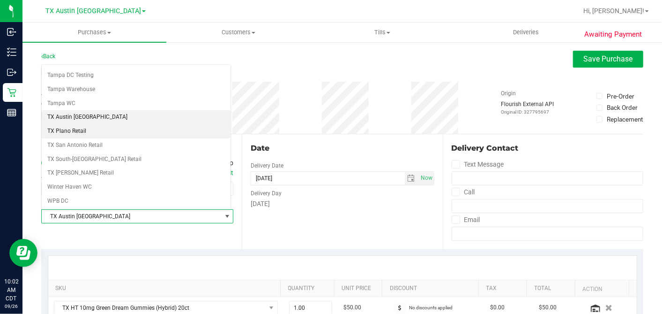
click at [82, 124] on li "TX Plano Retail" at bounding box center [136, 131] width 189 height 14
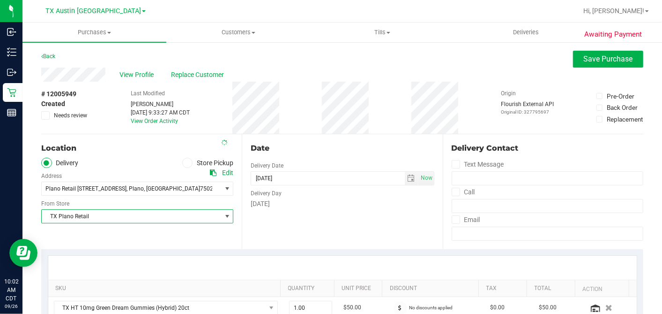
click at [309, 143] on div "Date" at bounding box center [342, 147] width 183 height 11
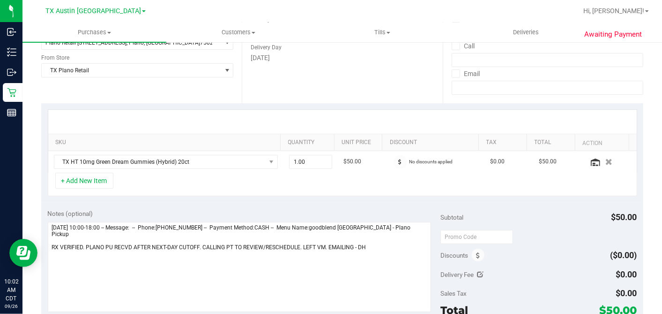
scroll to position [208, 0]
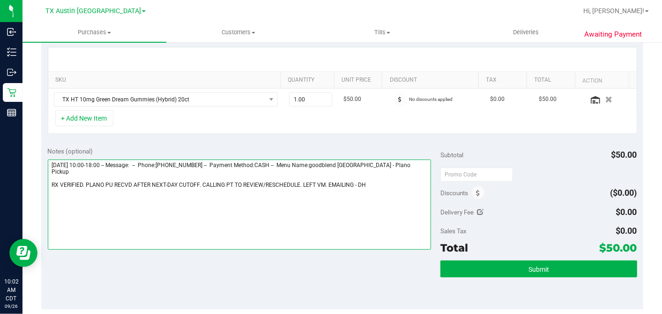
click at [364, 179] on textarea at bounding box center [240, 204] width 384 height 90
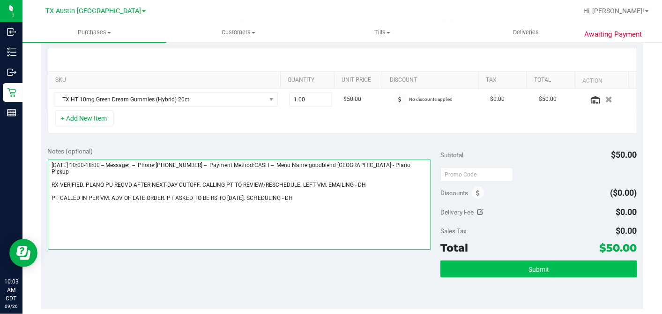
type textarea "Friday 09/26/2025 10:00-18:00 -- Message: -- Phone:9405978408 -- Payment Method…"
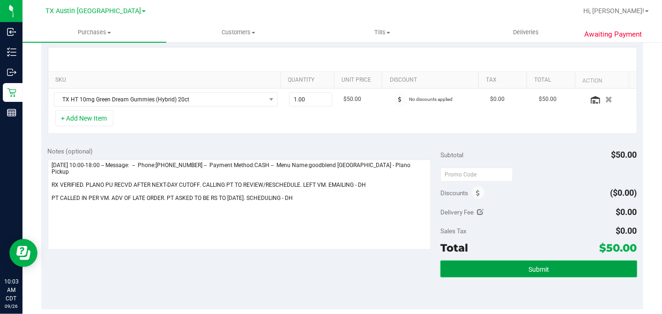
click at [502, 262] on button "Submit" at bounding box center [539, 268] width 196 height 17
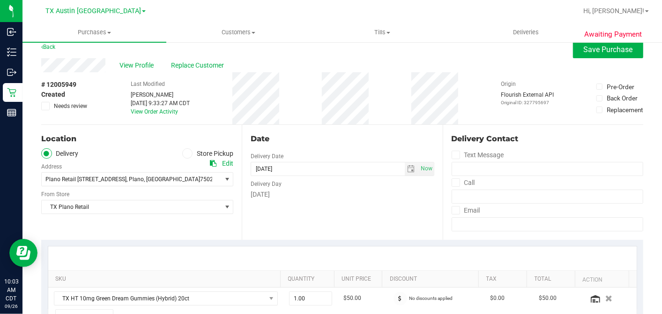
scroll to position [0, 0]
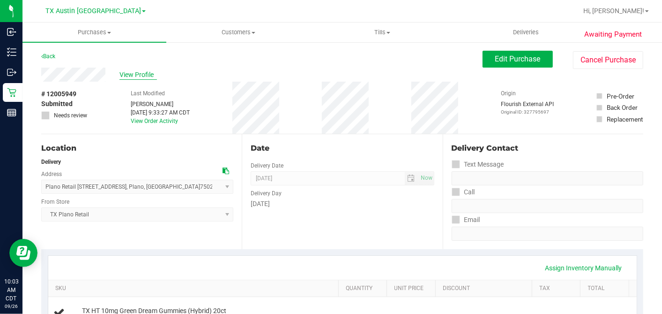
click at [136, 74] on span "View Profile" at bounding box center [137, 75] width 37 height 10
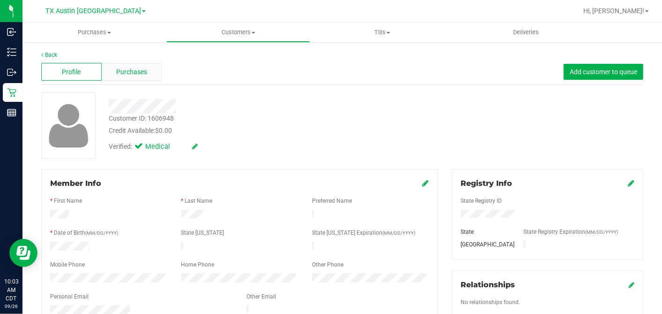
click at [156, 72] on div "Purchases" at bounding box center [132, 72] width 60 height 18
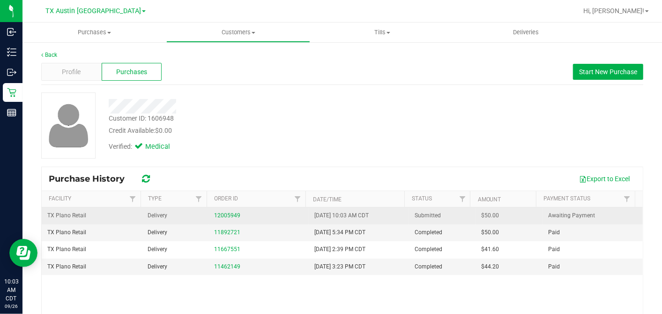
click at [482, 214] on span "$50.00" at bounding box center [491, 215] width 18 height 9
copy span "50.00"
click at [482, 214] on span "$50.00" at bounding box center [491, 215] width 18 height 9
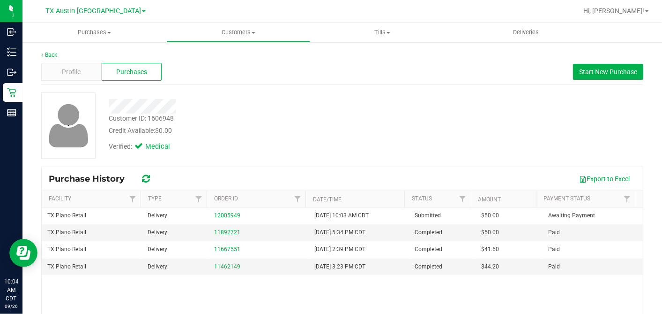
click at [367, 134] on div "Credit Available: $0.00" at bounding box center [256, 131] width 294 height 10
click at [315, 143] on div "Verified: Medical" at bounding box center [256, 145] width 308 height 21
click at [282, 139] on div "Verified: Medical" at bounding box center [256, 145] width 308 height 21
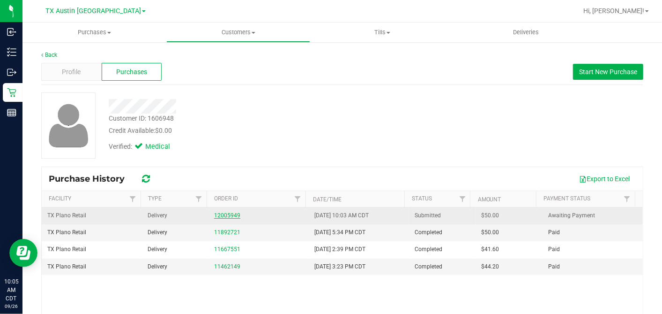
click at [228, 213] on link "12005949" at bounding box center [227, 215] width 26 height 7
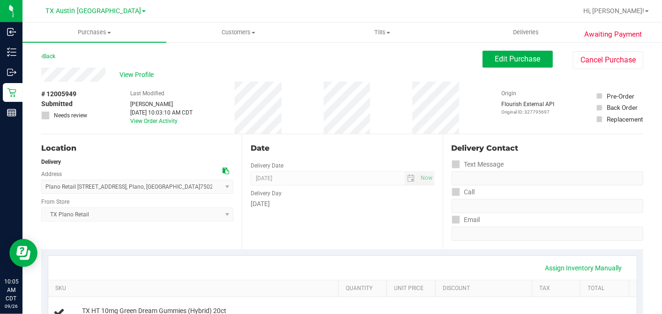
click at [420, 145] on div "Date" at bounding box center [342, 147] width 183 height 11
click at [331, 140] on div "Date Delivery Date [DATE] Now [DATE] 07:00 AM Now Delivery Day [DATE]" at bounding box center [342, 191] width 201 height 115
click at [317, 147] on div "Date" at bounding box center [342, 147] width 183 height 11
click at [405, 54] on div "Back Edit Purchase Cancel Purchase" at bounding box center [342, 59] width 602 height 17
click at [379, 71] on div "View Profile" at bounding box center [261, 74] width 441 height 14
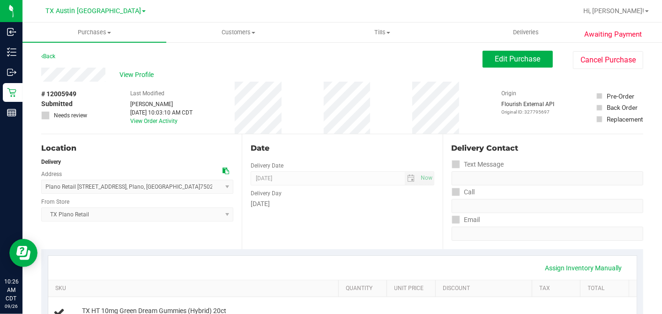
click at [364, 63] on div "Back Edit Purchase Cancel Purchase" at bounding box center [342, 59] width 602 height 17
click at [244, 32] on span "Customers" at bounding box center [238, 32] width 143 height 8
click at [214, 48] on ul "All customers Add a new customer All physicians" at bounding box center [238, 68] width 144 height 51
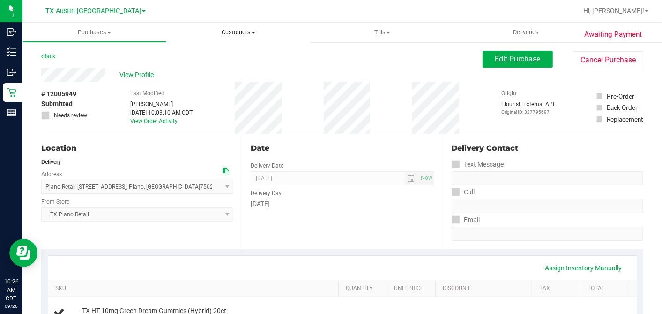
drag, startPoint x: 249, startPoint y: 33, endPoint x: 237, endPoint y: 38, distance: 12.8
click at [249, 33] on span "Customers" at bounding box center [238, 32] width 144 height 8
click at [205, 52] on span "All customers" at bounding box center [199, 56] width 67 height 8
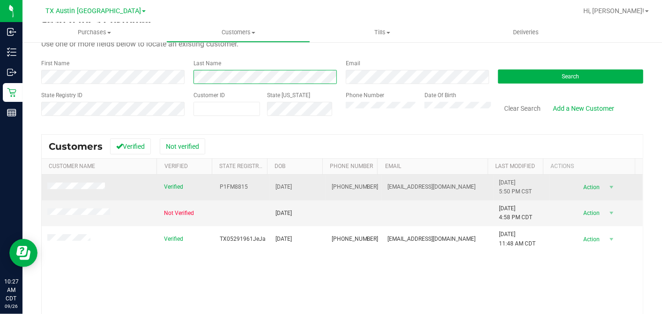
scroll to position [52, 0]
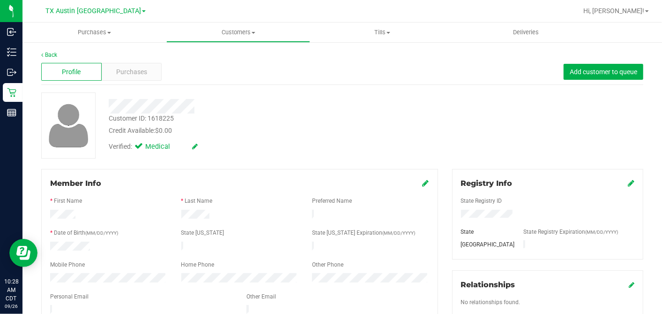
click at [230, 137] on div "Verified: Medical" at bounding box center [256, 145] width 308 height 21
click at [154, 75] on div "Purchases" at bounding box center [132, 72] width 60 height 18
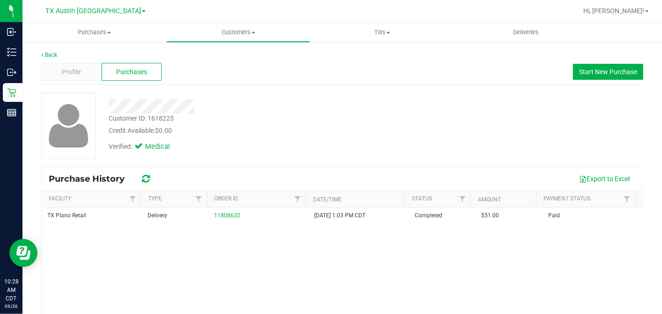
drag, startPoint x: 320, startPoint y: 263, endPoint x: 313, endPoint y: 257, distance: 9.3
click at [320, 263] on div "TX Plano Retail Delivery 11808632 8/18/2025 1:03 PM CDT Completed $51.00 Paid" at bounding box center [342, 300] width 601 height 187
click at [350, 119] on div "Customer ID: 1618225 Credit Available: $0.00" at bounding box center [256, 124] width 308 height 22
click at [87, 70] on div "Profile" at bounding box center [71, 72] width 60 height 18
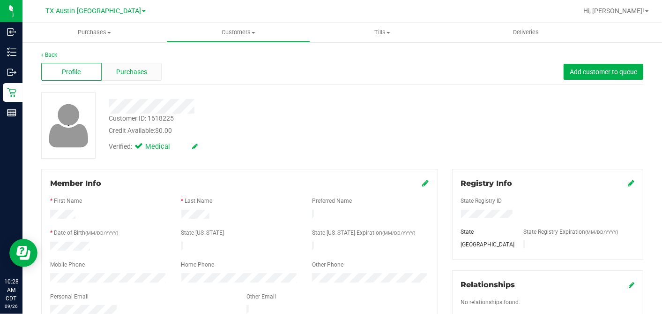
click at [140, 77] on div "Purchases" at bounding box center [132, 72] width 60 height 18
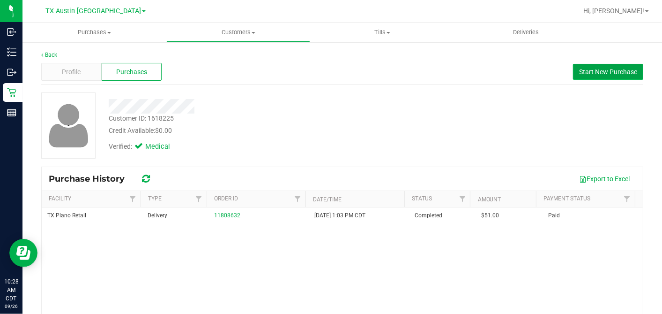
click at [589, 76] on button "Start New Purchase" at bounding box center [608, 72] width 70 height 16
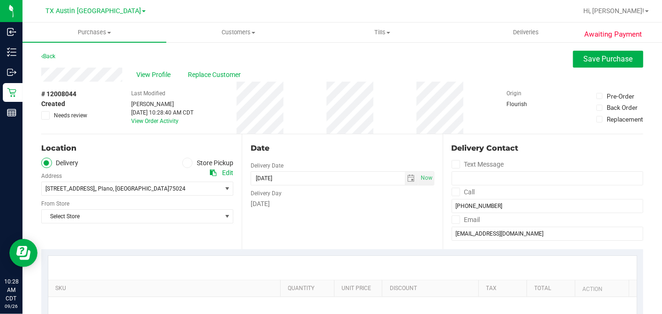
click at [306, 149] on div "Date" at bounding box center [342, 147] width 183 height 11
click at [132, 214] on span "Select Store" at bounding box center [131, 215] width 179 height 13
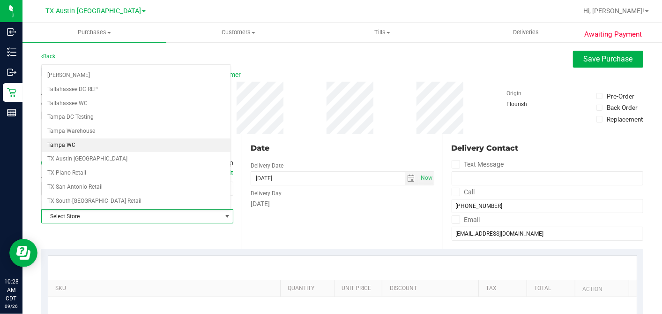
scroll to position [666, 0]
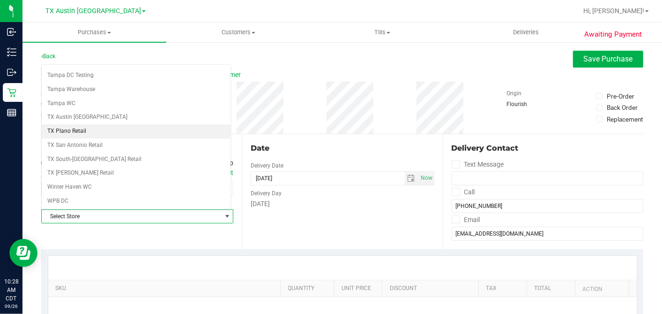
click at [80, 124] on li "TX Plano Retail" at bounding box center [136, 131] width 189 height 14
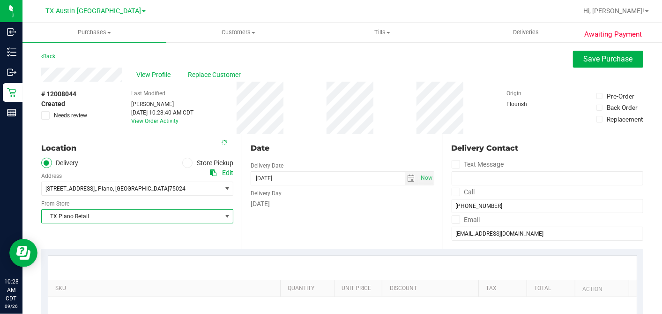
click at [355, 195] on div "Delivery Day" at bounding box center [342, 192] width 183 height 14
click at [408, 182] on span "select" at bounding box center [412, 178] width 14 height 13
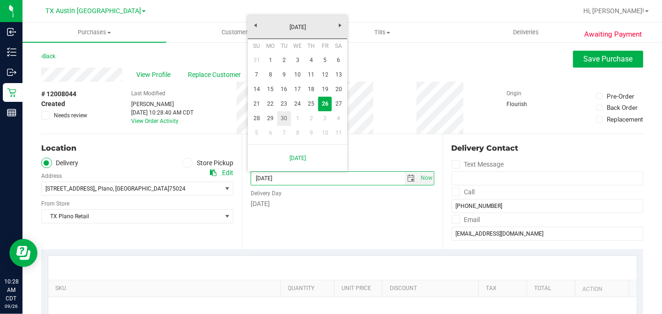
click at [286, 118] on link "30" at bounding box center [284, 118] width 14 height 15
type input "09/30/2025"
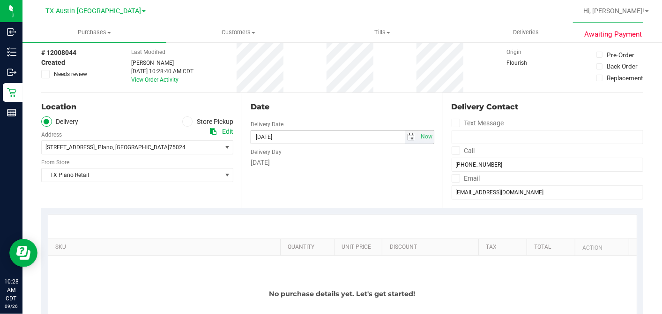
scroll to position [104, 0]
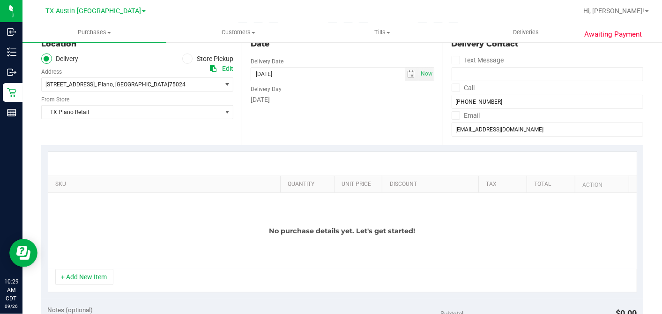
click at [294, 122] on div "Date Delivery Date 09/30/2025 Now 09/30/2025 10:28 AM Now Delivery Day Tuesday" at bounding box center [342, 87] width 201 height 115
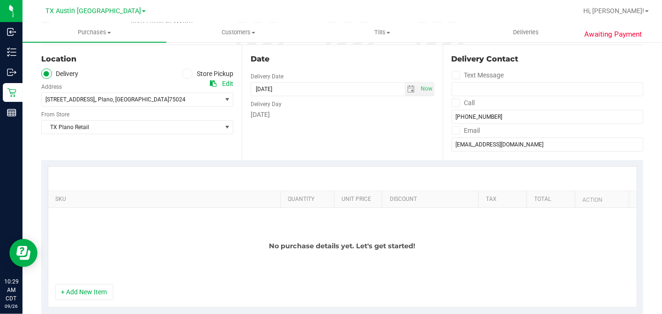
scroll to position [52, 0]
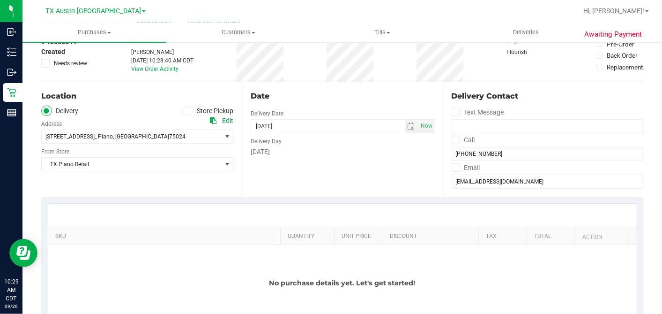
click at [329, 165] on div "Date Delivery Date 09/30/2025 Now 09/30/2025 10:28 AM Now Delivery Day Tuesday" at bounding box center [342, 139] width 201 height 115
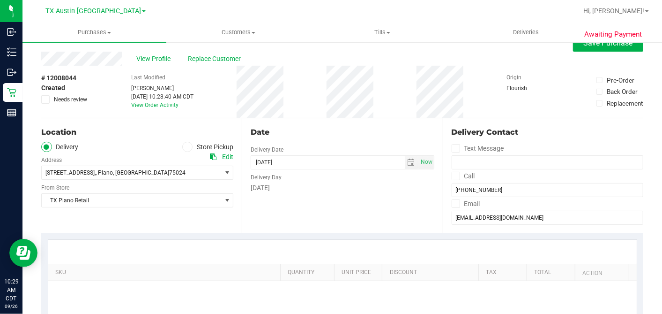
scroll to position [0, 0]
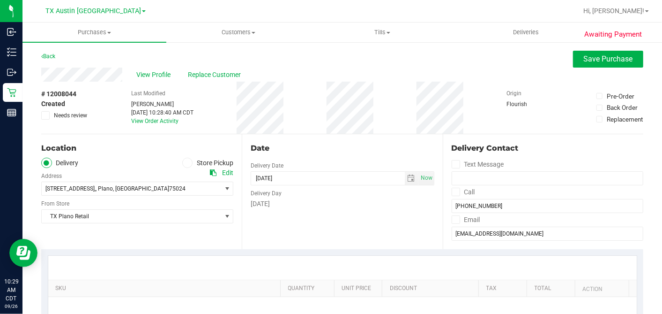
click at [338, 147] on div "Date" at bounding box center [342, 147] width 183 height 11
click at [306, 151] on div "Date" at bounding box center [342, 147] width 183 height 11
click at [315, 152] on div "Date" at bounding box center [342, 147] width 183 height 11
click at [156, 71] on span "View Profile" at bounding box center [154, 75] width 37 height 10
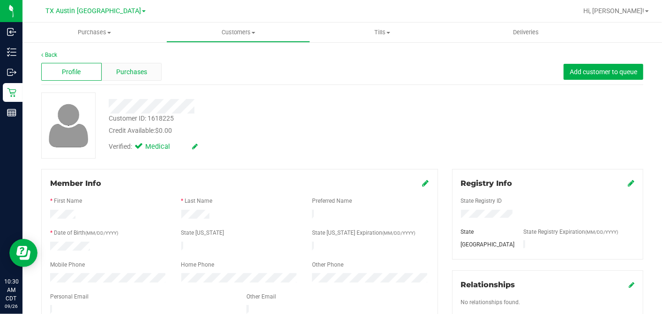
click at [148, 74] on div "Purchases" at bounding box center [132, 72] width 60 height 18
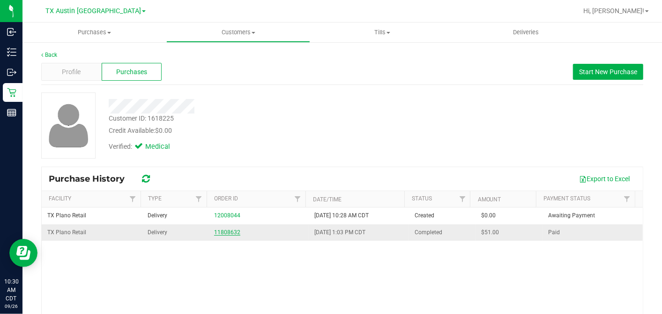
click at [223, 230] on link "11808632" at bounding box center [227, 232] width 26 height 7
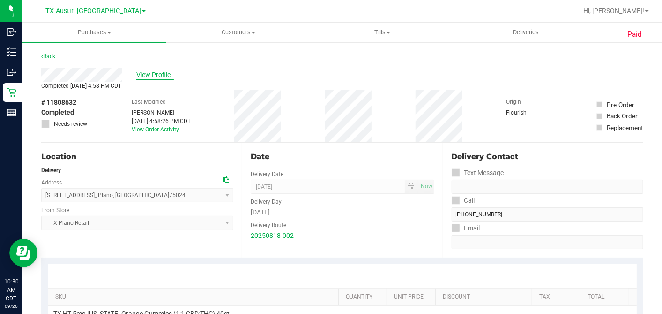
click at [159, 74] on span "View Profile" at bounding box center [154, 75] width 37 height 10
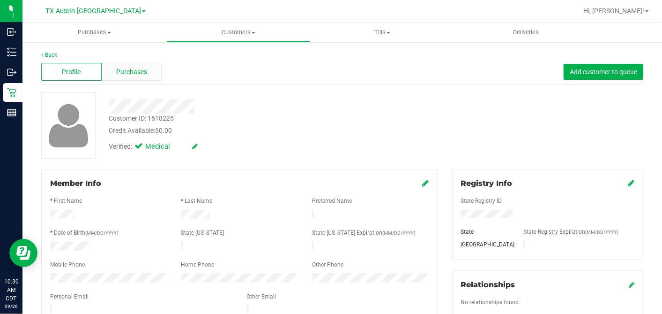
click at [146, 71] on div "Purchases" at bounding box center [132, 72] width 60 height 18
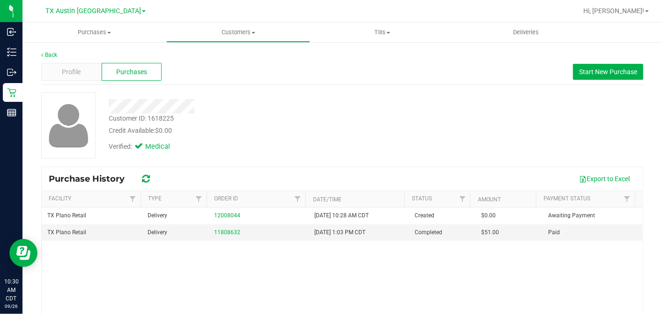
click at [354, 144] on div "Verified: Medical" at bounding box center [256, 145] width 308 height 21
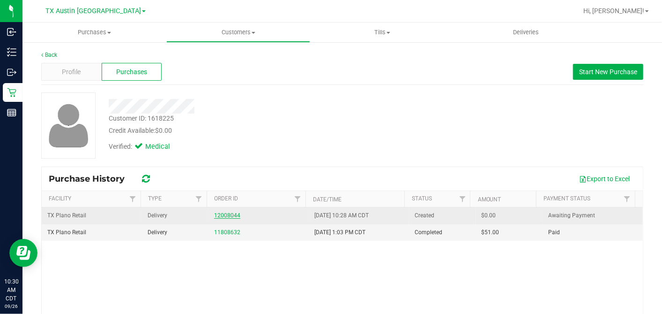
click at [225, 214] on link "12008044" at bounding box center [227, 215] width 26 height 7
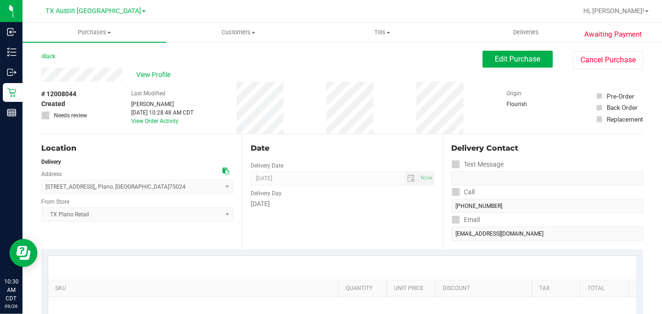
click at [377, 226] on div "Date Delivery Date [DATE] Now [DATE] 07:00 AM Now Delivery Day [DATE]" at bounding box center [342, 191] width 201 height 115
click at [483, 60] on button "Edit Purchase" at bounding box center [518, 59] width 70 height 17
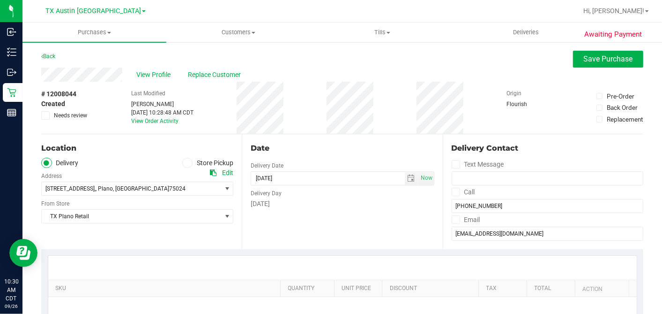
click at [340, 140] on div "Date Delivery Date [DATE] Now [DATE] 07:00 AM Now Delivery Day [DATE]" at bounding box center [342, 191] width 201 height 115
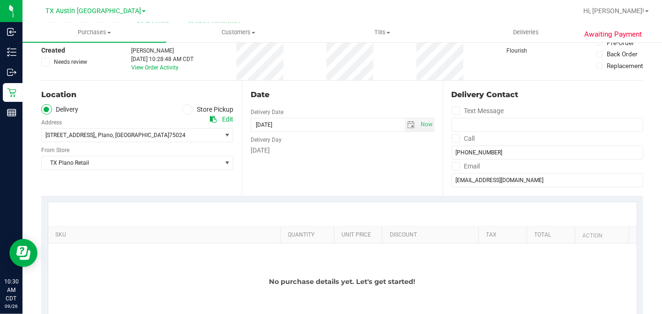
scroll to position [104, 0]
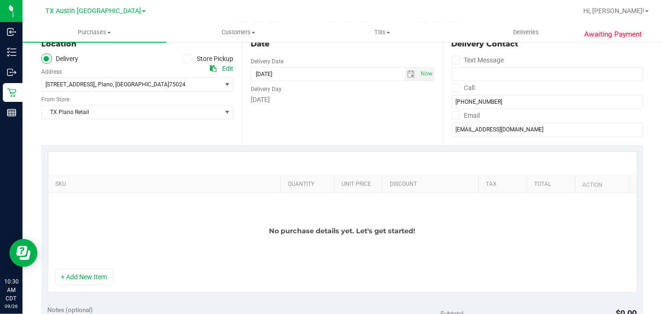
drag, startPoint x: 80, startPoint y: 268, endPoint x: 48, endPoint y: 254, distance: 34.6
click at [48, 254] on div "No purchase details yet. Let's get started!" at bounding box center [342, 231] width 589 height 76
click at [77, 273] on button "+ Add New Item" at bounding box center [84, 277] width 58 height 16
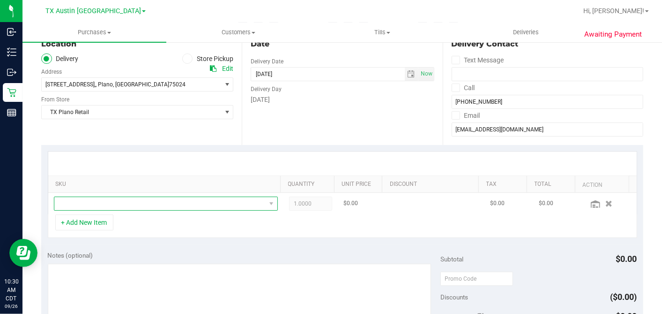
click at [139, 206] on span "NO DATA FOUND" at bounding box center [159, 203] width 211 height 13
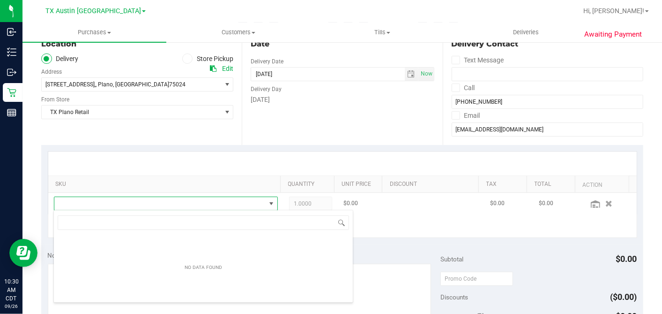
scroll to position [14, 215]
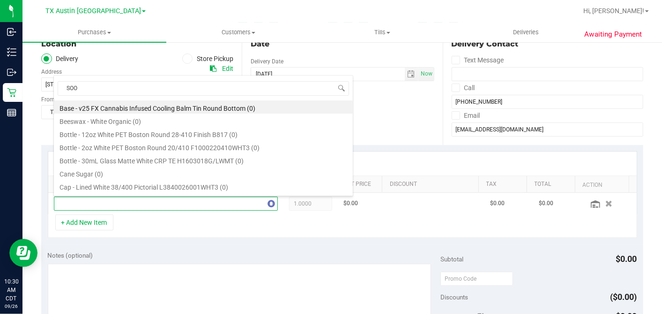
type input "SOOT"
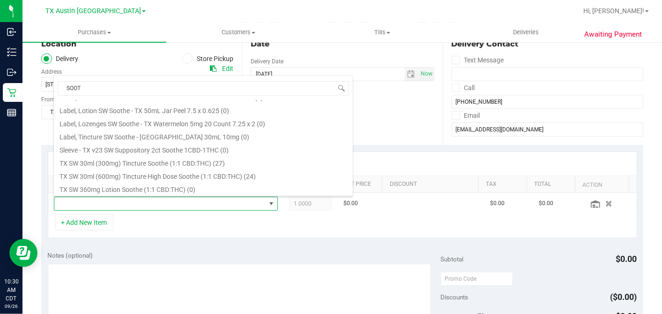
scroll to position [313, 0]
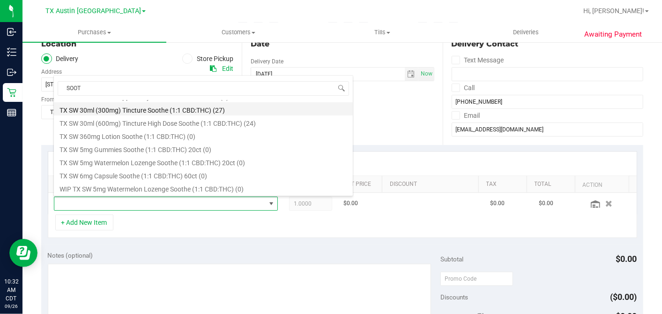
click at [174, 107] on li "TX SW 30ml (300mg) Tincture Soothe (1:1 CBD:THC) (27)" at bounding box center [203, 108] width 299 height 13
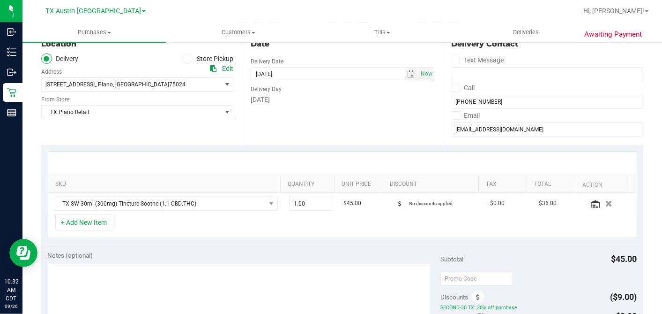
click at [330, 134] on div "Date Delivery Date 09/26/2025 Now 09/26/2025 07:00 AM Now Delivery Day Friday" at bounding box center [342, 87] width 201 height 115
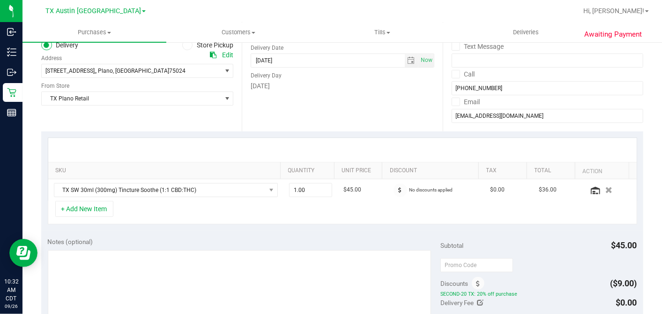
scroll to position [156, 0]
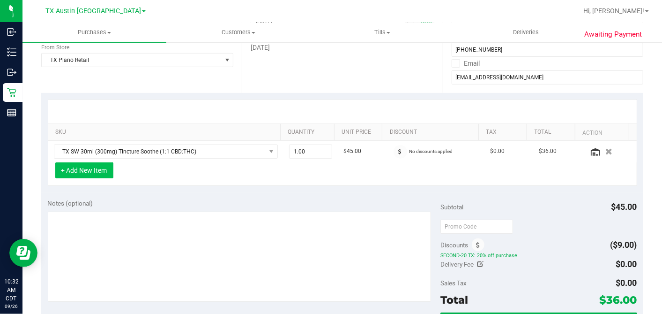
click at [88, 169] on button "+ Add New Item" at bounding box center [84, 170] width 58 height 16
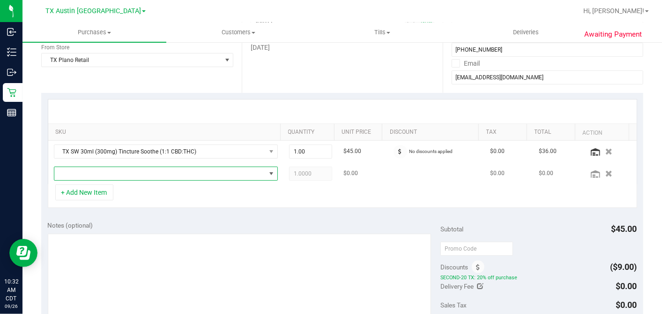
click at [161, 170] on span "NO DATA FOUND" at bounding box center [159, 173] width 211 height 13
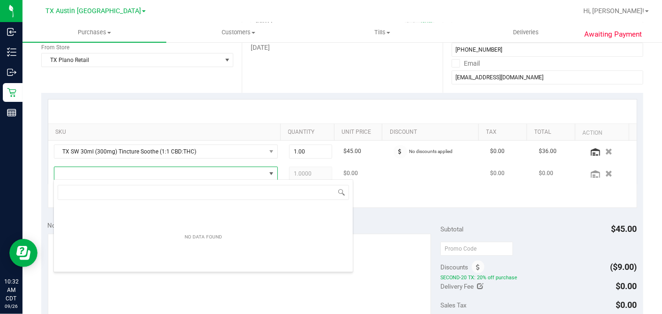
scroll to position [14, 215]
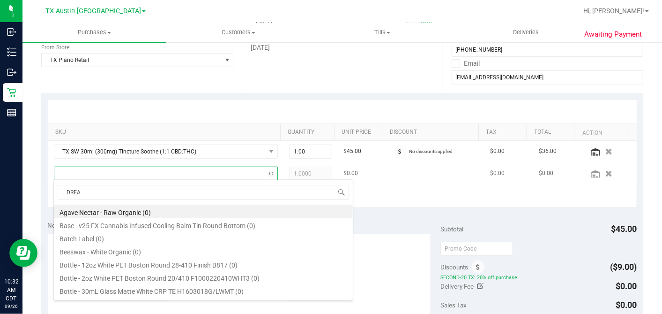
type input "DREAM"
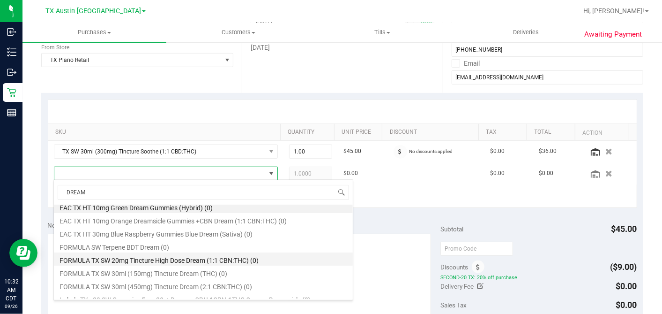
scroll to position [0, 0]
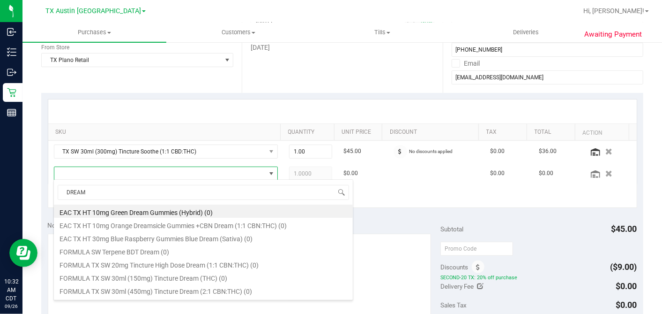
click at [258, 87] on div "Date Delivery Date 09/26/2025 Now 09/26/2025 07:00 AM Now Delivery Day Friday" at bounding box center [342, 35] width 201 height 115
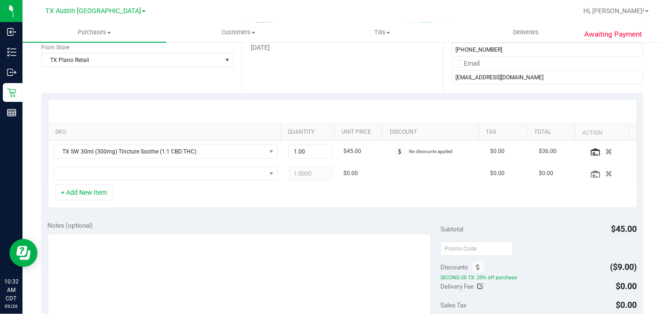
click at [186, 190] on div "+ Add New Item" at bounding box center [343, 195] width 590 height 23
drag, startPoint x: 219, startPoint y: 187, endPoint x: 257, endPoint y: 193, distance: 38.3
click at [219, 188] on div "+ Add New Item" at bounding box center [343, 195] width 590 height 23
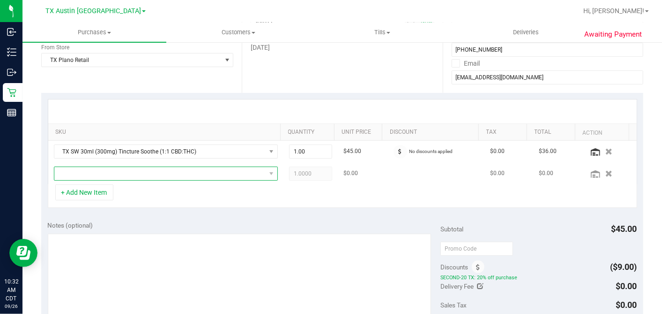
click at [150, 174] on span "NO DATA FOUND" at bounding box center [159, 173] width 211 height 13
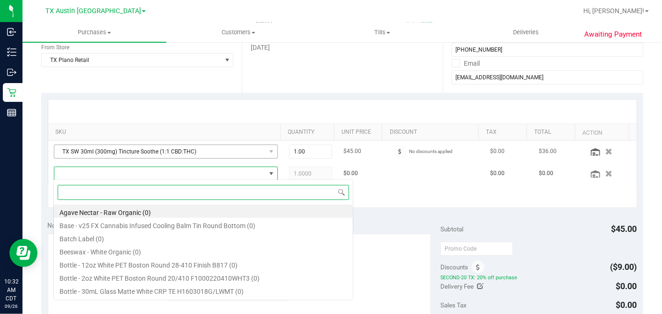
scroll to position [14, 215]
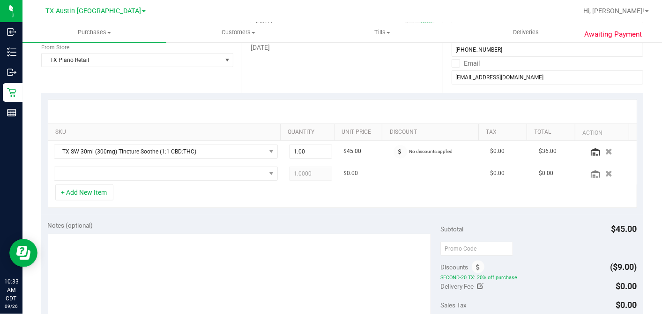
click at [226, 190] on div "+ Add New Item" at bounding box center [343, 195] width 590 height 23
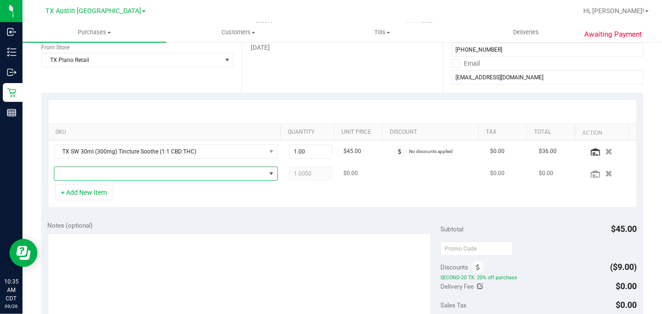
click at [268, 174] on span "NO DATA FOUND" at bounding box center [271, 173] width 7 height 7
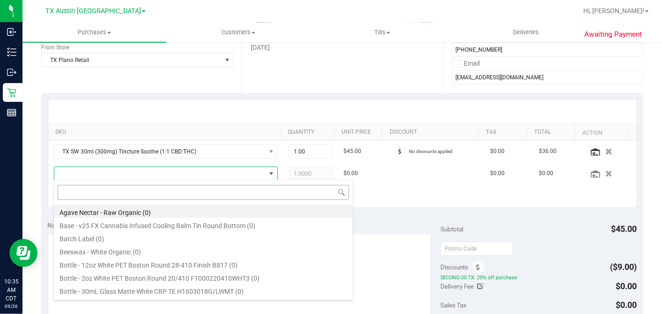
click at [159, 189] on input at bounding box center [203, 192] width 291 height 15
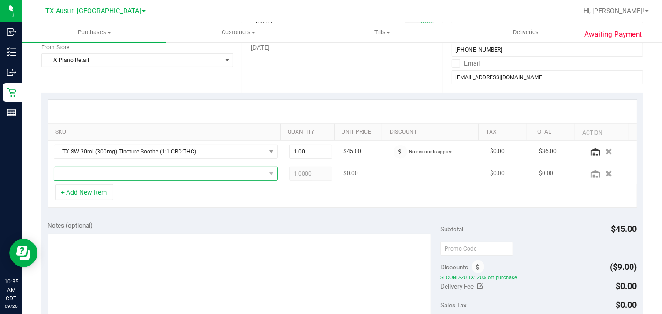
drag, startPoint x: 179, startPoint y: 179, endPoint x: 175, endPoint y: 174, distance: 5.6
click at [179, 178] on span "NO DATA FOUND" at bounding box center [166, 173] width 224 height 14
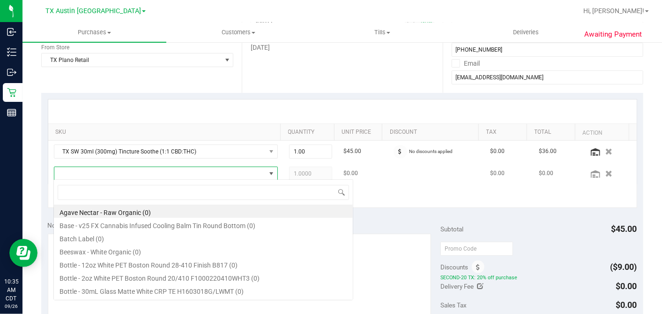
click at [175, 173] on span at bounding box center [159, 173] width 211 height 13
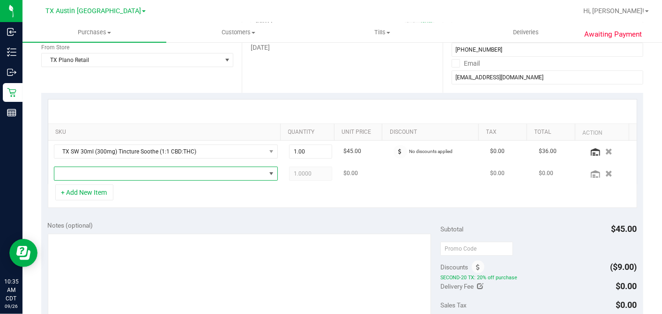
click at [175, 173] on span "NO DATA FOUND" at bounding box center [159, 173] width 211 height 13
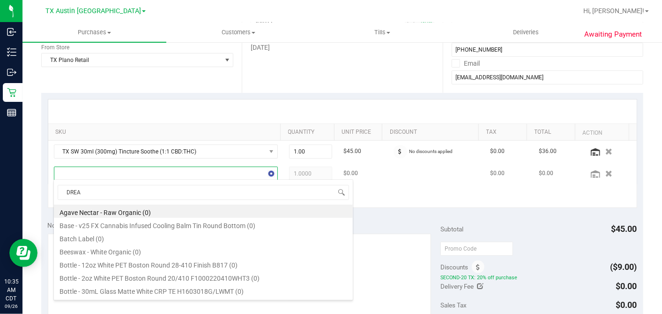
type input "DREAM"
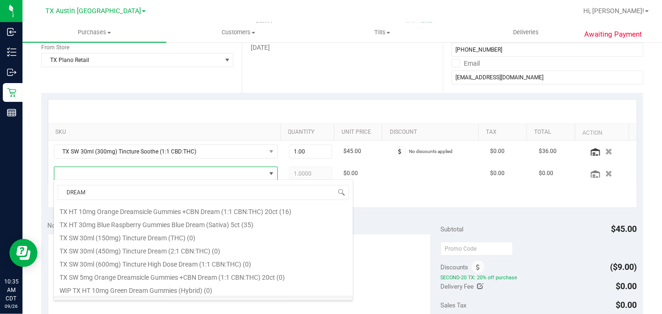
scroll to position [221, 0]
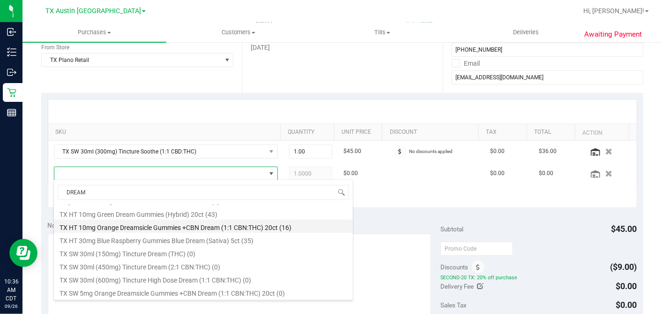
click at [166, 225] on li "TX HT 10mg Orange Dreamsicle Gummies +CBN Dream (1:1 CBN:THC) 20ct (16)" at bounding box center [203, 225] width 299 height 13
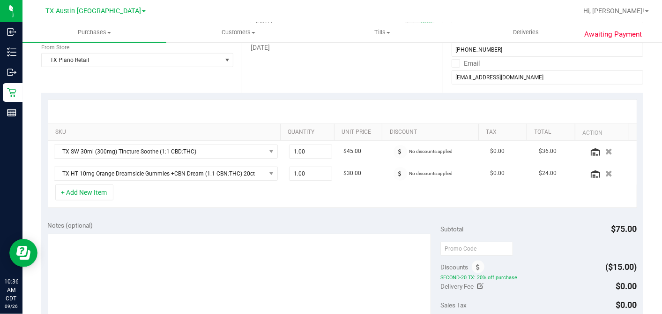
click at [191, 205] on div "+ Add New Item" at bounding box center [343, 195] width 590 height 23
click at [109, 191] on button "+ Add New Item" at bounding box center [84, 192] width 58 height 16
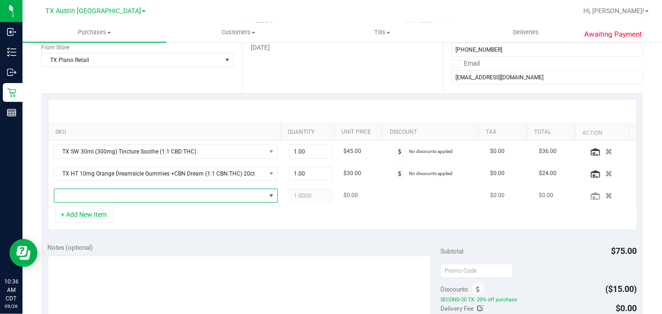
click at [123, 197] on span "NO DATA FOUND" at bounding box center [159, 195] width 211 height 13
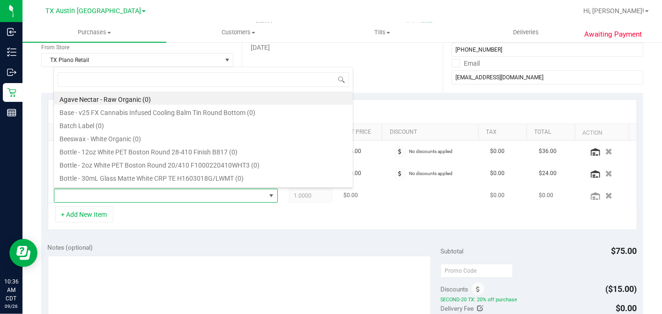
scroll to position [14, 215]
type input "REST"
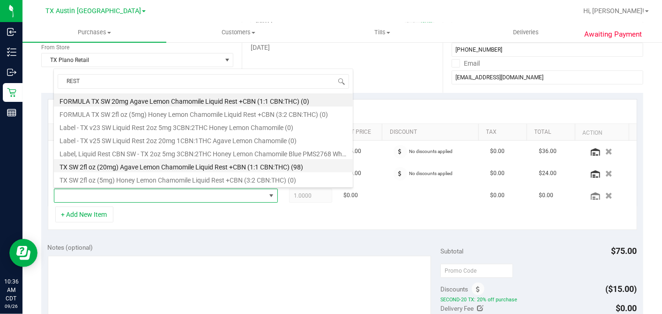
click at [190, 163] on li "TX SW 2fl oz (20mg) Agave Lemon Chamomile Liquid Rest +CBN (1:1 CBN:THC) (98)" at bounding box center [203, 165] width 299 height 13
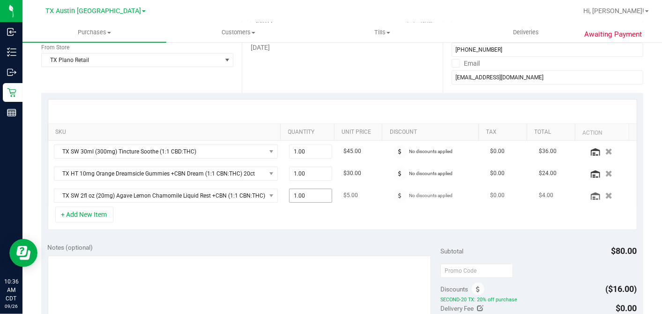
click at [304, 195] on span "1.00 1" at bounding box center [310, 195] width 43 height 14
drag, startPoint x: 299, startPoint y: 191, endPoint x: 264, endPoint y: 193, distance: 34.3
click at [264, 193] on tr "TX SW 2fl oz (20mg) Agave Lemon Chamomile Liquid Rest +CBN (1:1 CBN:THC) 1.00 1…" at bounding box center [342, 196] width 589 height 22
type input "5"
type input "5.00"
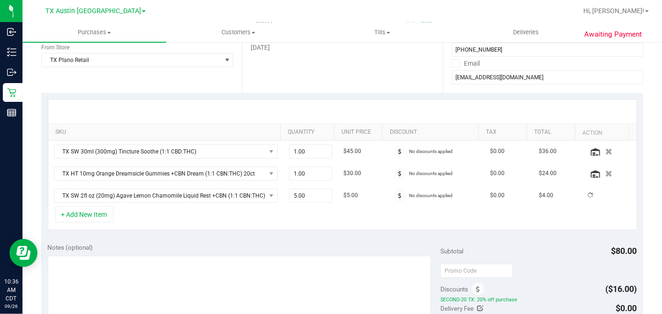
click at [400, 228] on div "SKU Quantity Unit Price Discount Tax Total Action TX SW 30ml (300mg) Tincture S…" at bounding box center [342, 164] width 602 height 143
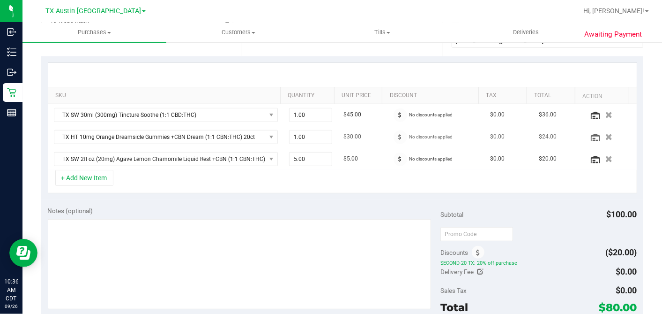
scroll to position [208, 0]
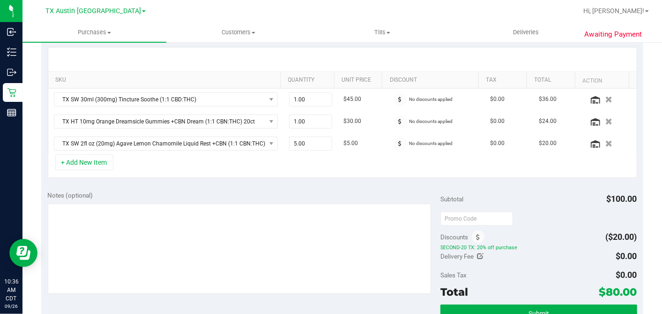
click at [512, 194] on div "Subtotal $100.00" at bounding box center [539, 198] width 196 height 17
click at [515, 193] on div "Subtotal $100.00" at bounding box center [539, 198] width 196 height 17
click at [504, 185] on div "Notes (optional) Subtotal $100.00 Discounts ($20.00) SECOND-20 TX: 20% off purc…" at bounding box center [342, 268] width 602 height 169
click at [606, 96] on icon "button" at bounding box center [609, 99] width 7 height 7
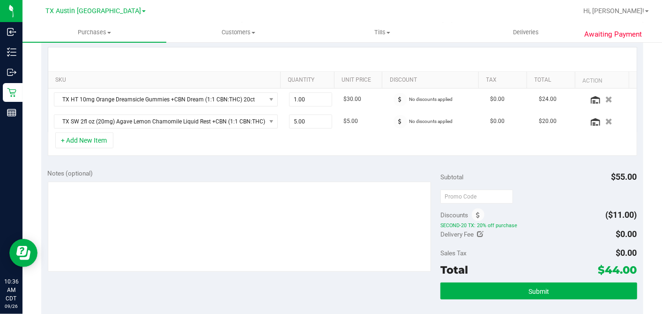
click at [557, 169] on div "Subtotal $55.00" at bounding box center [539, 176] width 196 height 17
click at [369, 165] on div "Notes (optional) Subtotal $55.00 Discounts ($11.00) SECOND-20 TX: 20% off purch…" at bounding box center [342, 246] width 602 height 169
click at [290, 163] on div "Notes (optional) Subtotal $55.00 Discounts ($11.00) SECOND-20 TX: 20% off purch…" at bounding box center [342, 246] width 602 height 169
click at [265, 157] on div "SKU Quantity Unit Price Discount Tax Total Action TX HT 10mg Orange Dreamsicle …" at bounding box center [342, 101] width 602 height 121
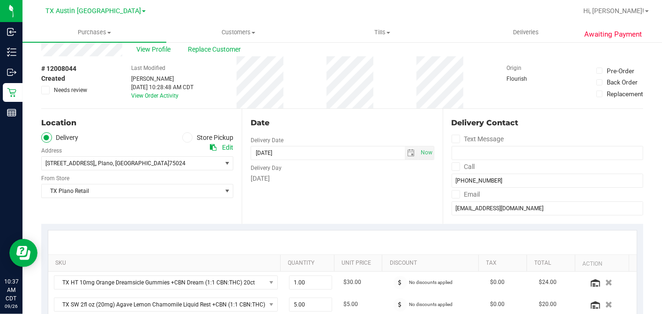
scroll to position [0, 0]
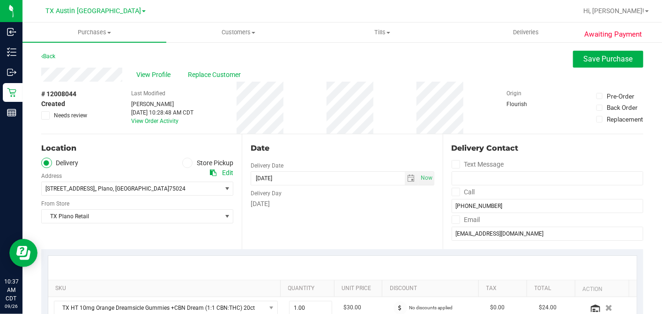
click at [297, 124] on div "# 12008044 Created Needs review Last Modified Dane Hawkins Sep 26, 2025 10:28:4…" at bounding box center [342, 108] width 602 height 52
click at [298, 137] on div "Date Delivery Date 09/26/2025 Now 09/26/2025 07:00 AM Now Delivery Day Friday" at bounding box center [342, 191] width 201 height 115
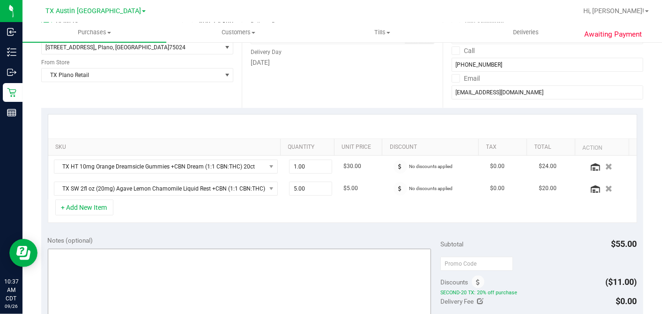
scroll to position [208, 0]
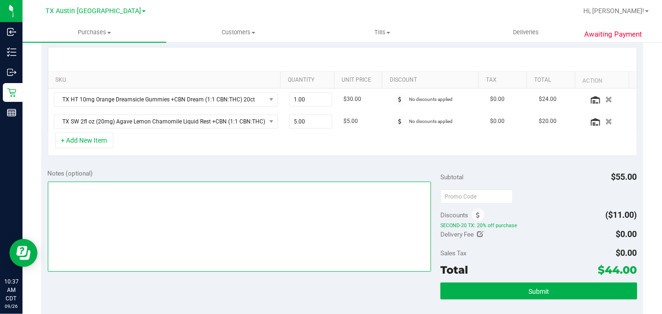
click at [230, 185] on textarea at bounding box center [240, 226] width 384 height 90
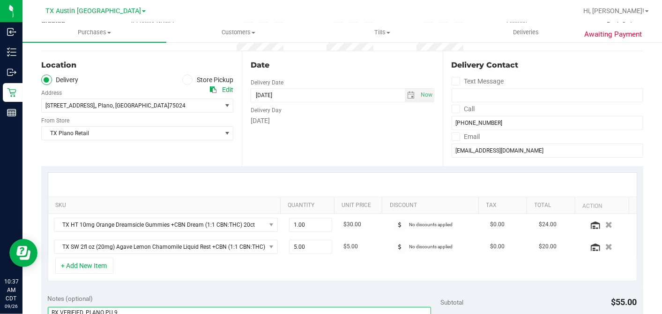
scroll to position [0, 0]
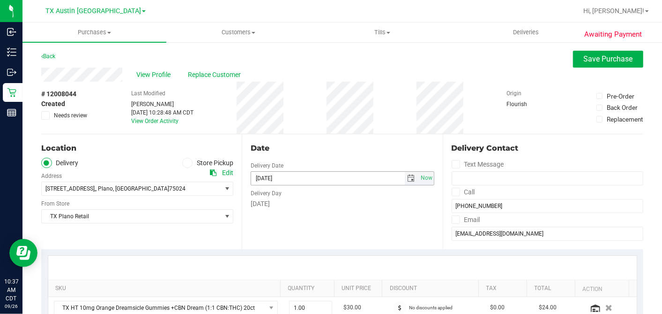
click at [408, 174] on span "select" at bounding box center [411, 177] width 7 height 7
type textarea "RX VERIFIED. PLANO PU 9"
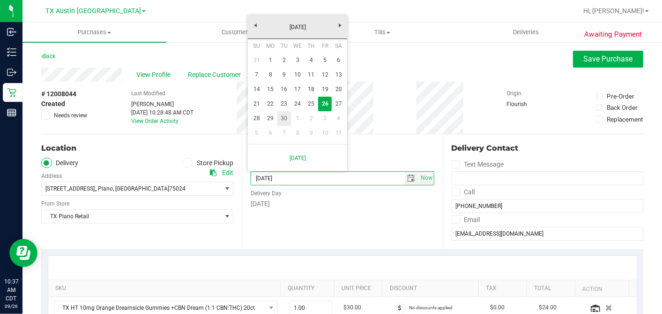
click at [280, 119] on link "30" at bounding box center [284, 118] width 14 height 15
type input "09/30/2025"
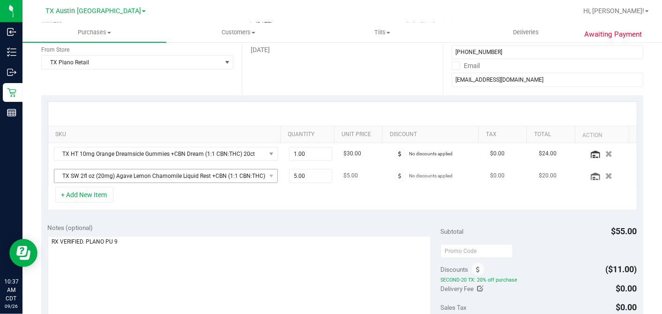
scroll to position [156, 0]
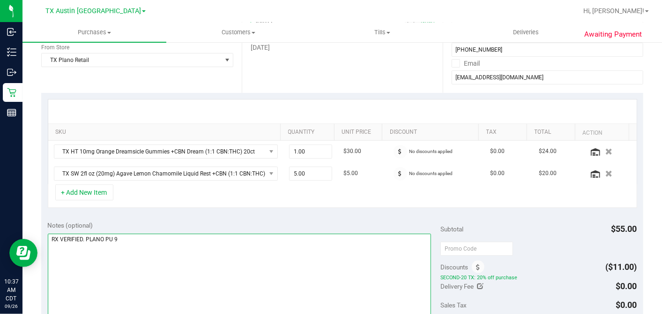
click at [130, 236] on textarea at bounding box center [240, 278] width 384 height 90
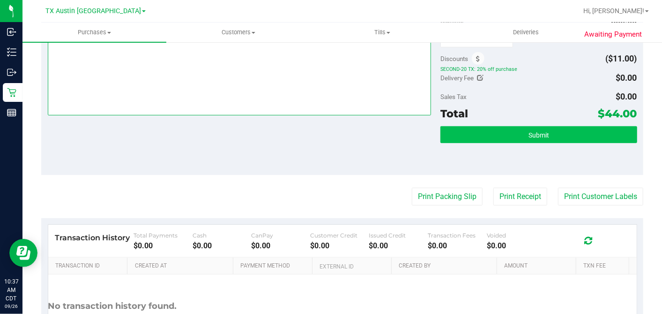
type textarea "RX VERIFIED. PLANO PU 9/30 - DH"
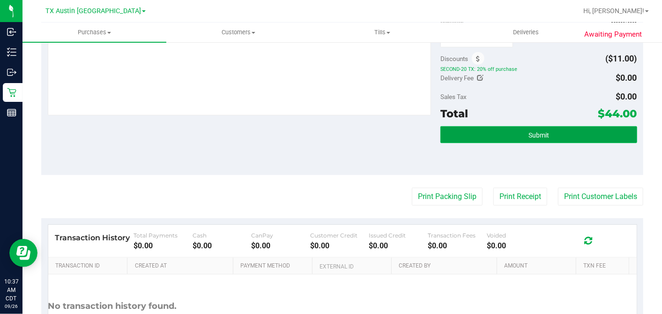
click at [529, 139] on button "Submit" at bounding box center [539, 134] width 196 height 17
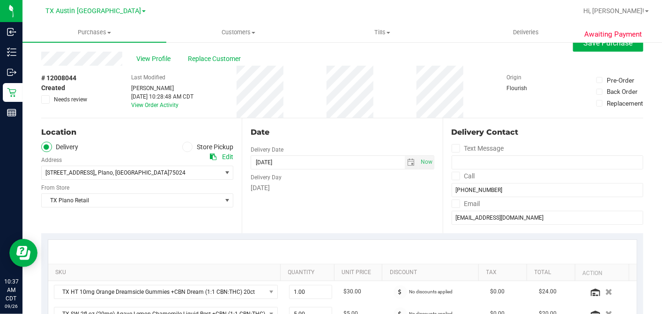
scroll to position [0, 0]
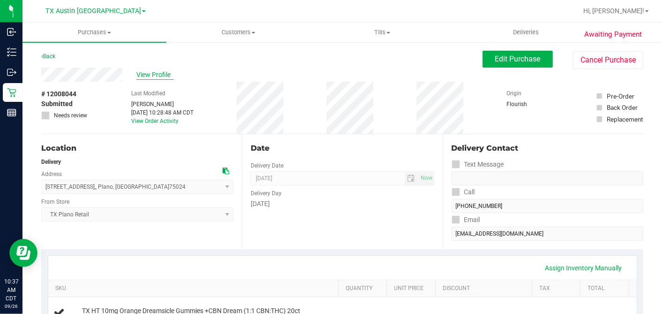
click at [153, 72] on span "View Profile" at bounding box center [154, 75] width 37 height 10
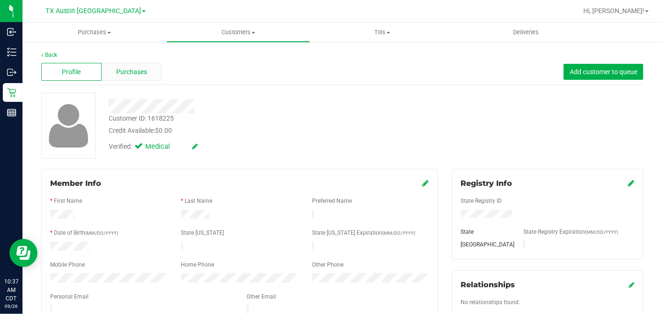
click at [155, 74] on div "Purchases" at bounding box center [132, 72] width 60 height 18
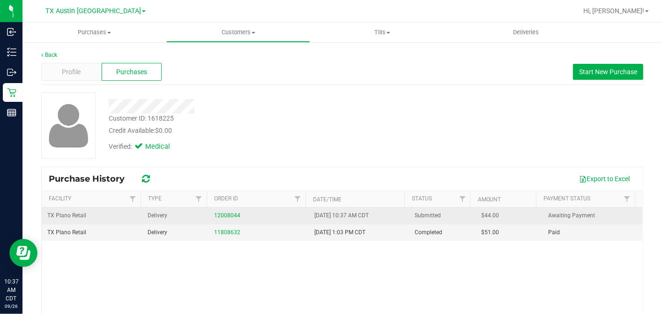
click at [482, 213] on span "$44.00" at bounding box center [491, 215] width 18 height 9
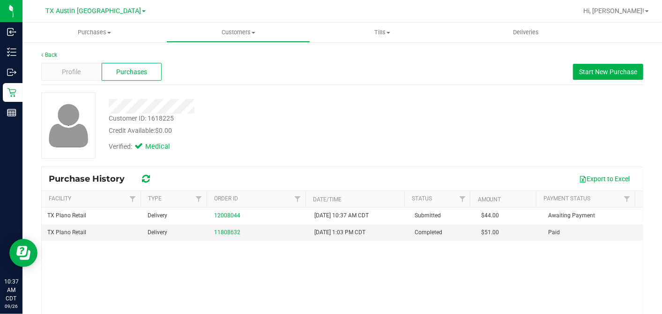
copy span "44.00"
click at [373, 131] on div "Credit Available: $0.00" at bounding box center [256, 131] width 294 height 10
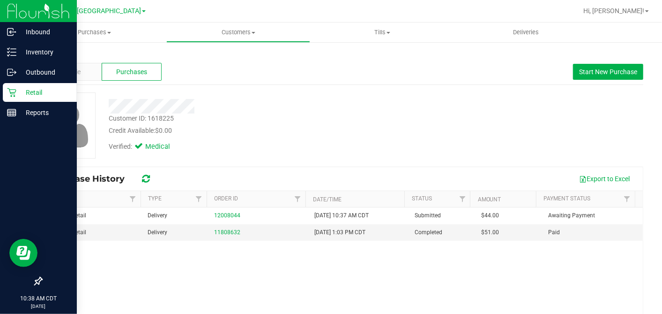
click at [12, 95] on icon at bounding box center [11, 92] width 9 height 9
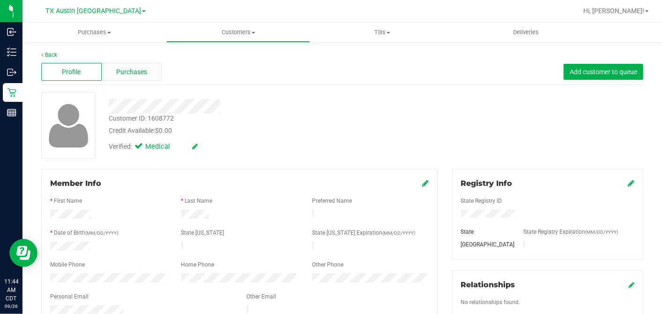
click at [155, 73] on div "Purchases" at bounding box center [132, 72] width 60 height 18
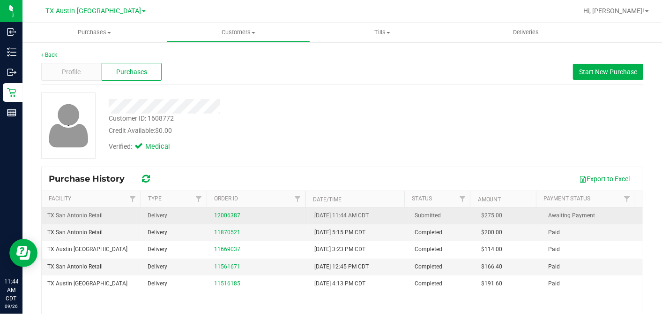
click at [482, 214] on span "$275.00" at bounding box center [492, 215] width 21 height 9
copy span "275.00"
click at [222, 209] on td "12006387" at bounding box center [259, 215] width 100 height 17
click at [220, 214] on link "12006387" at bounding box center [227, 215] width 26 height 7
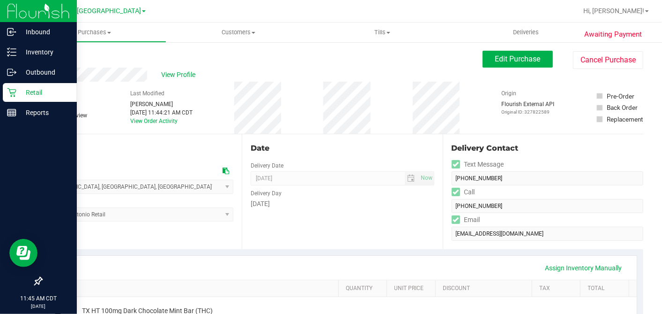
click at [7, 91] on icon at bounding box center [11, 92] width 9 height 9
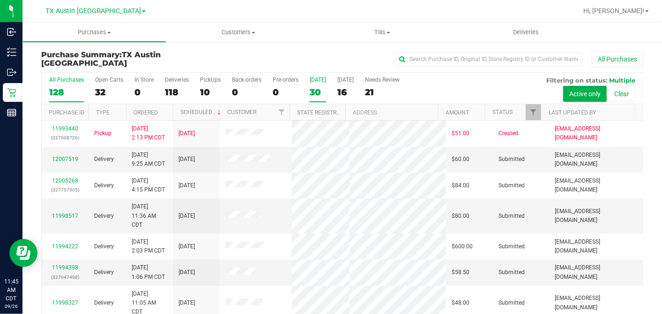
click at [319, 90] on div "30" at bounding box center [318, 92] width 16 height 11
click at [0, 0] on input "Today 30" at bounding box center [0, 0] width 0 height 0
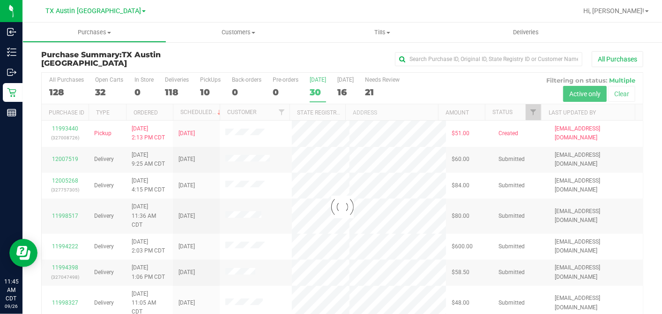
click at [524, 112] on div at bounding box center [342, 207] width 601 height 268
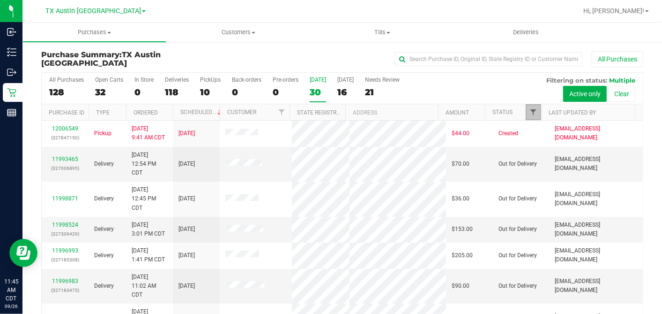
click at [530, 112] on span "Filter" at bounding box center [533, 111] width 7 height 7
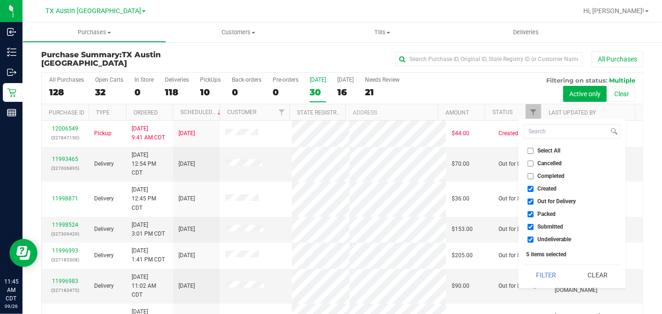
click at [531, 150] on input "Select All" at bounding box center [531, 151] width 6 height 6
checkbox input "true"
click at [531, 150] on input "Select All" at bounding box center [531, 151] width 6 height 6
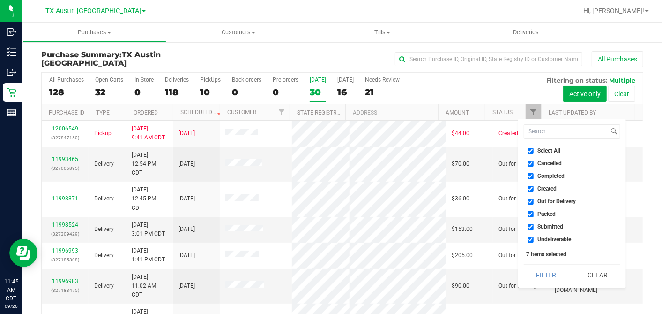
checkbox input "false"
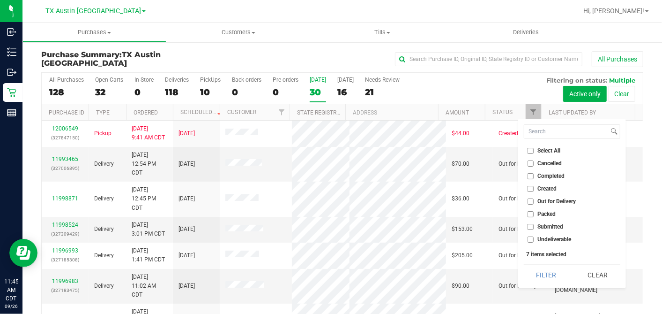
checkbox input "false"
click at [531, 190] on input "Created" at bounding box center [531, 189] width 6 height 6
checkbox input "true"
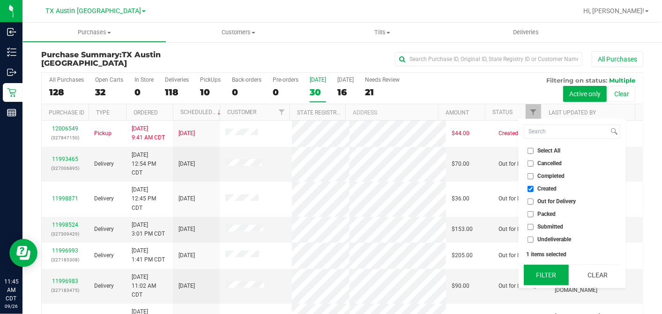
click at [546, 268] on button "Filter" at bounding box center [546, 274] width 45 height 21
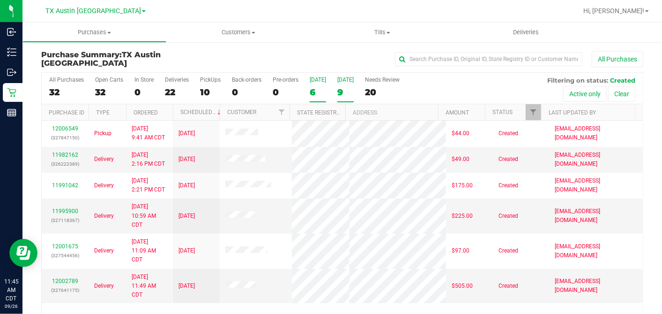
click at [339, 92] on div "9" at bounding box center [345, 92] width 16 height 11
click at [0, 0] on input "Tomorrow 9" at bounding box center [0, 0] width 0 height 0
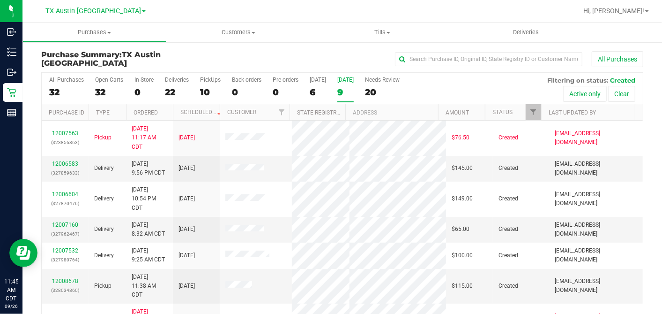
click at [162, 109] on th "Ordered" at bounding box center [149, 112] width 47 height 16
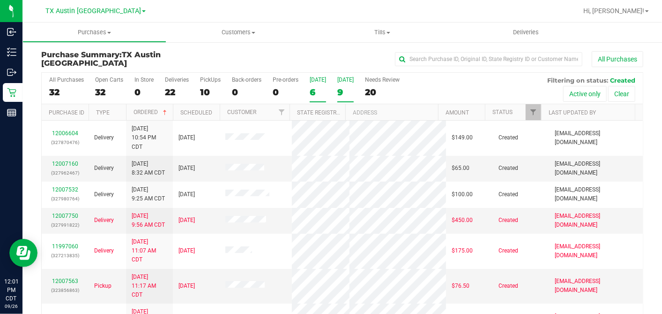
click at [320, 91] on div "6" at bounding box center [318, 92] width 16 height 11
click at [0, 0] on input "Today 6" at bounding box center [0, 0] width 0 height 0
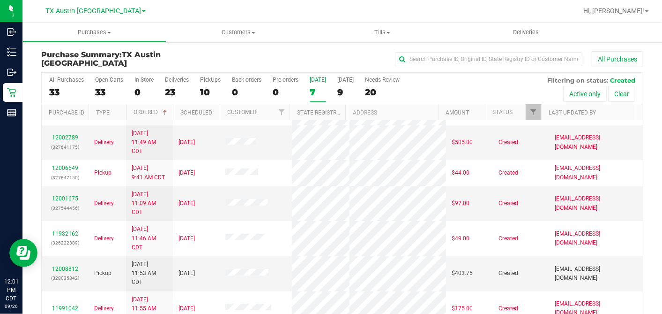
scroll to position [46, 0]
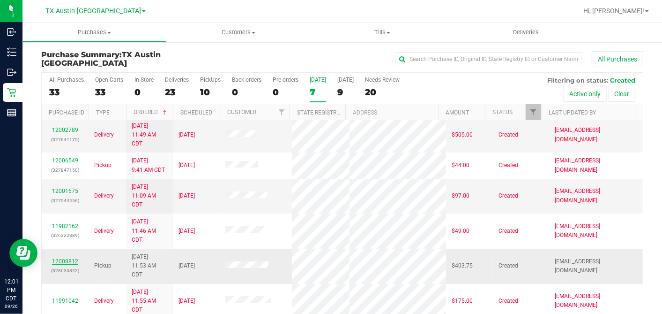
click at [69, 258] on link "12008812" at bounding box center [65, 261] width 26 height 7
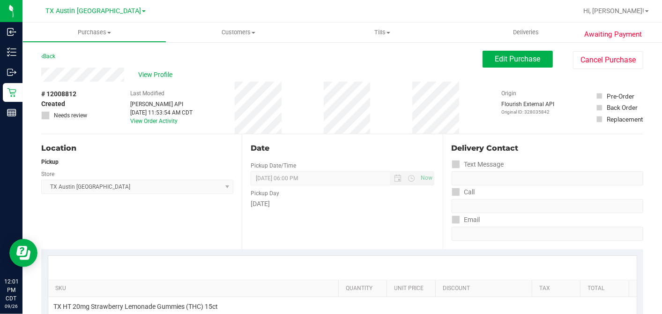
click at [206, 76] on div "View Profile" at bounding box center [261, 74] width 441 height 14
click at [324, 144] on div "Date" at bounding box center [342, 147] width 183 height 11
click at [359, 150] on div "Date" at bounding box center [342, 147] width 183 height 11
click at [155, 76] on span "View Profile" at bounding box center [156, 75] width 37 height 10
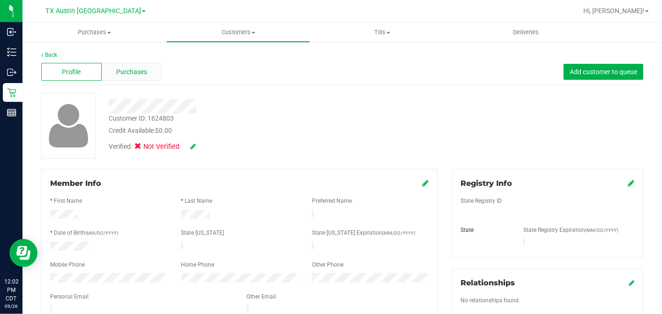
click at [146, 74] on div "Purchases" at bounding box center [132, 72] width 60 height 18
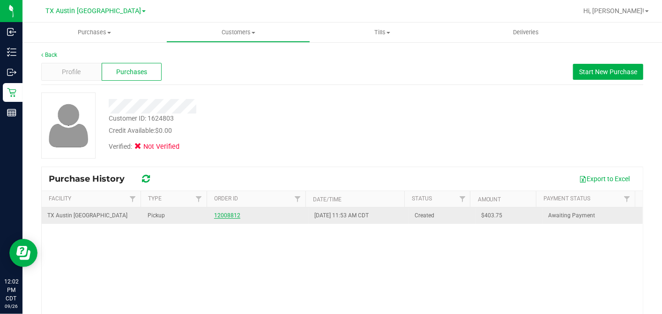
click at [226, 214] on link "12008812" at bounding box center [227, 215] width 26 height 7
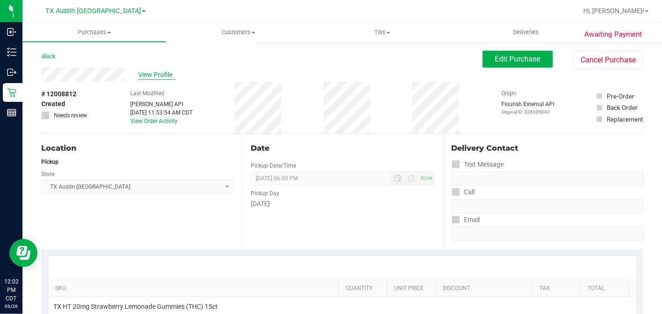
click at [160, 77] on span "View Profile" at bounding box center [156, 75] width 37 height 10
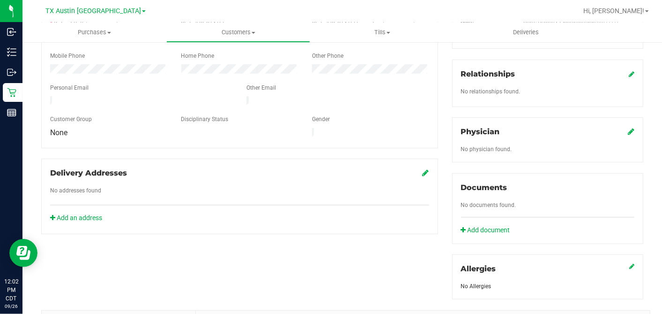
scroll to position [351, 0]
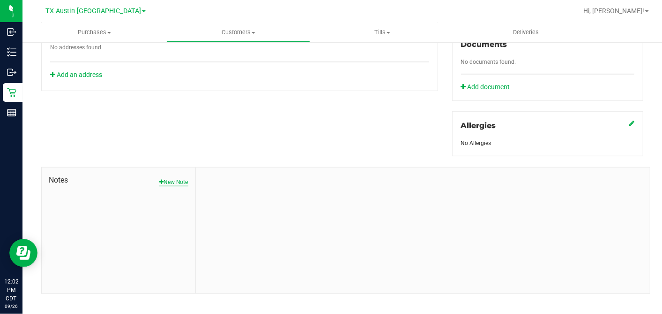
drag, startPoint x: 171, startPoint y: 172, endPoint x: 176, endPoint y: 172, distance: 4.7
click at [171, 178] on button "New Note" at bounding box center [173, 182] width 29 height 8
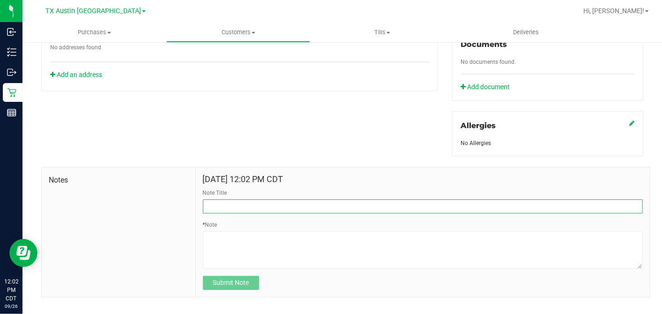
click at [229, 199] on input "Note Title" at bounding box center [423, 206] width 440 height 14
type input "[PERSON_NAME]"
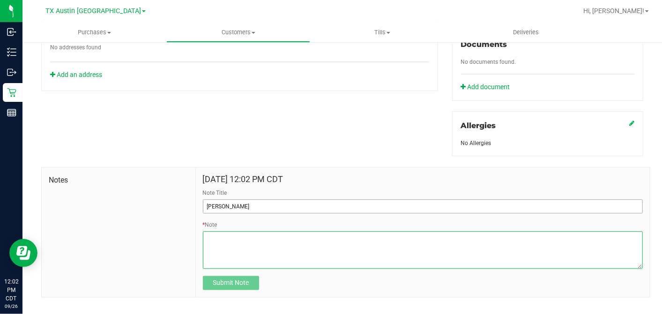
paste textarea "Patient Name: Thomas J Jackson Address: 9301 OLD BEE CAVES RD APT 121 Austin, T…"
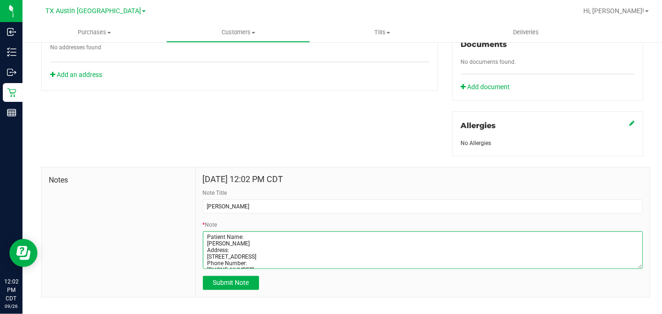
scroll to position [37, 0]
type textarea "Patient Name: Thomas J Jackson Address: 9301 OLD BEE CAVES RD APT 121 Austin, T…"
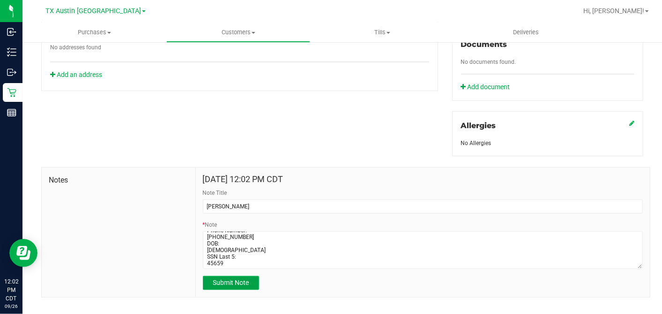
click at [244, 278] on span "Submit Note" at bounding box center [231, 281] width 36 height 7
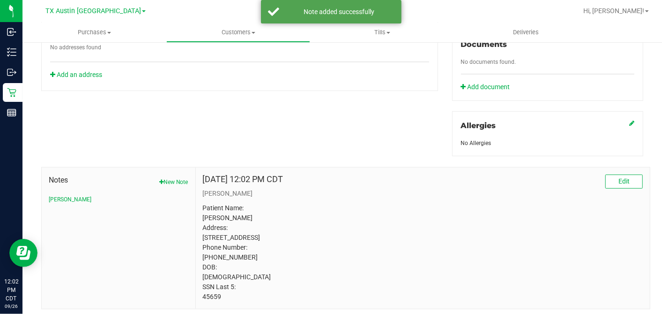
scroll to position [247, 0]
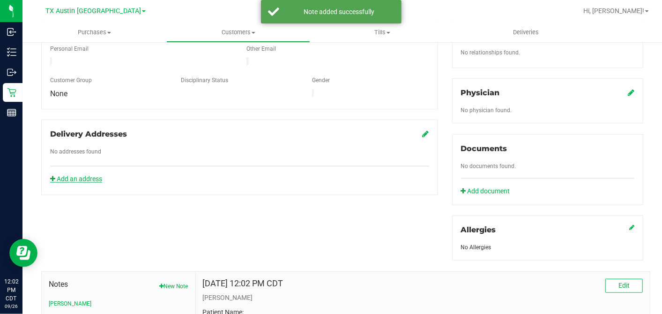
click at [100, 175] on link "Add an address" at bounding box center [76, 178] width 52 height 7
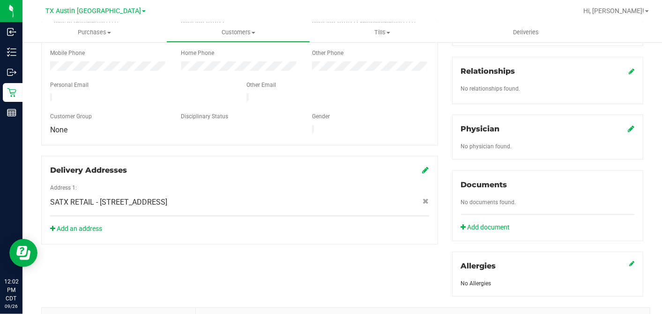
scroll to position [195, 0]
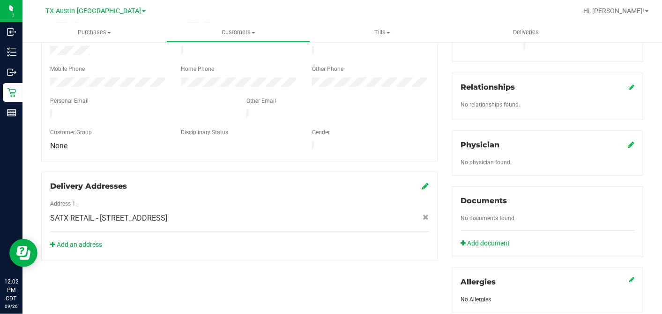
click at [628, 141] on icon at bounding box center [631, 144] width 7 height 7
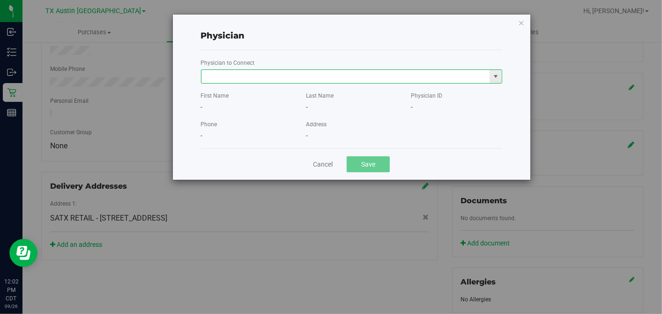
click at [332, 74] on input "text" at bounding box center [346, 76] width 289 height 13
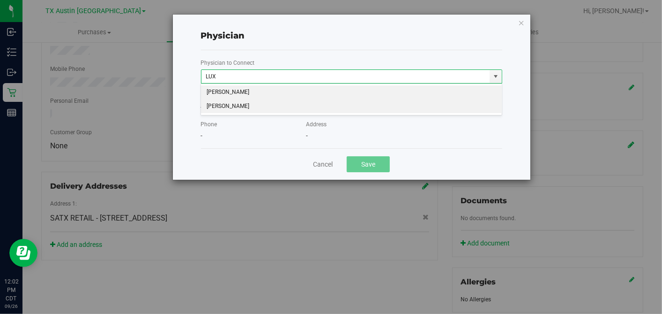
click at [317, 106] on li "Louis Lux" at bounding box center [351, 106] width 301 height 14
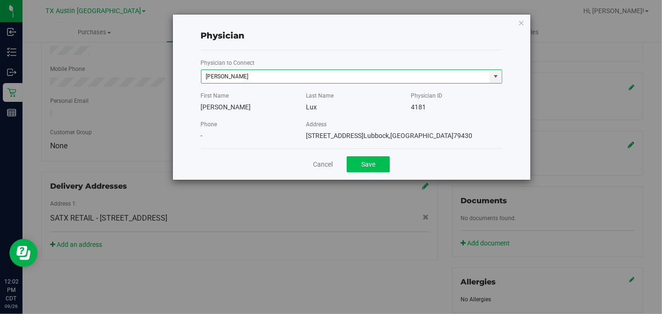
type input "Louis Lux"
click at [366, 163] on button "Save" at bounding box center [368, 164] width 43 height 16
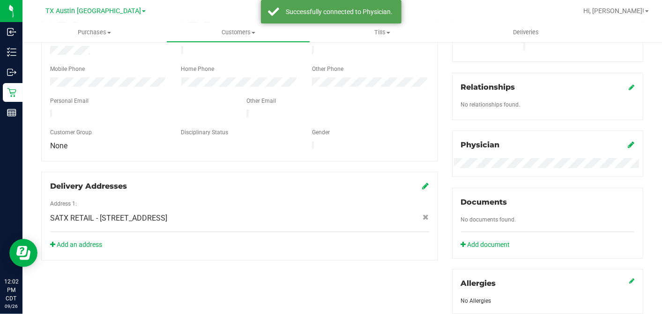
scroll to position [39, 0]
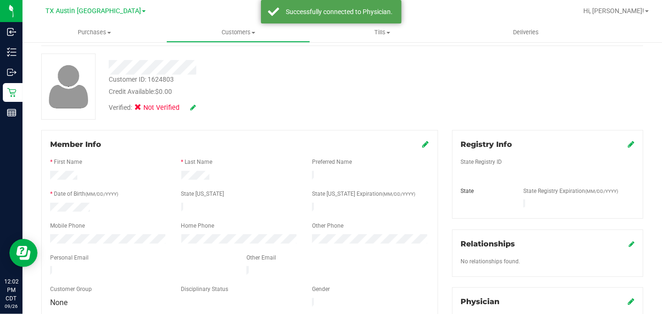
click at [628, 145] on icon at bounding box center [631, 143] width 7 height 7
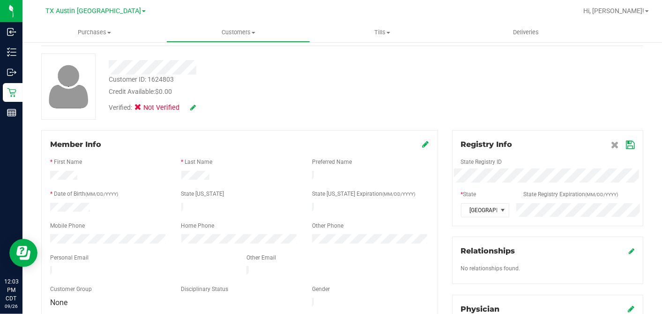
click at [626, 142] on icon at bounding box center [630, 144] width 8 height 7
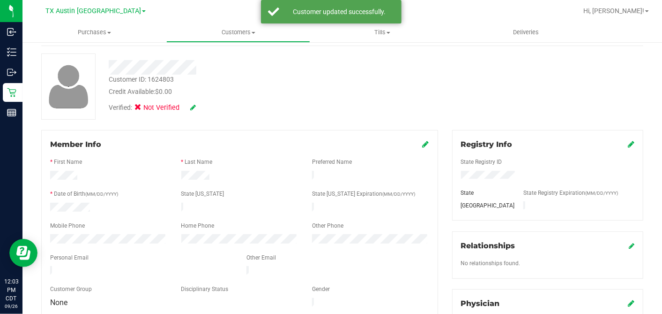
click at [423, 146] on icon at bounding box center [426, 143] width 7 height 7
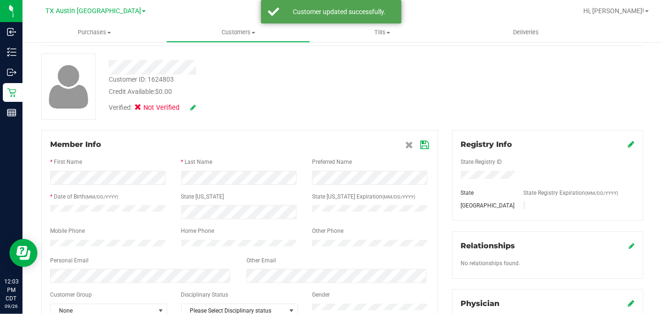
click at [245, 202] on div "State [US_STATE]" at bounding box center [239, 197] width 131 height 11
click at [421, 142] on icon at bounding box center [425, 144] width 8 height 7
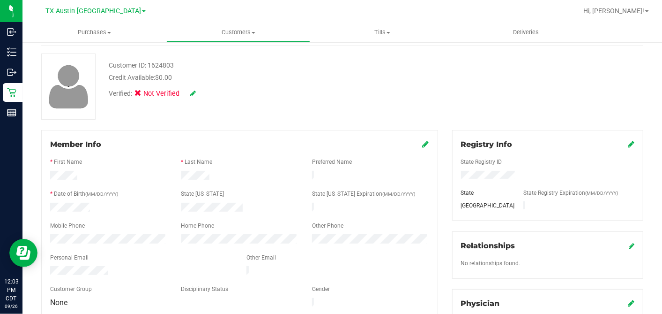
click at [299, 108] on div "Customer ID: 1624803 Credit Available: $0.00 Verified: Not Verified" at bounding box center [342, 86] width 616 height 66
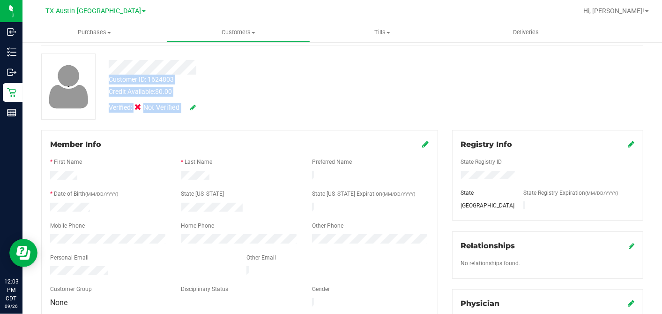
click at [193, 106] on icon at bounding box center [193, 107] width 6 height 7
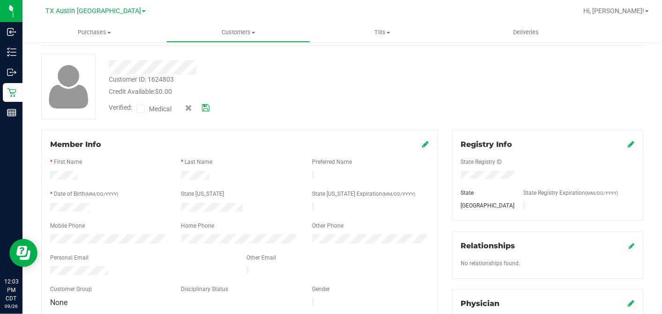
click at [139, 109] on icon at bounding box center [141, 109] width 6 height 0
click at [0, 0] on input "Medical" at bounding box center [0, 0] width 0 height 0
click at [204, 106] on icon at bounding box center [205, 108] width 7 height 7
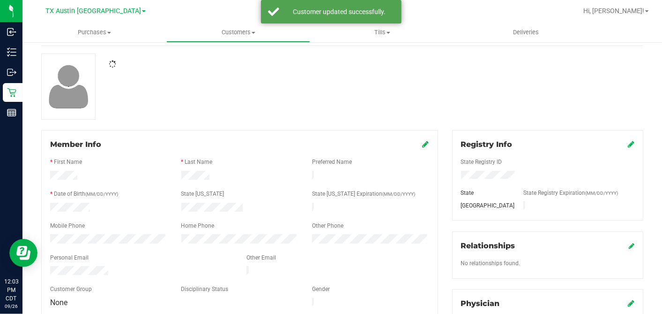
click at [265, 109] on div at bounding box center [342, 86] width 616 height 66
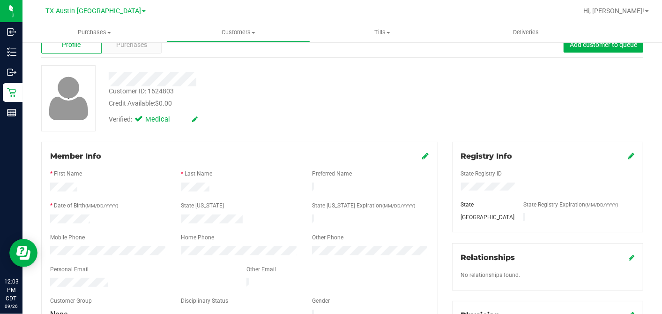
scroll to position [0, 0]
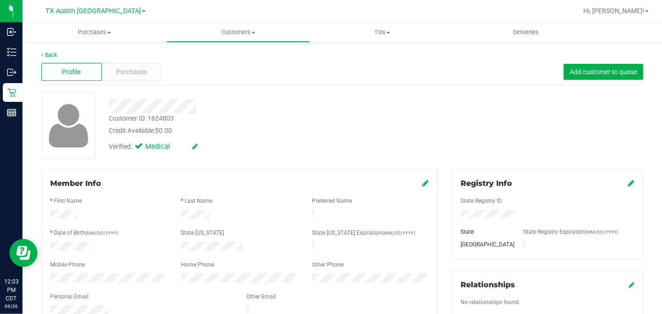
click at [431, 152] on div "Customer ID: 1624803 Credit Available: $0.00 Verified: Medical" at bounding box center [342, 125] width 616 height 66
click at [162, 79] on div "Profile Purchases Add customer to queue" at bounding box center [342, 72] width 602 height 26
click at [154, 73] on div "Purchases" at bounding box center [132, 72] width 60 height 18
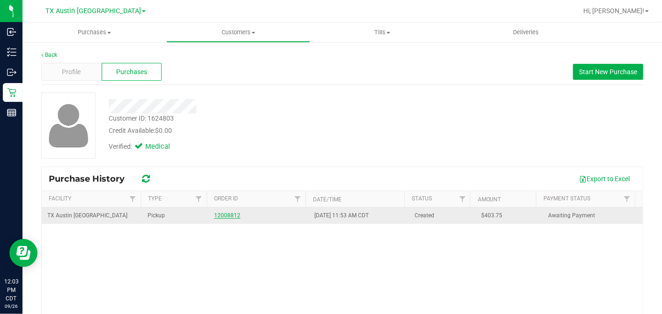
click at [216, 213] on link "12008812" at bounding box center [227, 215] width 26 height 7
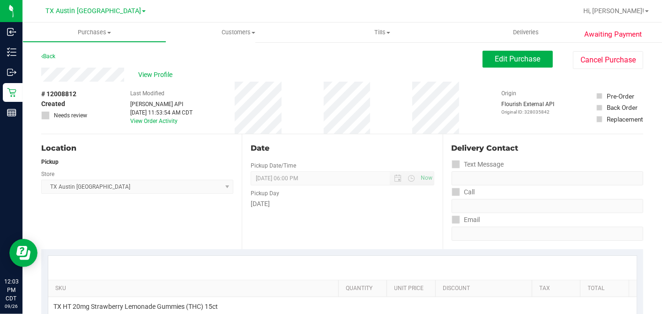
click at [410, 113] on div "# 12008812 Created Needs review Last Modified Jane API Sep 26, 2025 11:53:54 AM…" at bounding box center [342, 108] width 602 height 52
drag, startPoint x: 485, startPoint y: 60, endPoint x: 464, endPoint y: 66, distance: 21.2
click at [485, 60] on button "Edit Purchase" at bounding box center [518, 59] width 70 height 17
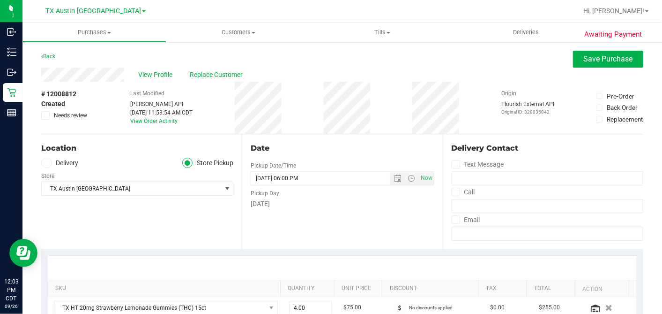
click at [45, 115] on icon at bounding box center [46, 115] width 6 height 0
click at [0, 0] on input "Needs review" at bounding box center [0, 0] width 0 height 0
click at [308, 123] on div "# 12008812 Created Needs review Last Modified Jane API Sep 26, 2025 11:53:54 AM…" at bounding box center [342, 108] width 602 height 52
click at [345, 143] on div "Date" at bounding box center [342, 147] width 183 height 11
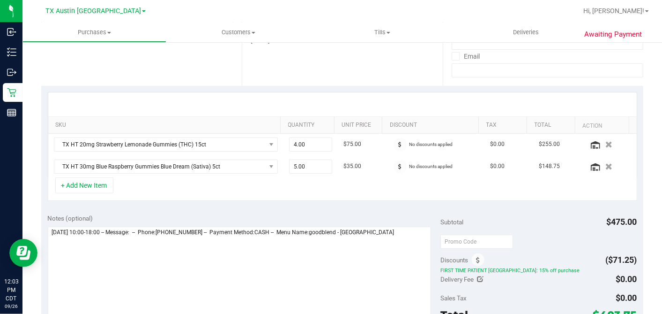
scroll to position [208, 0]
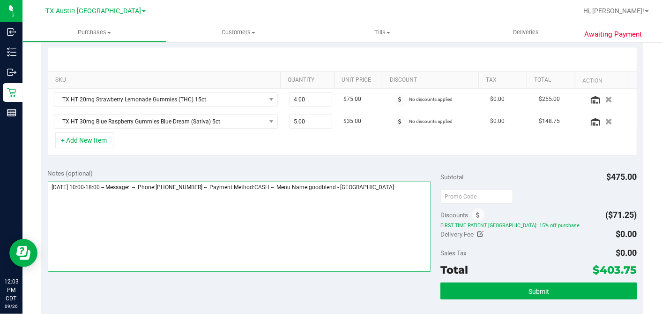
click at [396, 190] on textarea at bounding box center [240, 226] width 384 height 90
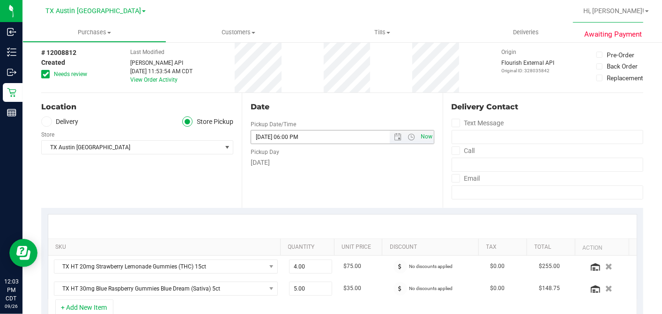
scroll to position [0, 0]
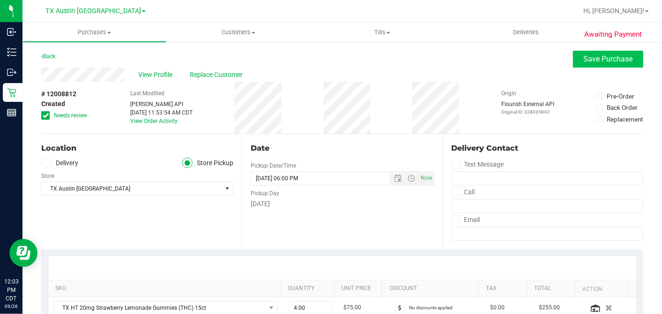
type textarea "Friday 09/26/2025 10:00-18:00 -- Message: -- Phone:5129140238 -- Payment Method…"
click at [584, 60] on span "Save Purchase" at bounding box center [608, 58] width 49 height 9
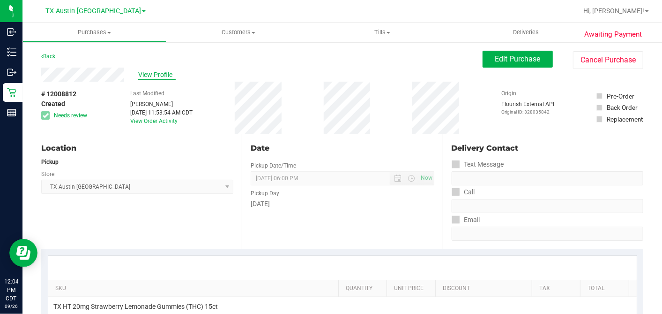
click at [164, 75] on span "View Profile" at bounding box center [156, 75] width 37 height 10
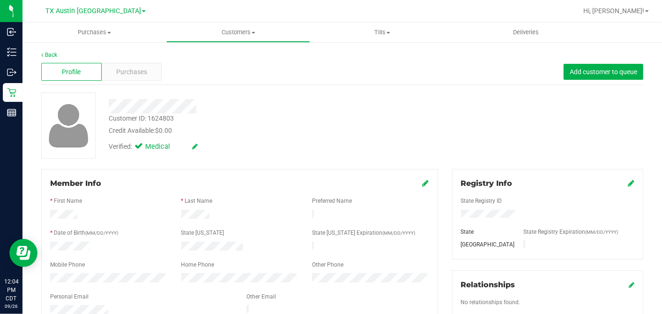
drag, startPoint x: 247, startPoint y: 138, endPoint x: 242, endPoint y: 137, distance: 5.2
click at [247, 138] on div "Verified: Medical" at bounding box center [256, 145] width 308 height 21
click at [245, 146] on div "Verified: Medical" at bounding box center [256, 145] width 308 height 21
click at [140, 74] on span "Purchases" at bounding box center [131, 72] width 31 height 10
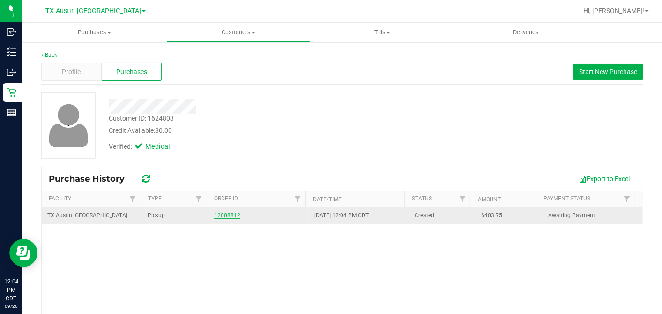
click at [225, 217] on link "12008812" at bounding box center [227, 215] width 26 height 7
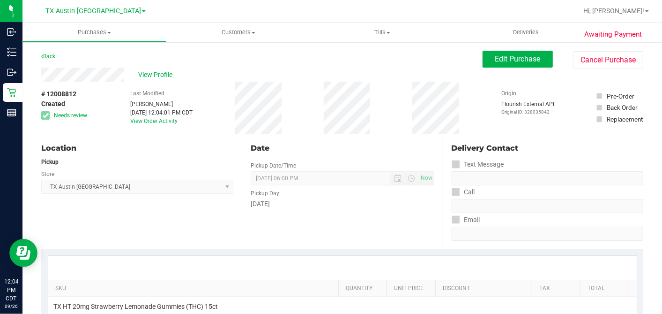
click at [420, 143] on div "Date" at bounding box center [342, 147] width 183 height 11
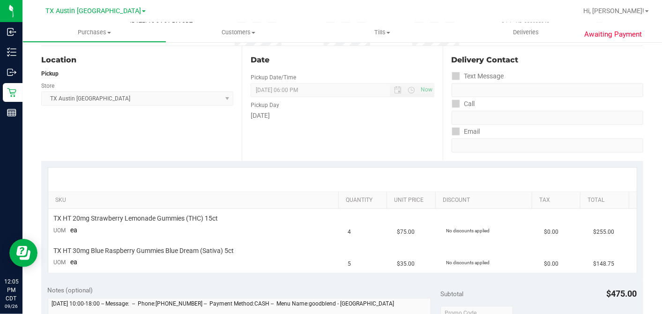
scroll to position [104, 0]
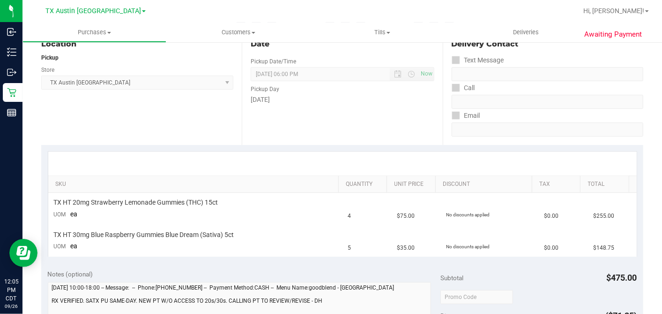
click at [333, 150] on div "SKU Quantity Unit Price Discount Tax Total TX HT 20mg Strawberry Lemonade Gummi…" at bounding box center [342, 204] width 602 height 118
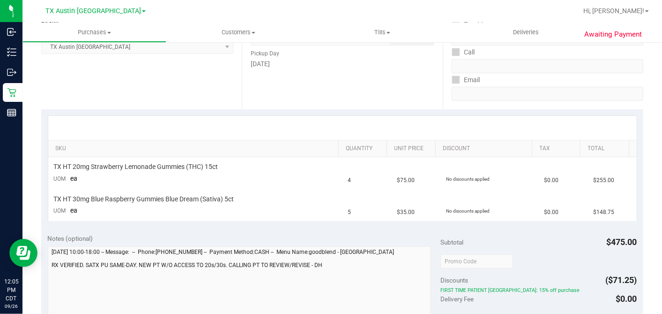
scroll to position [156, 0]
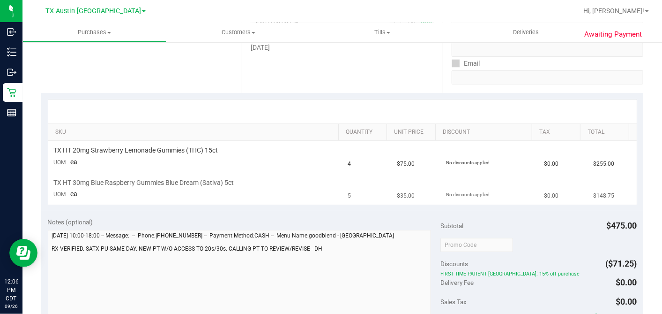
click at [315, 172] on td "TX HT 30mg Blue Raspberry Gummies Blue Dream (Sativa) 5ct UOM ea" at bounding box center [195, 187] width 294 height 31
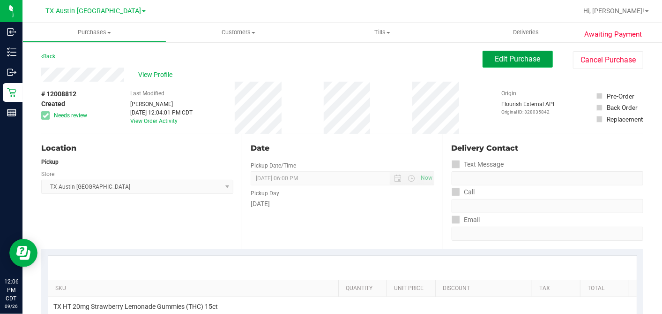
click at [495, 62] on span "Edit Purchase" at bounding box center [517, 58] width 45 height 9
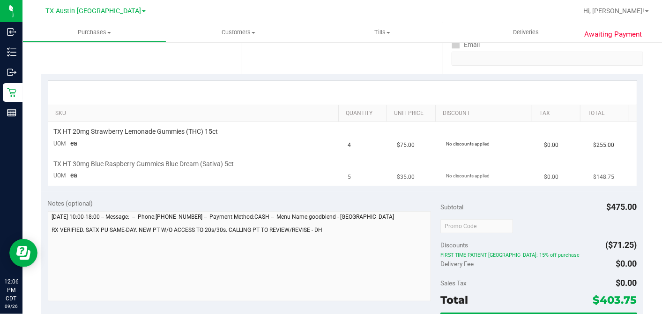
scroll to position [208, 0]
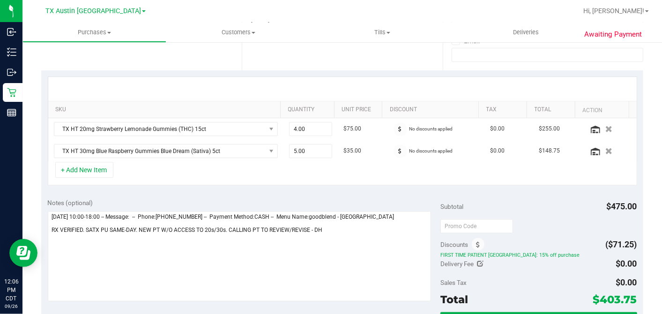
scroll to position [156, 0]
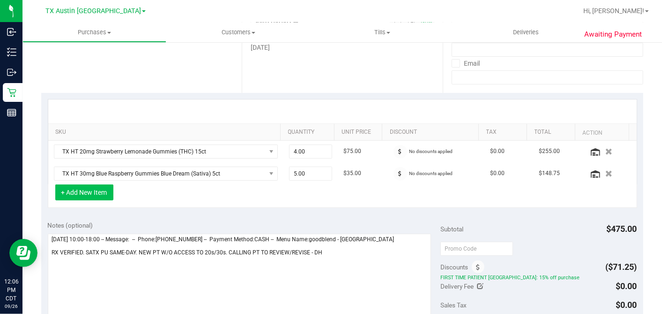
click at [95, 194] on button "+ Add New Item" at bounding box center [84, 192] width 58 height 16
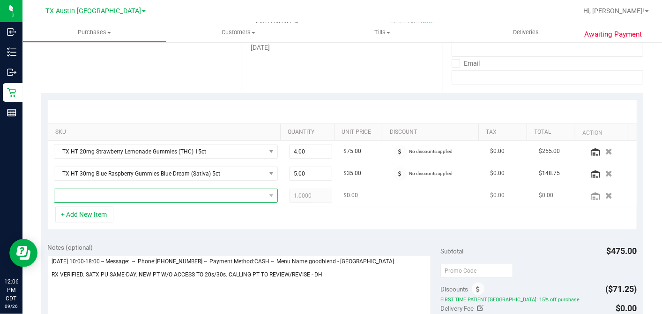
click at [105, 198] on span "NO DATA FOUND" at bounding box center [159, 195] width 211 height 13
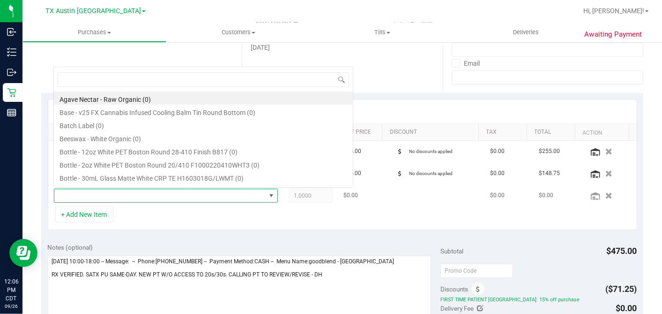
scroll to position [14, 215]
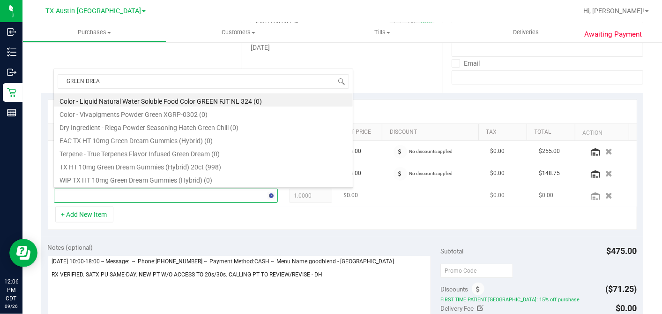
type input "GREEN DREAM"
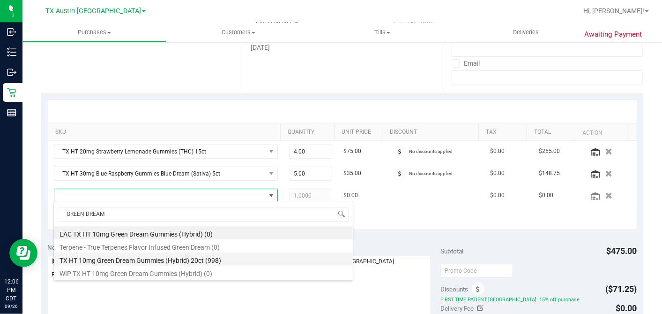
click at [138, 260] on li "TX HT 10mg Green Dream Gummies (Hybrid) 20ct (998)" at bounding box center [203, 258] width 299 height 13
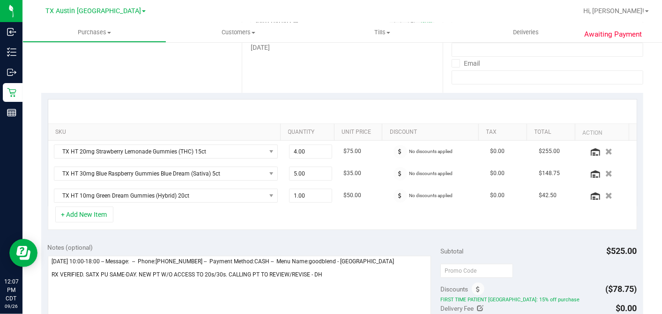
scroll to position [208, 0]
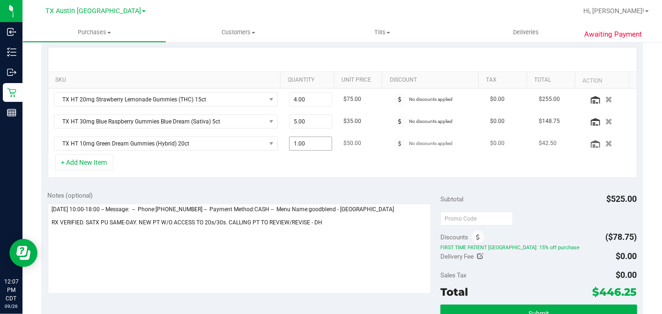
click at [305, 145] on span "1.00 1" at bounding box center [310, 143] width 43 height 14
drag, startPoint x: 305, startPoint y: 144, endPoint x: 173, endPoint y: 144, distance: 132.2
click at [249, 146] on tr "TX HT 10mg Green Dream Gummies (Hybrid) 20ct 1.00 1 $50.00 No discounts applied…" at bounding box center [342, 144] width 589 height 22
click at [605, 98] on icon "button" at bounding box center [609, 99] width 8 height 7
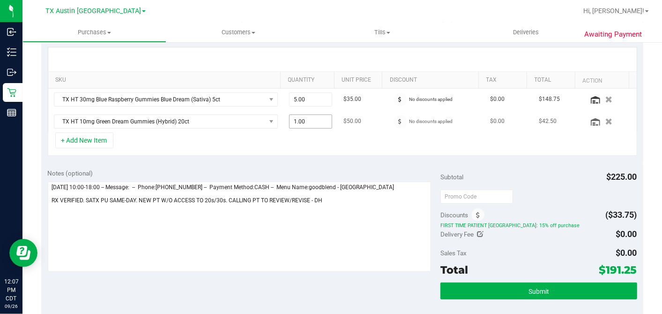
click at [292, 121] on span "1.00 1" at bounding box center [310, 121] width 43 height 14
drag, startPoint x: 303, startPoint y: 119, endPoint x: 257, endPoint y: 123, distance: 46.1
click at [262, 122] on tr "TX HT 10mg Green Dream Gummies (Hybrid) 20ct 1.00 1 $50.00 No discounts applied…" at bounding box center [342, 122] width 589 height 22
type input "4"
type input "4.00"
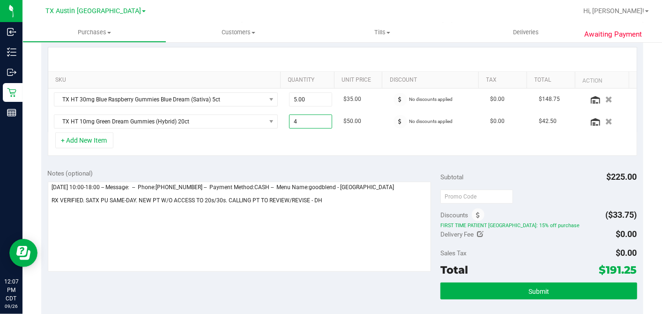
click at [345, 157] on div "SKU Quantity Unit Price Discount Tax Total Action TX HT 30mg Blue Raspberry Gum…" at bounding box center [342, 101] width 602 height 121
click at [247, 142] on div "+ Add New Item" at bounding box center [343, 143] width 590 height 23
click at [330, 132] on div "+ Add New Item" at bounding box center [343, 143] width 590 height 23
click at [326, 141] on div "+ Add New Item" at bounding box center [343, 143] width 590 height 23
click at [346, 138] on div "+ Add New Item" at bounding box center [343, 143] width 590 height 23
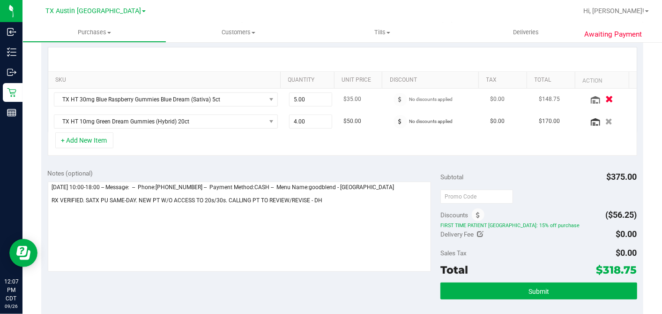
click at [605, 98] on icon "button" at bounding box center [609, 99] width 8 height 7
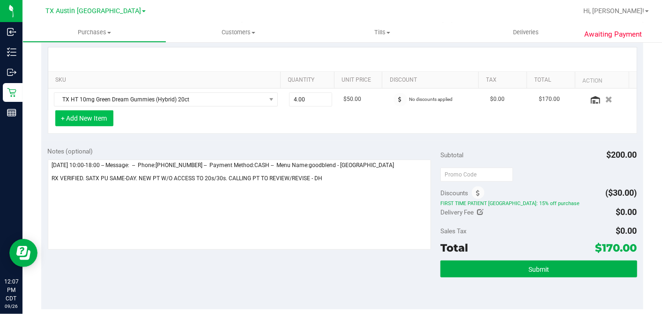
click at [94, 113] on button "+ Add New Item" at bounding box center [84, 118] width 58 height 16
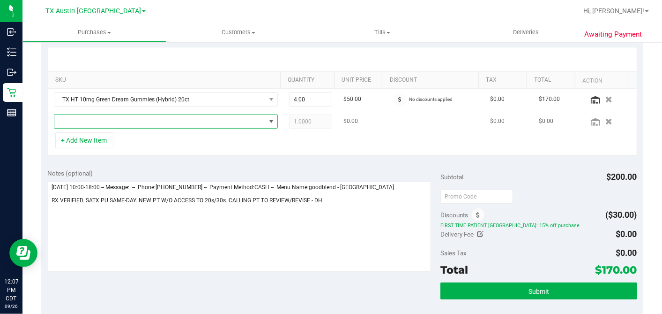
click at [142, 121] on span "NO DATA FOUND" at bounding box center [159, 121] width 211 height 13
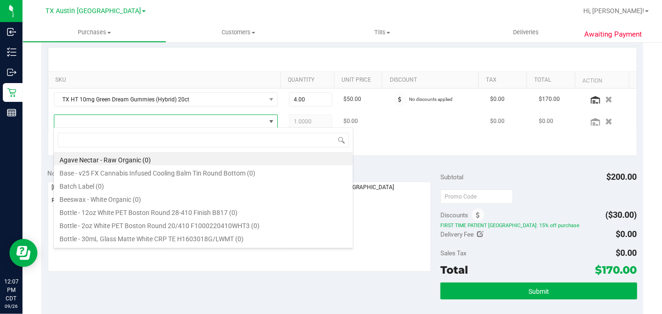
scroll to position [14, 218]
type input "TEXAS"
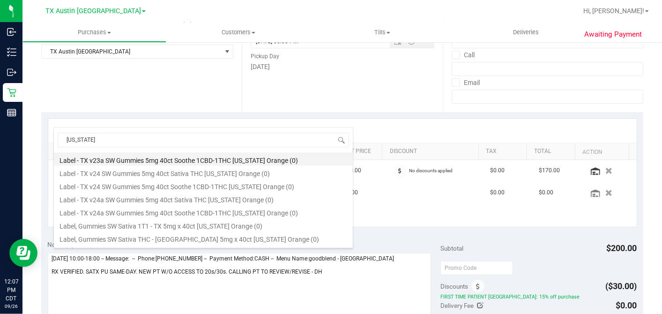
scroll to position [104, 0]
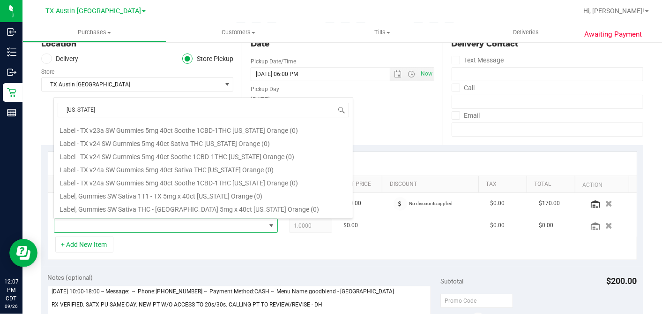
click at [403, 106] on div "Date Pickup Date/Time 09/26/2025 Now 09/26/2025 06:00 PM Now Pickup Day Friday" at bounding box center [342, 87] width 201 height 115
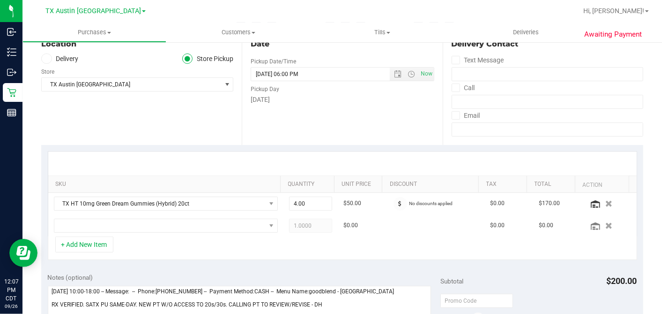
click at [66, 59] on label "Delivery" at bounding box center [59, 58] width 37 height 11
click at [0, 0] on input "Delivery" at bounding box center [0, 0] width 0 height 0
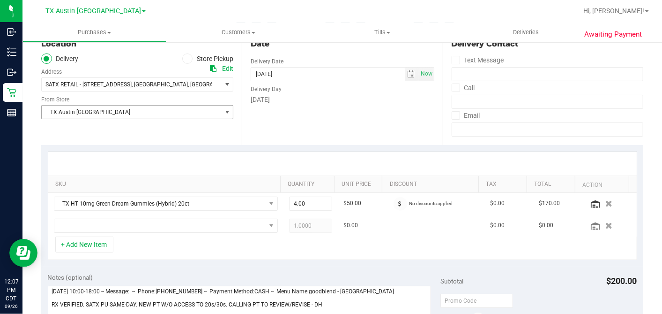
click at [86, 111] on span "TX Austin DC" at bounding box center [131, 111] width 179 height 13
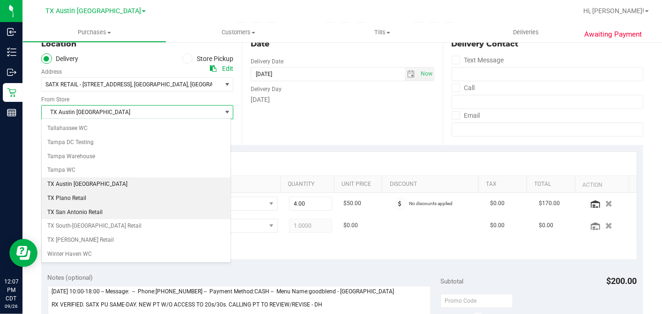
scroll to position [666, 0]
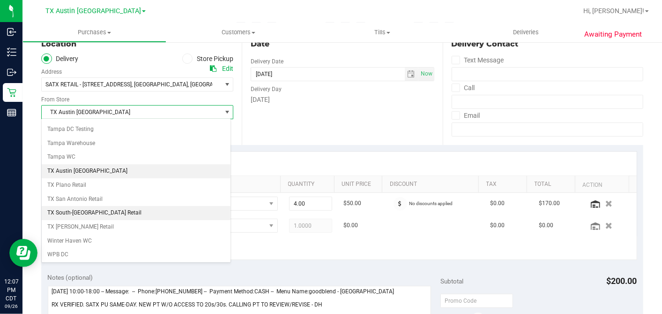
click at [82, 206] on li "TX South-Austin Retail" at bounding box center [136, 213] width 189 height 14
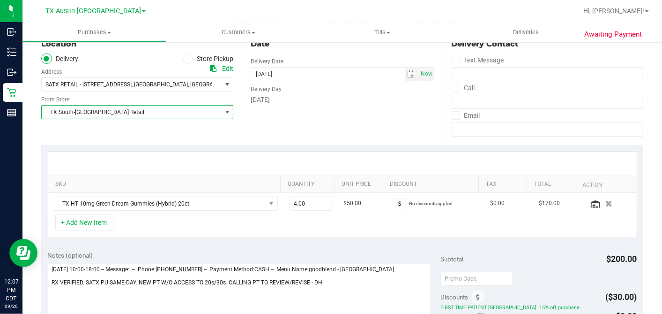
click at [295, 152] on div at bounding box center [342, 163] width 589 height 24
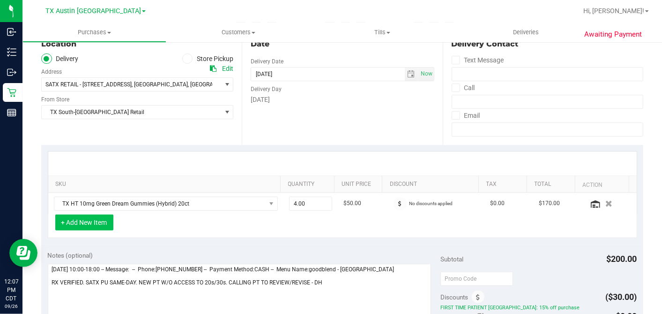
click at [93, 222] on button "+ Add New Item" at bounding box center [84, 222] width 58 height 16
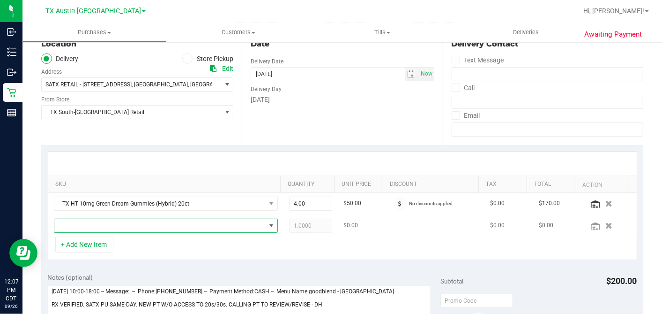
click at [111, 222] on span "NO DATA FOUND" at bounding box center [159, 225] width 211 height 13
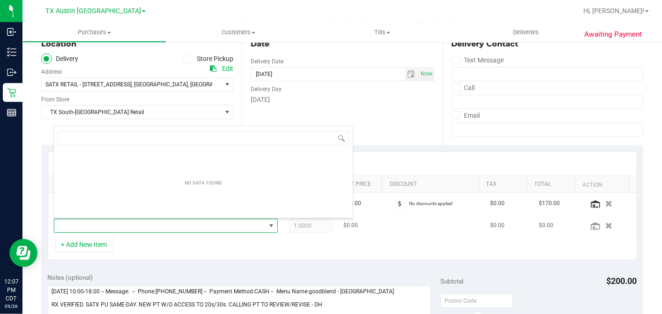
scroll to position [14, 215]
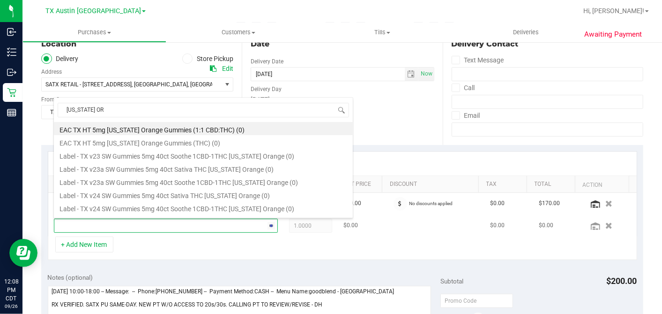
type input "TEXAS ORA"
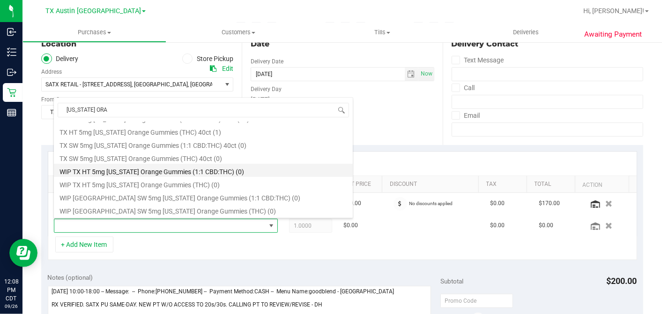
scroll to position [103, 0]
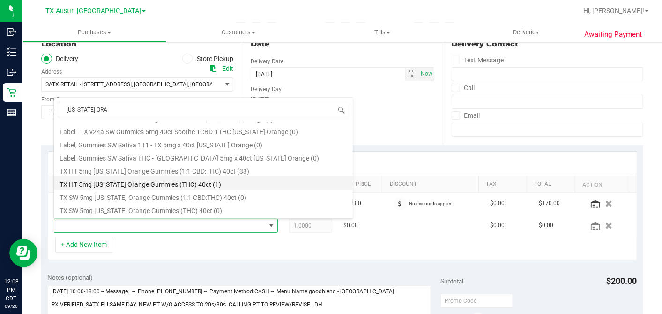
click at [195, 183] on li "TX HT 5mg Texas Orange Gummies (THC) 40ct (1)" at bounding box center [203, 182] width 299 height 13
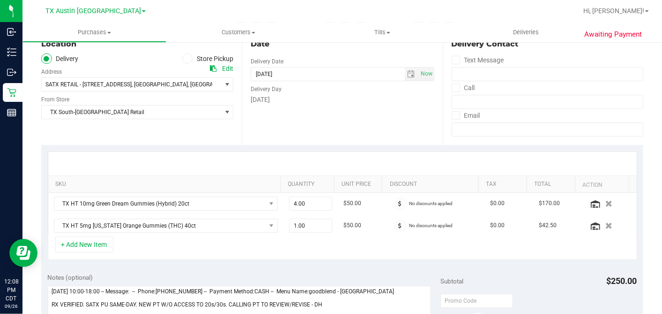
click at [305, 238] on div "+ Add New Item" at bounding box center [343, 247] width 590 height 23
click at [363, 241] on div "+ Add New Item" at bounding box center [343, 247] width 590 height 23
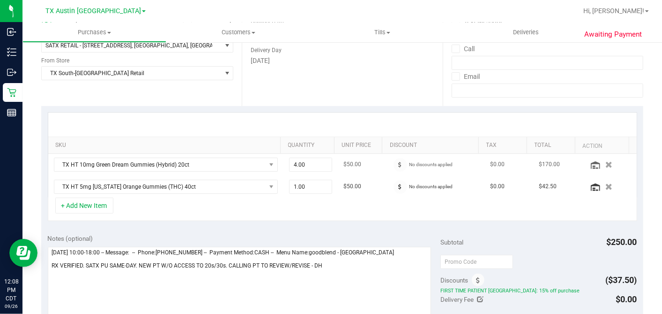
scroll to position [156, 0]
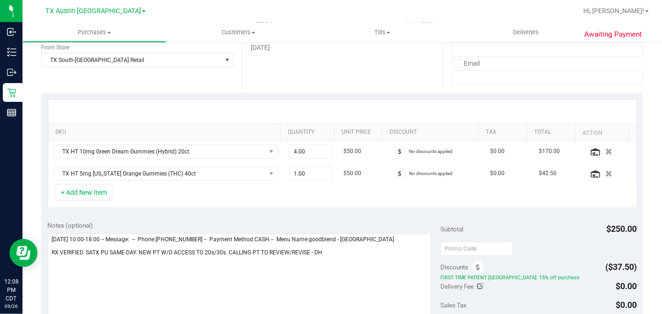
click at [315, 206] on div "SKU Quantity Unit Price Discount Tax Total Action TX HT 10mg Green Dream Gummie…" at bounding box center [342, 153] width 602 height 121
click at [545, 198] on div "+ Add New Item" at bounding box center [343, 195] width 590 height 23
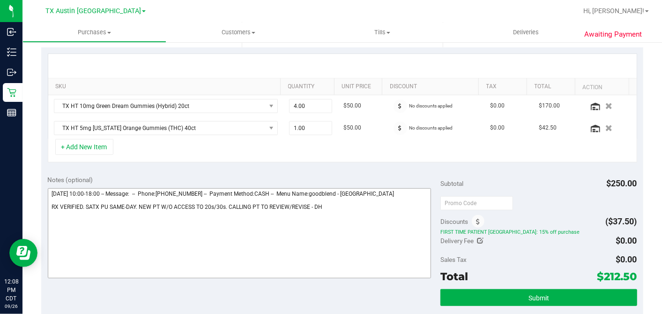
scroll to position [260, 0]
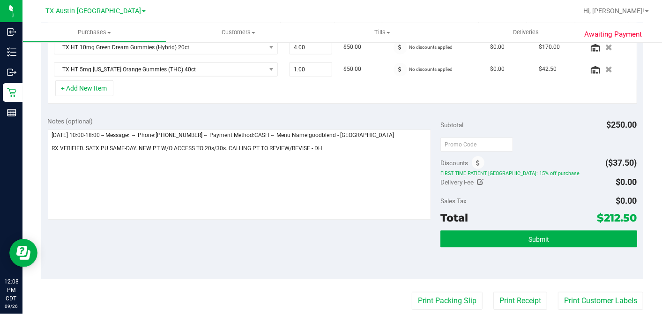
click at [536, 130] on div "Subtotal $250.00" at bounding box center [539, 124] width 196 height 17
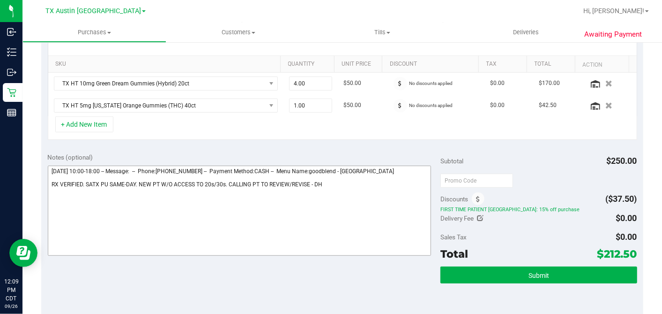
scroll to position [208, 0]
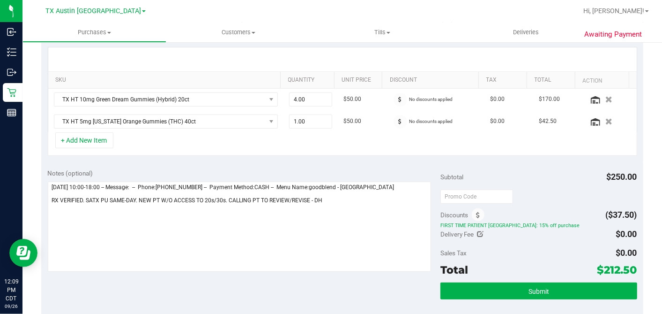
click at [280, 146] on div "+ Add New Item" at bounding box center [343, 143] width 590 height 23
click at [302, 97] on span "4.00 4" at bounding box center [310, 99] width 43 height 14
drag, startPoint x: 299, startPoint y: 97, endPoint x: 252, endPoint y: 101, distance: 47.0
click at [263, 101] on tr "TX HT 10mg Green Dream Gummies (Hybrid) 20ct 4.00 4 $50.00 No discounts applied…" at bounding box center [342, 100] width 589 height 22
type input "8"
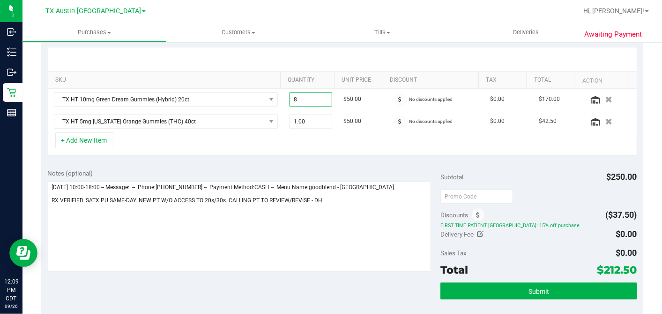
type input "8.00"
click at [323, 143] on div "+ Add New Item" at bounding box center [343, 143] width 590 height 23
click at [314, 137] on div "+ Add New Item" at bounding box center [343, 143] width 590 height 23
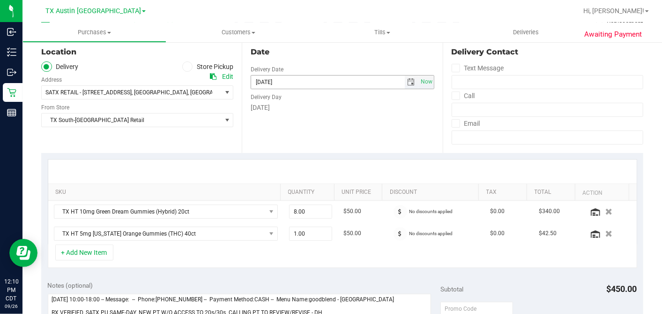
scroll to position [156, 0]
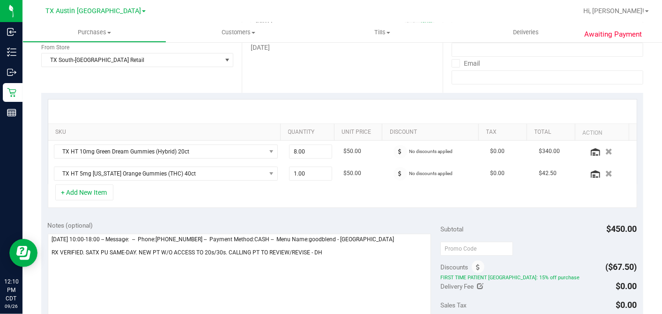
click at [459, 106] on div at bounding box center [342, 111] width 589 height 24
click at [408, 107] on div at bounding box center [342, 111] width 589 height 24
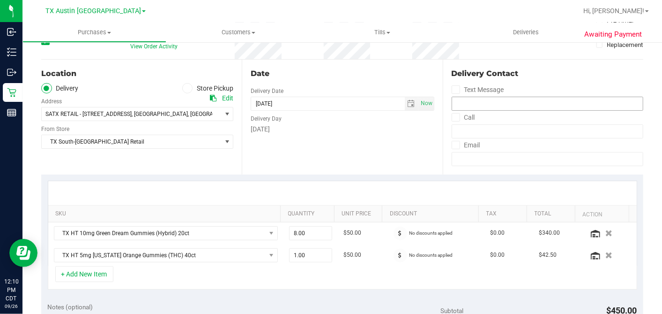
scroll to position [0, 0]
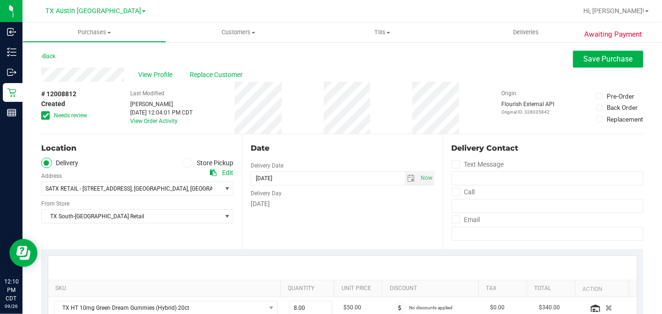
click at [431, 135] on div "Date Delivery Date 09/26/2025 Now 09/26/2025 07:00 AM Now Delivery Day Friday" at bounding box center [342, 191] width 201 height 115
click at [49, 112] on span at bounding box center [45, 115] width 8 height 8
click at [0, 0] on input "Needs review" at bounding box center [0, 0] width 0 height 0
click at [370, 134] on div "Date Delivery Date 09/26/2025 Now 09/26/2025 07:00 AM Now Delivery Day Friday" at bounding box center [342, 191] width 201 height 115
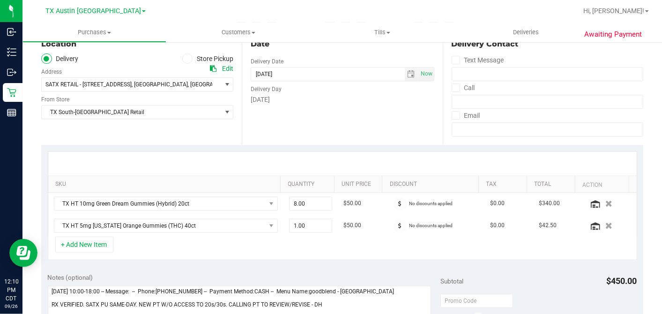
scroll to position [208, 0]
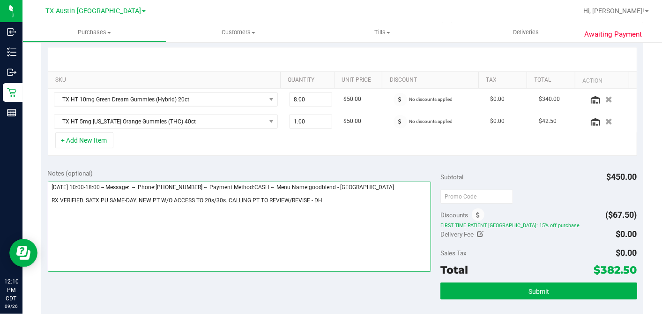
drag, startPoint x: 324, startPoint y: 197, endPoint x: 345, endPoint y: 209, distance: 23.9
click at [324, 197] on textarea at bounding box center [240, 226] width 384 height 90
click at [309, 198] on textarea at bounding box center [240, 226] width 384 height 90
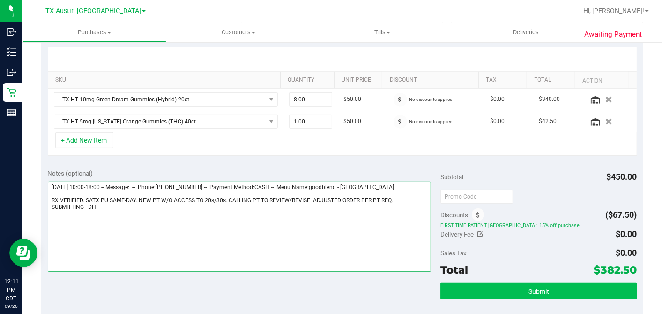
type textarea "Friday 09/26/2025 10:00-18:00 -- Message: -- Phone:5129140238 -- Payment Method…"
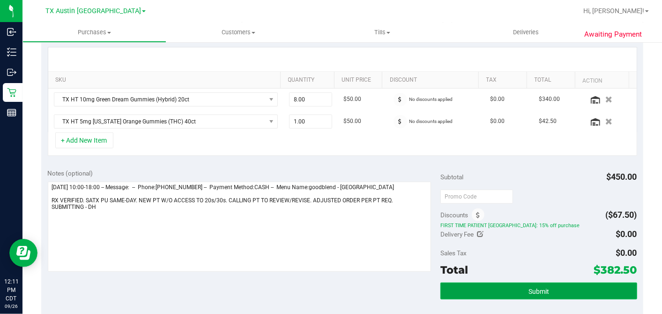
click at [538, 291] on span "Submit" at bounding box center [539, 290] width 21 height 7
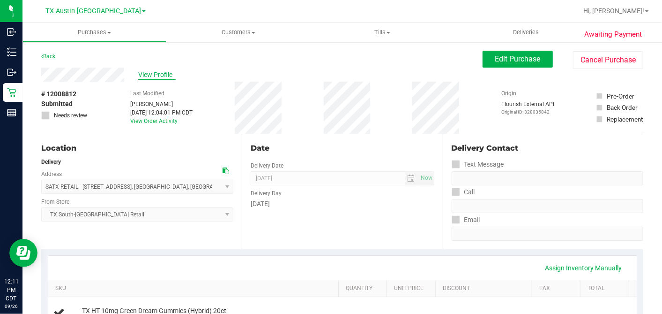
click at [147, 71] on span "View Profile" at bounding box center [156, 75] width 37 height 10
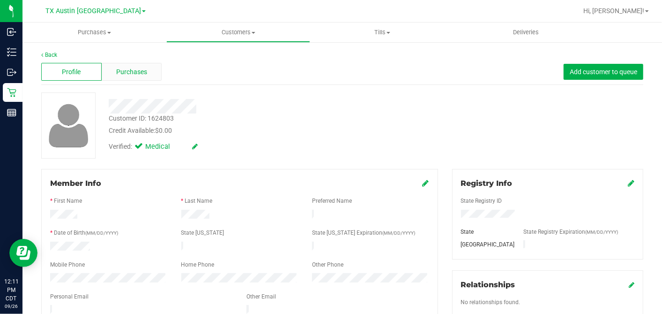
click at [149, 71] on div "Purchases" at bounding box center [132, 72] width 60 height 18
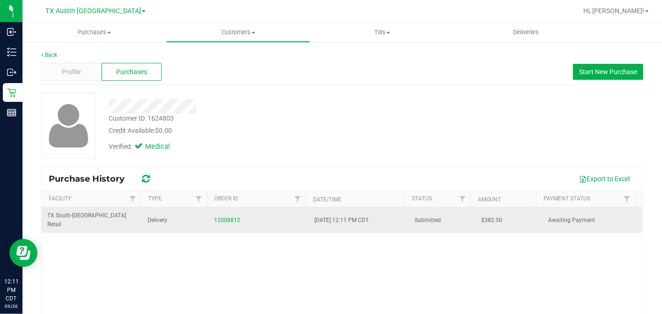
click at [482, 216] on span "$382.50" at bounding box center [492, 220] width 21 height 9
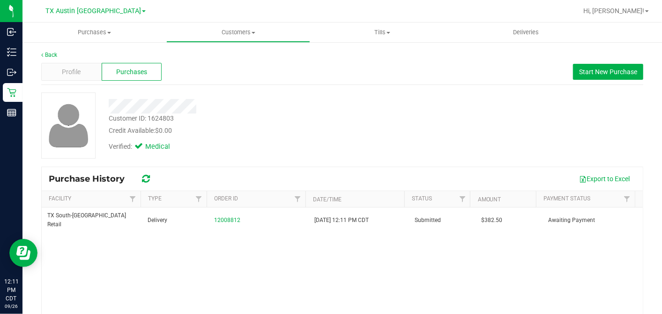
copy span "382.50"
click at [271, 126] on div "Credit Available: $0.00" at bounding box center [256, 131] width 294 height 10
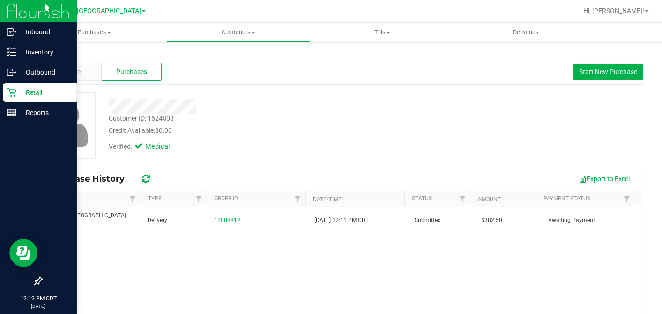
click at [16, 92] on icon at bounding box center [11, 92] width 9 height 9
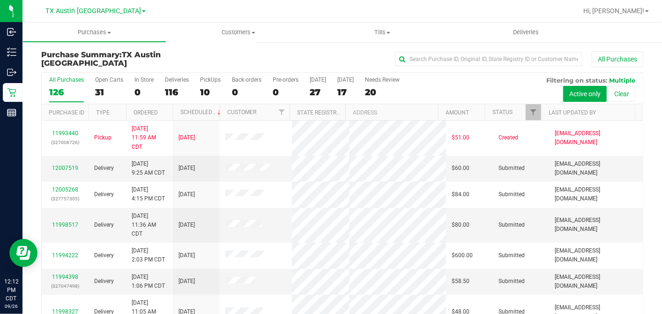
click at [314, 90] on div "27" at bounding box center [318, 92] width 16 height 11
click at [0, 0] on input "Today 27" at bounding box center [0, 0] width 0 height 0
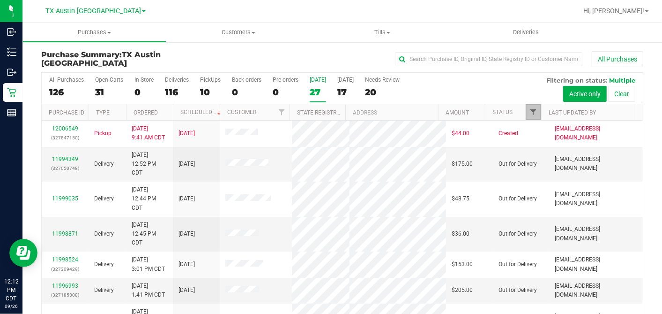
click at [530, 111] on span "Filter" at bounding box center [533, 111] width 7 height 7
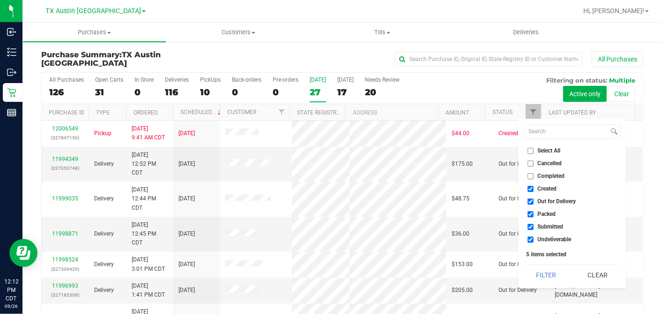
click at [531, 150] on input "Select All" at bounding box center [531, 151] width 6 height 6
checkbox input "true"
click at [531, 150] on input "Select All" at bounding box center [531, 151] width 6 height 6
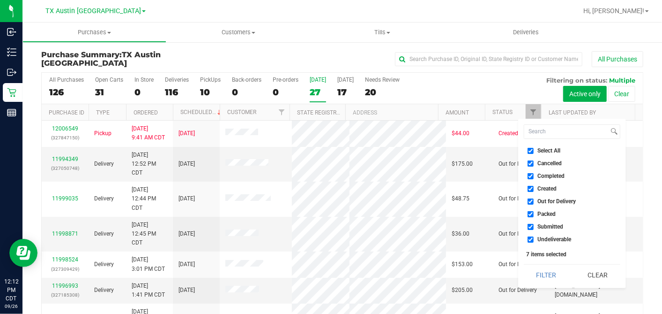
checkbox input "false"
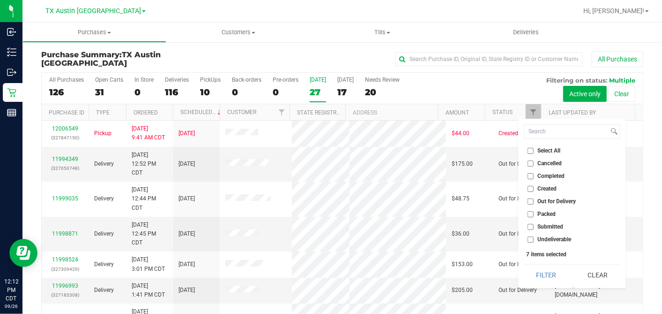
checkbox input "false"
click at [532, 186] on input "Created" at bounding box center [531, 189] width 6 height 6
checkbox input "true"
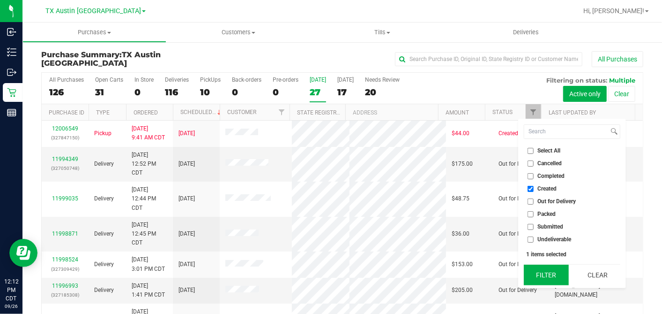
click at [545, 281] on button "Filter" at bounding box center [546, 274] width 45 height 21
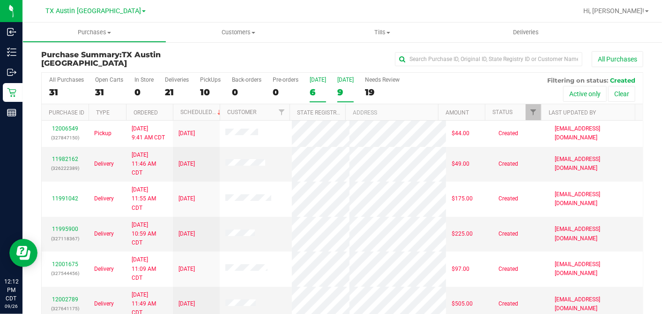
click at [343, 92] on div "9" at bounding box center [345, 92] width 16 height 11
click at [0, 0] on input "Tomorrow 9" at bounding box center [0, 0] width 0 height 0
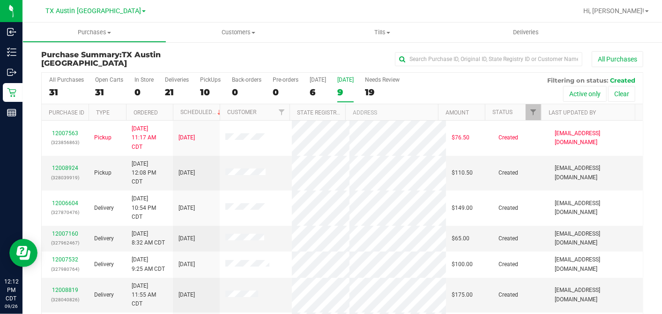
click at [168, 108] on th "Ordered" at bounding box center [149, 112] width 47 height 16
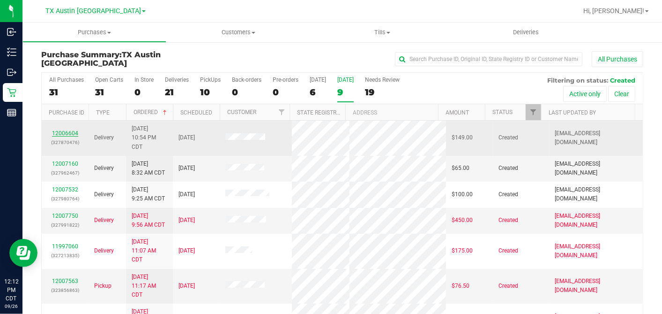
click at [65, 131] on link "12006604" at bounding box center [65, 133] width 26 height 7
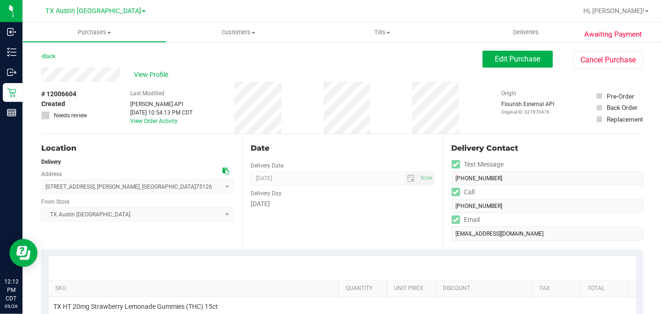
click at [102, 83] on div "# 12006604 Created Needs review Last Modified Jane API Sep 25, 2025 10:54:13 PM…" at bounding box center [342, 108] width 602 height 52
click at [103, 82] on div "# 12006604 Created Needs review Last Modified Jane API Sep 25, 2025 10:54:13 PM…" at bounding box center [342, 108] width 602 height 52
click at [219, 169] on div "925 Pear Ave , Forney , TX 75126 Select address 4720 state hwy 121 N Suite 180 …" at bounding box center [137, 180] width 192 height 28
click at [223, 170] on icon at bounding box center [226, 170] width 7 height 7
click at [509, 56] on span "Edit Purchase" at bounding box center [517, 58] width 45 height 9
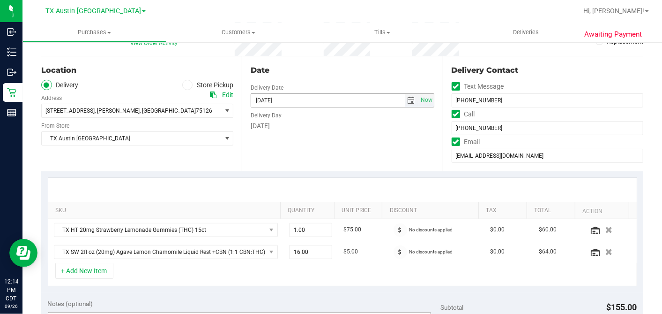
scroll to position [208, 0]
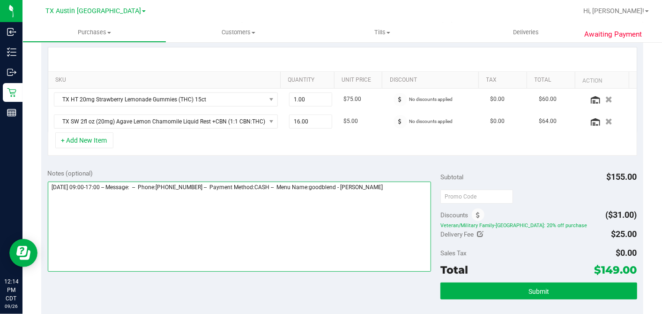
click at [403, 189] on textarea at bounding box center [240, 226] width 384 height 90
click at [210, 211] on textarea at bounding box center [240, 226] width 384 height 90
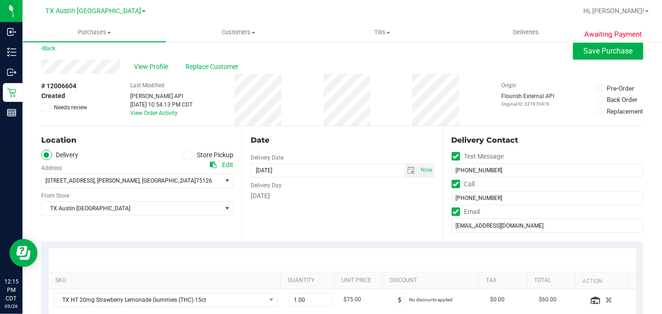
scroll to position [0, 0]
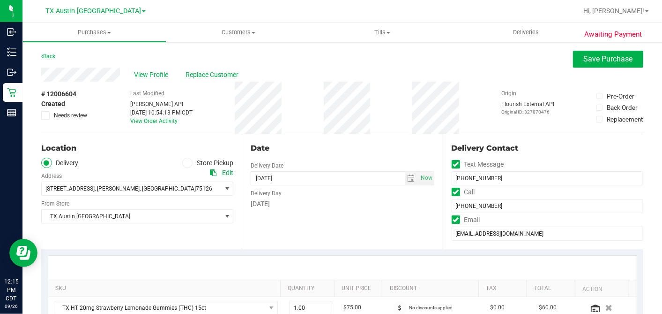
type textarea "Saturday 09/27/2025 09:00-17:00 -- Message: -- Phone:9733091732 -- Payment Meth…"
click at [45, 115] on icon at bounding box center [46, 115] width 6 height 0
click at [0, 0] on input "Needs review" at bounding box center [0, 0] width 0 height 0
click at [591, 67] on button "Save Purchase" at bounding box center [608, 59] width 70 height 17
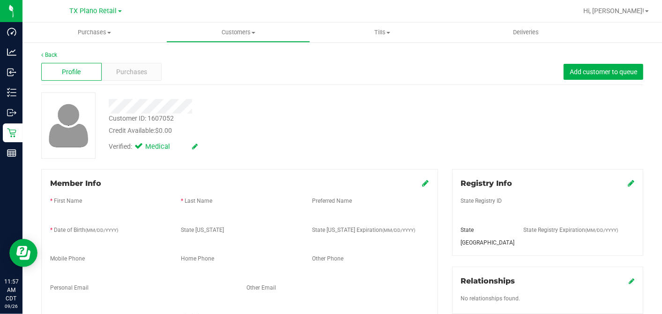
scroll to position [35, 0]
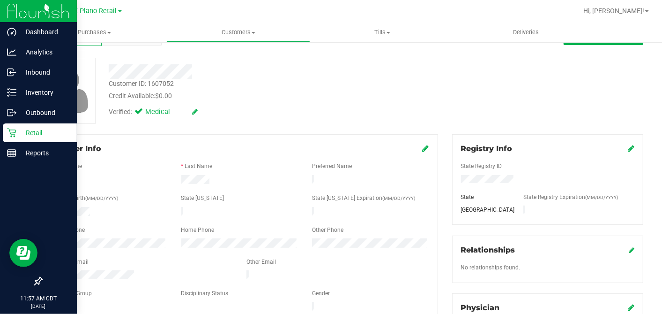
drag, startPoint x: 14, startPoint y: 128, endPoint x: 51, endPoint y: 132, distance: 37.2
click at [14, 128] on icon at bounding box center [11, 132] width 9 height 9
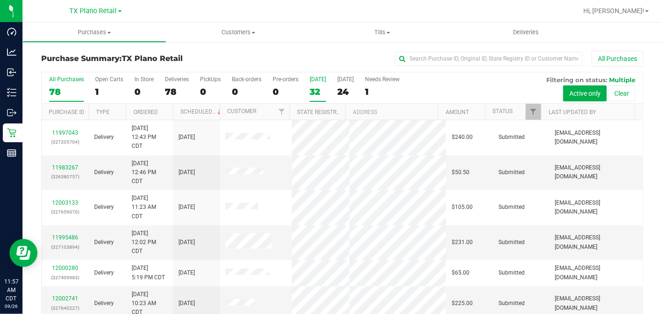
click at [319, 86] on div "32" at bounding box center [318, 91] width 16 height 11
click at [0, 0] on input "[DATE] 32" at bounding box center [0, 0] width 0 height 0
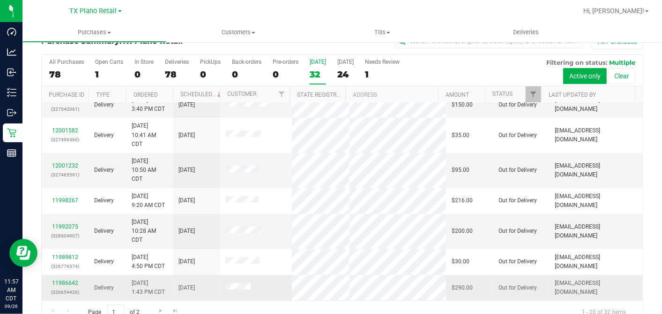
scroll to position [35, 0]
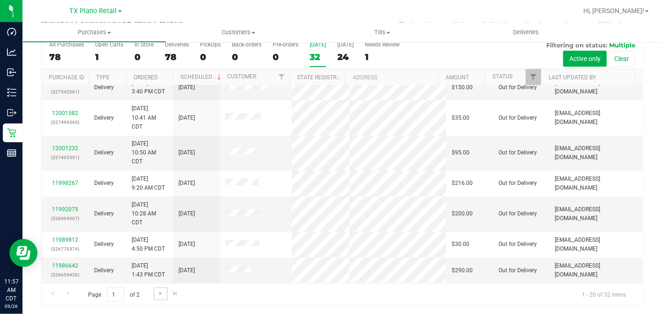
click at [159, 287] on link "Go to the next page" at bounding box center [161, 293] width 14 height 13
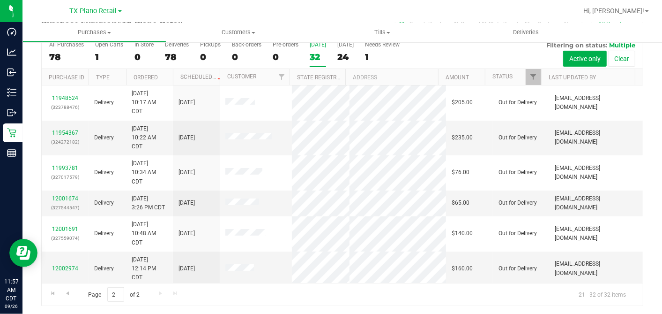
scroll to position [193, 0]
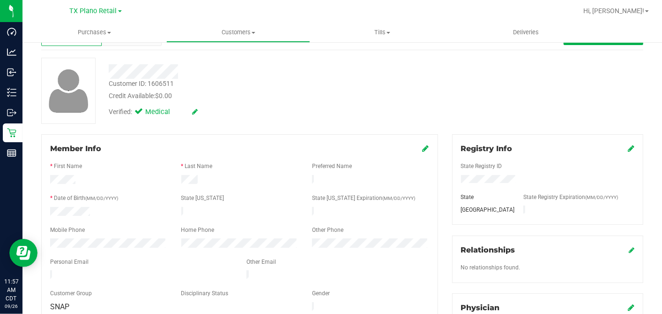
click at [311, 81] on div "Customer ID: 1606511 Credit Available: $0.00" at bounding box center [256, 90] width 308 height 22
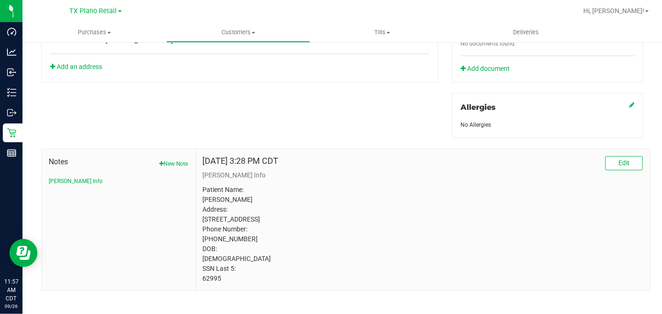
scroll to position [387, 0]
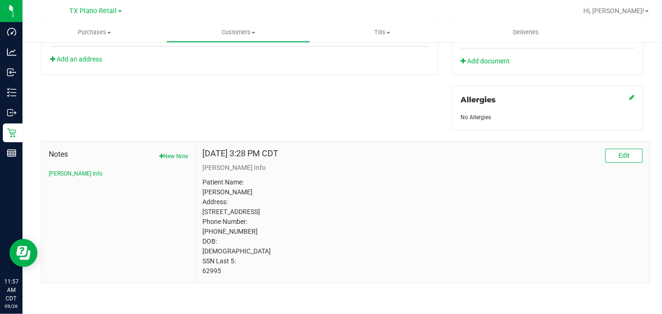
click at [330, 185] on p "Patient Name: Chance H Allen Address: 5890 FM 1374 New Waverly, TX, 77358 Phone…" at bounding box center [423, 226] width 440 height 98
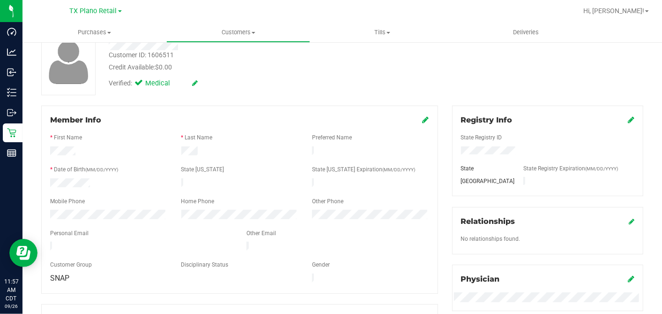
scroll to position [0, 0]
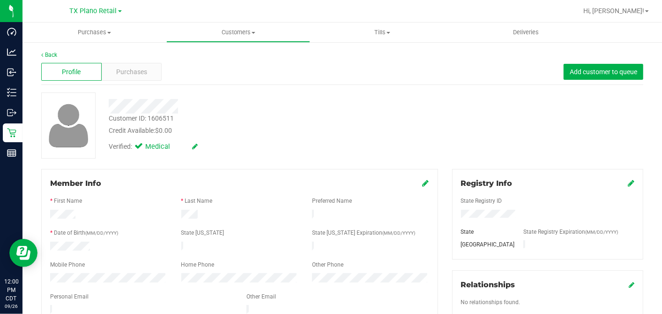
click at [306, 96] on div at bounding box center [256, 102] width 308 height 21
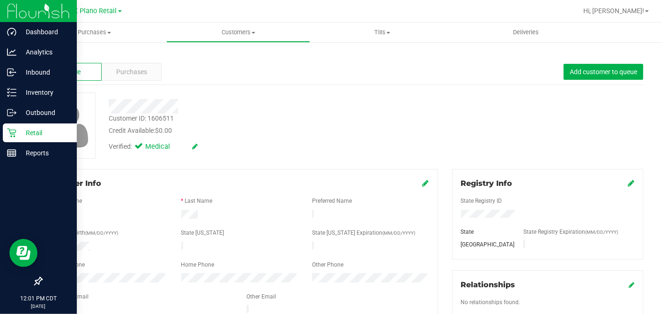
click at [21, 131] on p "Retail" at bounding box center [44, 132] width 56 height 11
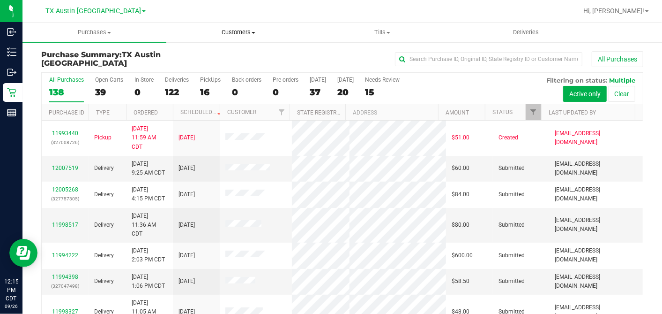
click at [242, 25] on uib-tab-heading "Customers All customers Add a new customer All physicians" at bounding box center [238, 32] width 143 height 19
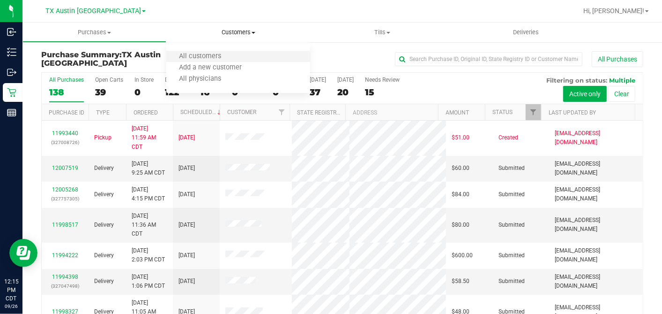
click at [210, 51] on li "All customers" at bounding box center [238, 56] width 144 height 11
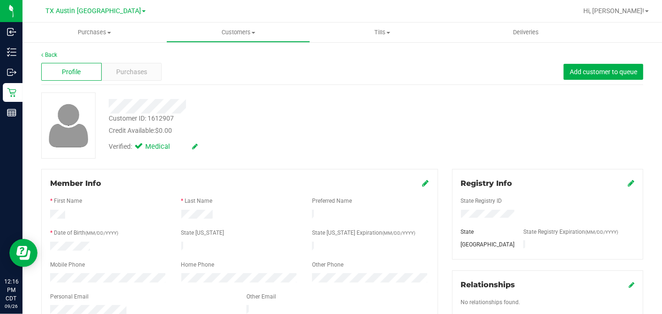
click at [443, 149] on div "Customer ID: 1612907 Credit Available: $0.00 Verified: Medical" at bounding box center [342, 125] width 616 height 66
click at [136, 77] on div "Purchases" at bounding box center [132, 72] width 60 height 18
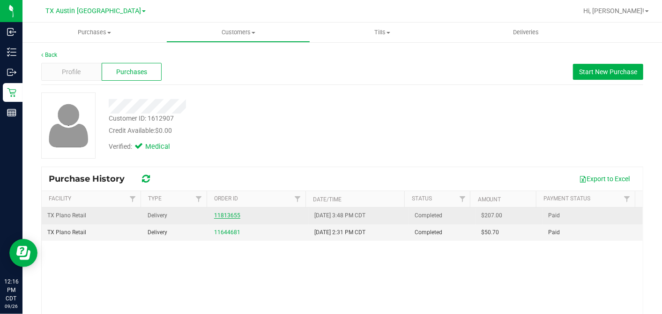
click at [228, 215] on link "11813655" at bounding box center [227, 215] width 26 height 7
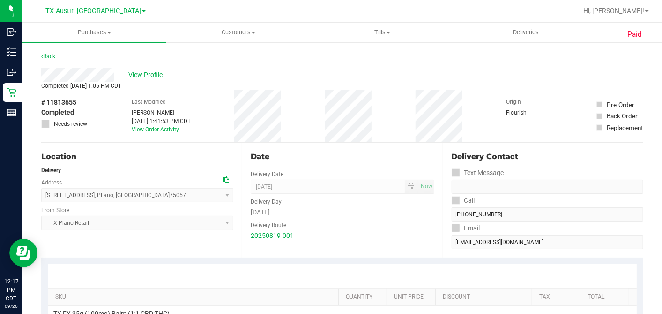
click at [346, 156] on div "Date" at bounding box center [342, 156] width 183 height 11
click at [156, 76] on span "View Profile" at bounding box center [146, 75] width 37 height 10
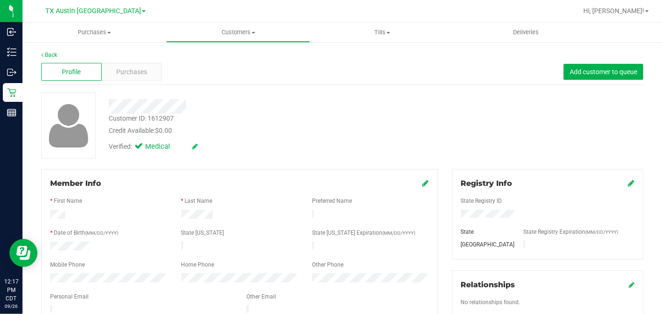
click at [264, 134] on div "Credit Available: $0.00" at bounding box center [256, 131] width 294 height 10
click at [147, 74] on div "Purchases" at bounding box center [132, 72] width 60 height 18
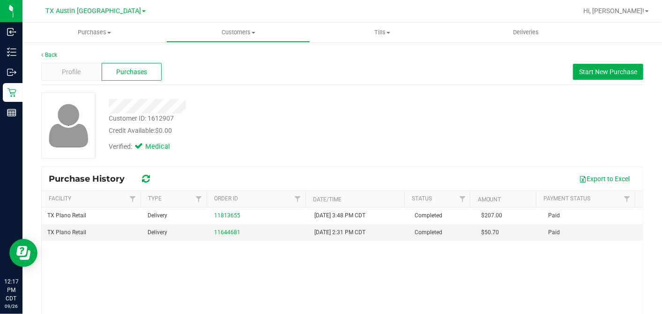
click at [266, 147] on div "Verified: Medical" at bounding box center [256, 145] width 308 height 21
click at [60, 76] on div "Profile" at bounding box center [71, 72] width 60 height 18
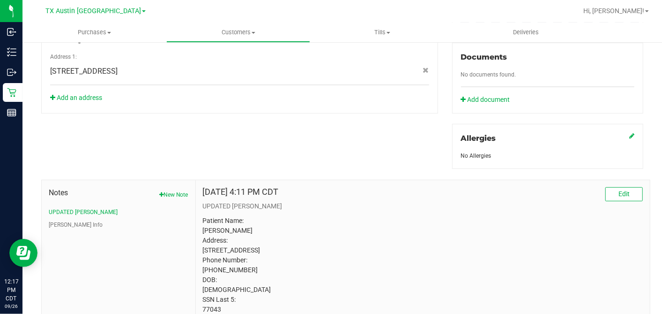
scroll to position [387, 0]
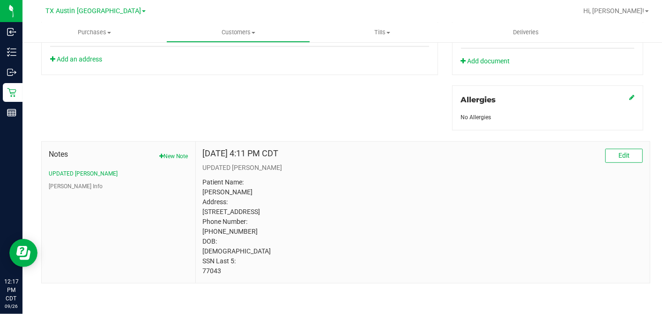
click at [209, 269] on p "Patient Name: Glen Schlueter Address: 1341 Harbor Springs Dr, Frisco, TX, 75036…" at bounding box center [423, 226] width 440 height 98
copy p "77043"
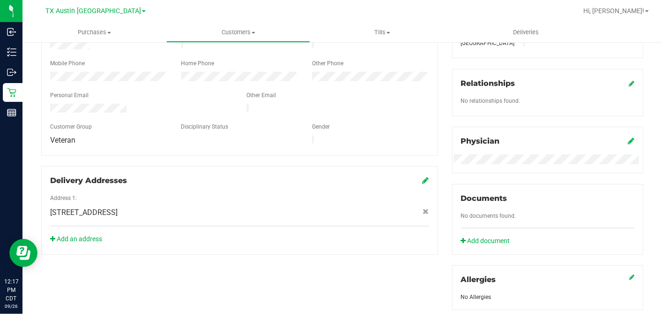
scroll to position [364, 0]
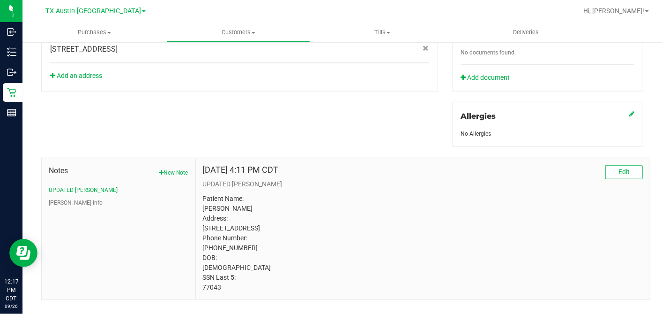
click at [212, 292] on p "Patient Name: Glen Schlueter Address: 1341 Harbor Springs Dr, Frisco, TX, 75036…" at bounding box center [423, 243] width 440 height 98
copy p "77043"
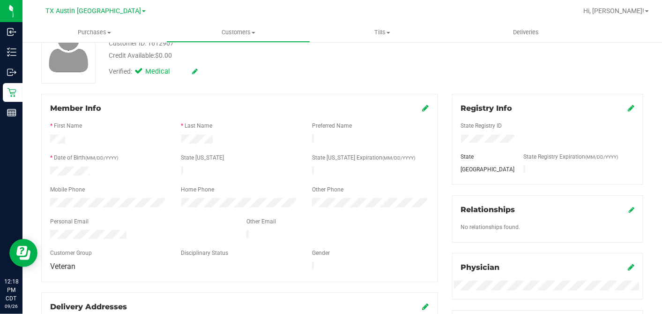
scroll to position [0, 0]
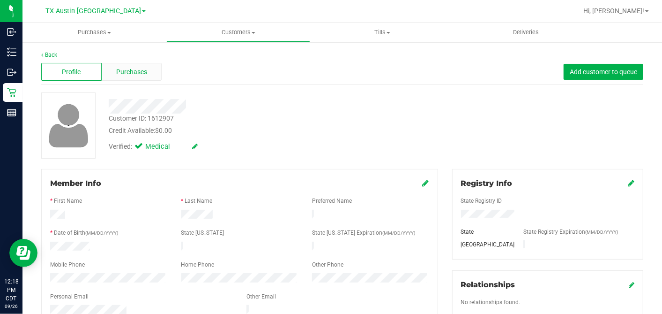
click at [143, 69] on span "Purchases" at bounding box center [131, 72] width 31 height 10
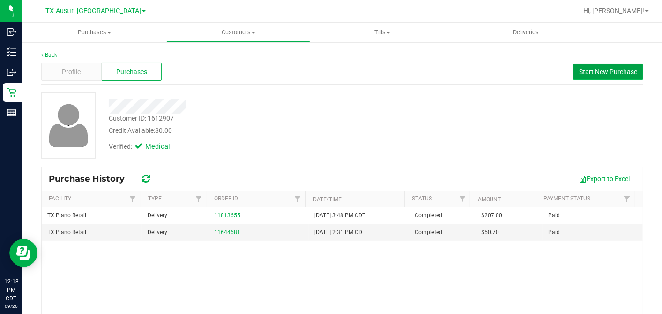
click at [582, 67] on button "Start New Purchase" at bounding box center [608, 72] width 70 height 16
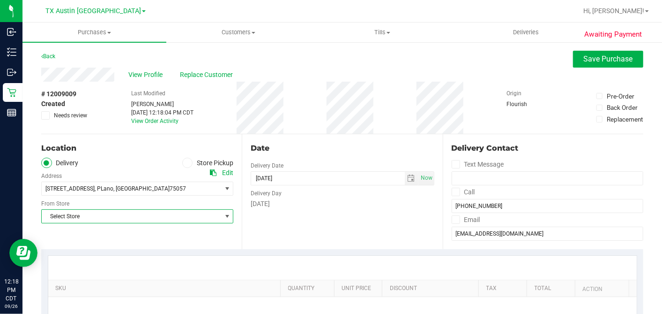
click at [172, 215] on span "Select Store" at bounding box center [131, 215] width 179 height 13
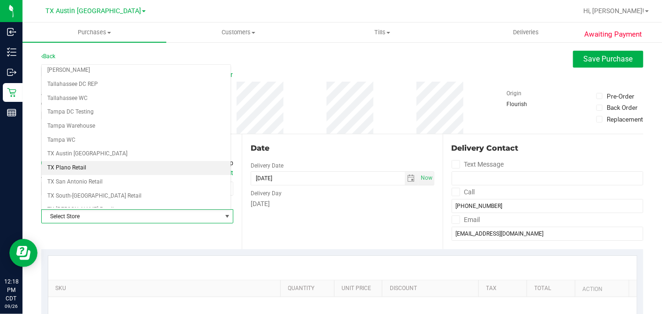
scroll to position [666, 0]
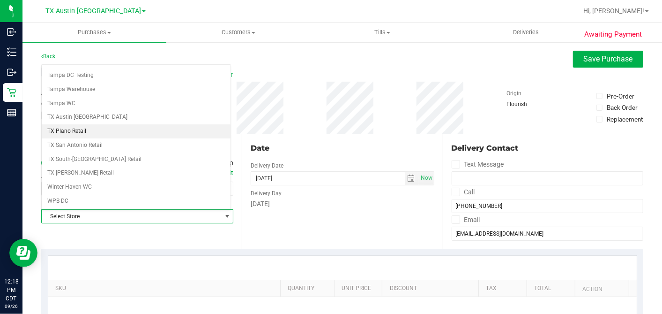
click at [76, 124] on li "TX Plano Retail" at bounding box center [136, 131] width 189 height 14
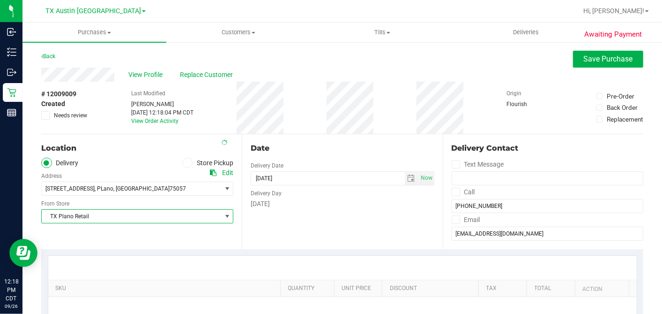
click at [341, 240] on div "Date Delivery Date 09/26/2025 Now 09/26/2025 12:18 PM Now Delivery Day Friday" at bounding box center [342, 191] width 201 height 115
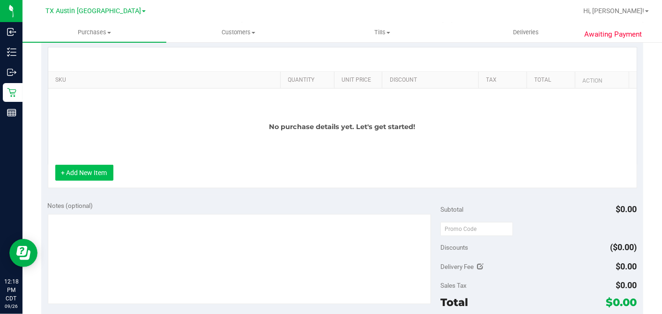
click at [103, 166] on button "+ Add New Item" at bounding box center [84, 172] width 58 height 16
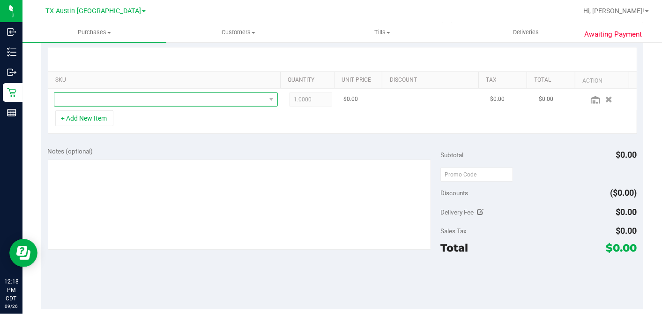
click at [106, 97] on span "NO DATA FOUND" at bounding box center [159, 99] width 211 height 13
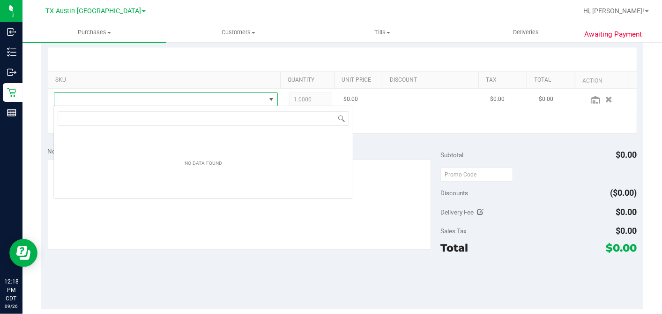
scroll to position [14, 218]
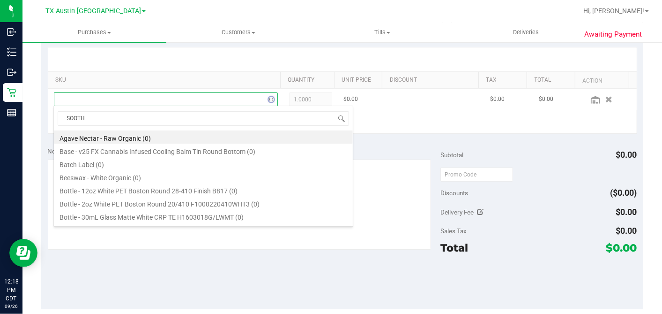
type input "SOOTHE"
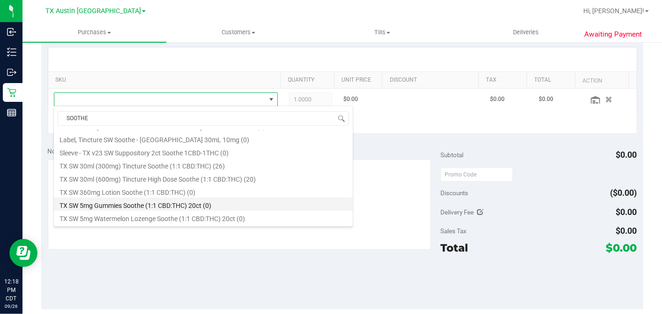
scroll to position [313, 0]
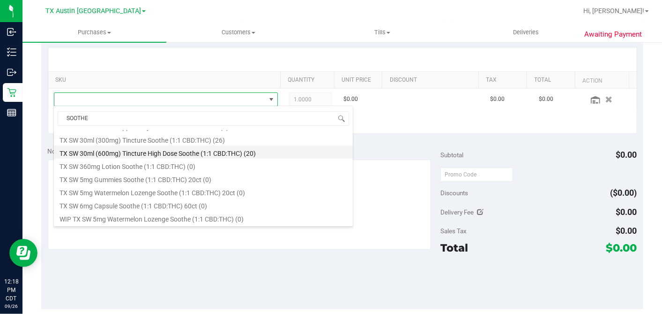
click at [201, 151] on li "TX SW 30ml (600mg) Tincture High Dose Soothe (1:1 CBD:THC) (20)" at bounding box center [203, 151] width 299 height 13
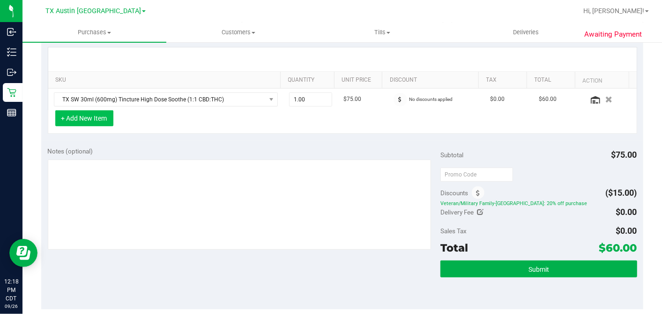
click at [112, 117] on button "+ Add New Item" at bounding box center [84, 118] width 58 height 16
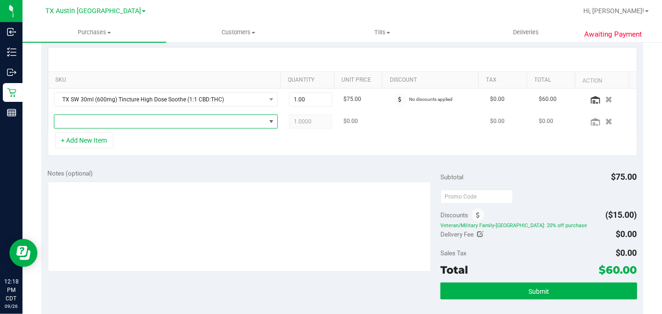
click at [146, 120] on span "NO DATA FOUND" at bounding box center [159, 121] width 211 height 13
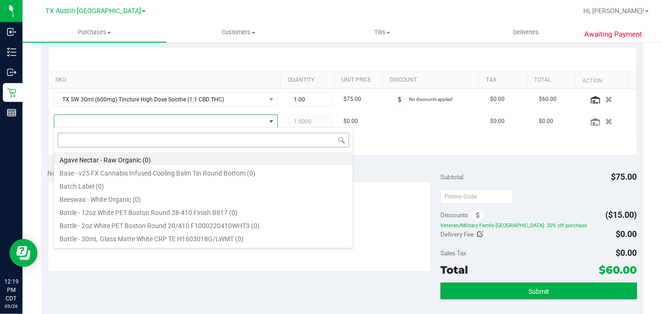
scroll to position [14, 218]
type input "SOOTHE"
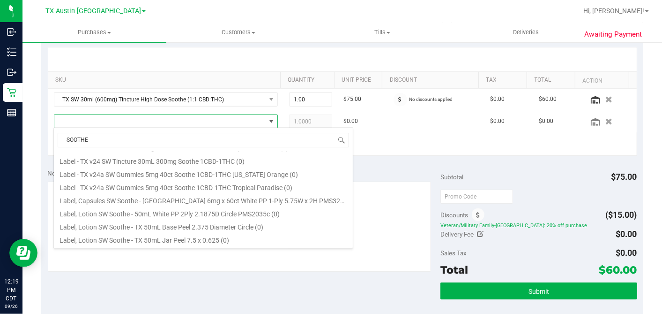
scroll to position [312, 0]
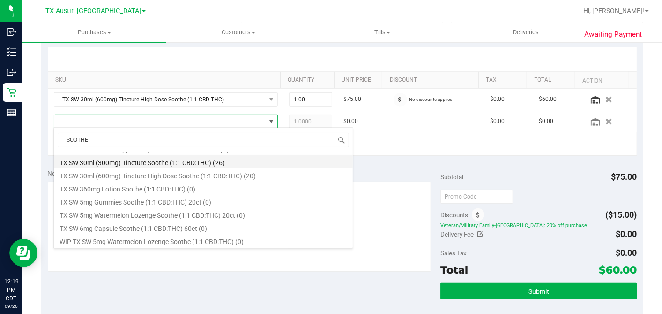
click at [159, 160] on li "TX SW 30ml (300mg) Tincture Soothe (1:1 CBD:THC) (26)" at bounding box center [203, 161] width 299 height 13
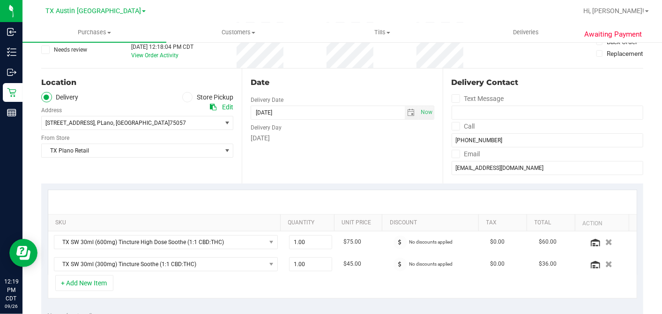
scroll to position [0, 0]
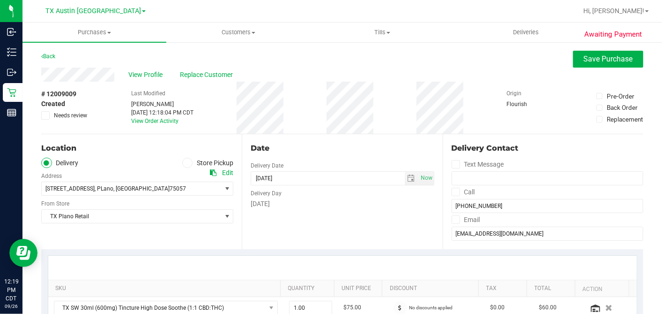
click at [388, 204] on div "Friday" at bounding box center [342, 204] width 183 height 10
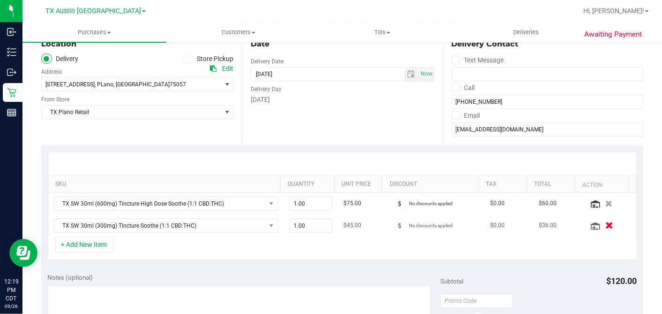
click at [605, 225] on icon "button" at bounding box center [609, 225] width 8 height 7
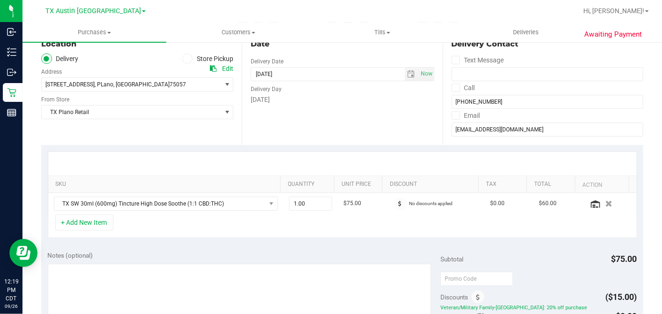
click at [202, 233] on div "+ Add New Item" at bounding box center [343, 225] width 590 height 23
click at [105, 225] on button "+ Add New Item" at bounding box center [84, 222] width 58 height 16
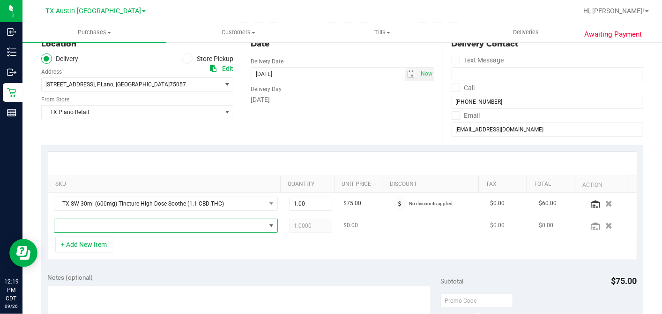
click at [104, 225] on span "NO DATA FOUND" at bounding box center [159, 225] width 211 height 13
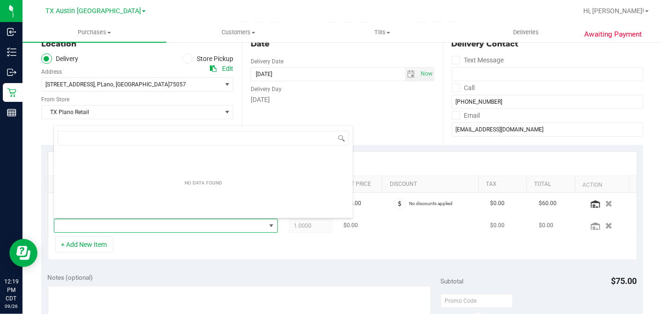
scroll to position [14, 215]
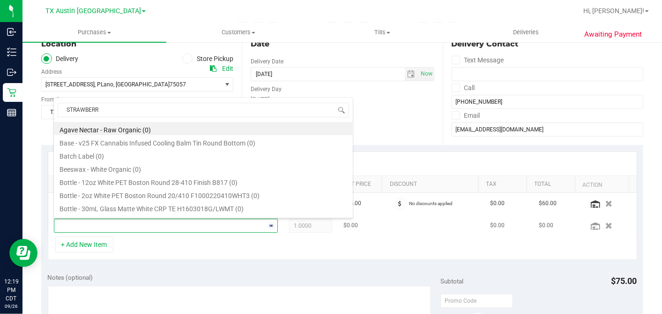
type input "STRAWBERRY"
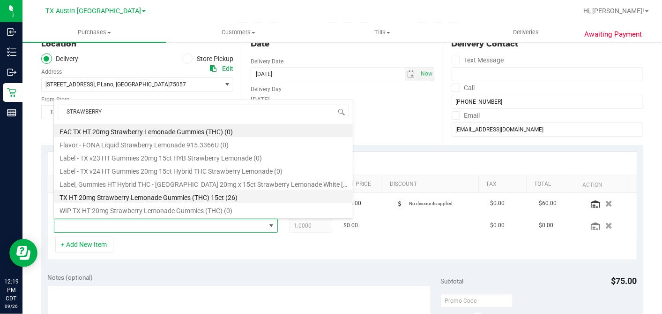
click at [151, 196] on li "TX HT 20mg Strawberry Lemonade Gummies (THC) 15ct (26)" at bounding box center [203, 195] width 299 height 13
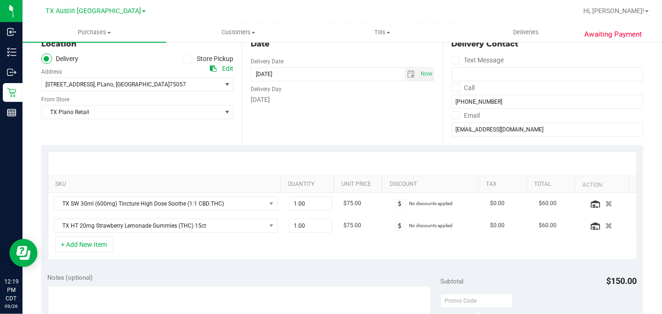
click at [246, 243] on div "+ Add New Item" at bounding box center [343, 247] width 590 height 23
click at [245, 242] on div "+ Add New Item" at bounding box center [343, 247] width 590 height 23
click at [245, 241] on div "+ Add New Item" at bounding box center [343, 247] width 590 height 23
click at [243, 239] on div "+ Add New Item" at bounding box center [343, 247] width 590 height 23
click at [290, 244] on div "+ Add New Item" at bounding box center [343, 247] width 590 height 23
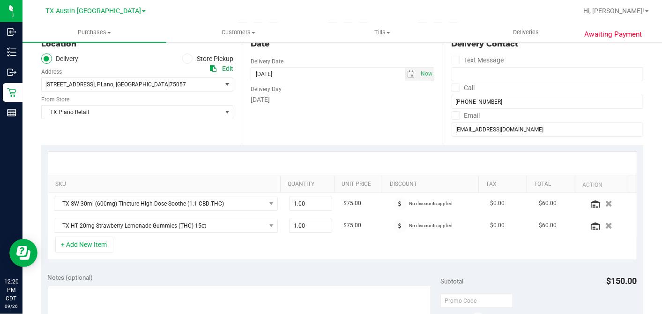
click at [129, 239] on div "+ Add New Item" at bounding box center [343, 247] width 590 height 23
click at [208, 163] on div at bounding box center [343, 163] width 572 height 0
click at [149, 250] on div "+ Add New Item" at bounding box center [343, 247] width 590 height 23
click at [291, 241] on div "+ Add New Item" at bounding box center [343, 247] width 590 height 23
click at [293, 226] on span "1.00 1" at bounding box center [310, 225] width 43 height 14
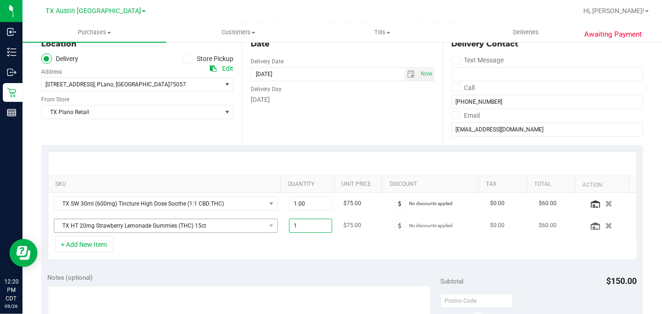
drag, startPoint x: 298, startPoint y: 225, endPoint x: 257, endPoint y: 224, distance: 40.8
click at [284, 225] on td "1.00 1" at bounding box center [311, 226] width 54 height 22
click at [288, 240] on div "+ Add New Item" at bounding box center [343, 247] width 590 height 23
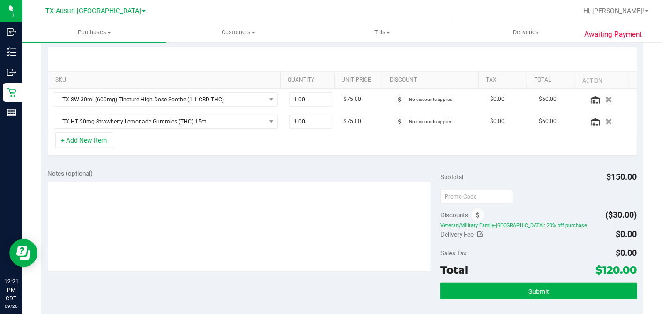
scroll to position [156, 0]
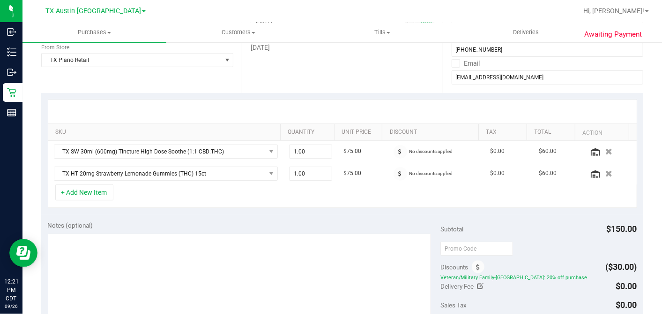
click at [282, 199] on div "+ Add New Item" at bounding box center [343, 195] width 590 height 23
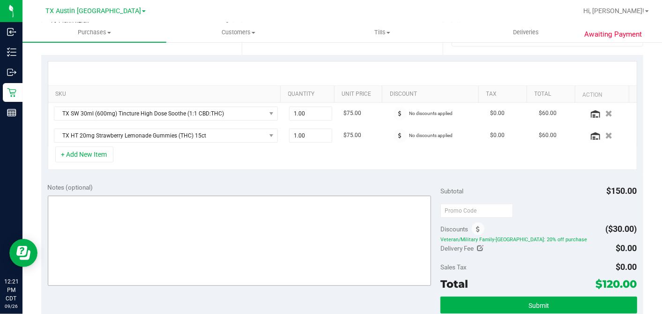
scroll to position [208, 0]
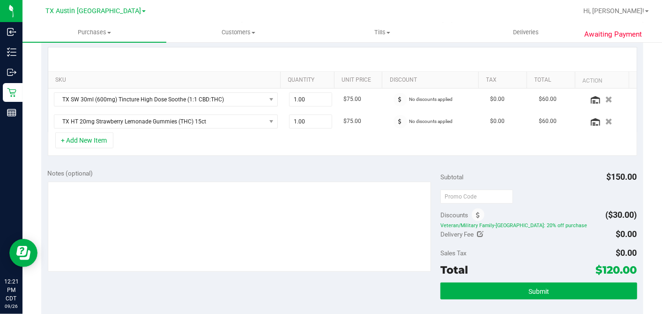
click at [285, 162] on div "Notes (optional) Subtotal $150.00 Discounts ($30.00) Veteran/Military Family-TX…" at bounding box center [342, 246] width 602 height 169
click at [106, 143] on button "+ Add New Item" at bounding box center [84, 140] width 58 height 16
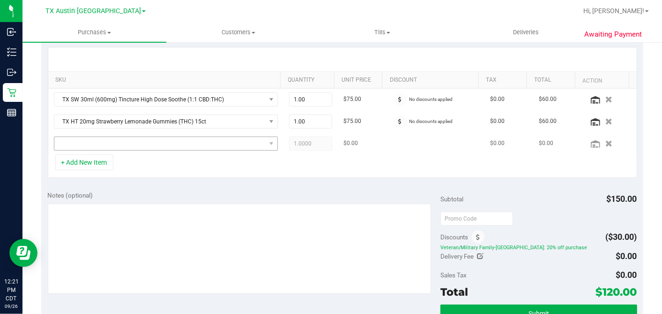
click at [127, 148] on td at bounding box center [165, 144] width 235 height 22
click at [134, 143] on span "NO DATA FOUND" at bounding box center [159, 143] width 211 height 13
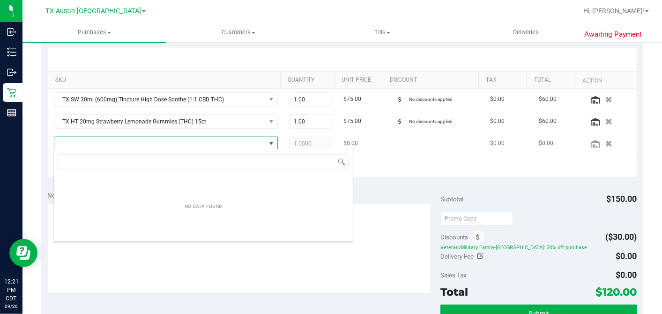
scroll to position [14, 215]
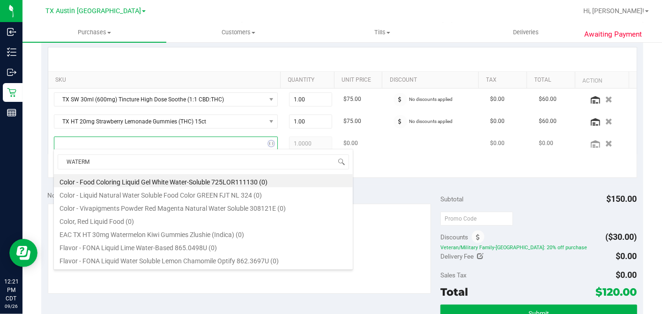
type input "WATERME"
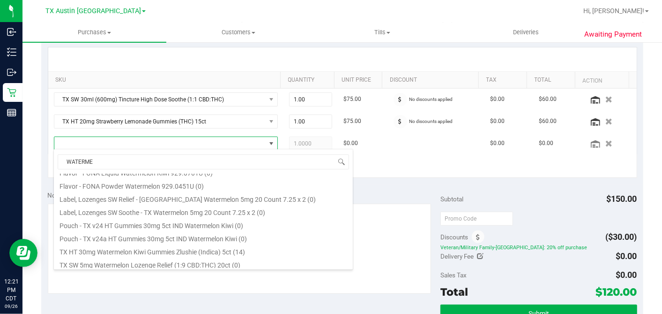
scroll to position [90, 0]
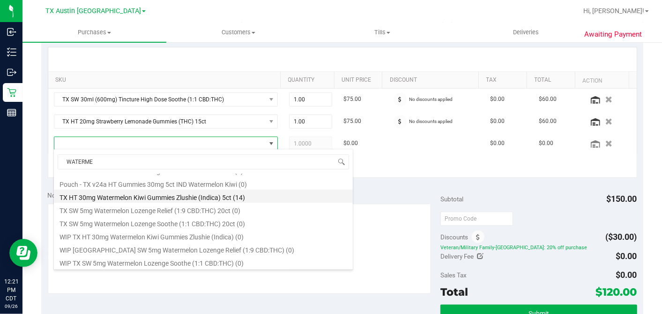
click at [172, 197] on li "TX HT 30mg Watermelon Kiwi Gummies Zlushie (Indica) 5ct (14)" at bounding box center [203, 195] width 299 height 13
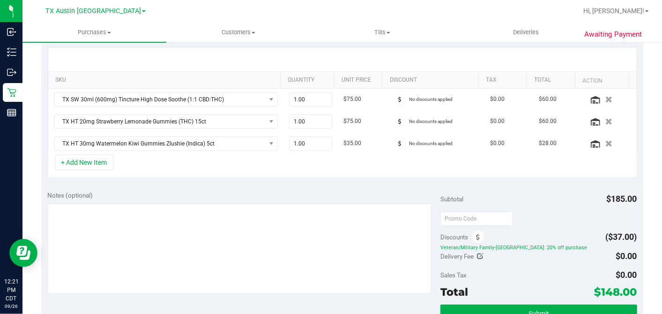
click at [344, 159] on div "+ Add New Item" at bounding box center [343, 165] width 590 height 23
click at [450, 214] on input "text" at bounding box center [477, 218] width 73 height 14
click at [457, 216] on input "HAPPY25" at bounding box center [477, 218] width 73 height 14
type input "HAPPYDAY25"
click at [510, 197] on div "Subtotal $185.00" at bounding box center [539, 198] width 196 height 17
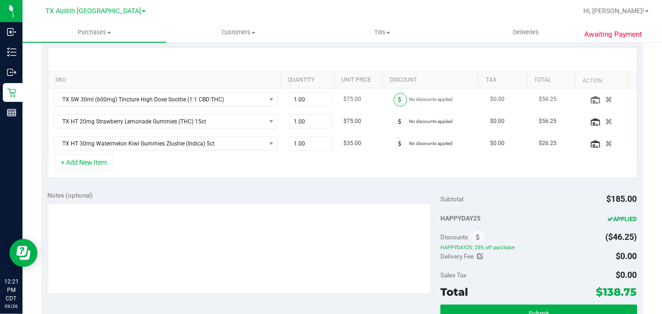
click at [394, 97] on span at bounding box center [401, 100] width 14 height 14
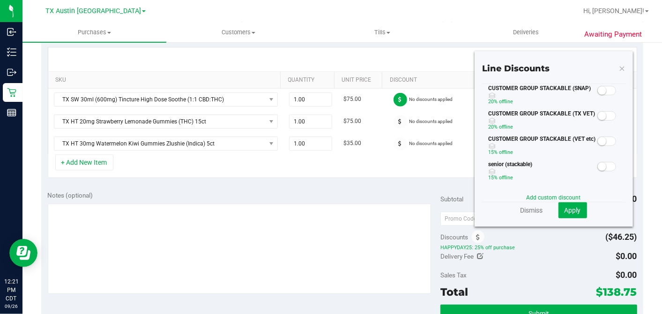
click at [598, 113] on small at bounding box center [602, 116] width 8 height 8
click at [569, 209] on span "Apply" at bounding box center [573, 209] width 16 height 7
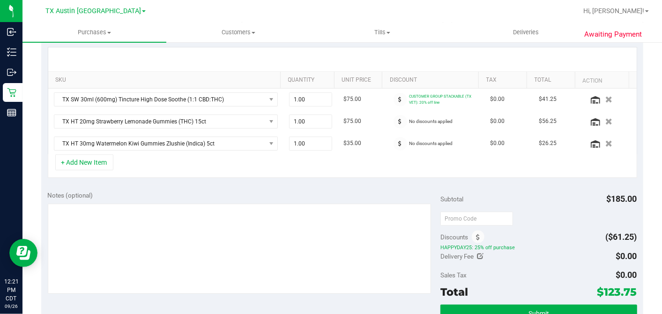
click at [394, 120] on span at bounding box center [401, 122] width 14 height 14
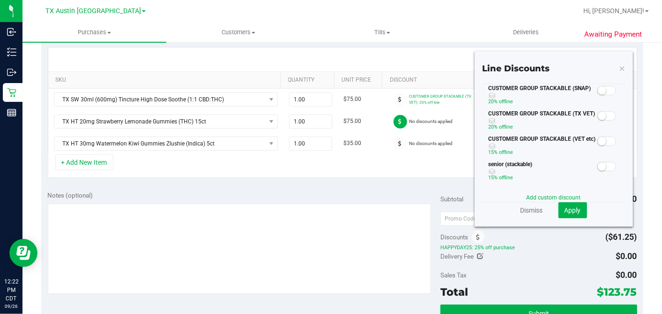
click at [598, 113] on small at bounding box center [602, 116] width 8 height 8
click at [565, 207] on span "Apply" at bounding box center [573, 209] width 16 height 7
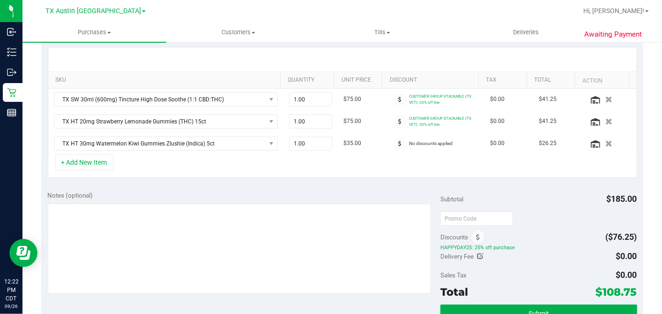
click at [399, 141] on icon at bounding box center [400, 144] width 3 height 6
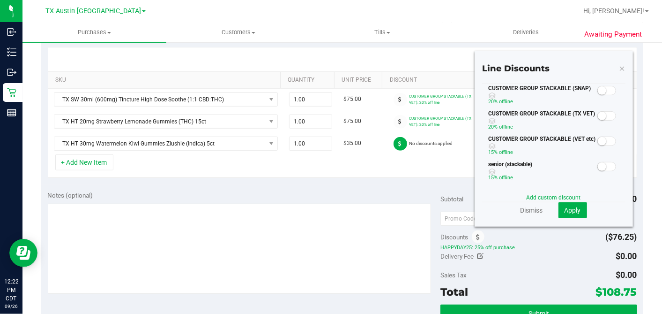
click at [601, 114] on span at bounding box center [606, 115] width 19 height 9
click at [566, 211] on span "Apply" at bounding box center [573, 209] width 16 height 7
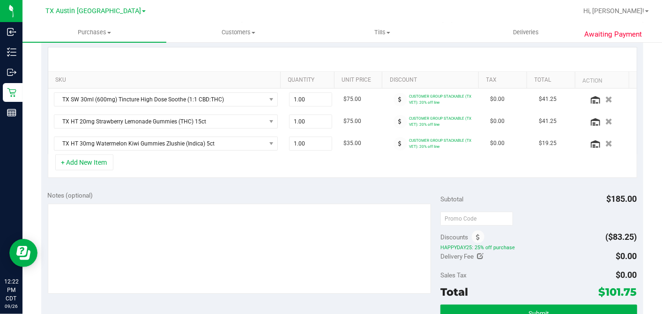
click at [533, 209] on div at bounding box center [539, 217] width 196 height 17
click at [463, 160] on div "+ Add New Item" at bounding box center [343, 165] width 590 height 23
click at [514, 199] on div "Subtotal $185.00" at bounding box center [539, 198] width 196 height 17
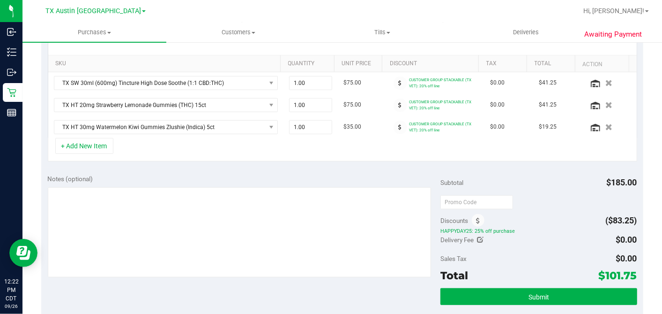
scroll to position [208, 0]
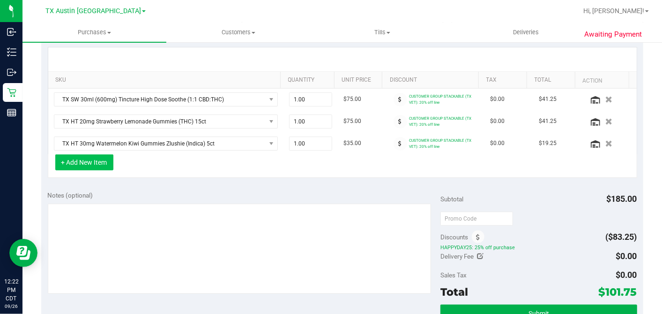
click at [102, 166] on button "+ Add New Item" at bounding box center [84, 162] width 58 height 16
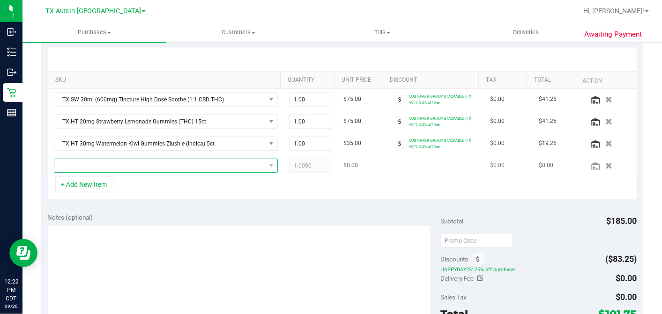
click at [175, 169] on span "NO DATA FOUND" at bounding box center [159, 165] width 211 height 13
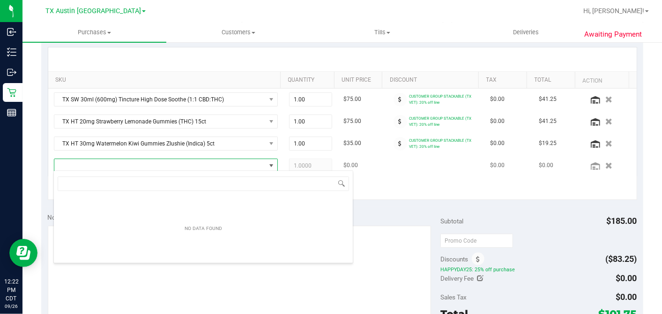
scroll to position [14, 215]
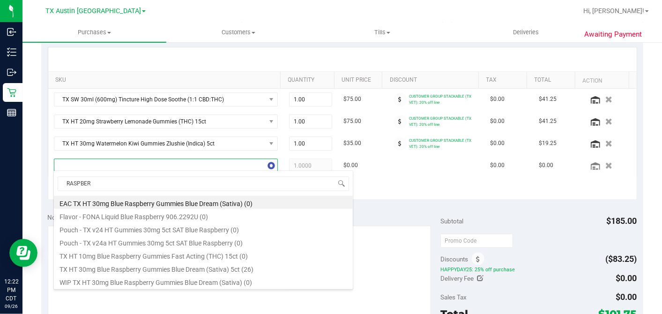
type input "RASPBERR"
click at [157, 270] on li "TX HT 30mg Blue Raspberry Gummies Blue Dream (Sativa) 5ct (26)" at bounding box center [203, 267] width 299 height 13
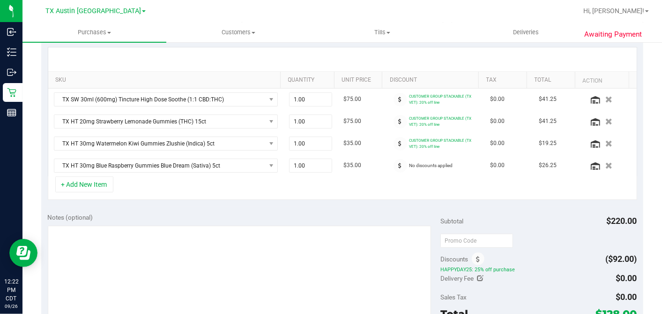
click at [467, 196] on div "+ Add New Item" at bounding box center [343, 187] width 590 height 23
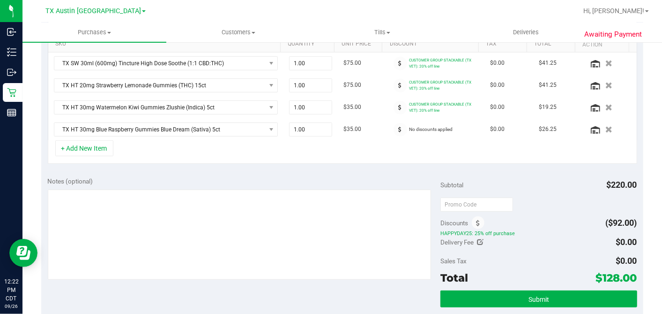
scroll to position [260, 0]
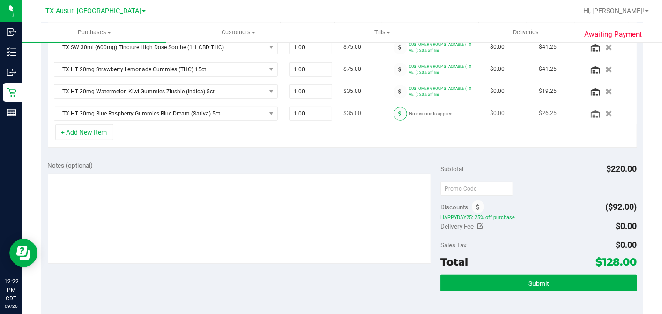
click at [399, 111] on icon at bounding box center [400, 114] width 3 height 6
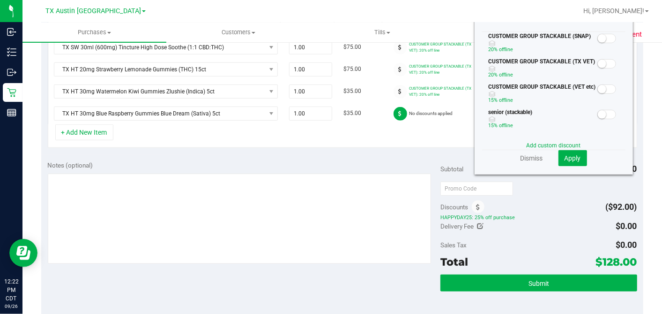
click at [598, 63] on small at bounding box center [602, 64] width 8 height 8
click at [566, 153] on button "Apply" at bounding box center [573, 158] width 29 height 16
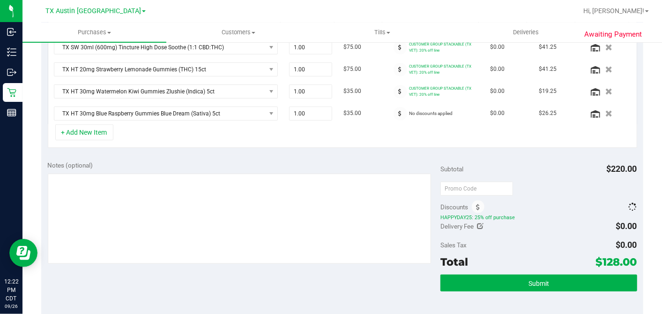
scroll to position [262, 0]
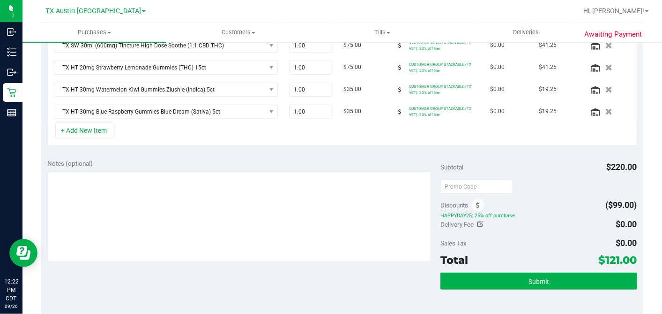
click at [545, 158] on div "Subtotal $220.00" at bounding box center [539, 166] width 196 height 17
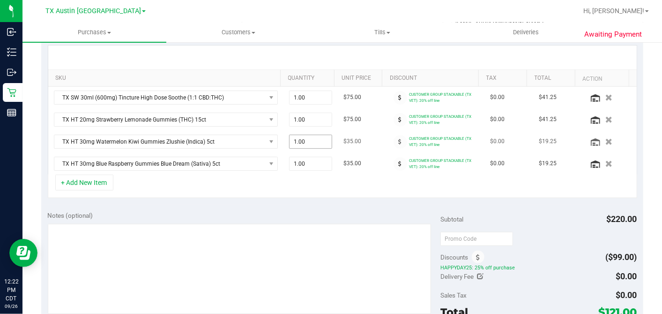
click at [294, 142] on span "1.00 1" at bounding box center [310, 141] width 43 height 14
click at [299, 140] on input "1" at bounding box center [311, 141] width 42 height 13
drag, startPoint x: 301, startPoint y: 140, endPoint x: 216, endPoint y: 144, distance: 85.4
click at [215, 144] on tr "TX HT 30mg Watermelon Kiwi Gummies Zlushie (Indica) 5ct 1.00 1 $35.00 CUSTOMER …" at bounding box center [342, 142] width 589 height 22
type input "3"
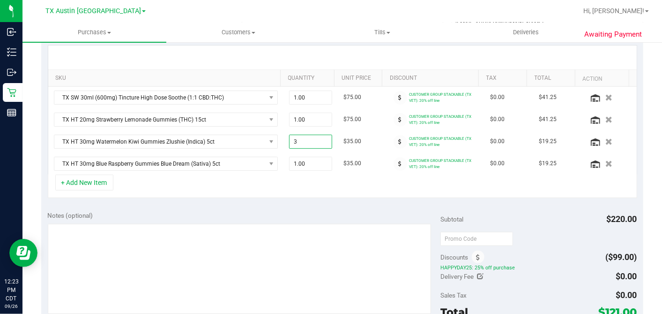
type input "3.00"
click at [335, 187] on div "+ Add New Item" at bounding box center [343, 185] width 590 height 23
click at [299, 118] on span "1.00 1" at bounding box center [310, 119] width 43 height 14
drag, startPoint x: 299, startPoint y: 117, endPoint x: 261, endPoint y: 117, distance: 38.4
click at [261, 117] on tr "TX HT 20mg Strawberry Lemonade Gummies (THC) 15ct 1.00 1 $75.00 CUSTOMER GROUP …" at bounding box center [342, 120] width 589 height 22
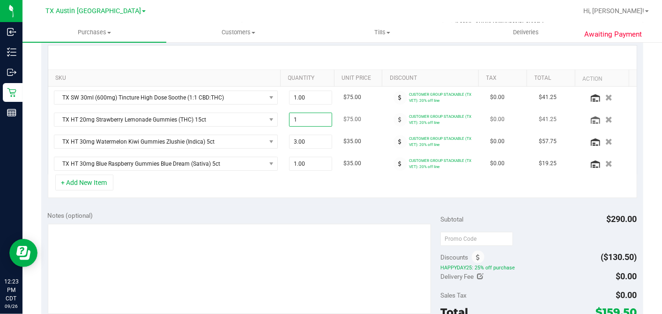
type input "3"
type input "3.00"
click at [338, 178] on div "+ Add New Item" at bounding box center [343, 185] width 590 height 23
click at [318, 139] on span "3.00 3" at bounding box center [310, 141] width 43 height 14
click at [289, 139] on span "3.00 3" at bounding box center [310, 141] width 43 height 14
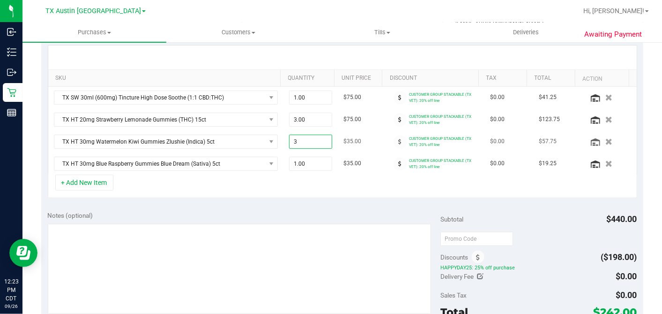
type input "1"
type input "1.00"
click at [353, 175] on div "+ Add New Item" at bounding box center [343, 185] width 590 height 23
click at [413, 210] on div "Notes (optional)" at bounding box center [244, 214] width 393 height 9
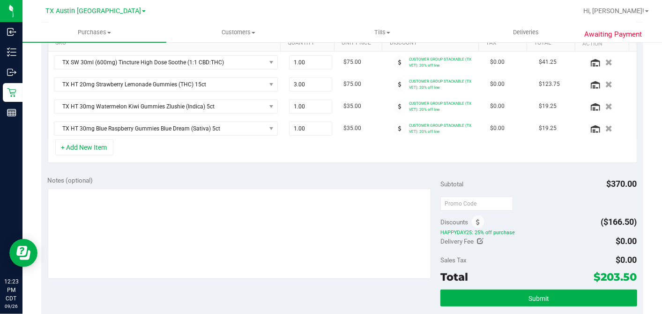
scroll to position [262, 0]
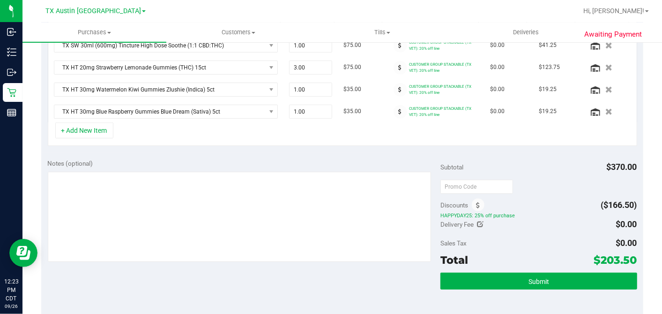
click at [515, 178] on div at bounding box center [539, 186] width 196 height 17
click at [510, 174] on div "Subtotal $370.00 Discounts ($166.50) HAPPYDAY25: 25% off purchase Delivery Fee …" at bounding box center [539, 236] width 196 height 156
click at [525, 178] on div at bounding box center [539, 186] width 196 height 17
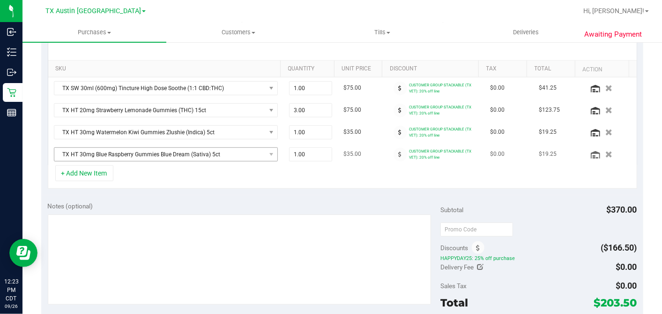
scroll to position [210, 0]
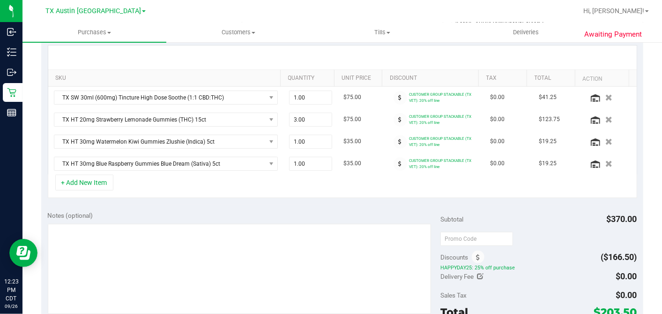
click at [345, 206] on div "Notes (optional) Subtotal $370.00 Discounts ($166.50) HAPPYDAY25: 25% off purch…" at bounding box center [342, 288] width 602 height 169
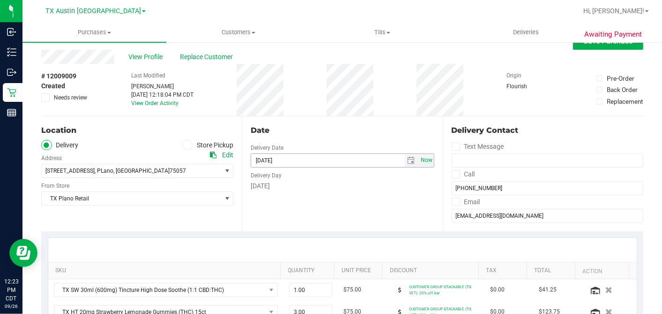
scroll to position [1, 0]
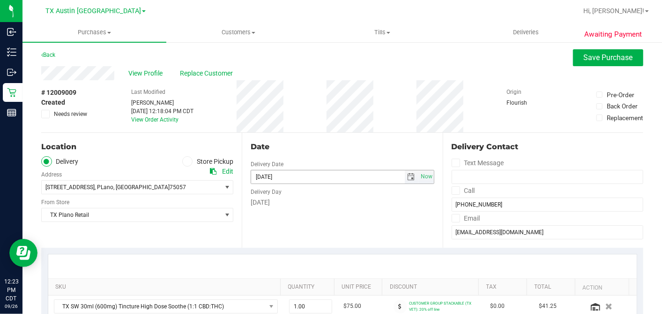
click at [408, 174] on span "select" at bounding box center [411, 176] width 7 height 7
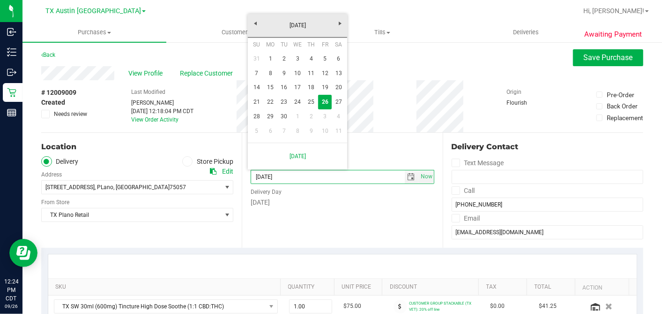
click at [430, 133] on div "Date Delivery Date 09/26/2025 Now 09/26/2025 07:00 AM Now Delivery Day Friday" at bounding box center [342, 190] width 201 height 115
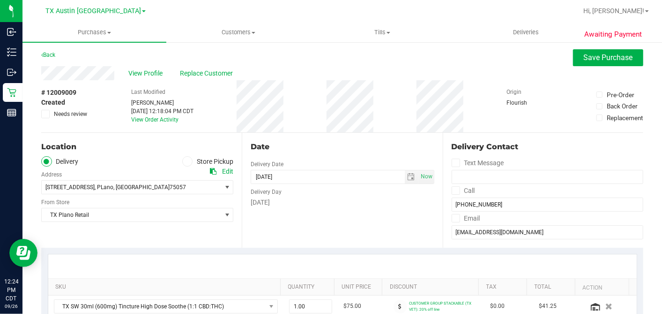
click at [430, 133] on div "Date Delivery Date 09/26/2025 Now 09/26/2025 07:00 AM Now Delivery Day Friday" at bounding box center [342, 190] width 201 height 115
click at [428, 133] on div "Date Delivery Date 09/26/2025 Now 09/26/2025 07:00 AM Now Delivery Day Friday" at bounding box center [342, 190] width 201 height 115
click at [434, 134] on div "Date Delivery Date 09/26/2025 Now 09/26/2025 07:00 AM Now Delivery Day Friday" at bounding box center [342, 190] width 201 height 115
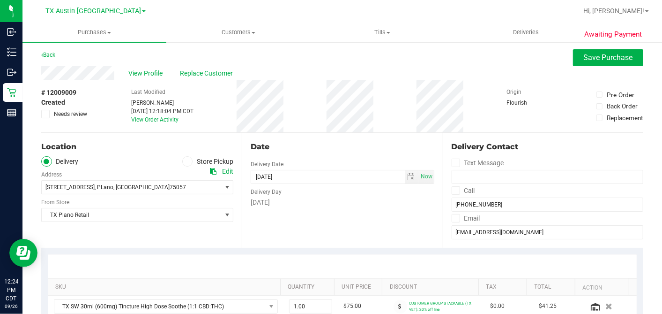
click at [431, 135] on div "Date Delivery Date 09/26/2025 Now 09/26/2025 07:00 AM Now Delivery Day Friday" at bounding box center [342, 190] width 201 height 115
click at [429, 134] on div "Date Delivery Date 09/26/2025 Now 09/26/2025 07:00 AM Now Delivery Day Friday" at bounding box center [342, 190] width 201 height 115
click at [405, 171] on span "select" at bounding box center [412, 176] width 14 height 13
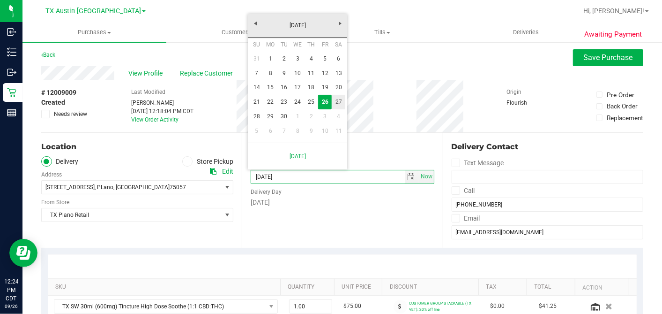
click at [341, 101] on link "27" at bounding box center [339, 102] width 14 height 15
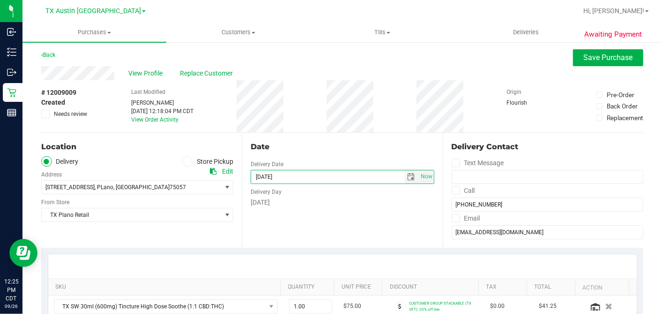
click at [408, 175] on span "select" at bounding box center [411, 176] width 7 height 7
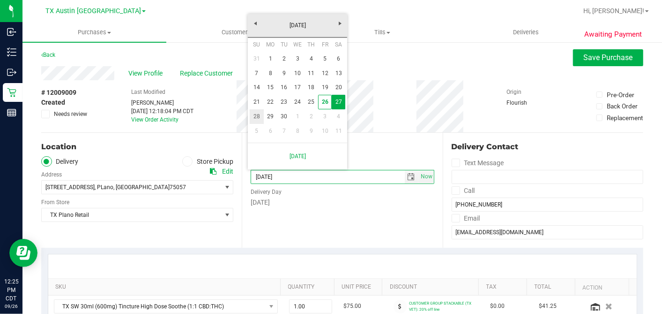
click at [258, 116] on link "28" at bounding box center [257, 116] width 14 height 15
type input "09/28/2025"
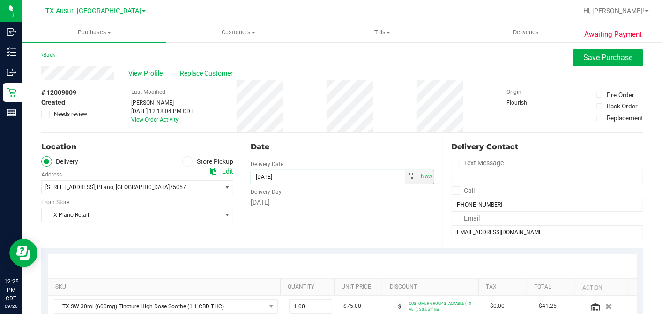
click at [342, 157] on div "Date Delivery Date 09/28/2025 Now 09/28/2025 07:00 AM Now Delivery Day Sunday" at bounding box center [342, 190] width 201 height 115
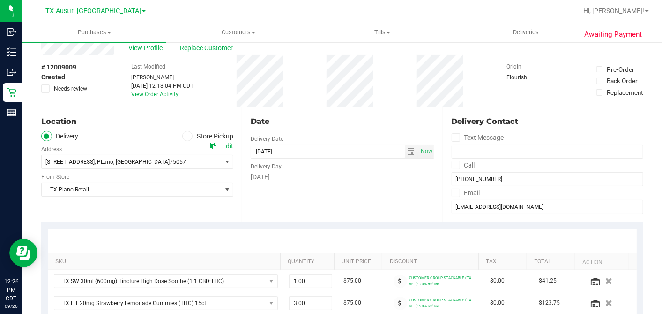
scroll to position [0, 0]
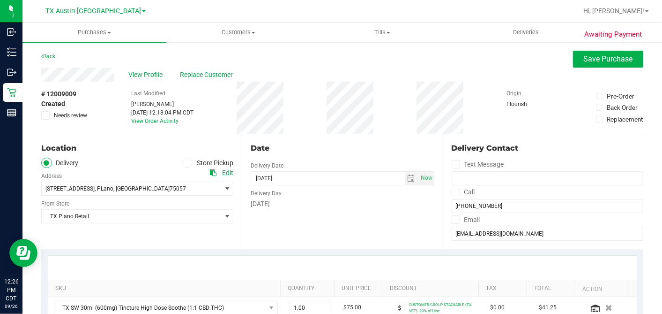
click at [294, 135] on div "Date Delivery Date 09/28/2025 Now 09/28/2025 07:00 AM Now Delivery Day Sunday" at bounding box center [342, 191] width 201 height 115
click at [243, 136] on div "Date Delivery Date 09/28/2025 Now 09/28/2025 07:00 AM Now Delivery Day Sunday" at bounding box center [342, 191] width 201 height 115
click at [432, 135] on div "Date Delivery Date 09/28/2025 Now 09/28/2025 07:00 AM Now Delivery Day Sunday" at bounding box center [342, 191] width 201 height 115
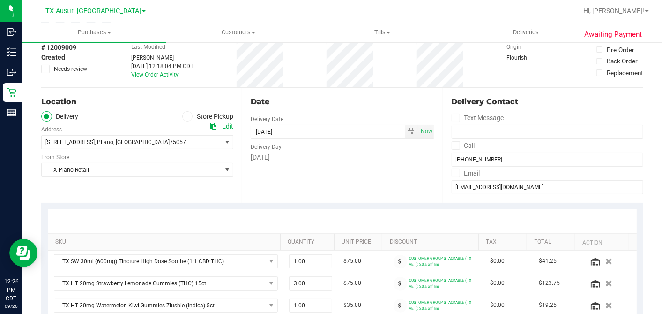
scroll to position [104, 0]
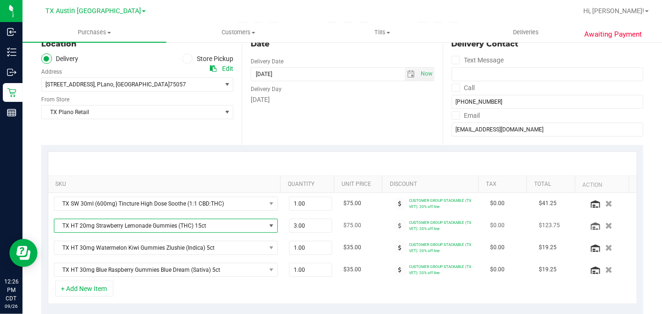
click at [246, 227] on span "TX HT 20mg Strawberry Lemonade Gummies (THC) 15ct" at bounding box center [159, 225] width 211 height 13
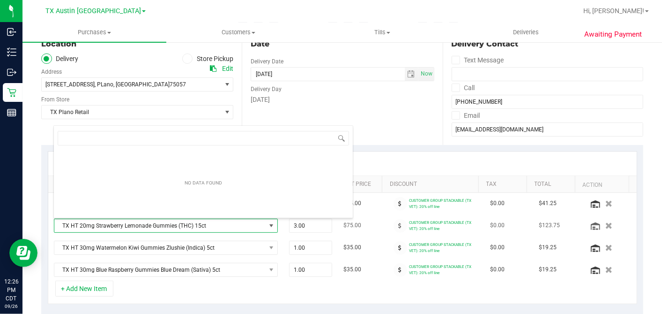
scroll to position [14, 215]
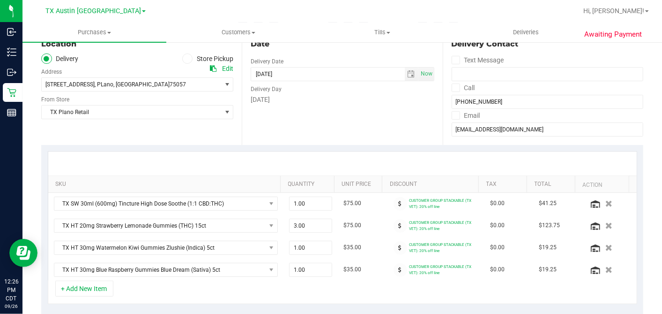
click at [379, 143] on div "Date Delivery Date 09/28/2025 Now 09/28/2025 07:00 AM Now Delivery Day Sunday" at bounding box center [342, 87] width 201 height 115
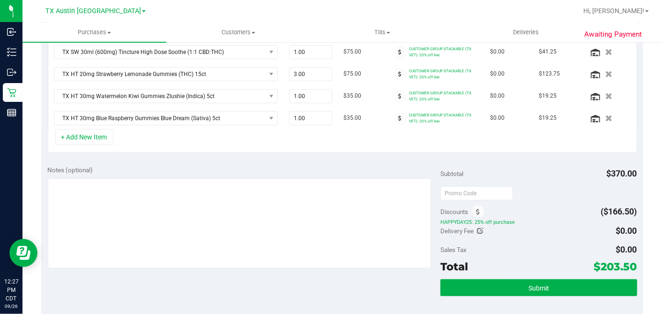
scroll to position [260, 0]
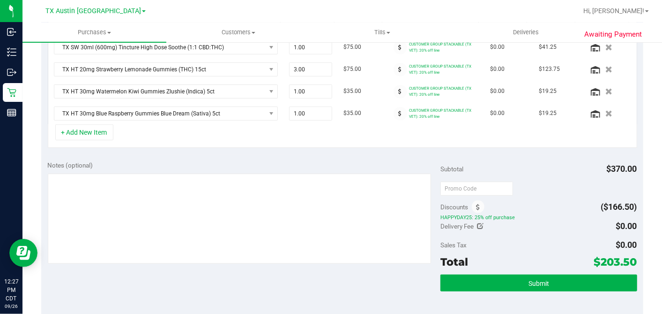
click at [401, 155] on div "Notes (optional) Subtotal $370.00 Discounts ($166.50) HAPPYDAY25: 25% off purch…" at bounding box center [342, 238] width 602 height 169
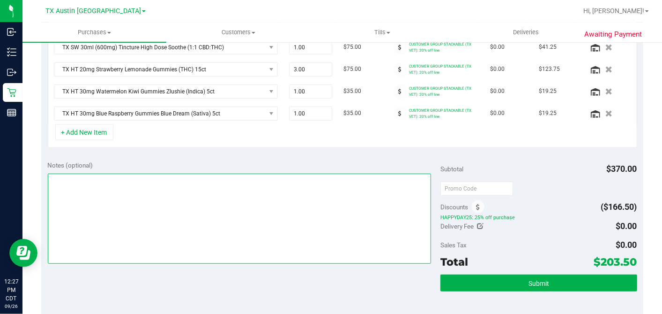
click at [347, 186] on textarea at bounding box center [240, 218] width 384 height 90
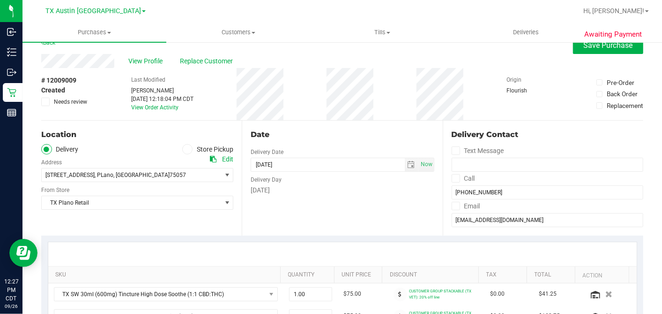
scroll to position [0, 0]
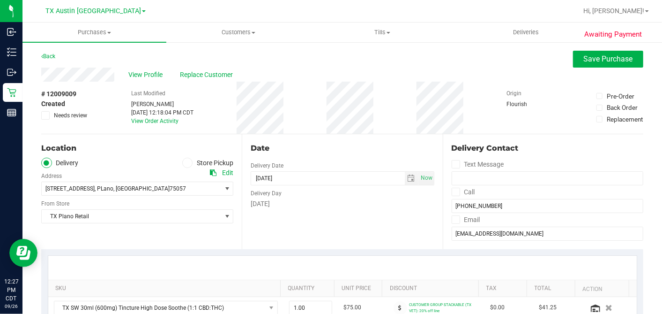
click at [404, 124] on div "# 12009009 Created Needs review Last Modified Dane Hawkins Sep 26, 2025 12:18:0…" at bounding box center [342, 108] width 602 height 52
click at [344, 142] on div "Date Delivery Date 09/28/2025 Now 09/28/2025 07:00 AM Now Delivery Day Sunday" at bounding box center [342, 191] width 201 height 115
click at [322, 128] on div "# 12009009 Created Needs review Last Modified Dane Hawkins Sep 26, 2025 12:18:0…" at bounding box center [342, 108] width 602 height 52
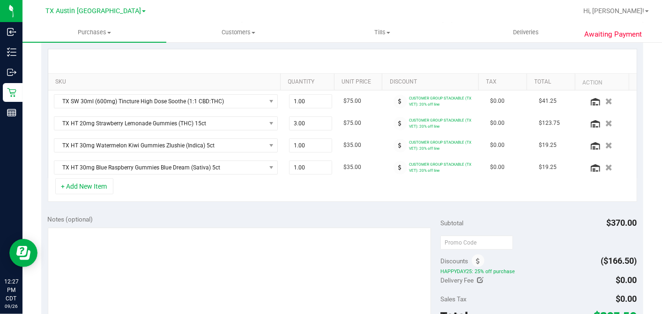
scroll to position [260, 0]
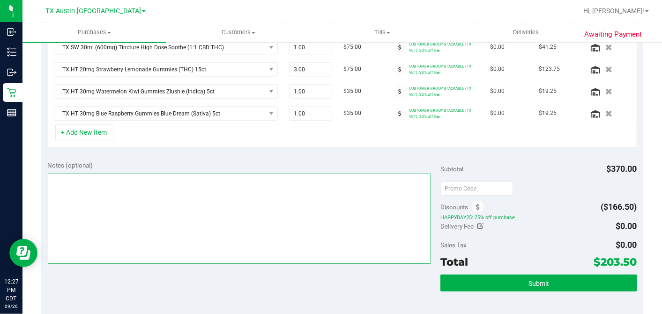
click at [348, 175] on textarea at bounding box center [240, 218] width 384 height 90
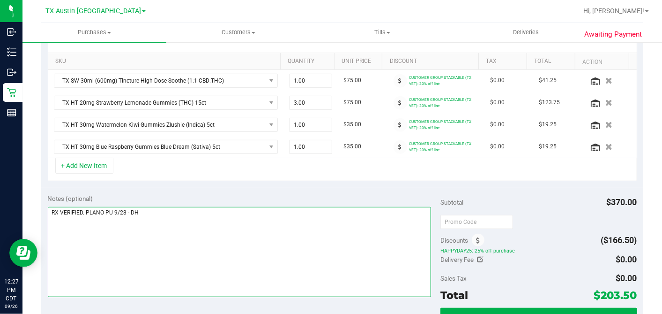
scroll to position [312, 0]
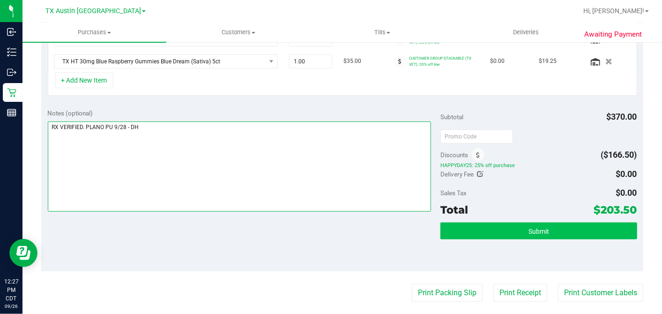
type textarea "RX VERIFIED. PLANO PU 9/28 - DH"
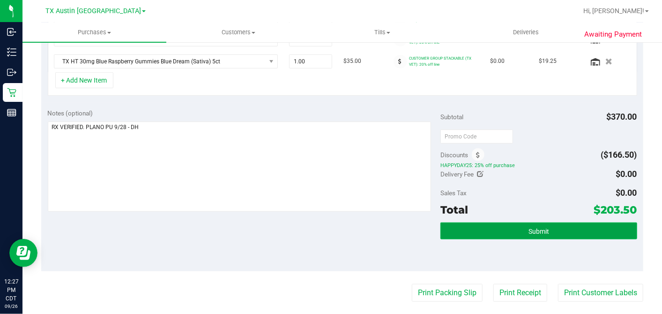
click at [513, 228] on button "Submit" at bounding box center [539, 230] width 196 height 17
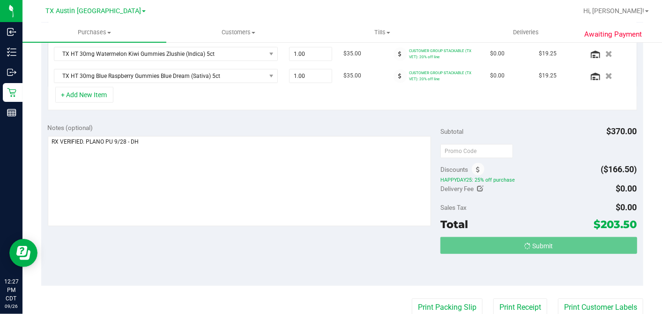
scroll to position [0, 0]
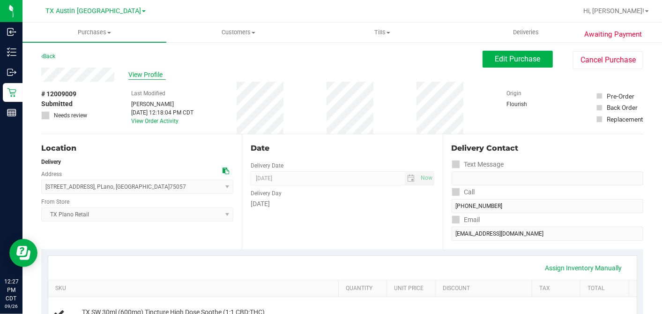
click at [149, 71] on span "View Profile" at bounding box center [146, 75] width 37 height 10
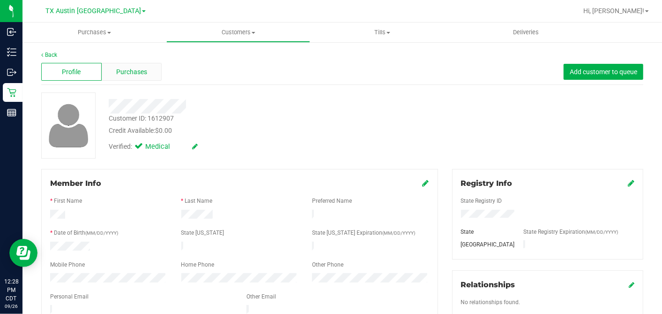
click at [145, 74] on span "Purchases" at bounding box center [131, 72] width 31 height 10
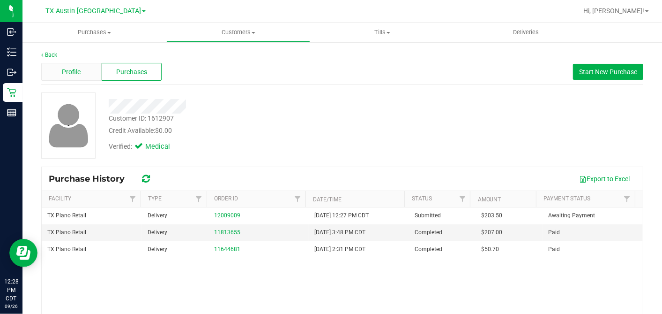
click at [82, 68] on div "Profile" at bounding box center [71, 72] width 60 height 18
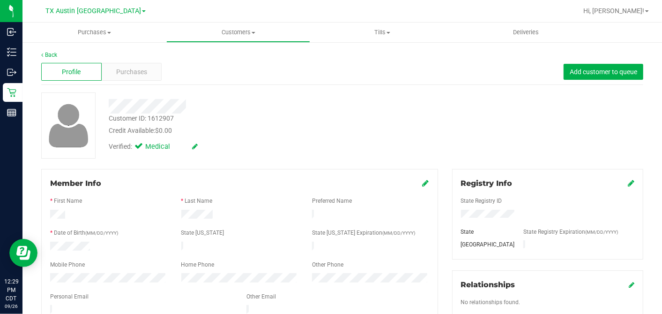
click at [300, 142] on div "Verified: Medical" at bounding box center [256, 145] width 308 height 21
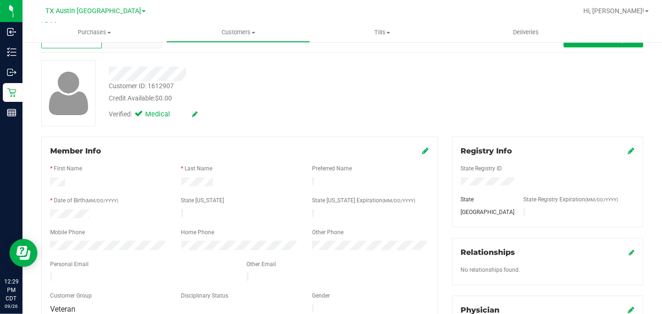
scroll to position [104, 0]
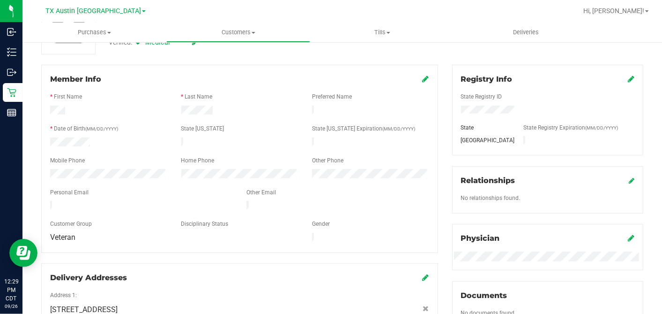
click at [249, 167] on div at bounding box center [239, 168] width 379 height 2
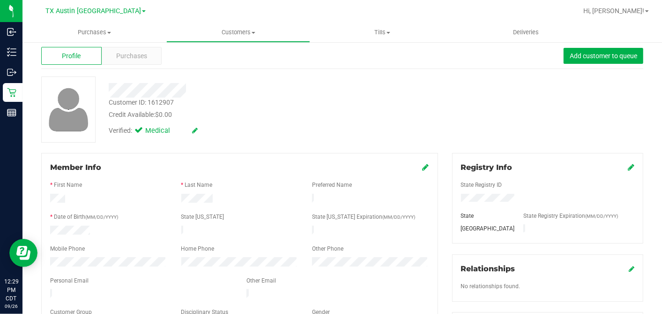
scroll to position [0, 0]
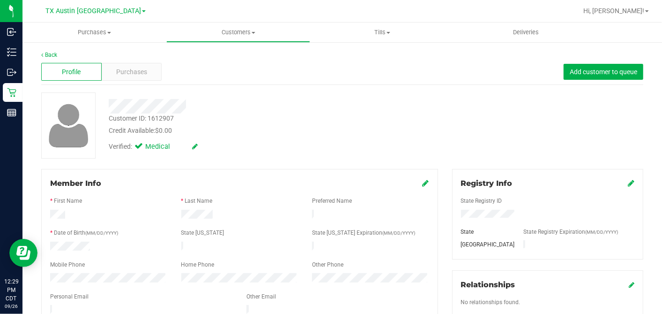
drag, startPoint x: 241, startPoint y: 136, endPoint x: 195, endPoint y: 110, distance: 52.5
click at [241, 136] on div "Verified: Medical" at bounding box center [256, 145] width 308 height 21
click at [125, 67] on span "Purchases" at bounding box center [131, 72] width 31 height 10
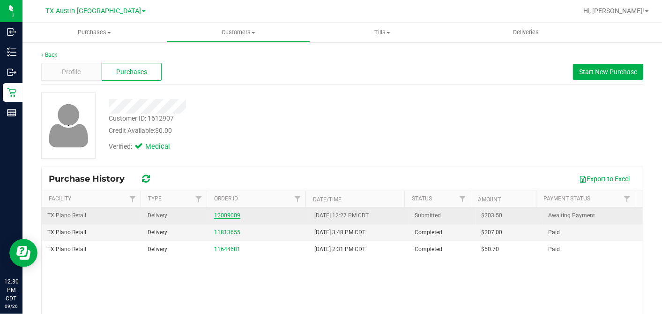
click at [226, 214] on link "12009009" at bounding box center [227, 215] width 26 height 7
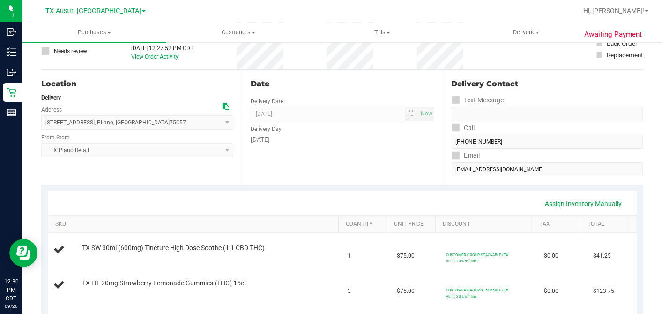
scroll to position [208, 0]
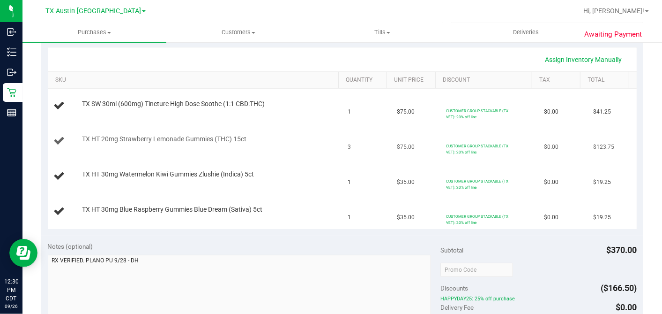
click at [275, 157] on td "TX HT 20mg Strawberry Lemonade Gummies (THC) 15ct" at bounding box center [195, 141] width 294 height 35
click at [287, 145] on div "TX HT 20mg Strawberry Lemonade Gummies (THC) 15ct" at bounding box center [195, 140] width 283 height 13
click at [301, 149] on td "TX HT 20mg Strawberry Lemonade Gummies (THC) 15ct" at bounding box center [195, 141] width 294 height 35
click at [296, 146] on div "TX HT 20mg Strawberry Lemonade Gummies (THC) 15ct" at bounding box center [195, 140] width 283 height 13
click at [281, 133] on td "TX HT 20mg Strawberry Lemonade Gummies (THC) 15ct" at bounding box center [195, 141] width 294 height 35
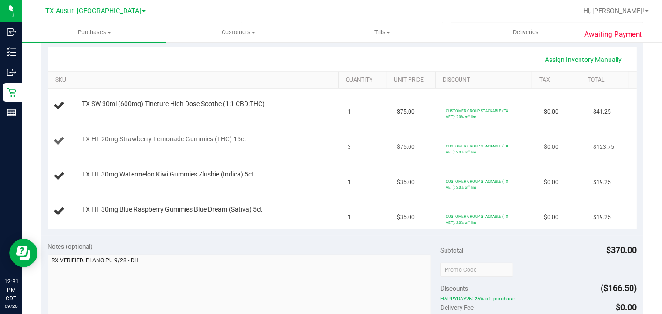
click at [291, 136] on div "TX HT 20mg Strawberry Lemonade Gummies (THC) 15ct" at bounding box center [207, 138] width 260 height 9
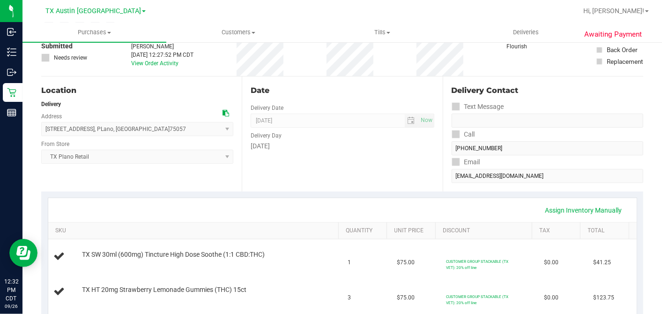
scroll to position [0, 0]
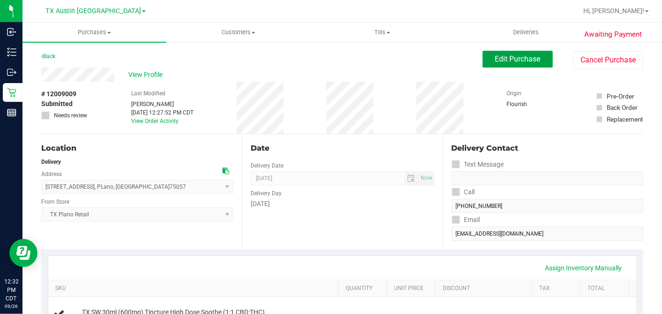
click at [497, 63] on span "Edit Purchase" at bounding box center [517, 58] width 45 height 9
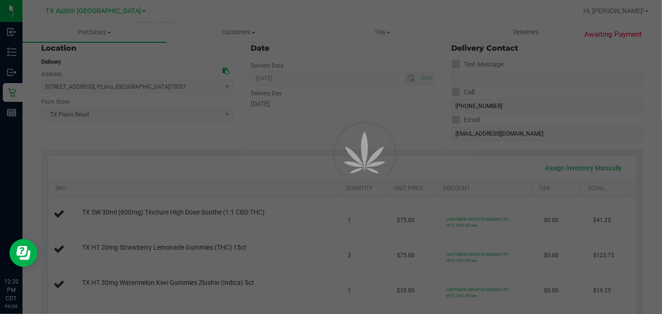
scroll to position [104, 0]
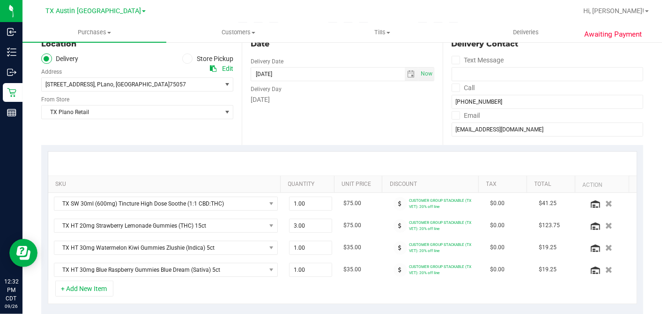
scroll to position [156, 0]
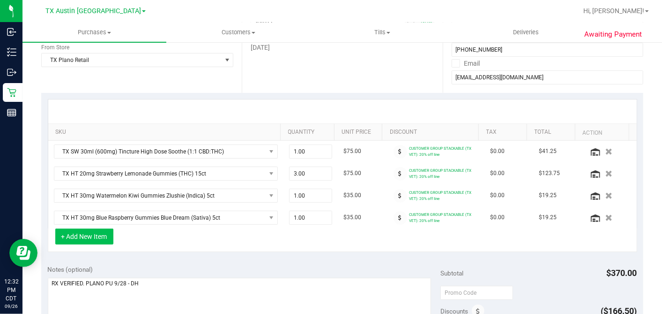
click at [92, 235] on button "+ Add New Item" at bounding box center [84, 236] width 58 height 16
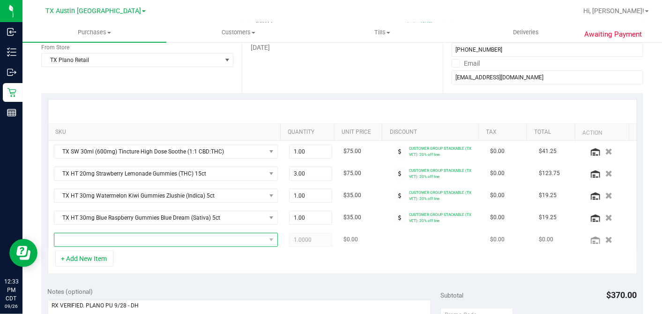
click at [153, 242] on span "NO DATA FOUND" at bounding box center [159, 239] width 211 height 13
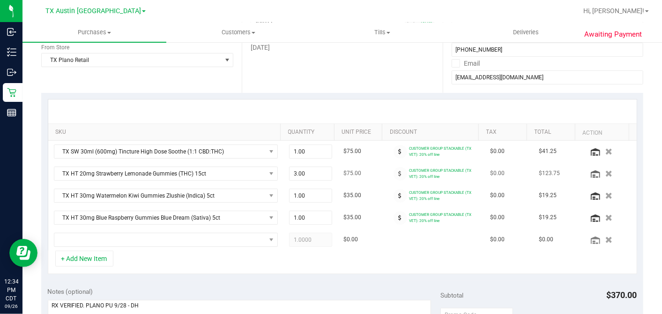
scroll to position [208, 0]
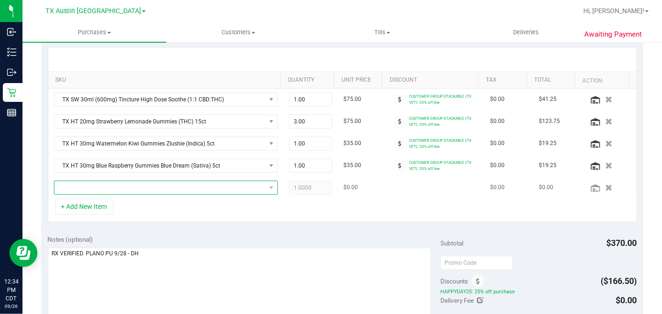
click at [188, 190] on span "NO DATA FOUND" at bounding box center [159, 187] width 211 height 13
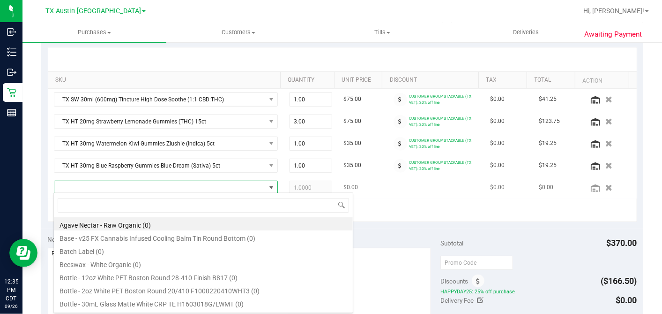
scroll to position [14, 215]
click at [187, 202] on input at bounding box center [203, 205] width 291 height 15
click at [188, 207] on input at bounding box center [203, 205] width 291 height 15
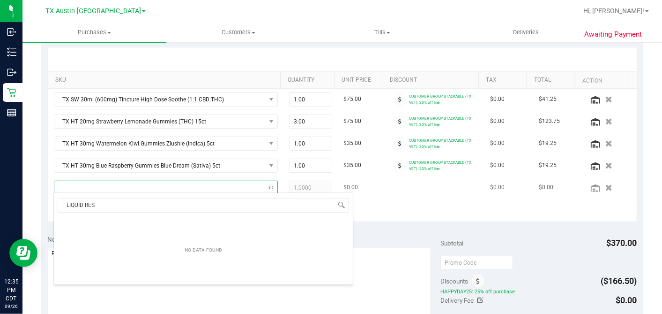
type input "LIQUID REST"
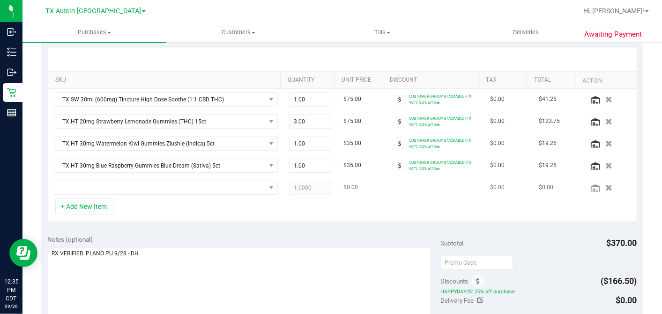
click at [165, 193] on td at bounding box center [165, 188] width 235 height 22
click at [135, 186] on span "NO DATA FOUND" at bounding box center [159, 187] width 211 height 13
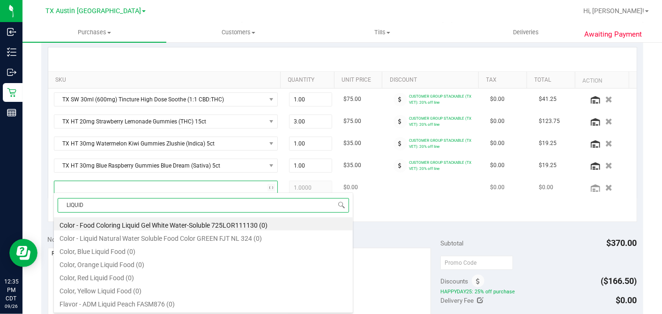
type input "LIQUID"
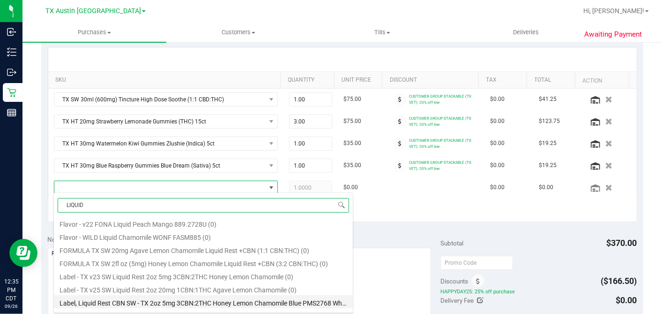
scroll to position [523, 0]
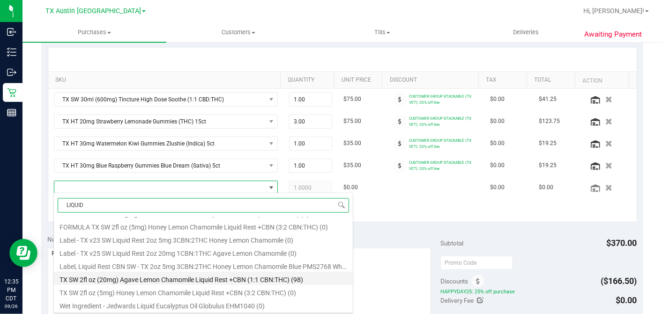
click at [188, 278] on li "TX SW 2fl oz (20mg) Agave Lemon Chamomile Liquid Rest +CBN (1:1 CBN:THC) (98)" at bounding box center [203, 277] width 299 height 13
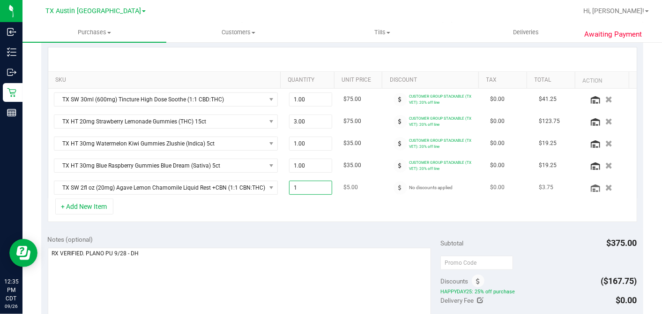
drag, startPoint x: 299, startPoint y: 185, endPoint x: 274, endPoint y: 188, distance: 25.6
click at [274, 188] on tr "TX SW 2fl oz (20mg) Agave Lemon Chamomile Liquid Rest +CBN (1:1 CBN:THC) 1.00 1…" at bounding box center [342, 188] width 589 height 22
type input "2"
type input "2.00"
click at [366, 215] on div "+ Add New Item" at bounding box center [343, 209] width 590 height 23
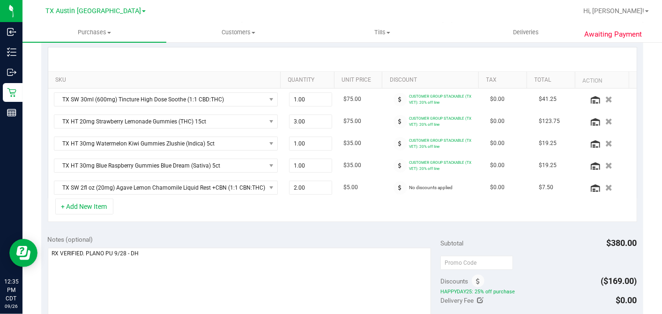
click at [440, 202] on div "+ Add New Item" at bounding box center [343, 209] width 590 height 23
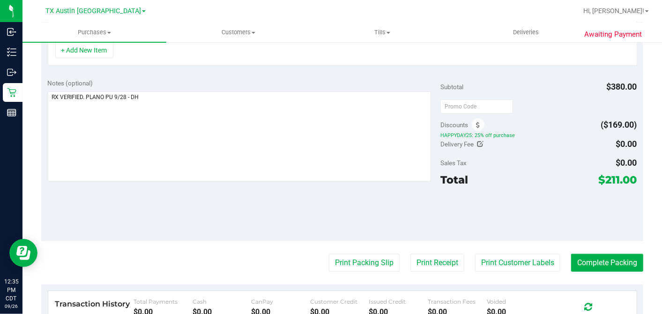
scroll to position [364, 0]
click at [526, 196] on div at bounding box center [539, 213] width 196 height 42
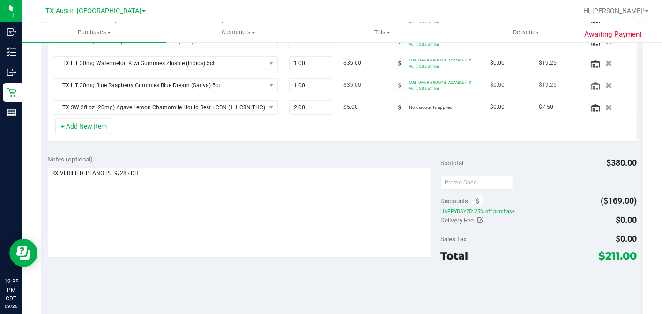
scroll to position [208, 0]
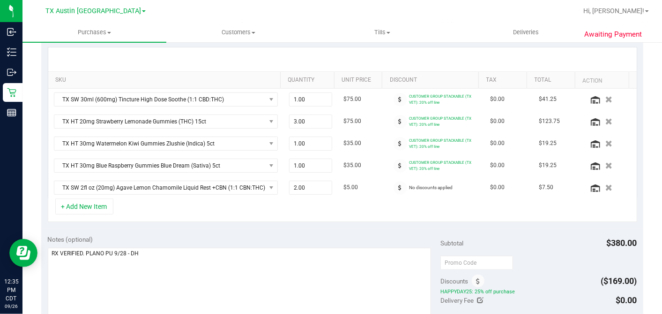
click at [390, 203] on div "+ Add New Item" at bounding box center [343, 209] width 590 height 23
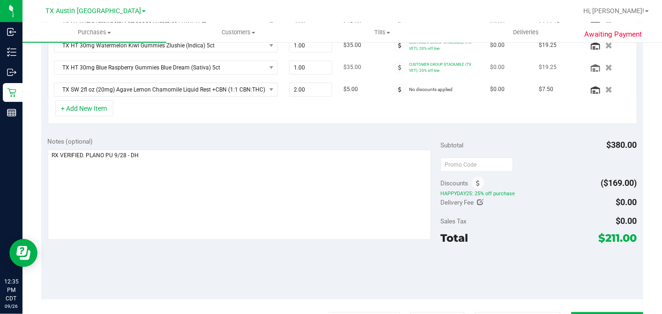
scroll to position [312, 0]
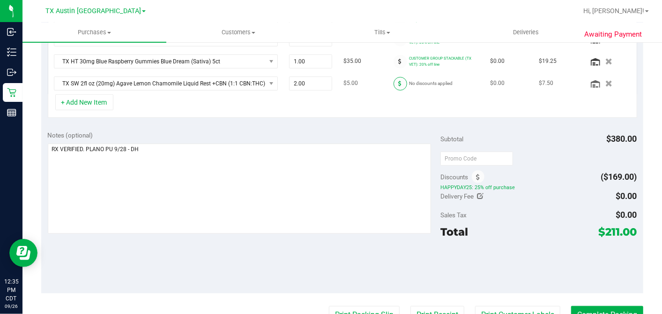
click at [399, 81] on icon at bounding box center [400, 84] width 3 height 6
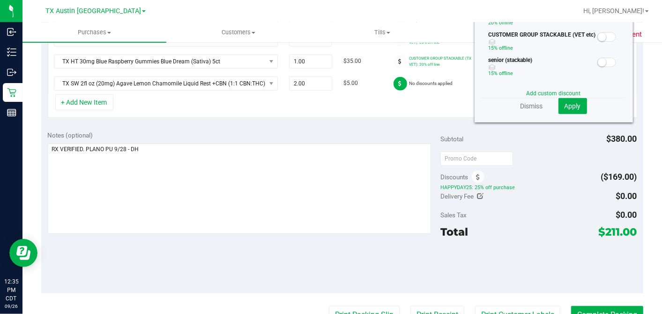
scroll to position [260, 0]
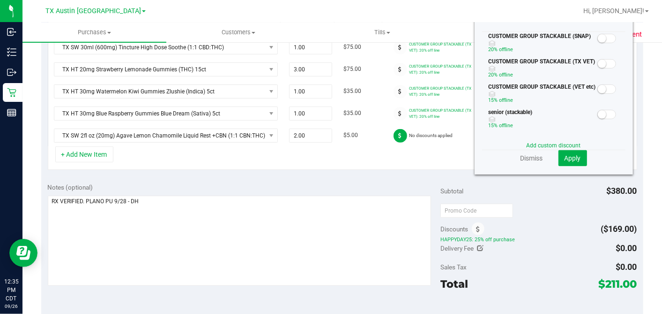
click at [597, 62] on div at bounding box center [606, 63] width 19 height 12
click at [601, 60] on span at bounding box center [606, 63] width 19 height 9
click at [570, 136] on section "Line Discounts CUSTOMER GROUP STACKABLE (SNAP) 20% off line CUSTOMER GROUP STAC…" at bounding box center [553, 88] width 143 height 156
click at [569, 151] on button "Apply" at bounding box center [573, 158] width 29 height 16
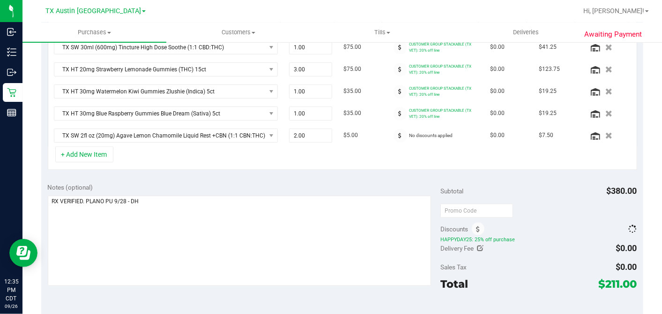
scroll to position [262, 0]
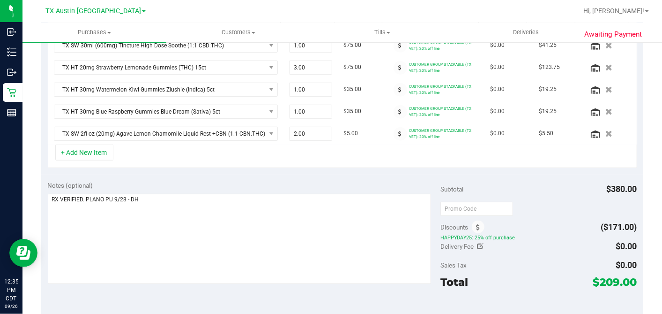
click at [503, 170] on div "SKU Quantity Unit Price Discount Tax Total Action TX SW 30ml (600mg) Tincture H…" at bounding box center [342, 80] width 602 height 187
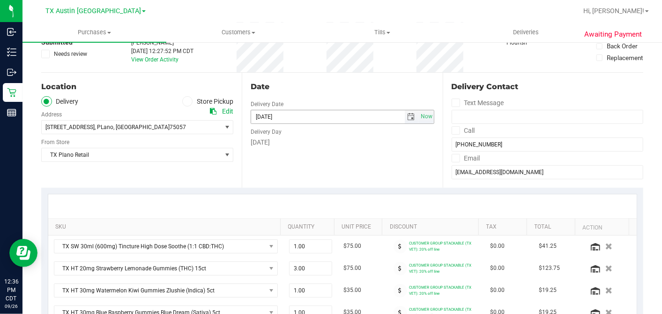
scroll to position [1, 0]
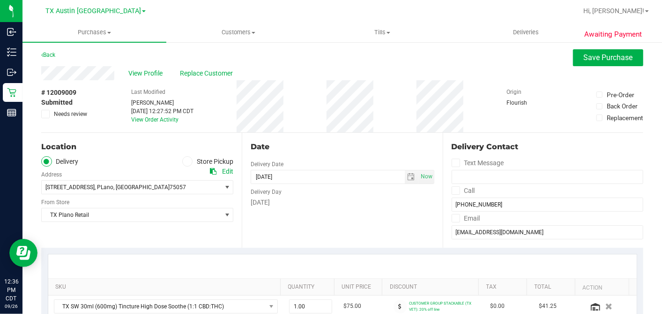
click at [376, 142] on div "Date" at bounding box center [342, 146] width 183 height 11
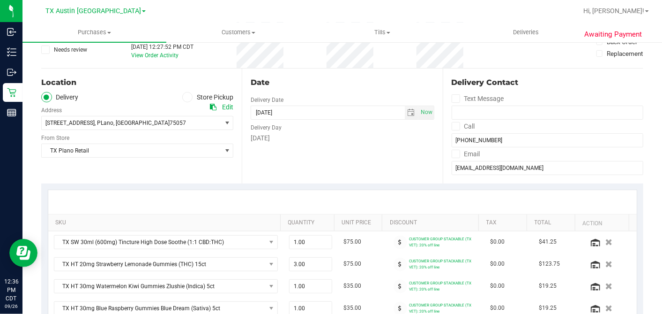
scroll to position [158, 0]
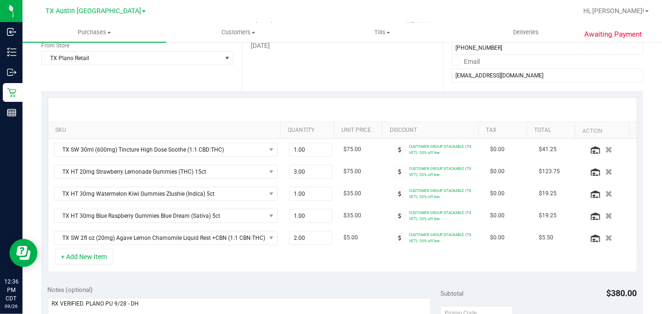
click at [347, 261] on div "+ Add New Item" at bounding box center [343, 259] width 590 height 23
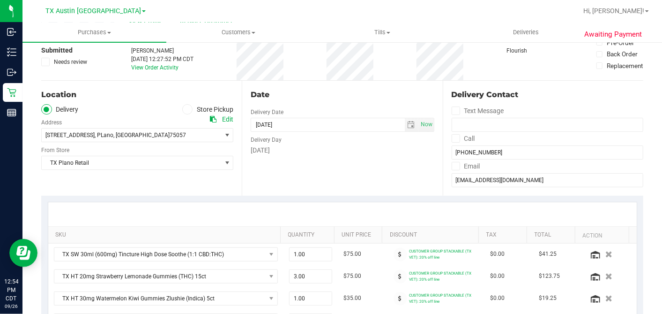
scroll to position [0, 0]
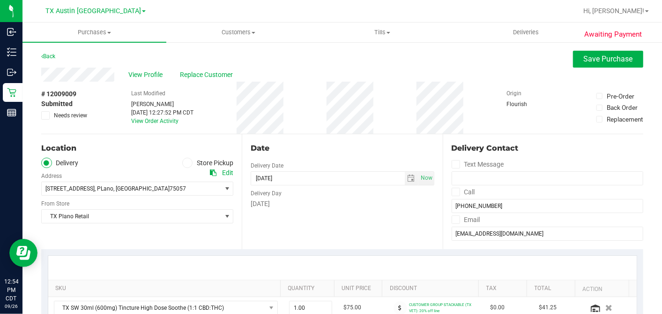
click at [408, 118] on div "# 12009009 Submitted Needs review Last Modified Dane Hawkins Sep 26, 2025 12:27…" at bounding box center [342, 108] width 602 height 52
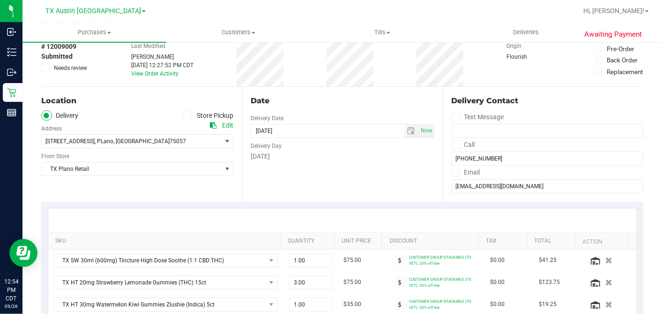
scroll to position [104, 0]
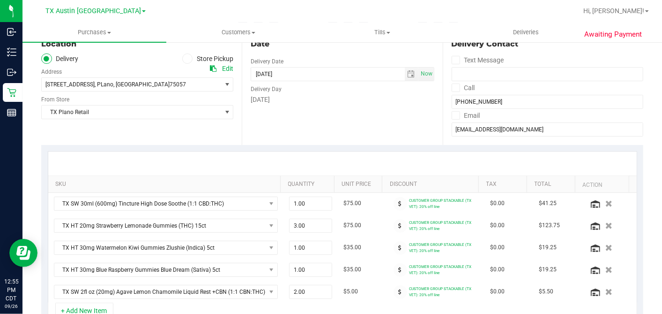
click at [394, 121] on div "Date Delivery Date 09/28/2025 Now 09/28/2025 07:00 AM Now Delivery Day Sunday" at bounding box center [342, 87] width 201 height 115
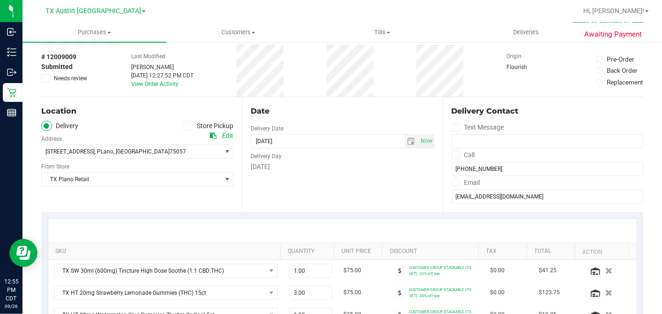
scroll to position [52, 0]
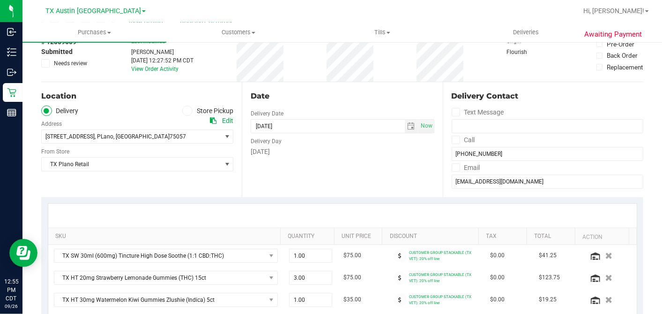
click at [402, 154] on div "Sunday" at bounding box center [342, 152] width 183 height 10
click at [428, 85] on div "Date Delivery Date 09/28/2025 Now 09/28/2025 07:00 AM Now Delivery Day Sunday" at bounding box center [342, 139] width 201 height 115
click at [392, 97] on div "Date" at bounding box center [342, 95] width 183 height 11
click at [391, 92] on div "Date" at bounding box center [342, 95] width 183 height 11
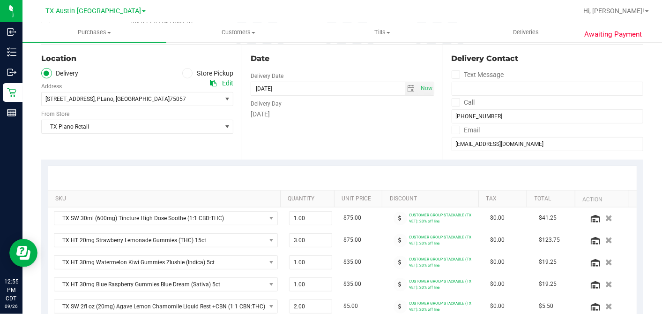
scroll to position [0, 0]
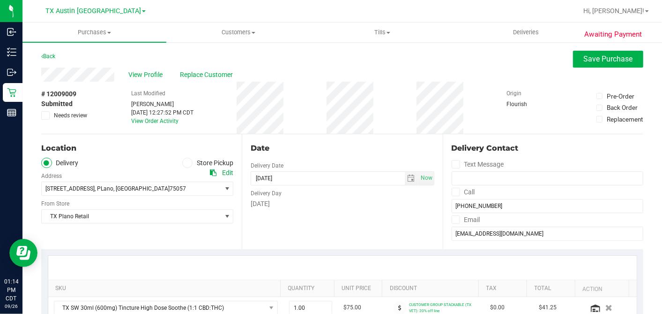
click at [395, 73] on div "View Profile Replace Customer" at bounding box center [342, 74] width 602 height 14
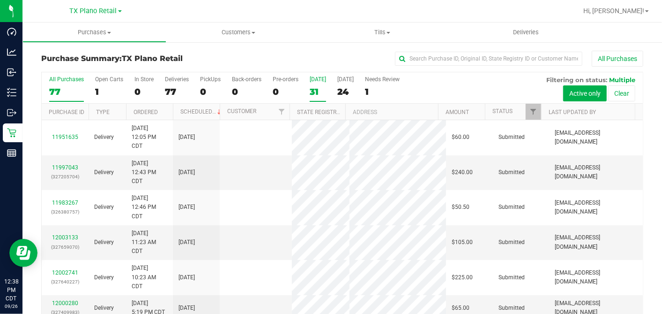
click at [314, 91] on div "31" at bounding box center [318, 91] width 16 height 11
click at [0, 0] on input "[DATE] 31" at bounding box center [0, 0] width 0 height 0
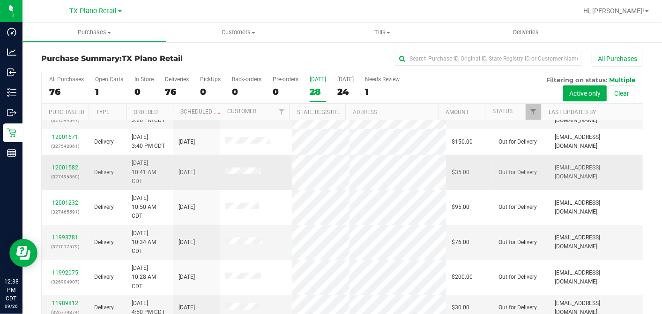
scroll to position [364, 0]
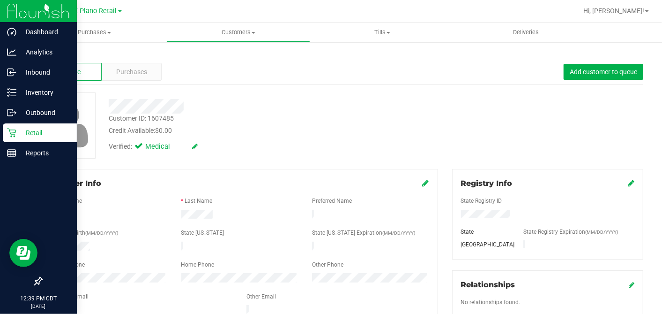
click at [15, 129] on icon at bounding box center [11, 132] width 9 height 9
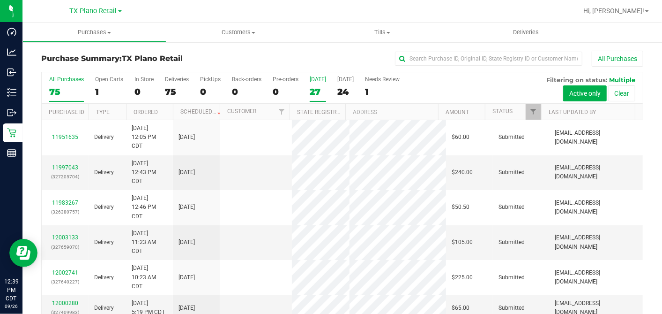
click at [314, 89] on div "27" at bounding box center [318, 91] width 16 height 11
click at [0, 0] on input "[DATE] 27" at bounding box center [0, 0] width 0 height 0
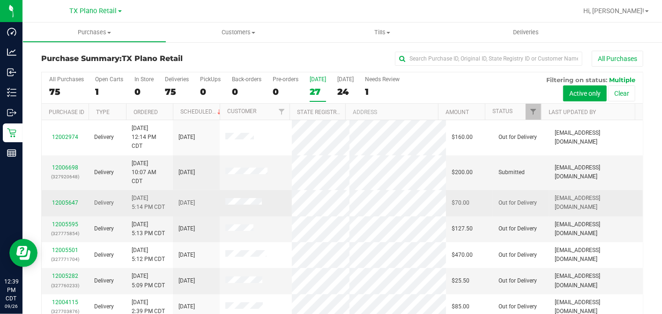
scroll to position [361, 0]
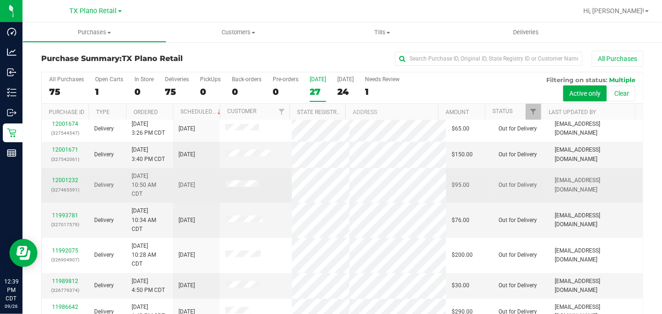
click at [248, 189] on span at bounding box center [242, 184] width 34 height 9
click at [230, 203] on td at bounding box center [256, 185] width 72 height 35
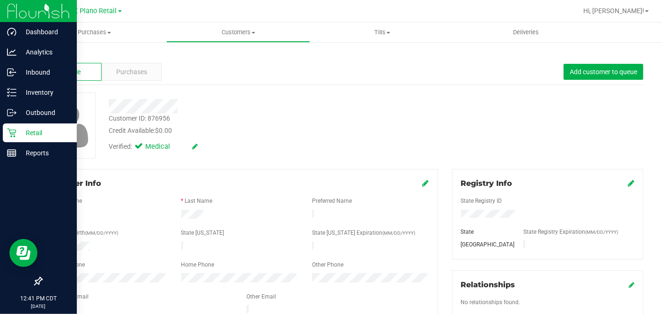
click at [17, 128] on p "Retail" at bounding box center [44, 132] width 56 height 11
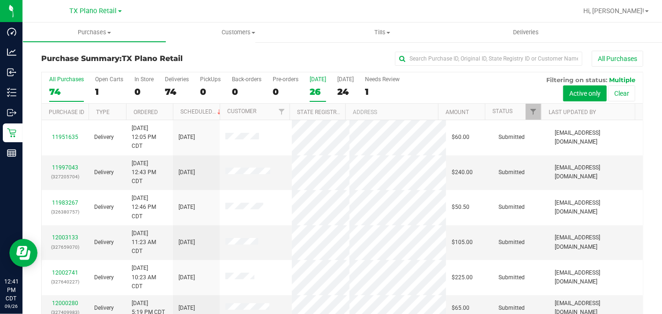
click at [313, 90] on div "26" at bounding box center [318, 91] width 16 height 11
click at [0, 0] on input "[DATE] 26" at bounding box center [0, 0] width 0 height 0
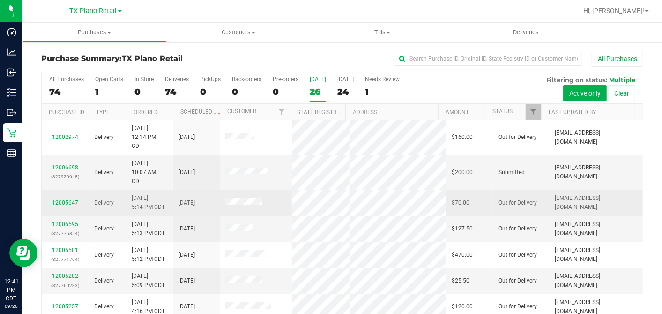
scroll to position [418, 0]
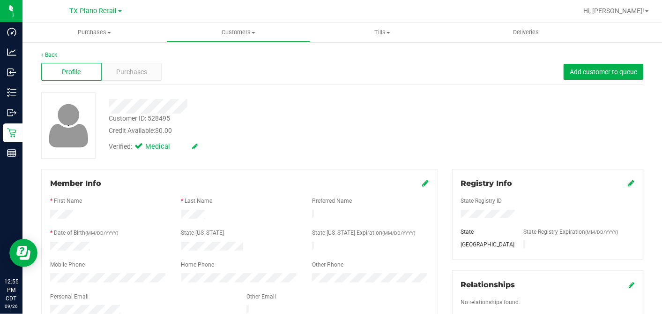
click at [281, 116] on div "Customer ID: 528495 Credit Available: $0.00" at bounding box center [256, 124] width 308 height 22
click at [268, 134] on div "Credit Available: $0.00" at bounding box center [256, 131] width 294 height 10
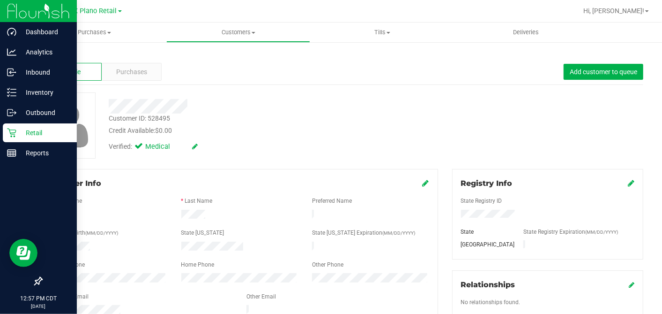
click at [30, 131] on p "Retail" at bounding box center [44, 132] width 56 height 11
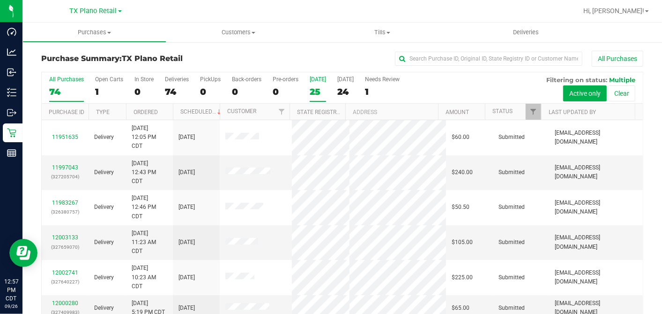
click at [317, 92] on div "25" at bounding box center [318, 91] width 16 height 11
click at [0, 0] on input "[DATE] 25" at bounding box center [0, 0] width 0 height 0
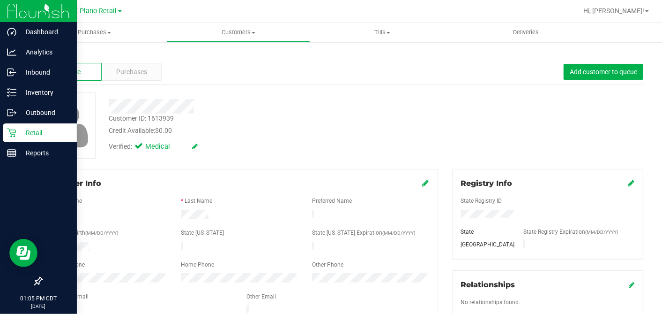
drag, startPoint x: 11, startPoint y: 134, endPoint x: 51, endPoint y: 134, distance: 40.3
click at [11, 134] on icon at bounding box center [11, 132] width 9 height 9
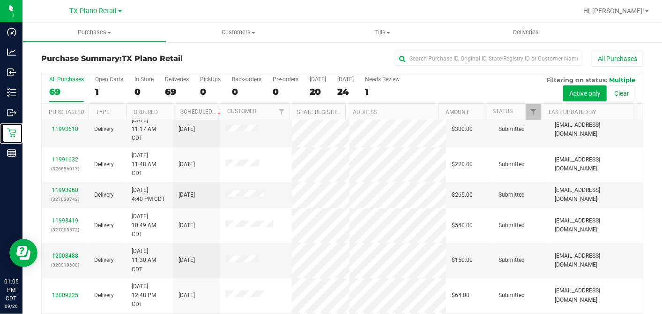
scroll to position [454, 0]
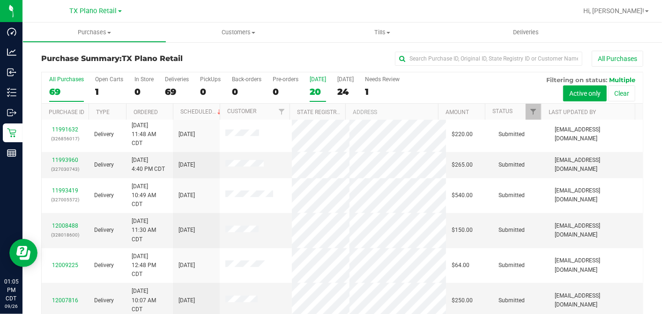
click at [319, 91] on div "20" at bounding box center [318, 91] width 16 height 11
click at [0, 0] on input "[DATE] 20" at bounding box center [0, 0] width 0 height 0
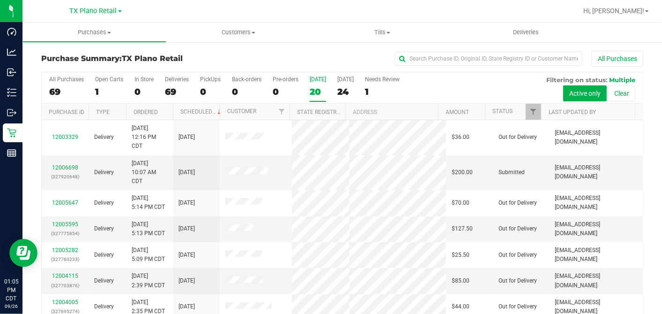
scroll to position [391, 0]
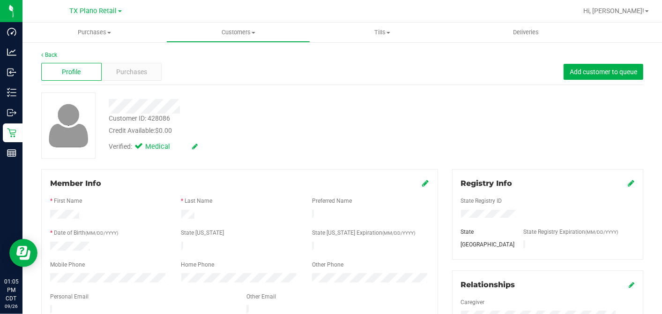
click at [403, 101] on div at bounding box center [256, 106] width 308 height 15
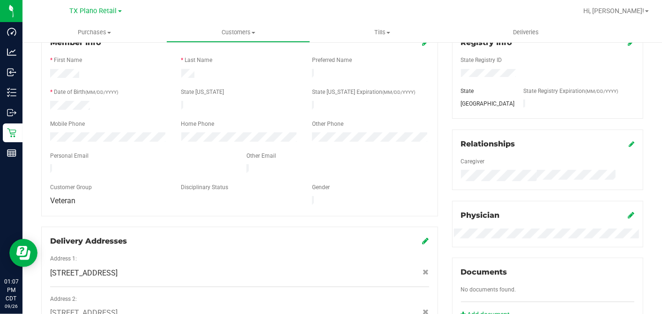
scroll to position [63, 0]
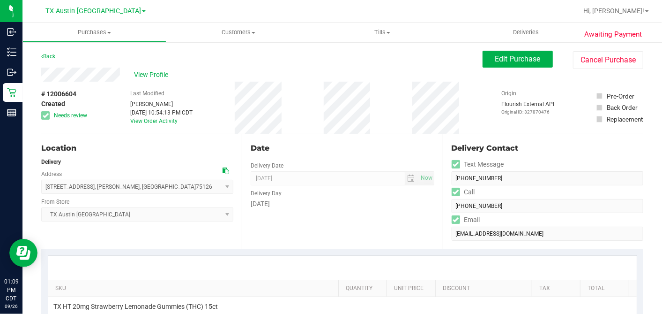
click at [299, 65] on div "Back Edit Purchase Cancel Purchase" at bounding box center [342, 59] width 602 height 17
click at [291, 91] on div "# 12006604 Created Needs review Last Modified [PERSON_NAME] [DATE] 10:54:13 PM …" at bounding box center [342, 108] width 602 height 52
click at [163, 73] on span "View Profile" at bounding box center [152, 75] width 37 height 10
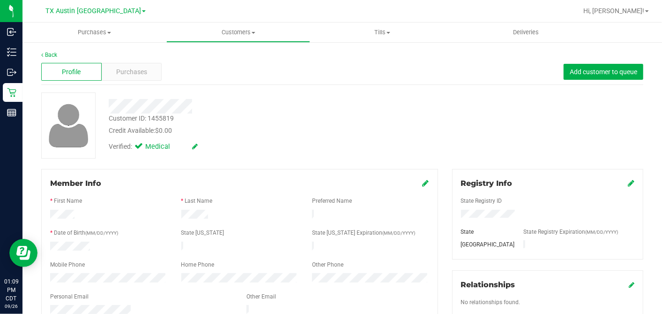
click at [161, 65] on div "Profile Purchases Add customer to queue" at bounding box center [342, 72] width 602 height 26
click at [157, 67] on div "Purchases" at bounding box center [132, 72] width 60 height 18
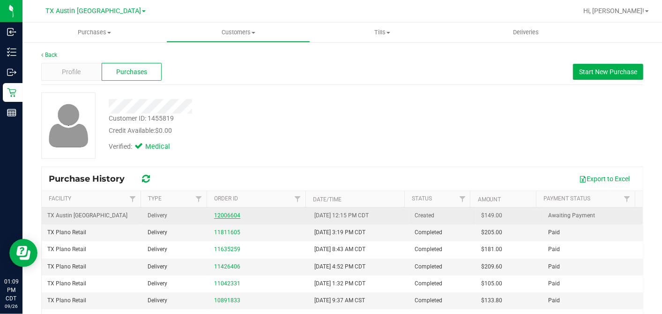
click at [219, 215] on link "12006604" at bounding box center [227, 215] width 26 height 7
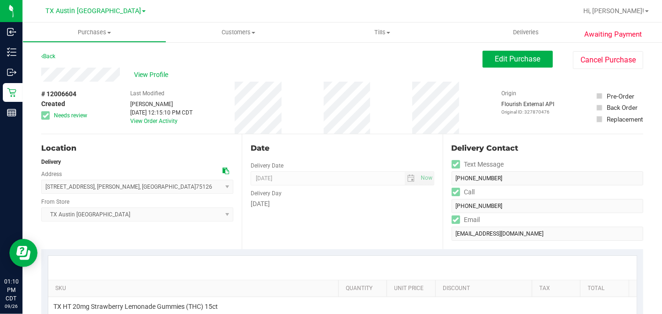
click at [388, 131] on div "# 12006604 Created Needs review Last Modified [PERSON_NAME] [DATE] 12:15:10 PM …" at bounding box center [342, 108] width 602 height 52
click at [394, 205] on div "[DATE]" at bounding box center [342, 204] width 183 height 10
click at [483, 56] on button "Edit Purchase" at bounding box center [518, 59] width 70 height 17
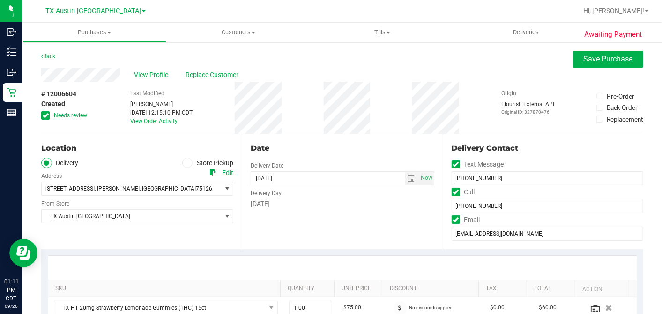
click at [49, 115] on span at bounding box center [45, 115] width 8 height 8
click at [0, 0] on input "Needs review" at bounding box center [0, 0] width 0 height 0
click at [302, 144] on div "Date" at bounding box center [342, 147] width 183 height 11
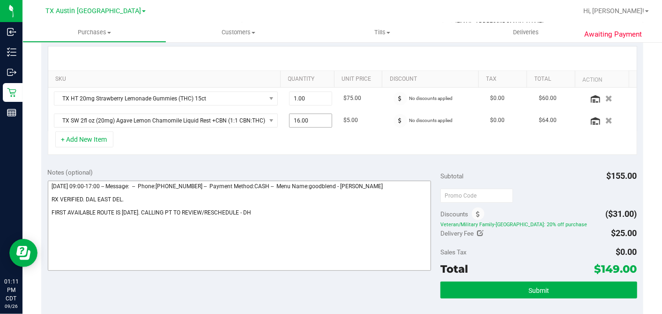
scroll to position [260, 0]
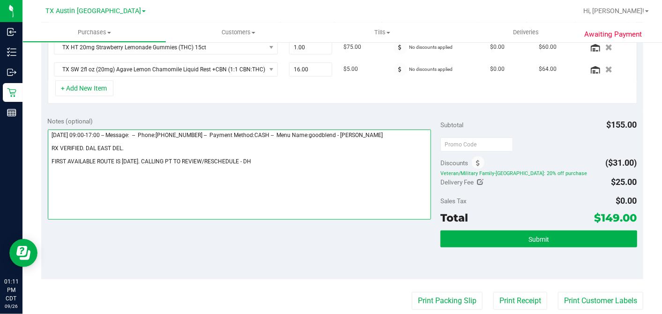
click at [248, 162] on textarea at bounding box center [240, 174] width 384 height 90
click at [139, 147] on textarea at bounding box center [240, 174] width 384 height 90
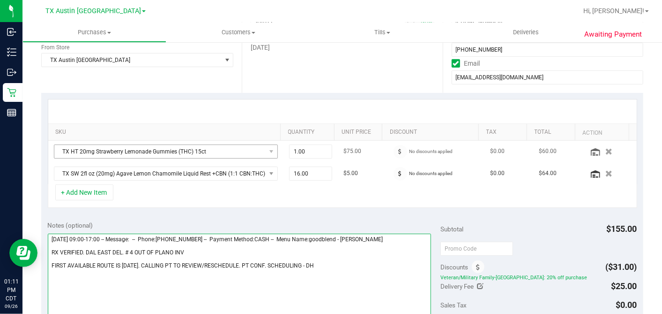
scroll to position [104, 0]
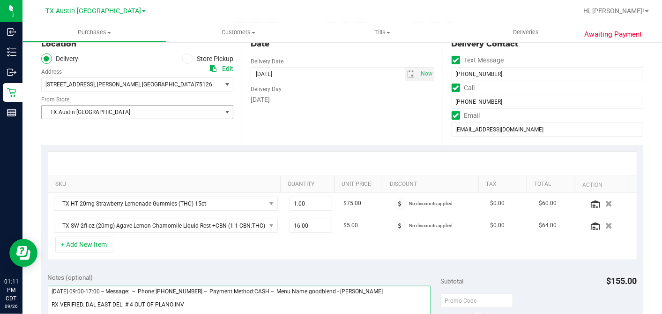
type textarea "[DATE] 09:00-17:00 -- Message: -- Phone:[PHONE_NUMBER] -- Payment Method:CASH -…"
click at [107, 108] on span "TX Austin [GEOGRAPHIC_DATA]" at bounding box center [131, 111] width 179 height 13
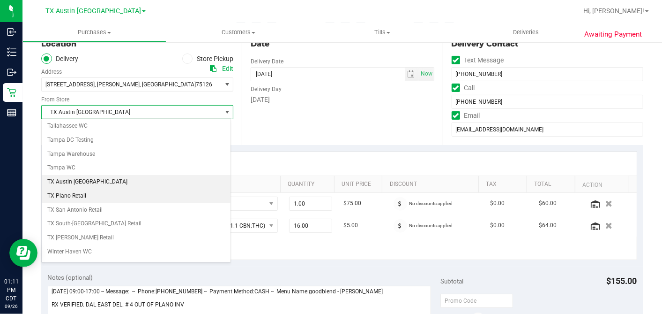
scroll to position [666, 0]
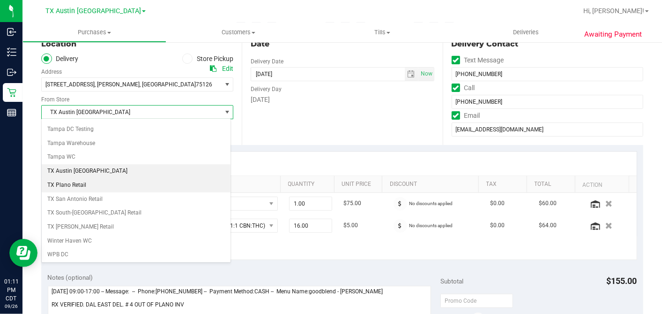
click at [81, 178] on li "TX Plano Retail" at bounding box center [136, 185] width 189 height 14
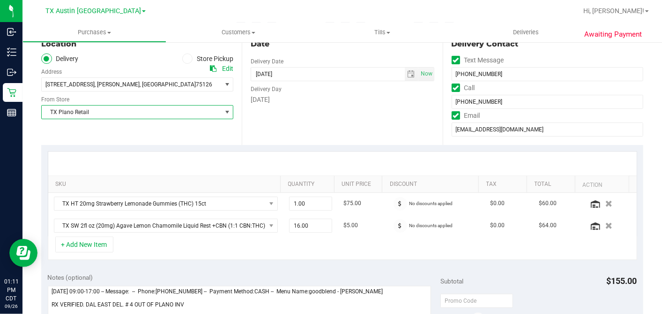
click at [210, 128] on div "Location Delivery Store Pickup Address Edit [STREET_ADDRESS] , [GEOGRAPHIC_DATA…" at bounding box center [141, 87] width 201 height 115
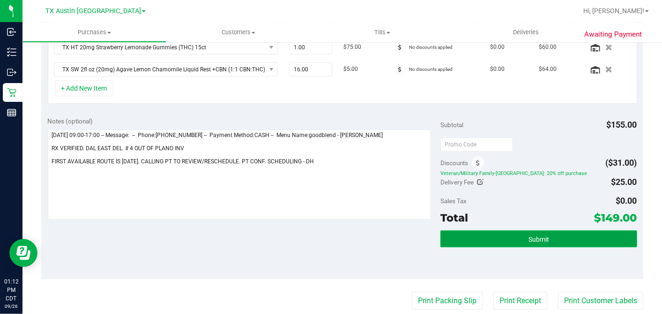
drag, startPoint x: 506, startPoint y: 232, endPoint x: 460, endPoint y: 238, distance: 45.9
click at [505, 232] on button "Submit" at bounding box center [539, 238] width 196 height 17
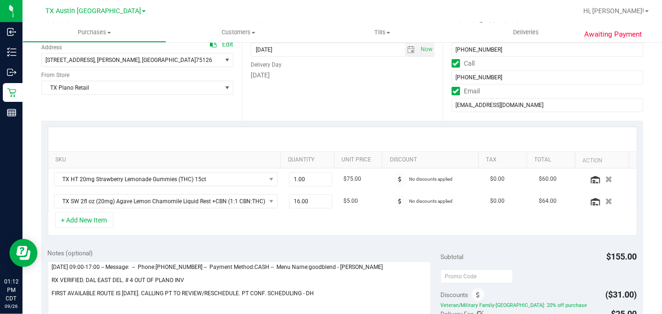
scroll to position [0, 0]
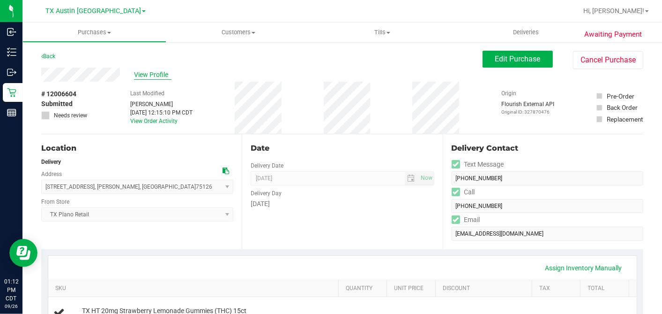
click at [147, 71] on span "View Profile" at bounding box center [152, 75] width 37 height 10
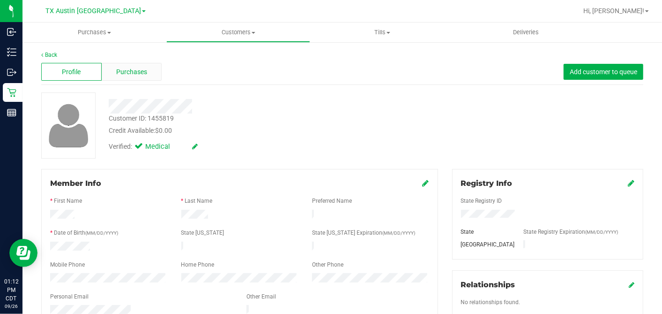
click at [141, 68] on span "Purchases" at bounding box center [131, 72] width 31 height 10
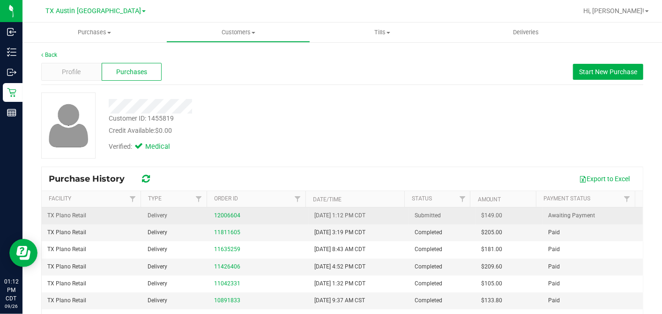
click at [482, 213] on span "$149.00" at bounding box center [492, 215] width 21 height 9
click at [482, 214] on span "$149.00" at bounding box center [492, 215] width 21 height 9
copy span "149.00"
click at [226, 213] on link "12006604" at bounding box center [227, 215] width 26 height 7
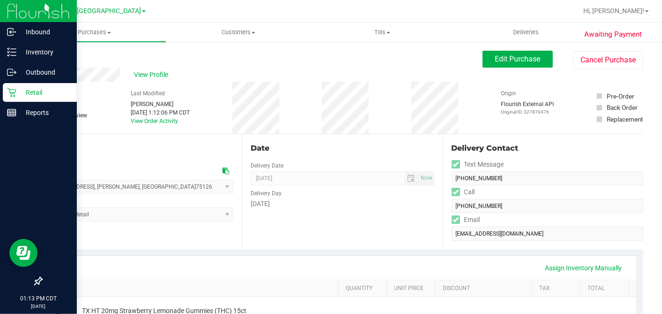
click at [16, 90] on icon at bounding box center [11, 92] width 9 height 9
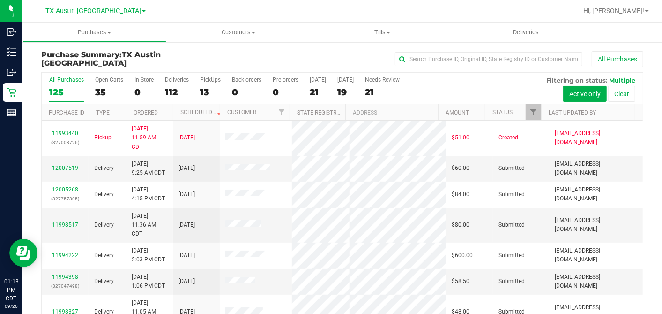
click at [313, 91] on div "21" at bounding box center [318, 92] width 16 height 11
click at [0, 0] on input "[DATE] 21" at bounding box center [0, 0] width 0 height 0
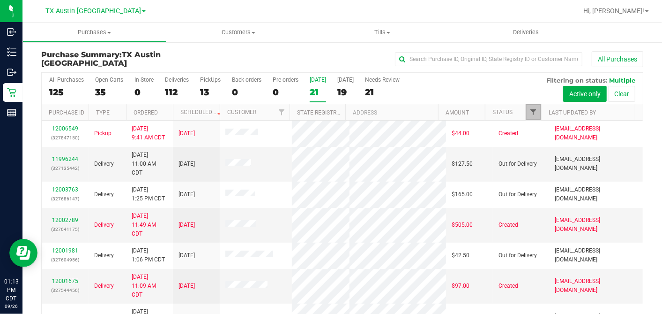
click at [530, 109] on span "Filter" at bounding box center [533, 111] width 7 height 7
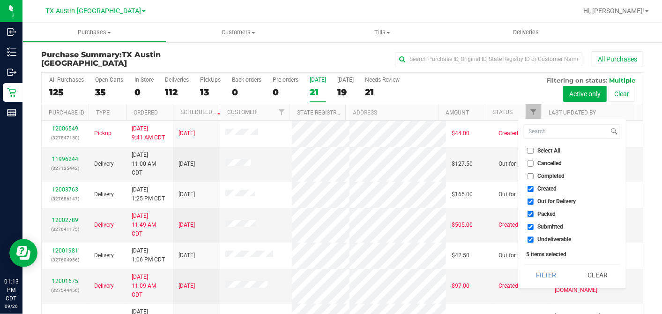
click at [533, 151] on input "Select All" at bounding box center [531, 151] width 6 height 6
checkbox input "true"
click at [533, 151] on input "Select All" at bounding box center [531, 151] width 6 height 6
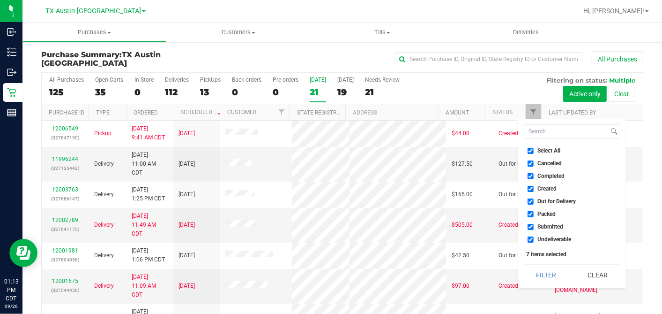
checkbox input "false"
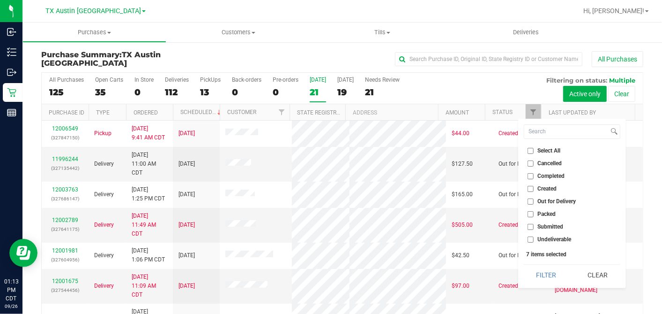
checkbox input "false"
click at [532, 188] on input "Created" at bounding box center [531, 189] width 6 height 6
checkbox input "true"
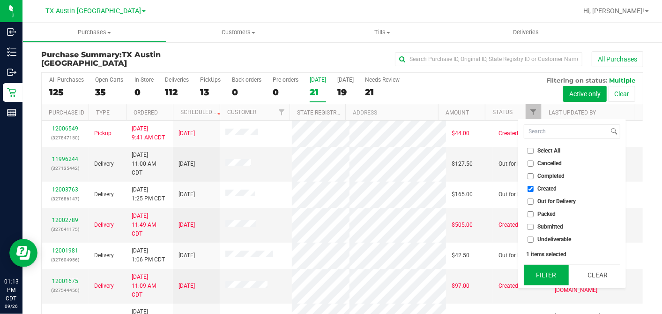
click at [545, 271] on button "Filter" at bounding box center [546, 274] width 45 height 21
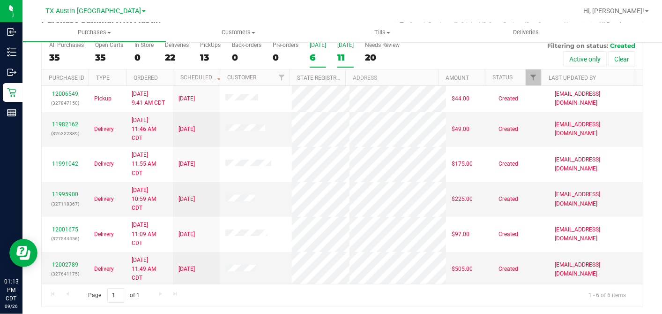
click at [337, 56] on div "11" at bounding box center [345, 57] width 16 height 11
click at [0, 0] on input "[DATE] 11" at bounding box center [0, 0] width 0 height 0
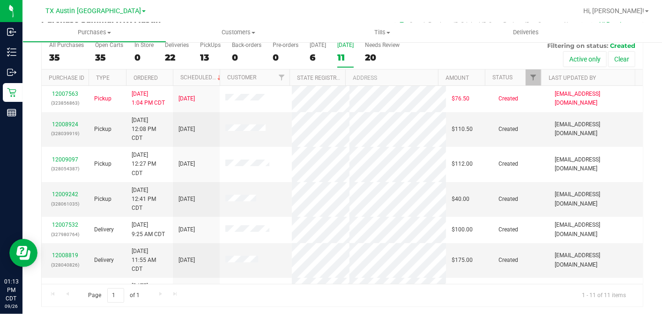
click at [168, 76] on th "Ordered" at bounding box center [149, 77] width 47 height 16
